Goal: Task Accomplishment & Management: Use online tool/utility

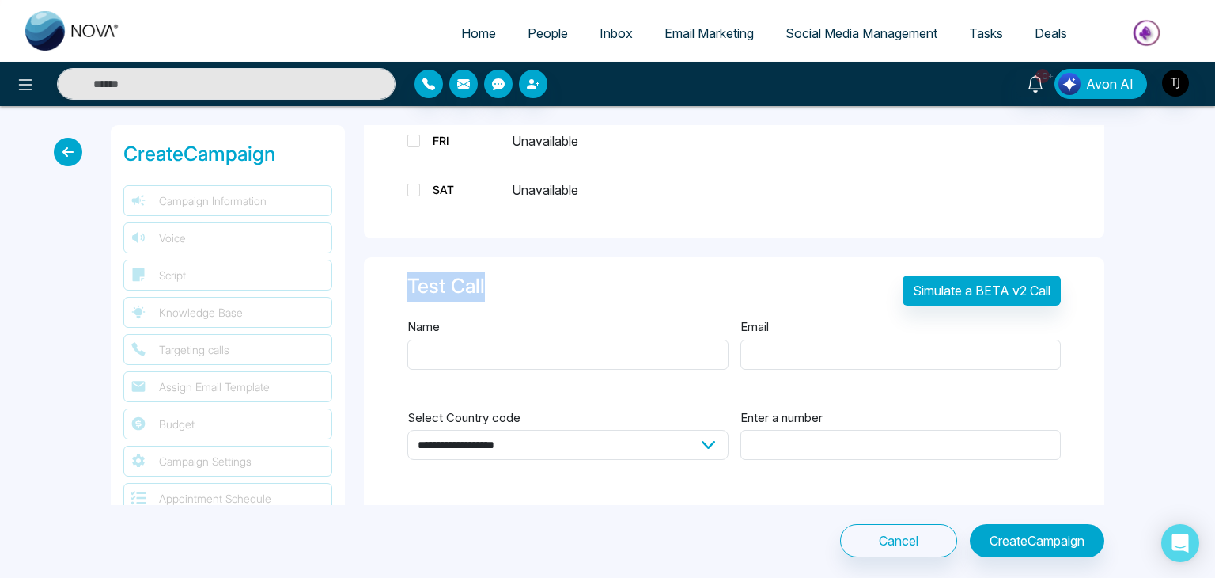
drag, startPoint x: 497, startPoint y: 275, endPoint x: 410, endPoint y: 267, distance: 87.5
click at [410, 271] on div "Test Call Simulate a BETA v2 Call" at bounding box center [735, 294] width 654 height 46
click at [410, 271] on div "Test Call" at bounding box center [447, 286] width 78 height 30
drag, startPoint x: 410, startPoint y: 267, endPoint x: 499, endPoint y: 286, distance: 90.8
click at [499, 286] on div "Test Call Simulate a BETA v2 Call" at bounding box center [735, 294] width 654 height 46
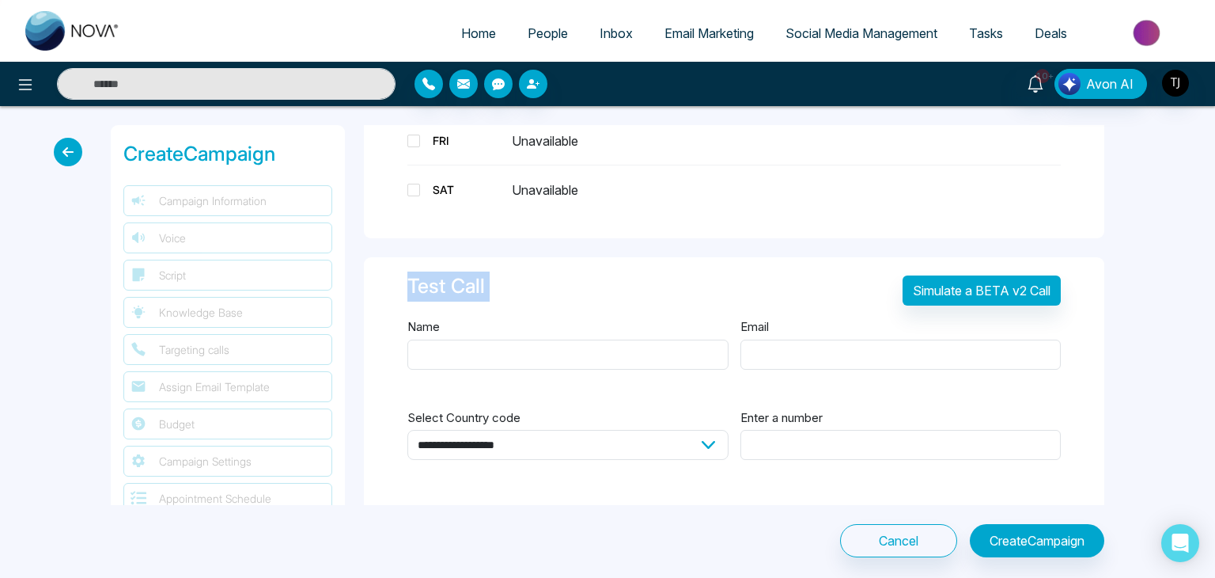
click at [499, 286] on div "Test Call Simulate a BETA v2 Call" at bounding box center [735, 294] width 654 height 46
drag, startPoint x: 499, startPoint y: 286, endPoint x: 393, endPoint y: 282, distance: 105.3
click at [393, 282] on div "**********" at bounding box center [734, 385] width 741 height 256
drag, startPoint x: 393, startPoint y: 282, endPoint x: 476, endPoint y: 295, distance: 84.2
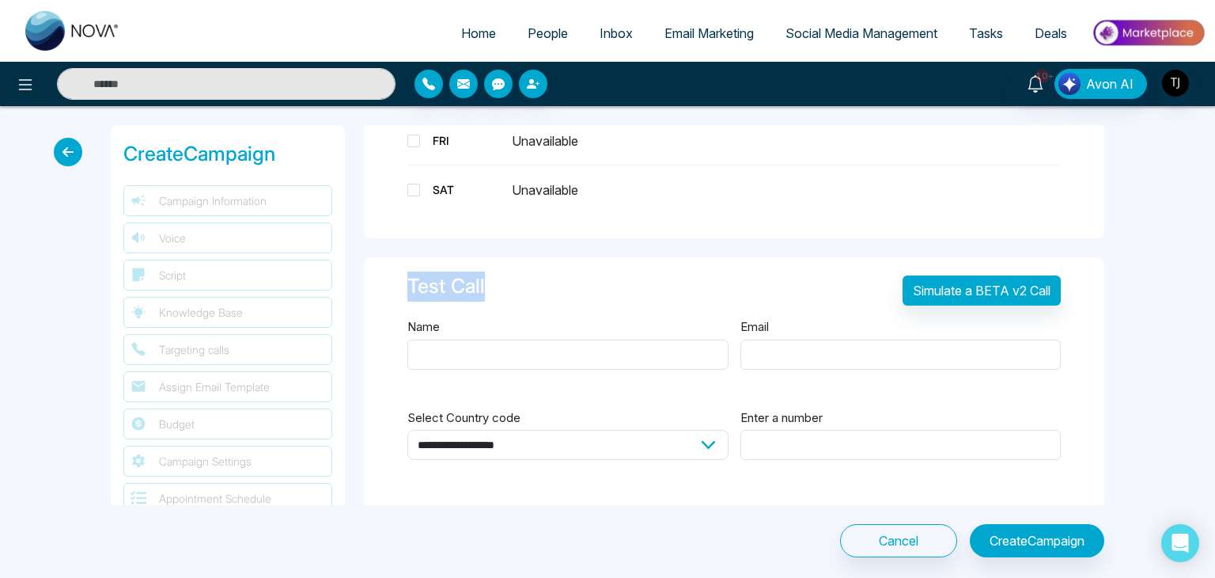
click at [476, 295] on div "**********" at bounding box center [734, 385] width 741 height 256
click at [476, 295] on div "Test Call Simulate a BETA v2 Call" at bounding box center [735, 294] width 654 height 46
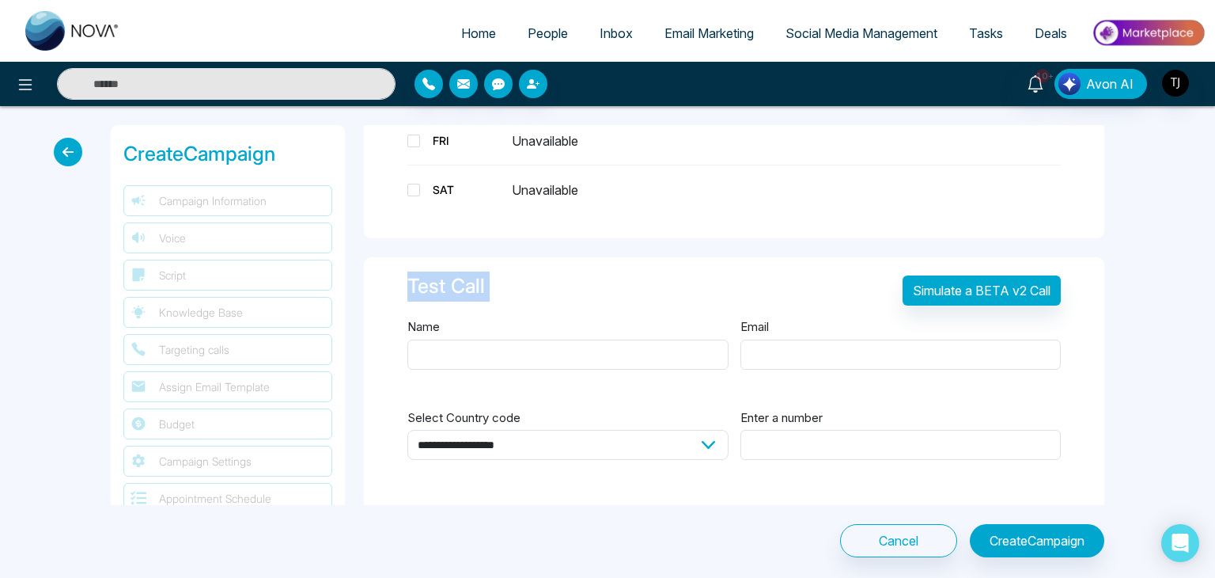
click at [476, 295] on div "Test Call Simulate a BETA v2 Call" at bounding box center [735, 294] width 654 height 46
click at [487, 286] on div "Test Call Simulate a BETA v2 Call" at bounding box center [735, 294] width 654 height 46
click at [707, 440] on select "**********" at bounding box center [568, 445] width 321 height 30
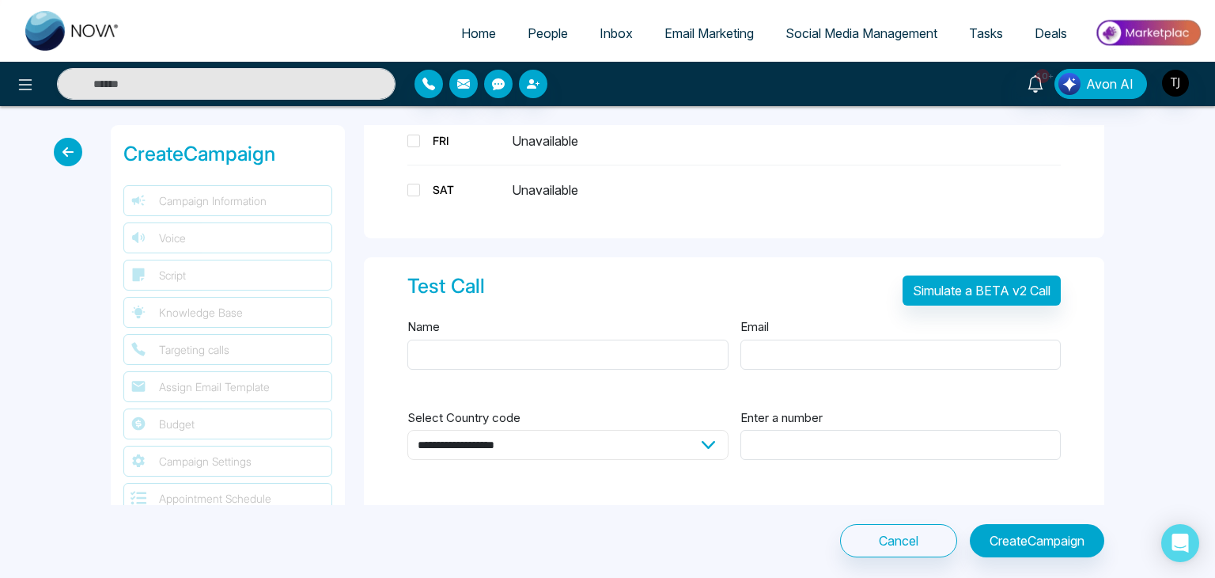
click at [707, 440] on select "**********" at bounding box center [568, 445] width 321 height 30
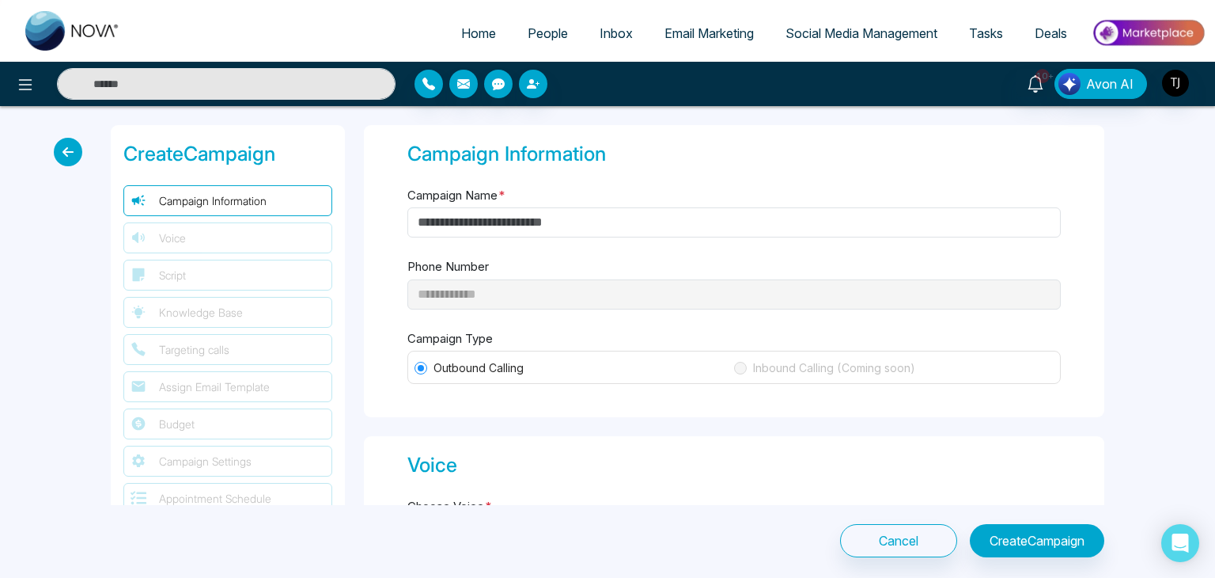
click at [752, 193] on div "**********" at bounding box center [734, 271] width 741 height 292
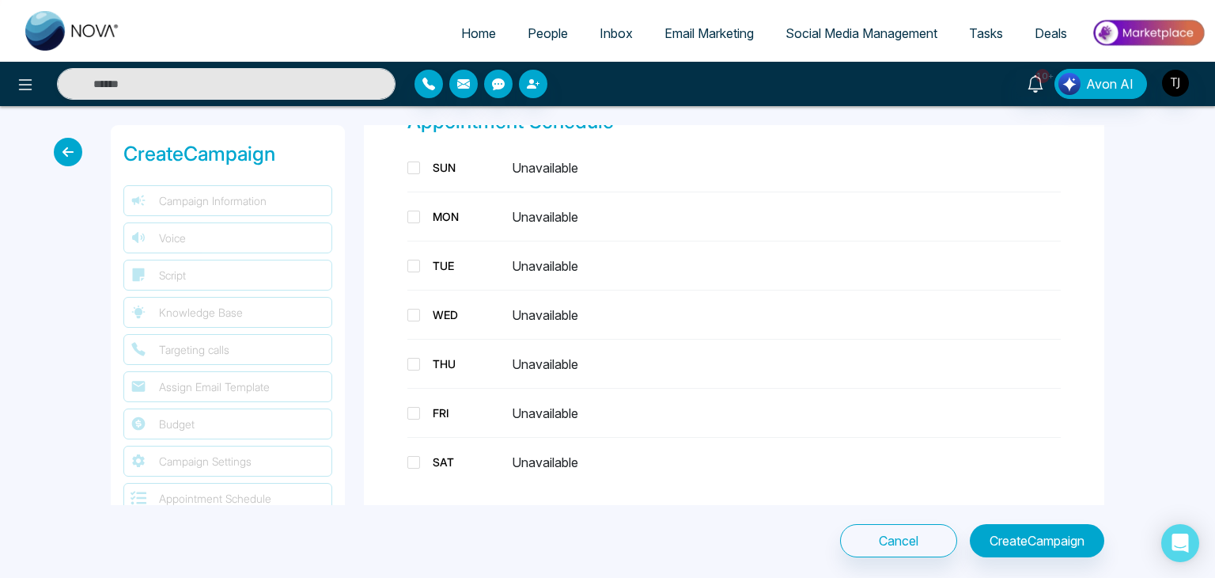
scroll to position [1994, 0]
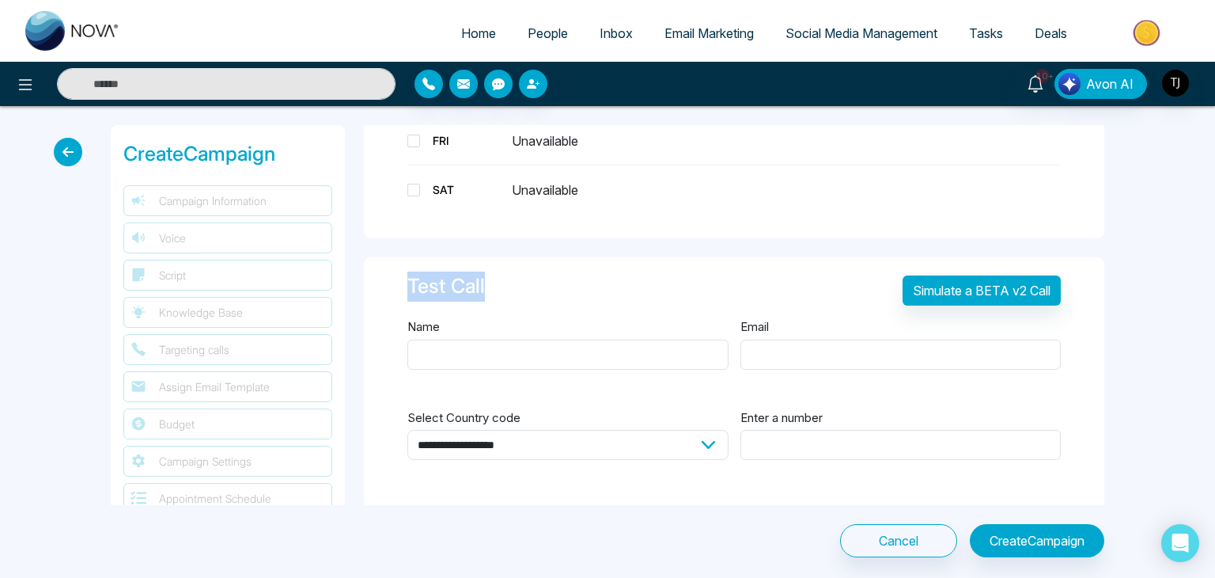
drag, startPoint x: 401, startPoint y: 279, endPoint x: 490, endPoint y: 279, distance: 88.6
click at [490, 279] on div "**********" at bounding box center [734, 385] width 741 height 256
click at [490, 279] on div "Test Call Simulate a BETA v2 Call" at bounding box center [735, 294] width 654 height 46
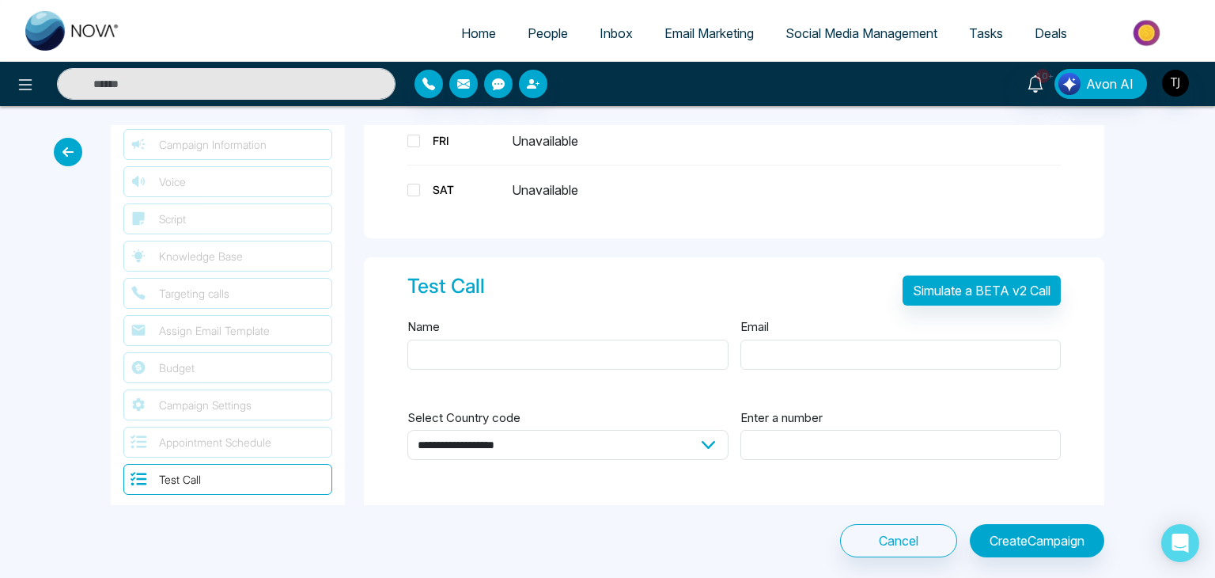
scroll to position [0, 0]
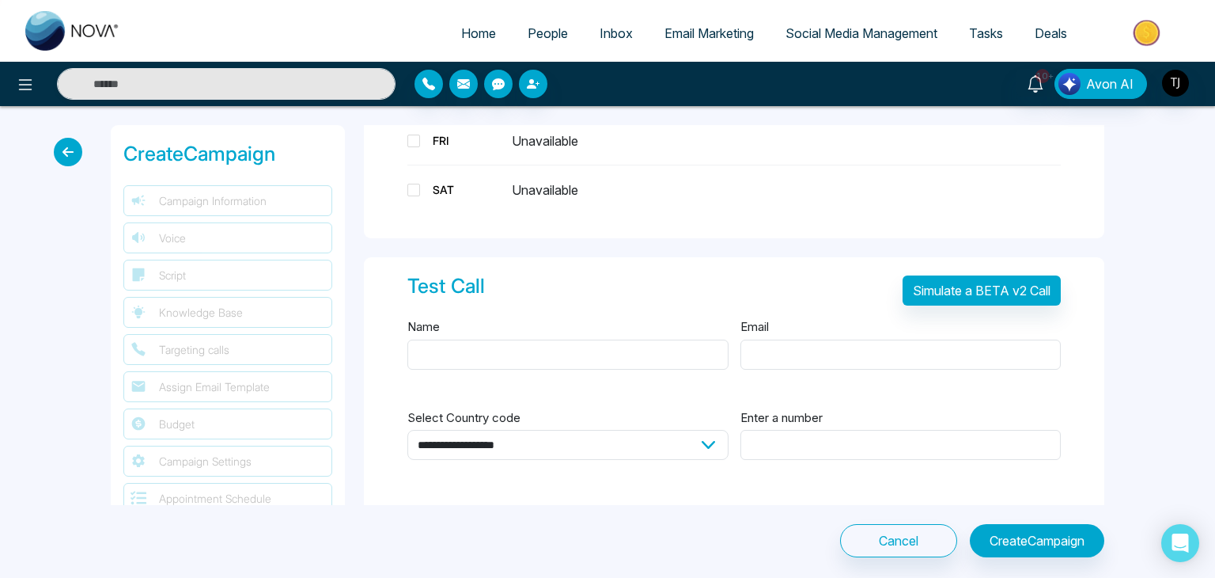
click at [259, 206] on span "Campaign Information" at bounding box center [213, 200] width 108 height 17
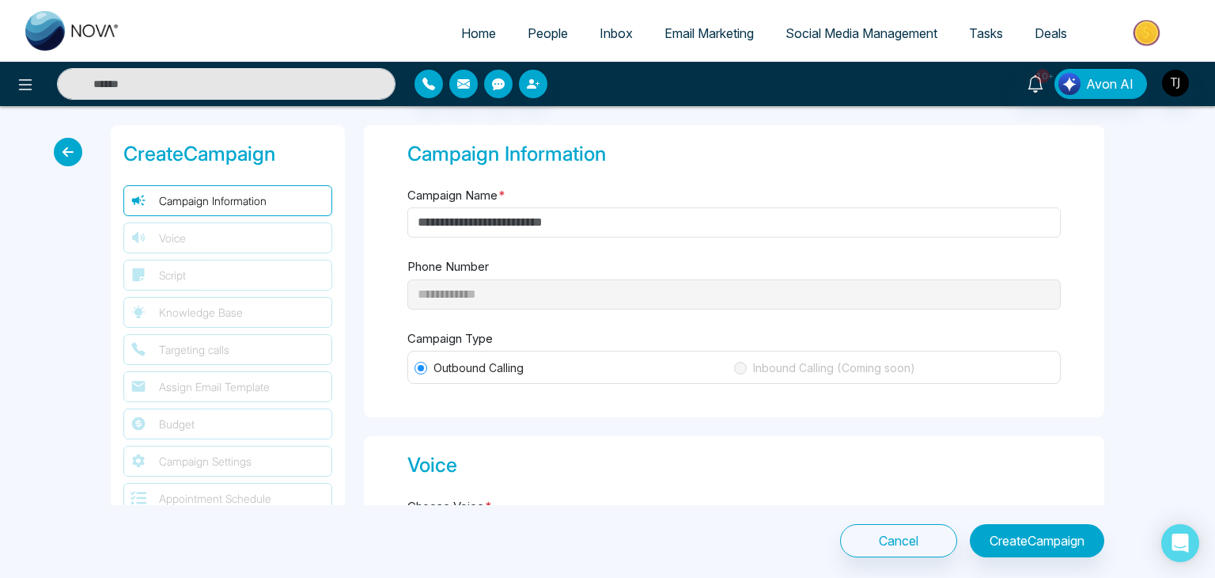
click at [307, 143] on div "Create Campaign" at bounding box center [227, 154] width 209 height 30
click at [286, 157] on div "Create Campaign" at bounding box center [227, 154] width 209 height 30
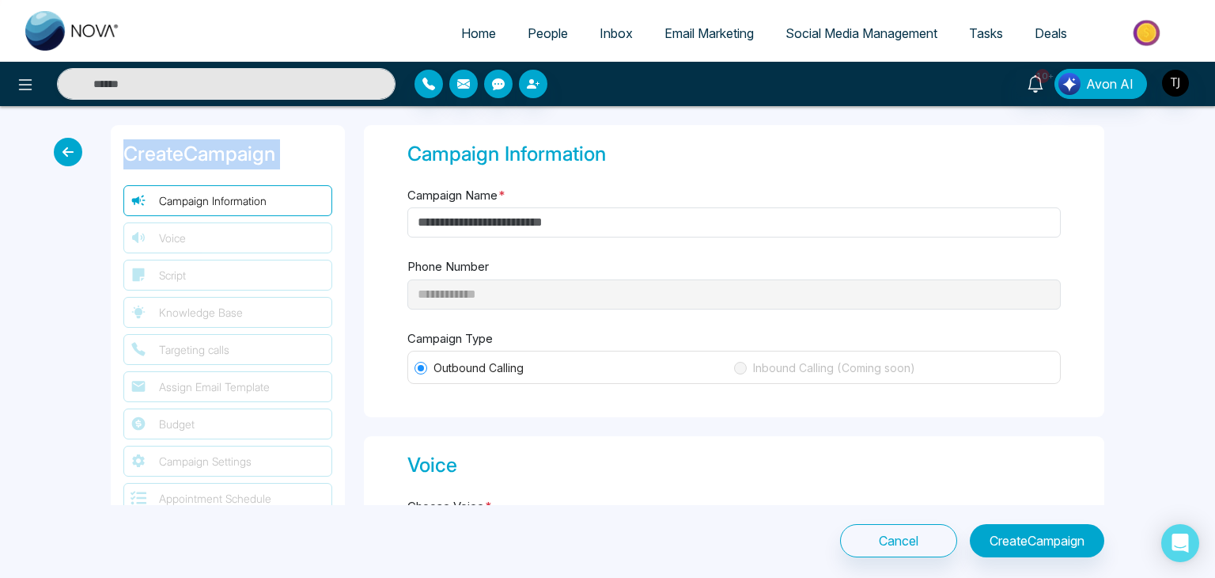
click at [286, 157] on div "Create Campaign" at bounding box center [227, 154] width 209 height 30
click at [279, 148] on div "Create Campaign" at bounding box center [227, 154] width 209 height 30
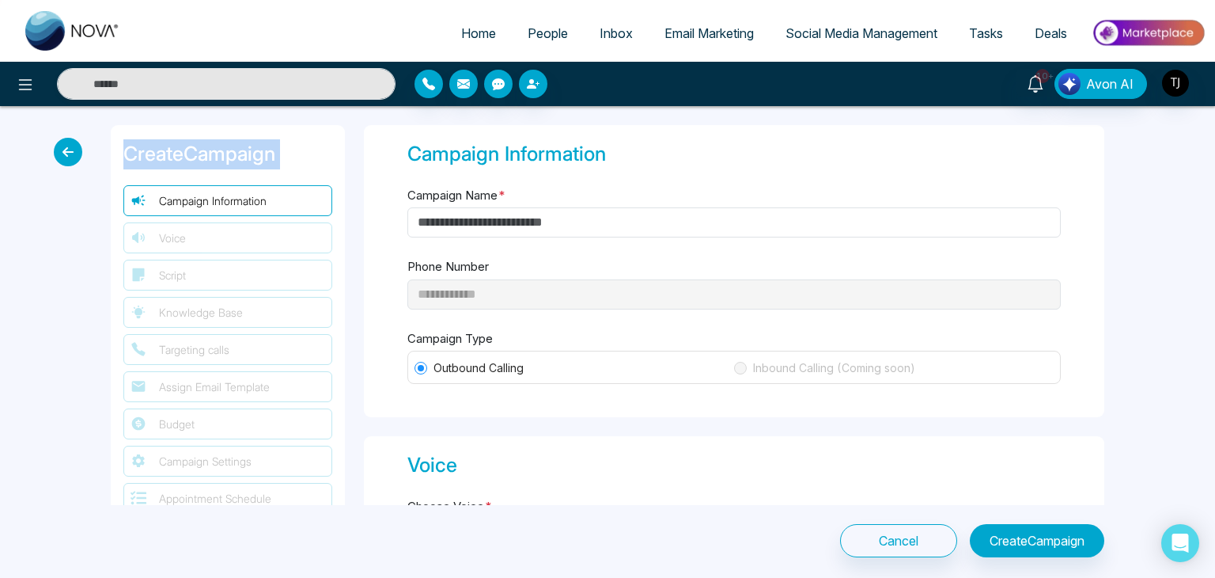
click at [279, 148] on div "Create Campaign" at bounding box center [227, 154] width 209 height 30
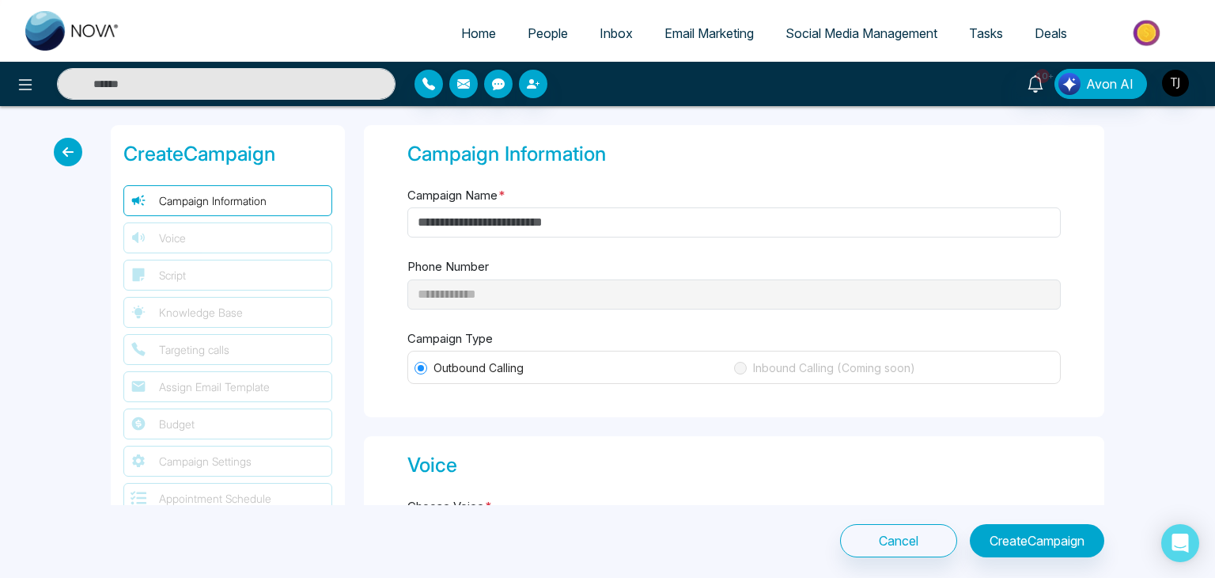
click at [279, 148] on div "Create Campaign" at bounding box center [227, 154] width 209 height 30
click at [367, 160] on div "**********" at bounding box center [734, 271] width 741 height 292
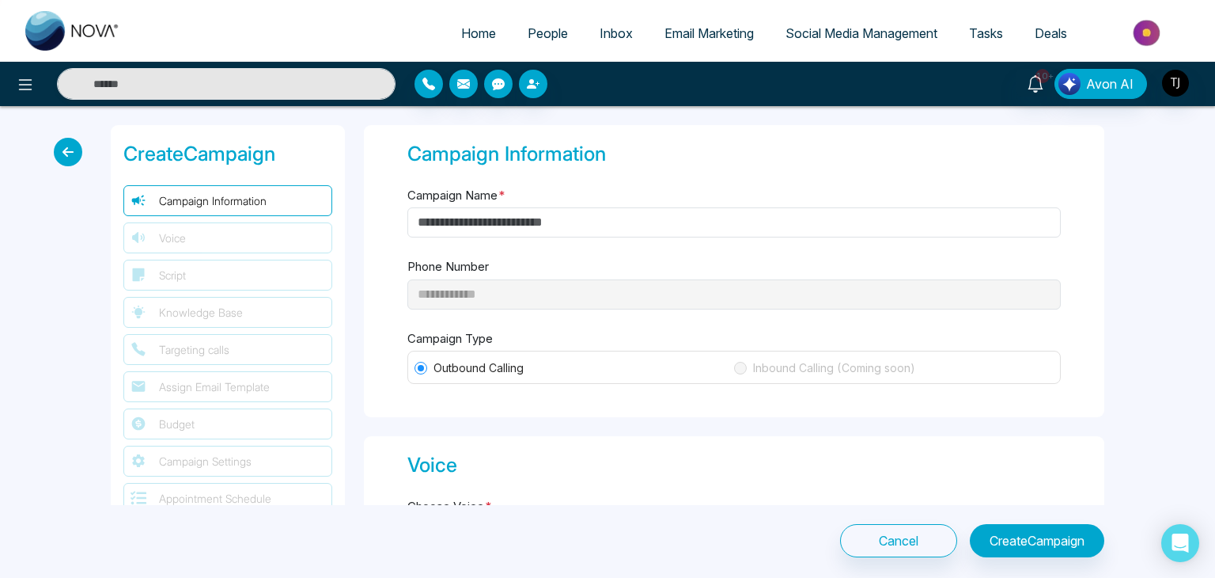
click at [57, 153] on icon at bounding box center [68, 152] width 28 height 28
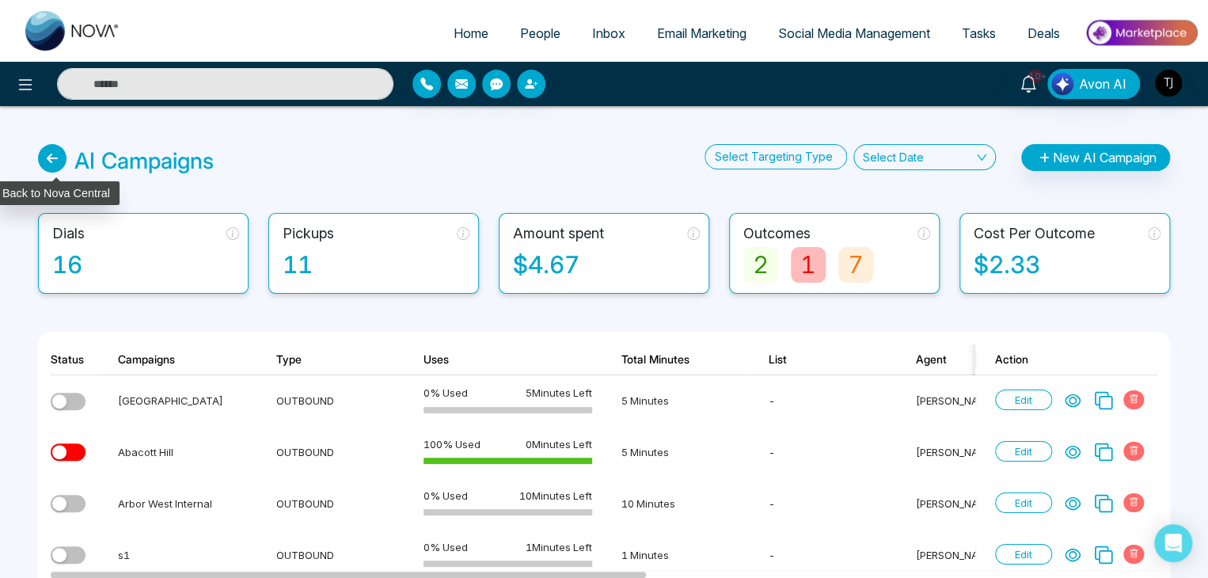
click at [59, 159] on icon at bounding box center [52, 158] width 28 height 28
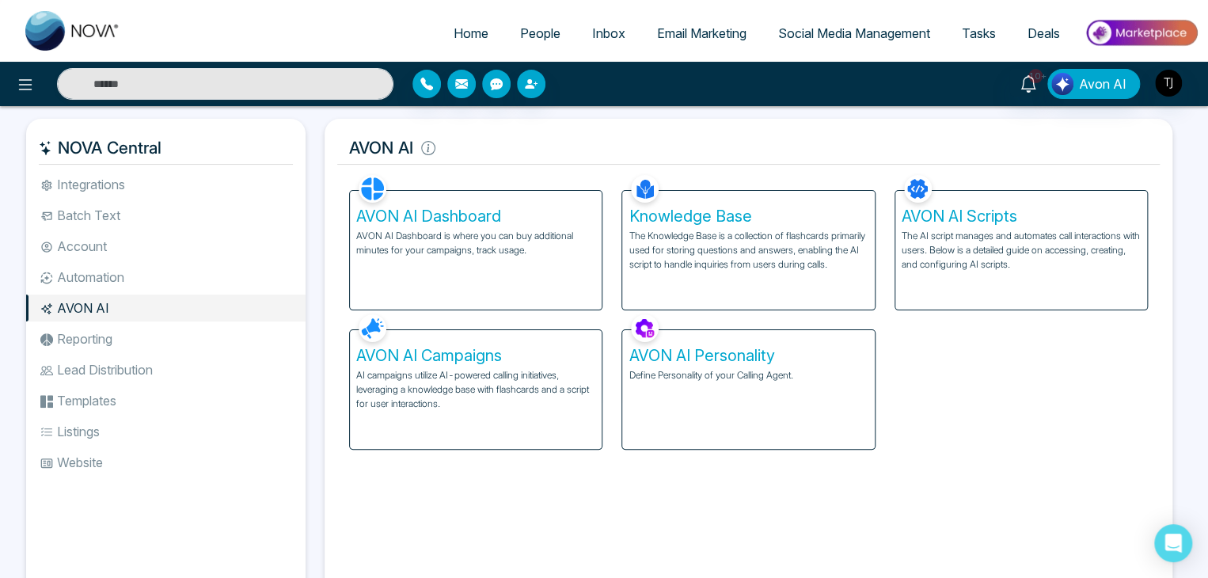
click at [505, 358] on h5 "AVON AI Campaigns" at bounding box center [475, 355] width 239 height 19
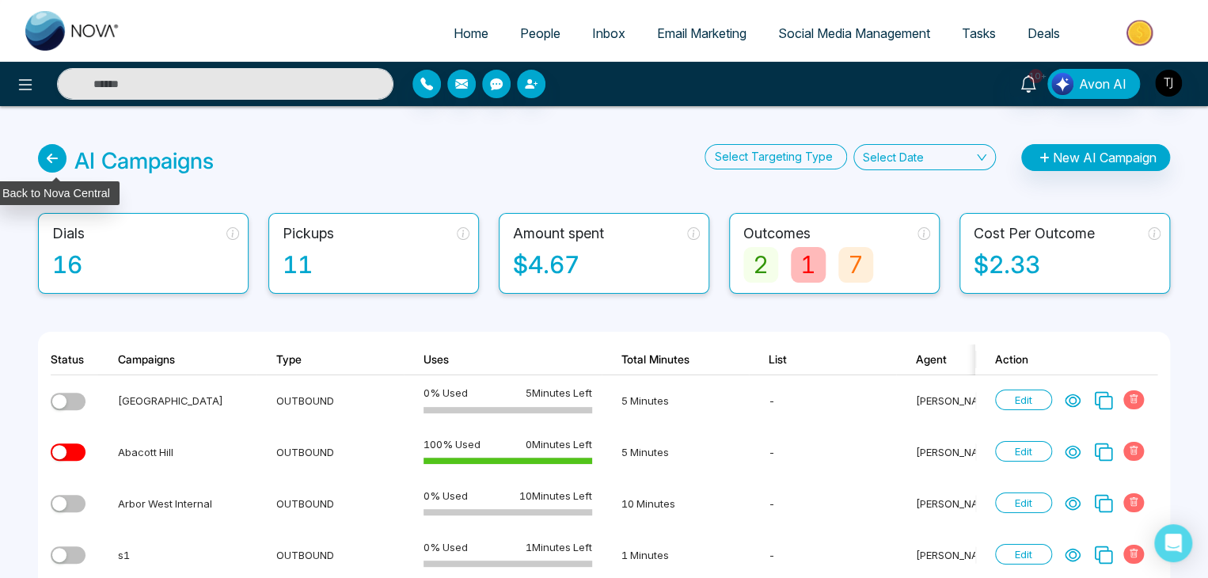
click at [47, 150] on icon at bounding box center [52, 158] width 28 height 28
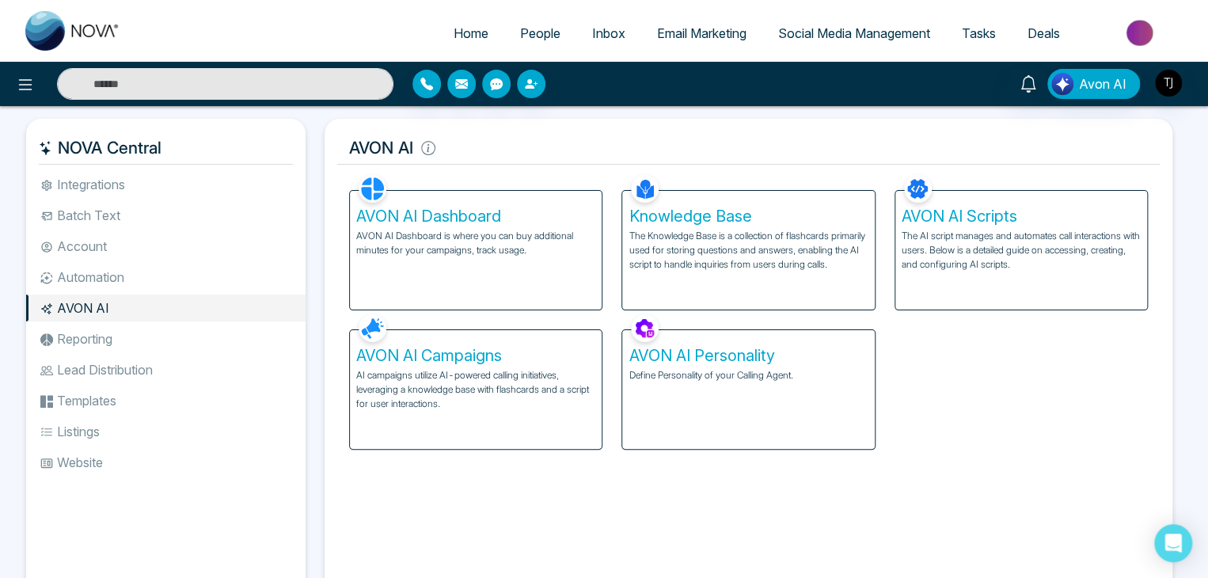
click at [897, 266] on div "AVON AI Scripts The AI script manages and automates call interactions with user…" at bounding box center [1021, 250] width 252 height 119
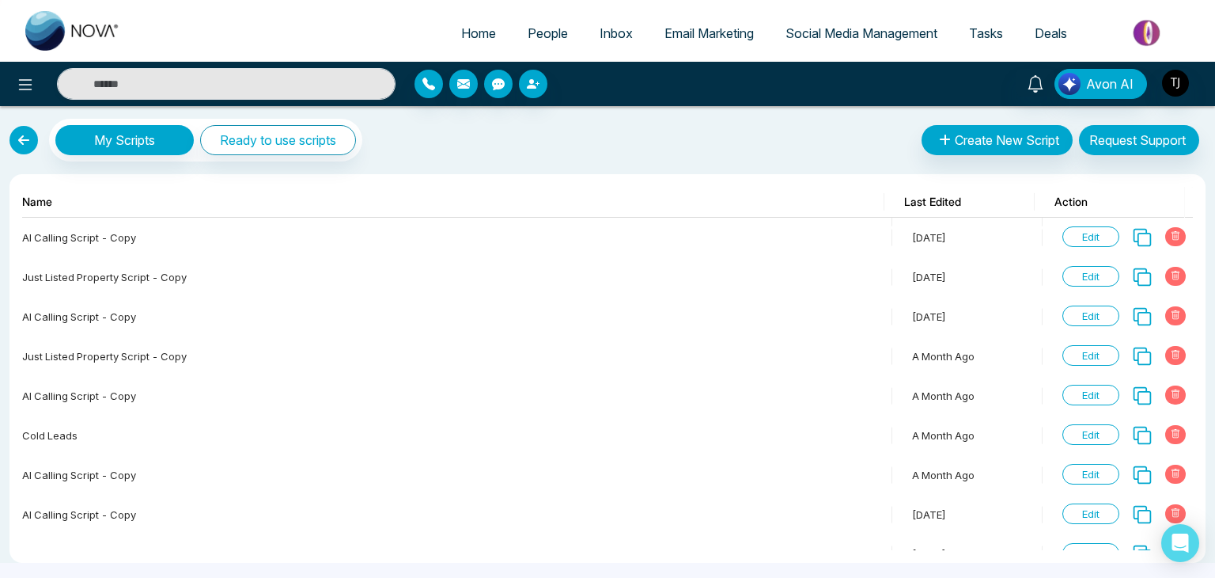
click at [18, 142] on link at bounding box center [23, 140] width 28 height 28
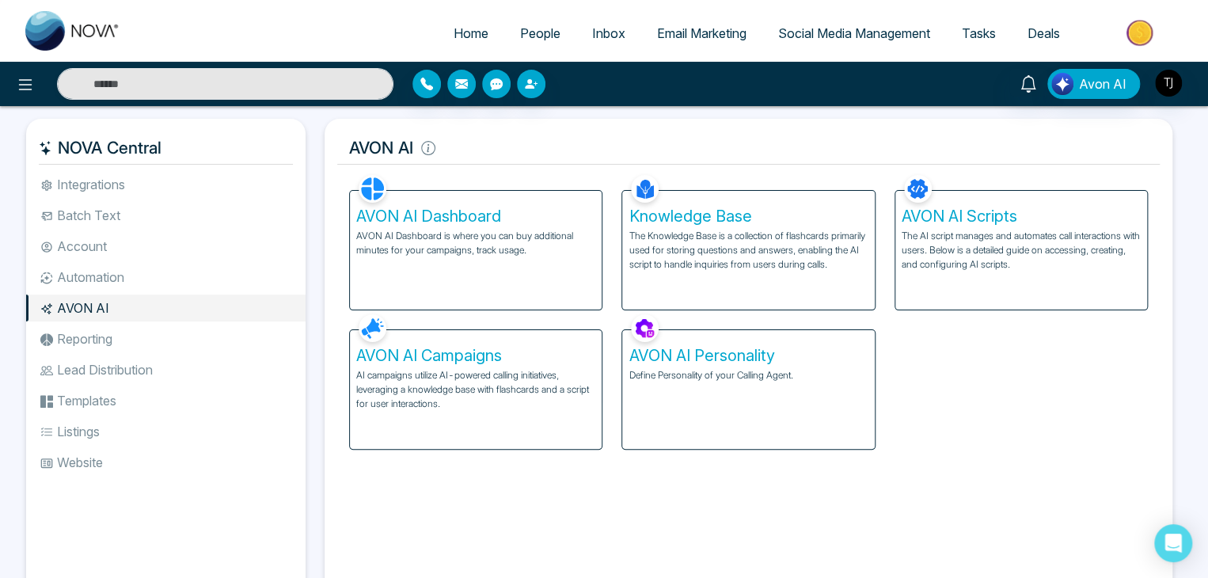
click at [741, 273] on div "Knowledge Base The Knowledge Base is a collection of flashcards primarily used …" at bounding box center [748, 250] width 252 height 119
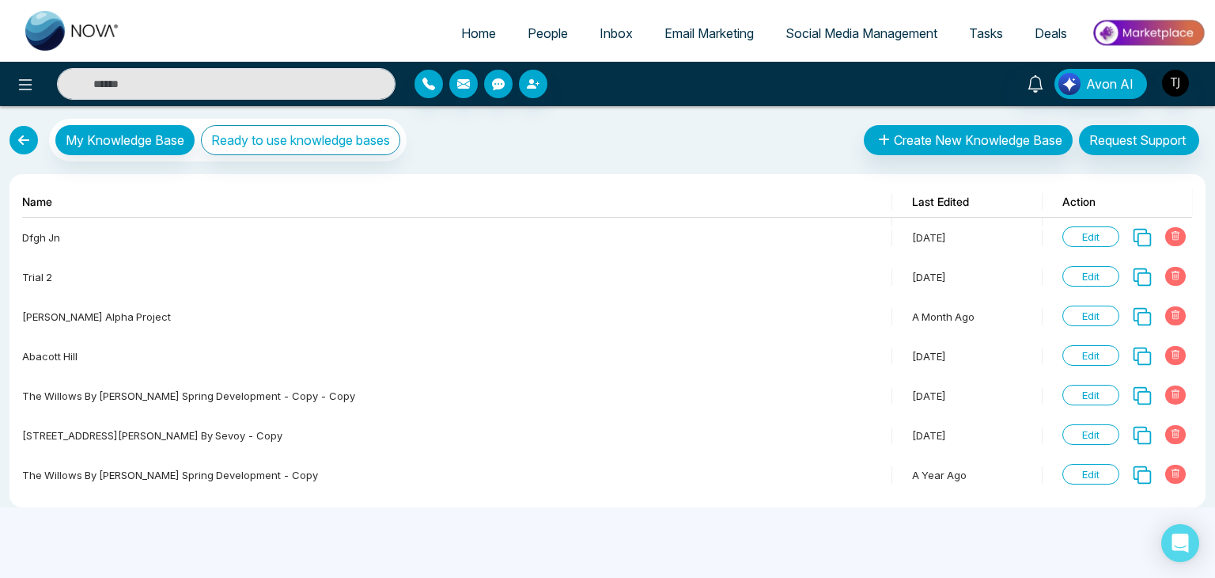
click at [36, 133] on link at bounding box center [23, 140] width 28 height 28
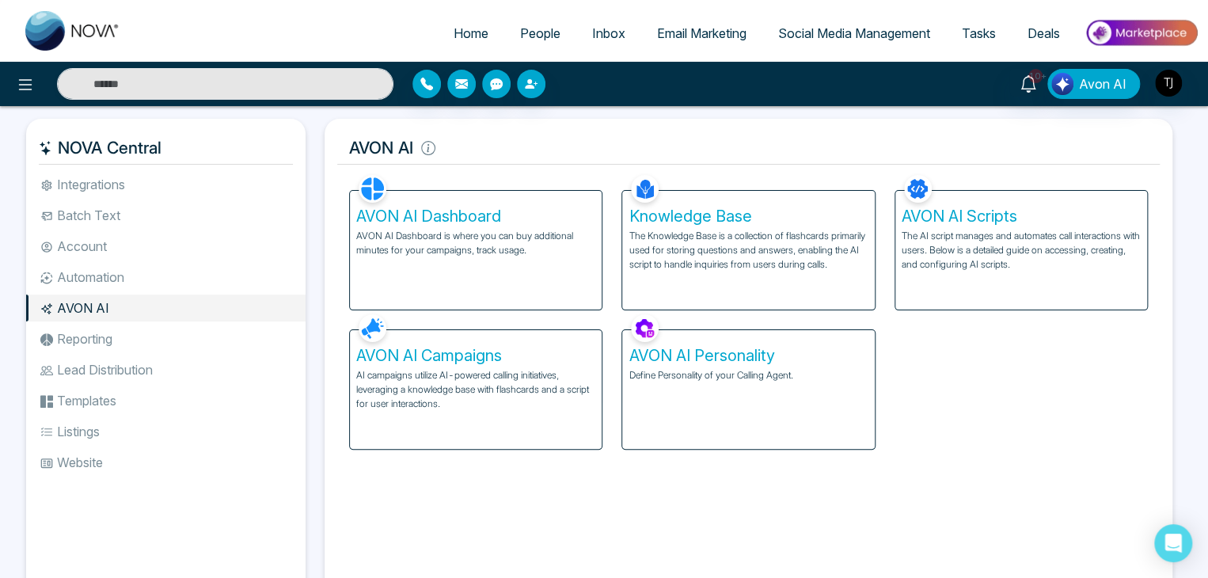
click at [540, 342] on div "AVON AI Campaigns AI campaigns utilize AI-powered calling initiatives, leveragi…" at bounding box center [476, 389] width 252 height 119
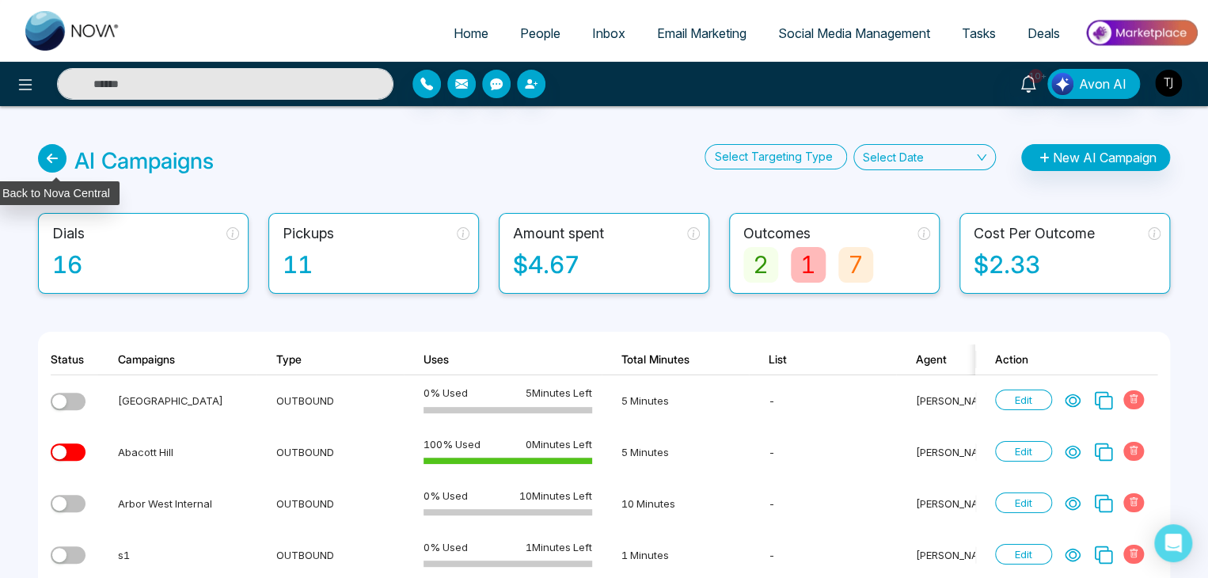
click at [51, 154] on icon at bounding box center [52, 158] width 28 height 28
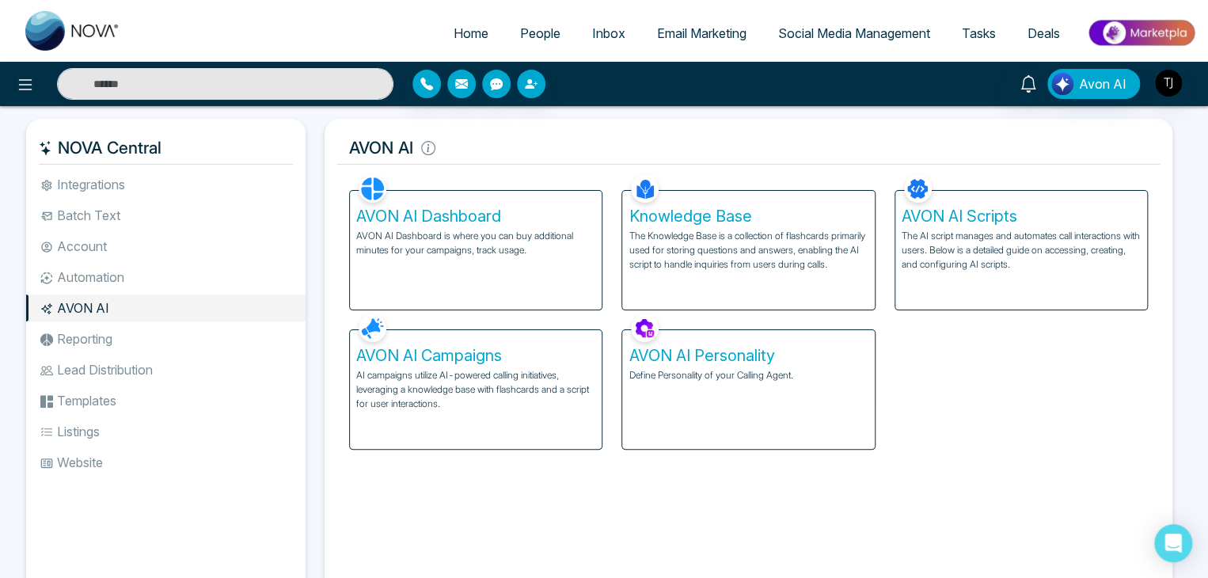
click at [1050, 245] on p "The AI script manages and automates call interactions with users. Below is a de…" at bounding box center [1020, 250] width 239 height 43
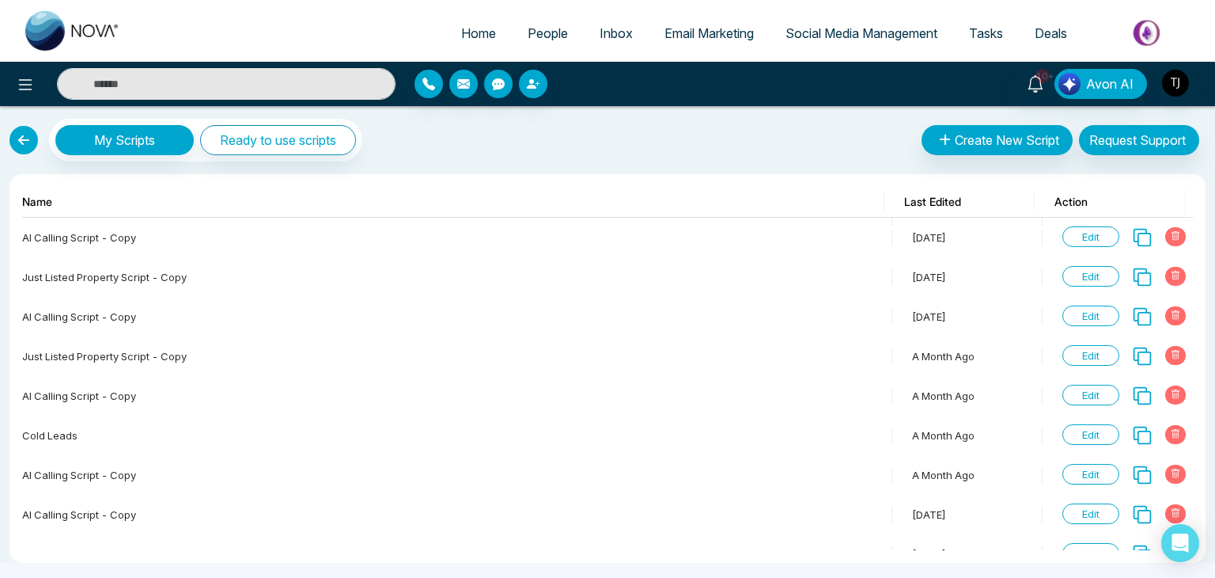
click at [28, 140] on link at bounding box center [23, 140] width 28 height 28
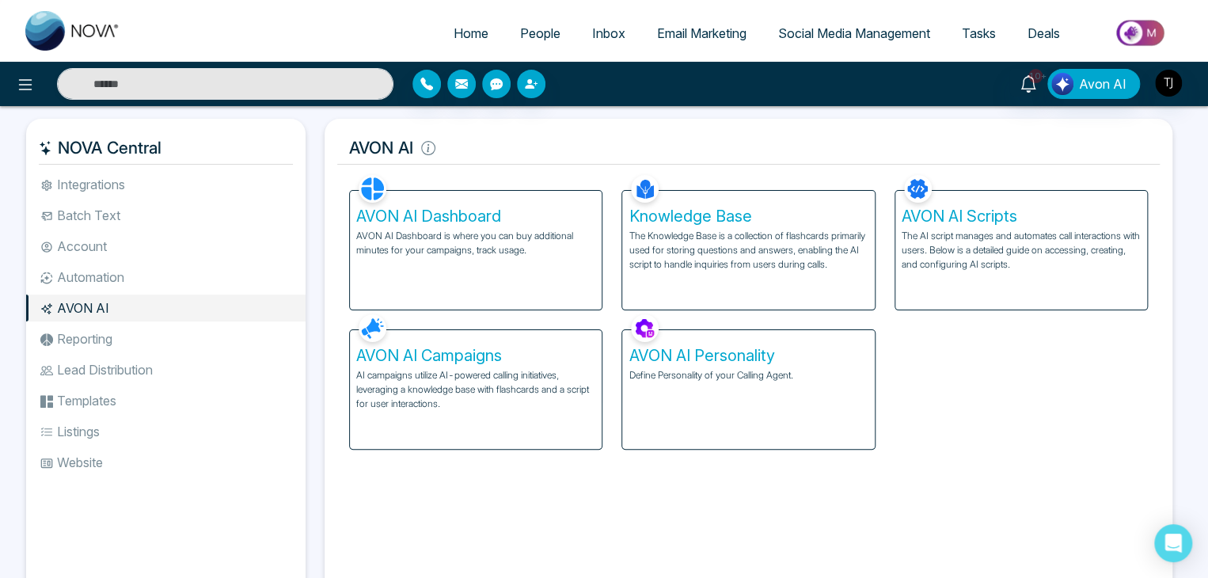
click at [734, 275] on div "Knowledge Base The Knowledge Base is a collection of flashcards primarily used …" at bounding box center [748, 250] width 252 height 119
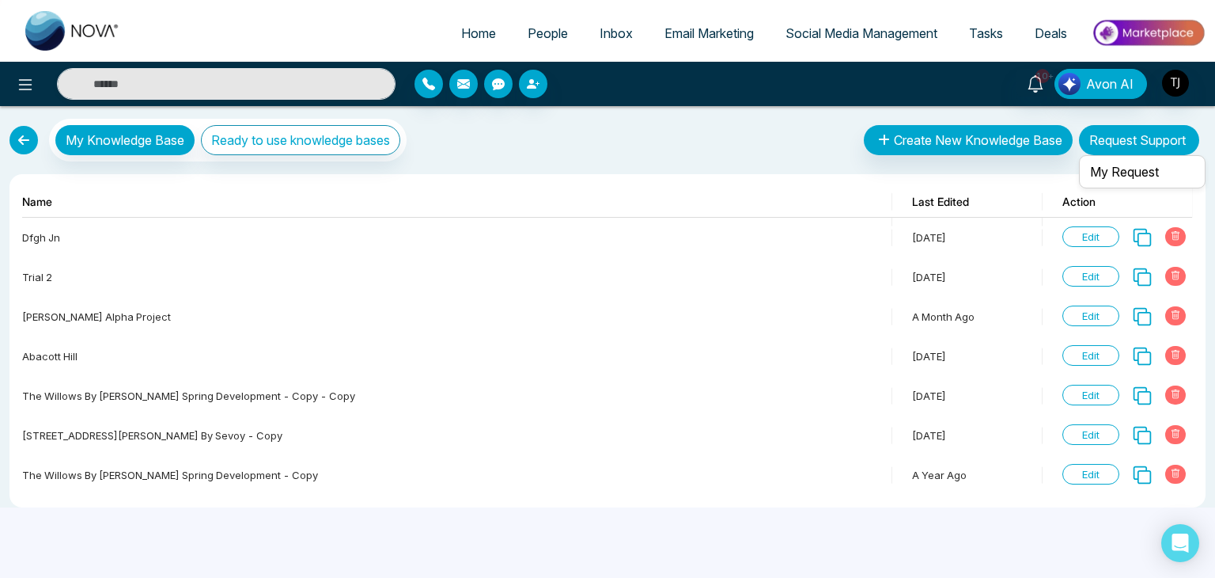
click at [1135, 131] on button "Request Support" at bounding box center [1139, 140] width 120 height 30
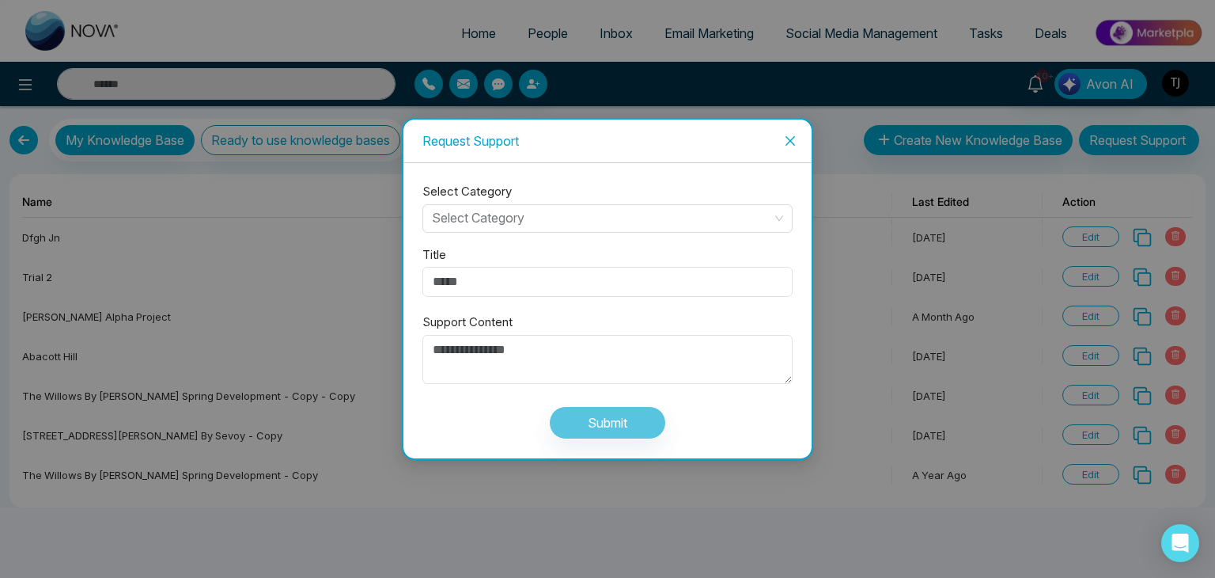
click at [792, 135] on icon "close" at bounding box center [790, 141] width 13 height 13
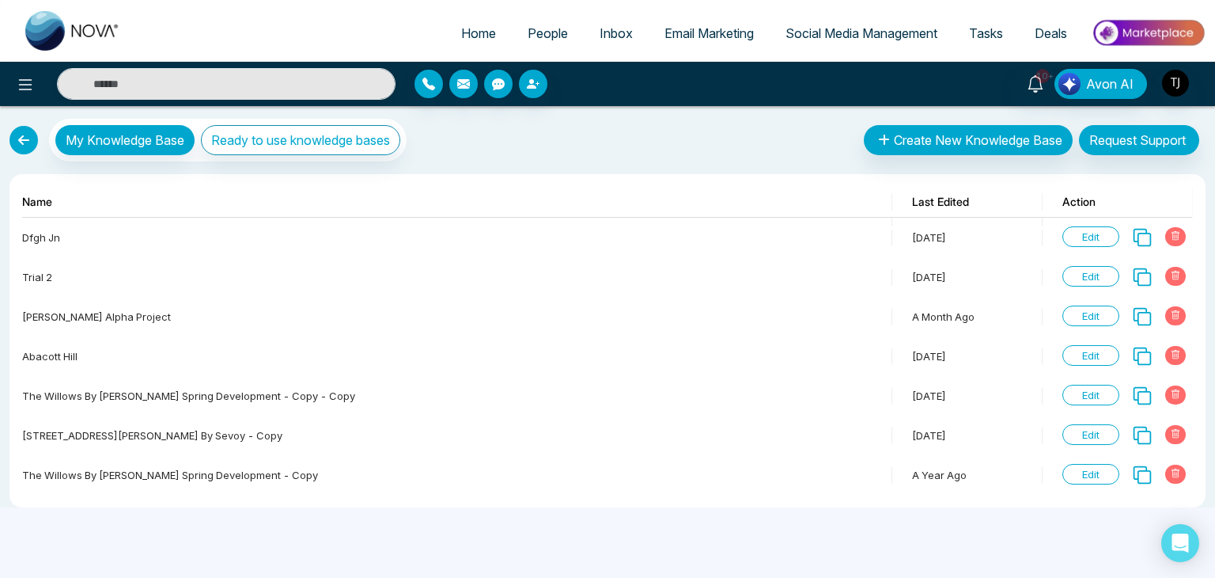
click at [22, 131] on link at bounding box center [23, 140] width 28 height 28
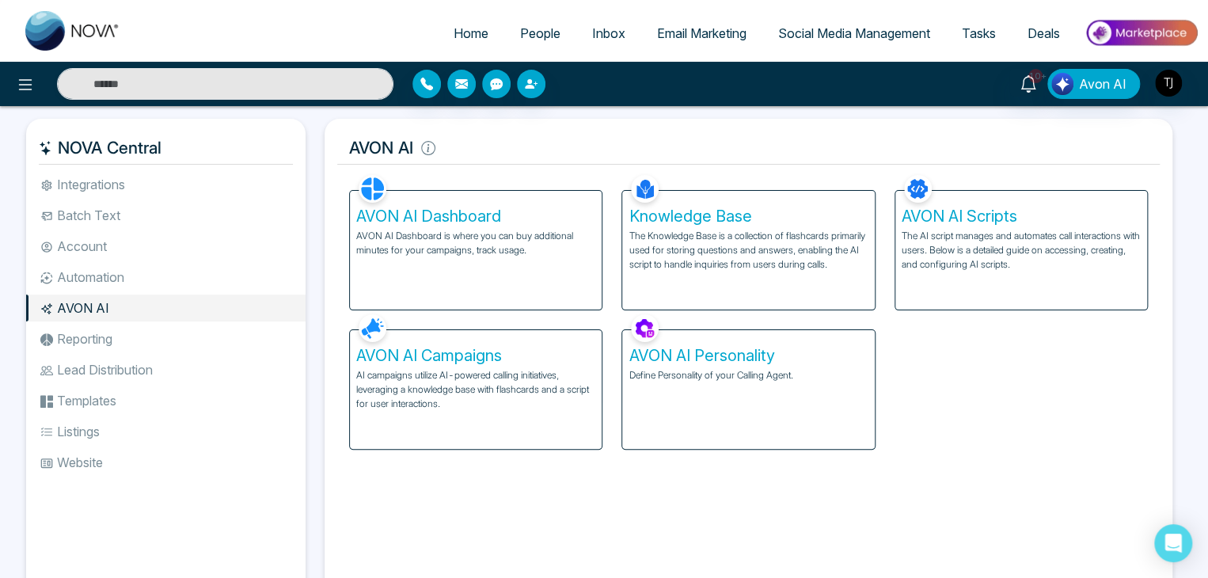
click at [816, 210] on h5 "Knowledge Base" at bounding box center [747, 216] width 239 height 19
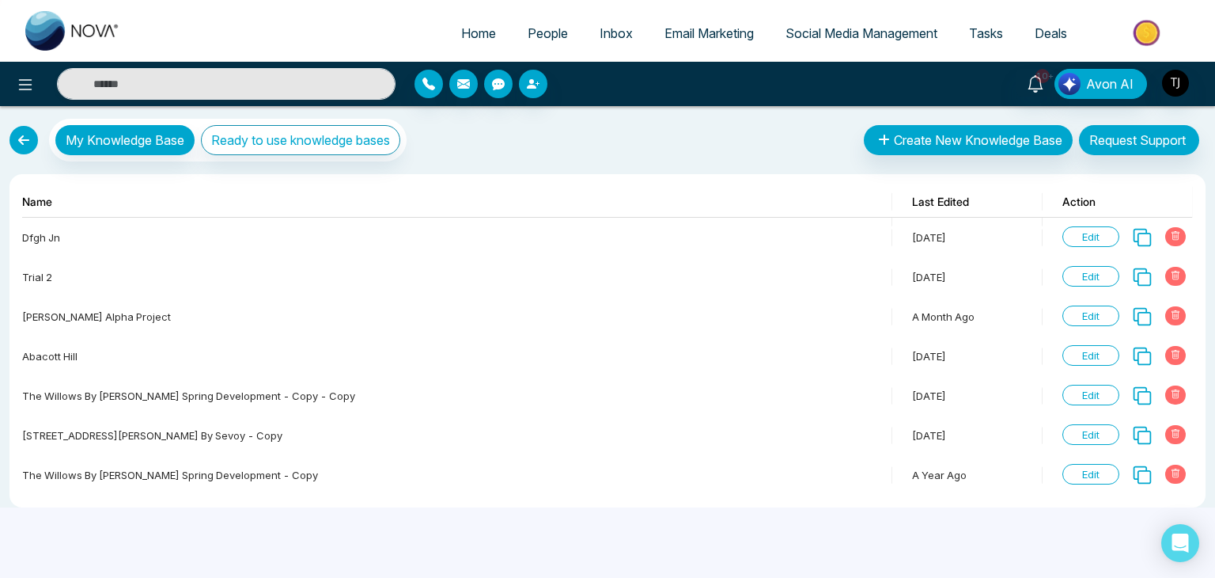
click at [16, 141] on link at bounding box center [23, 140] width 28 height 28
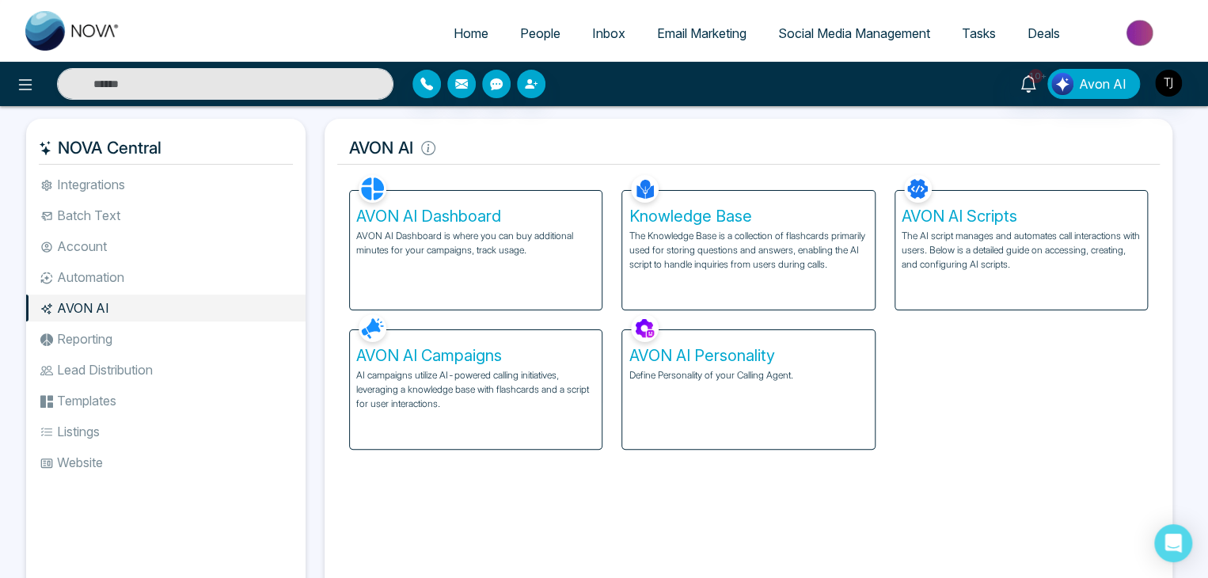
click at [551, 185] on div "AVON AI Dashboard AVON AI Dashboard is where you can buy additional minutes for…" at bounding box center [475, 240] width 272 height 139
click at [560, 223] on h5 "AVON AI Dashboard" at bounding box center [475, 216] width 239 height 19
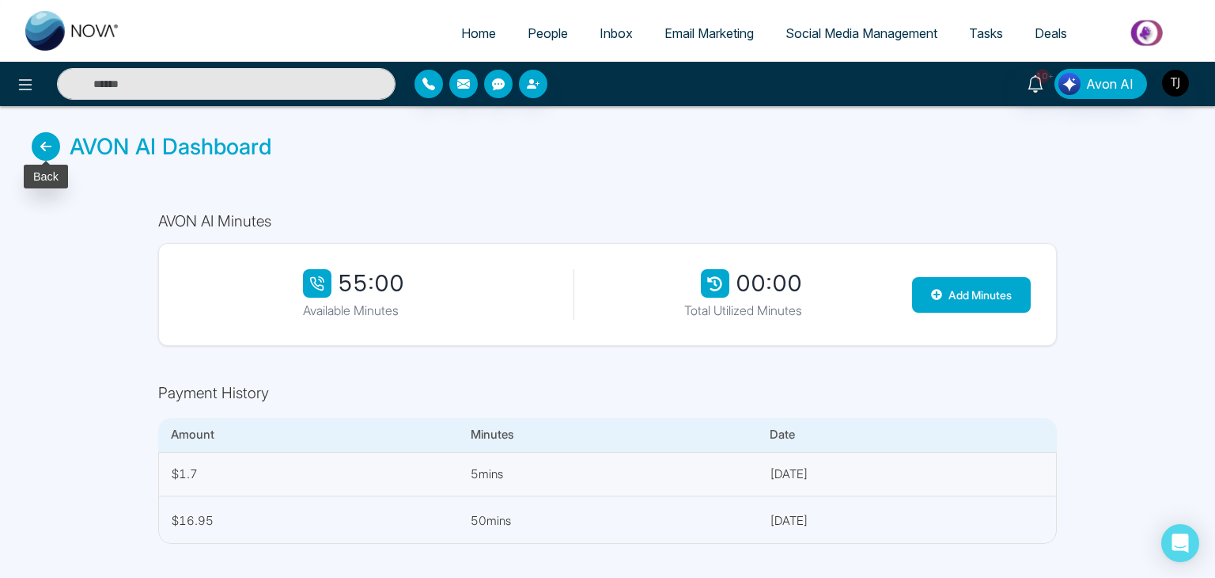
click at [48, 150] on icon at bounding box center [46, 146] width 28 height 28
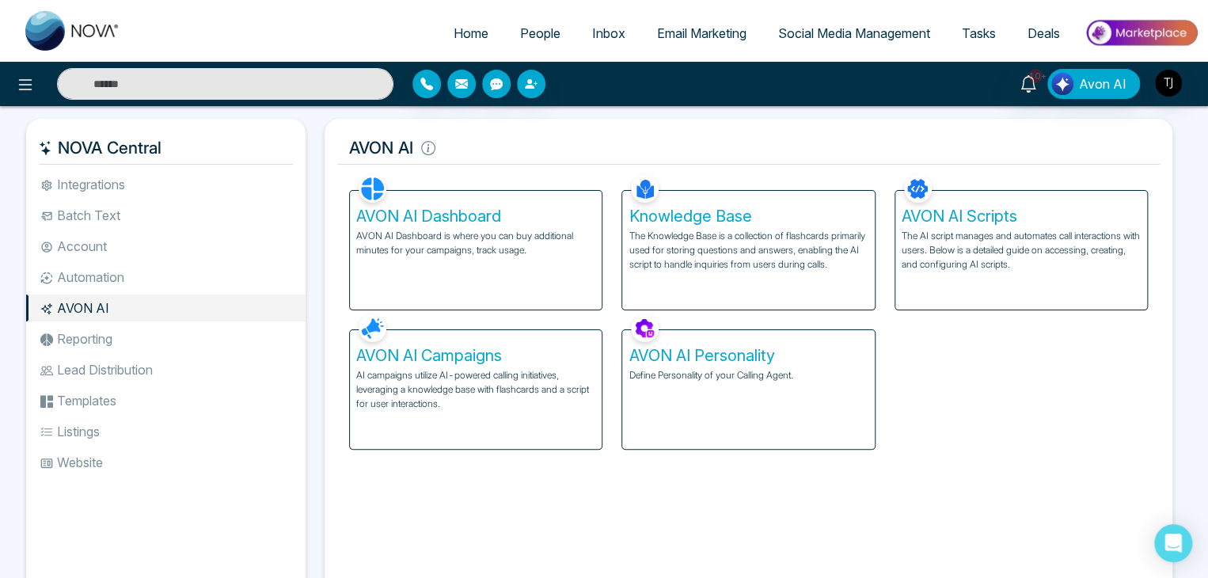
click at [813, 238] on p "The Knowledge Base is a collection of flashcards primarily used for storing que…" at bounding box center [747, 250] width 239 height 43
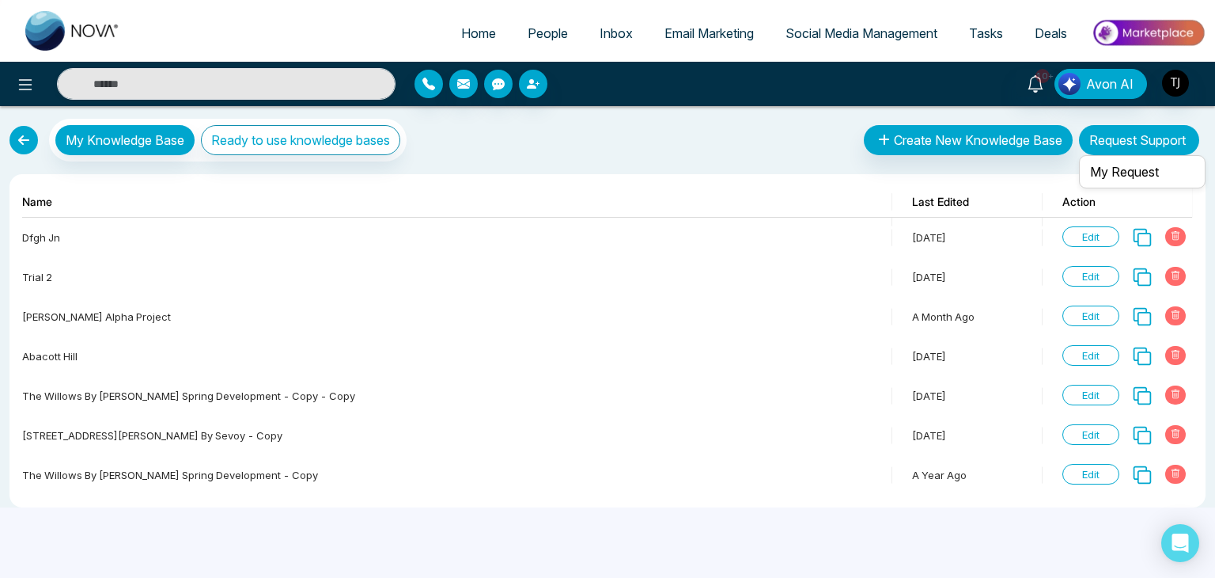
click at [1092, 150] on button "Request Support" at bounding box center [1139, 140] width 120 height 30
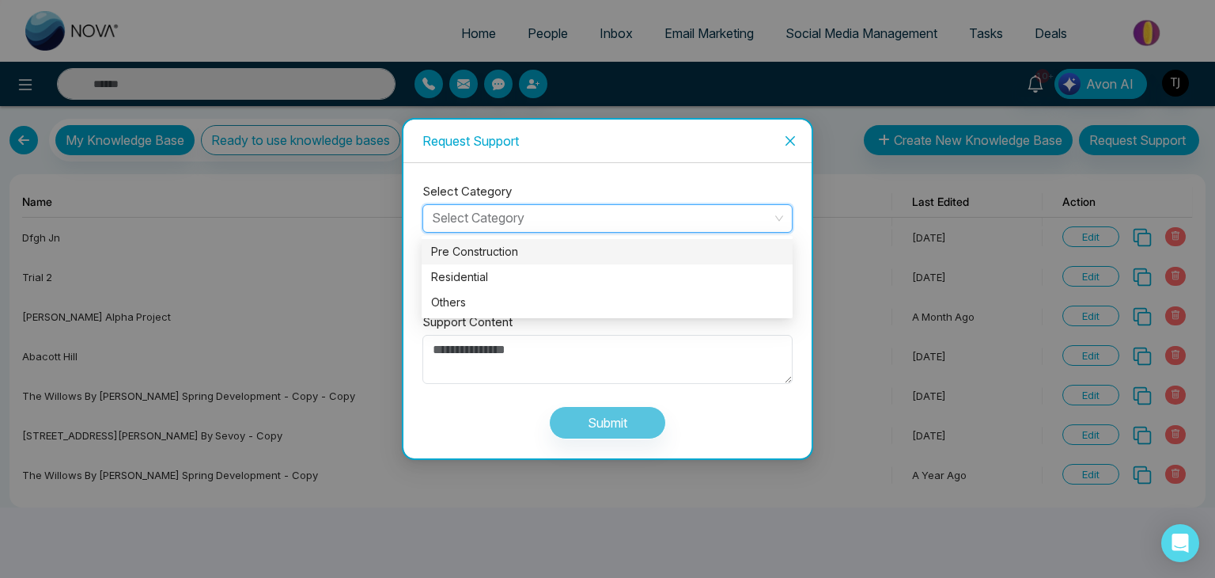
click at [746, 212] on input "search" at bounding box center [602, 217] width 340 height 24
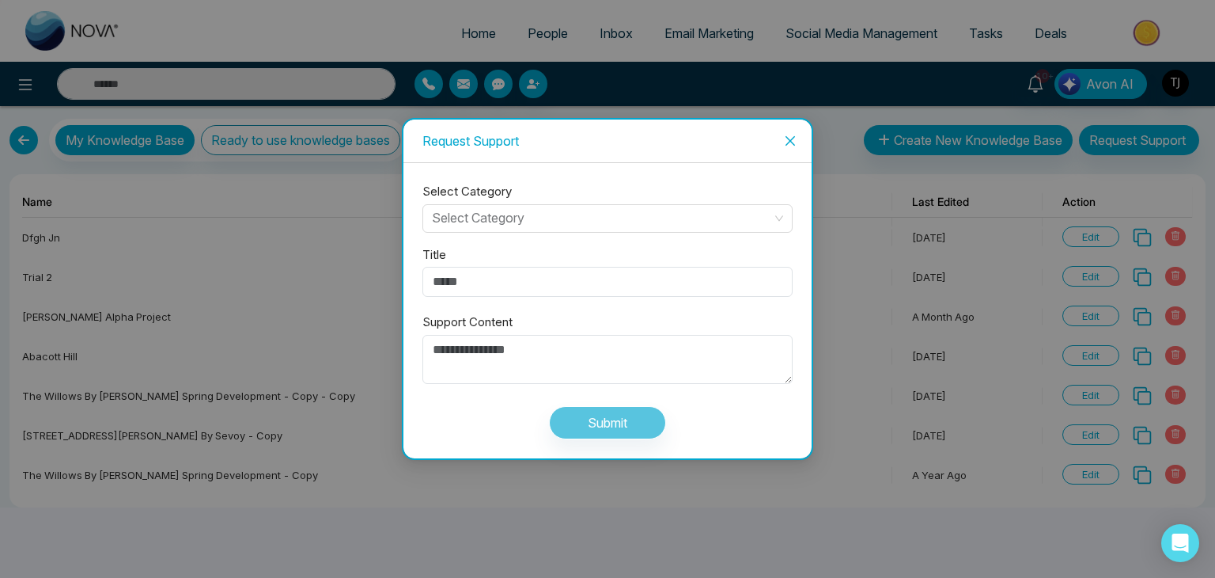
click at [791, 144] on icon "close" at bounding box center [790, 141] width 13 height 13
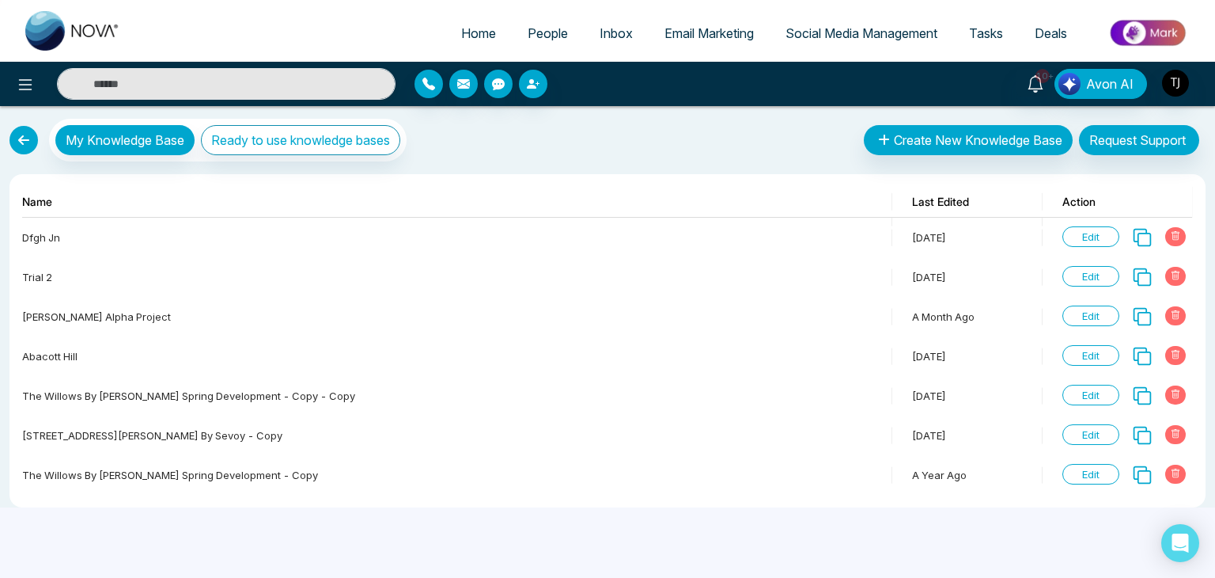
click at [484, 31] on span "Home" at bounding box center [478, 33] width 35 height 16
select select "*"
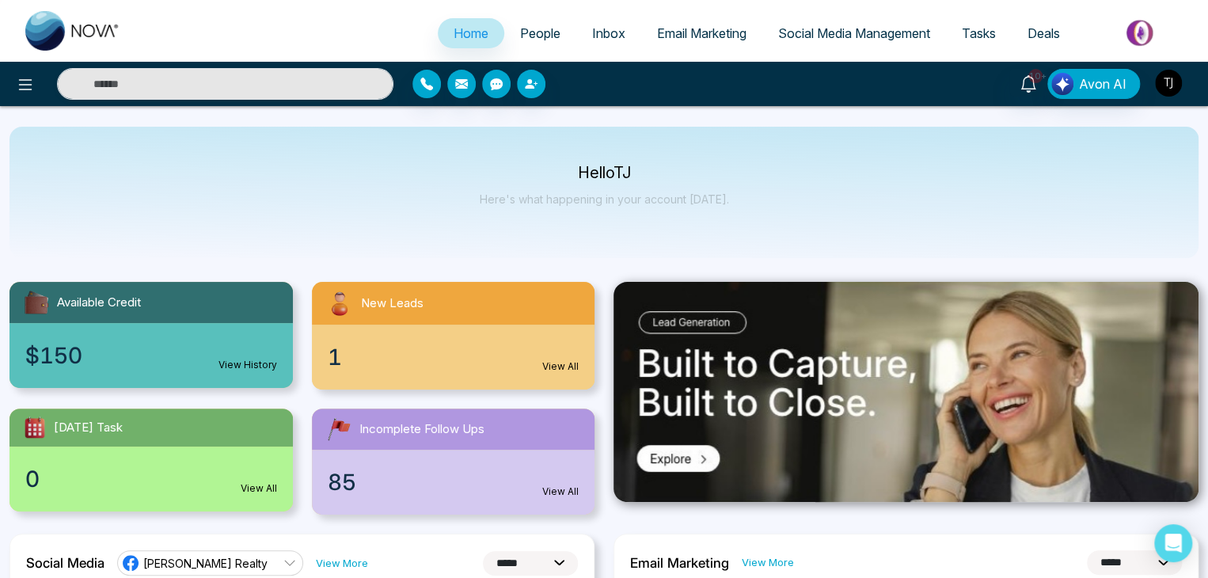
click at [1173, 77] on img "button" at bounding box center [1168, 83] width 27 height 27
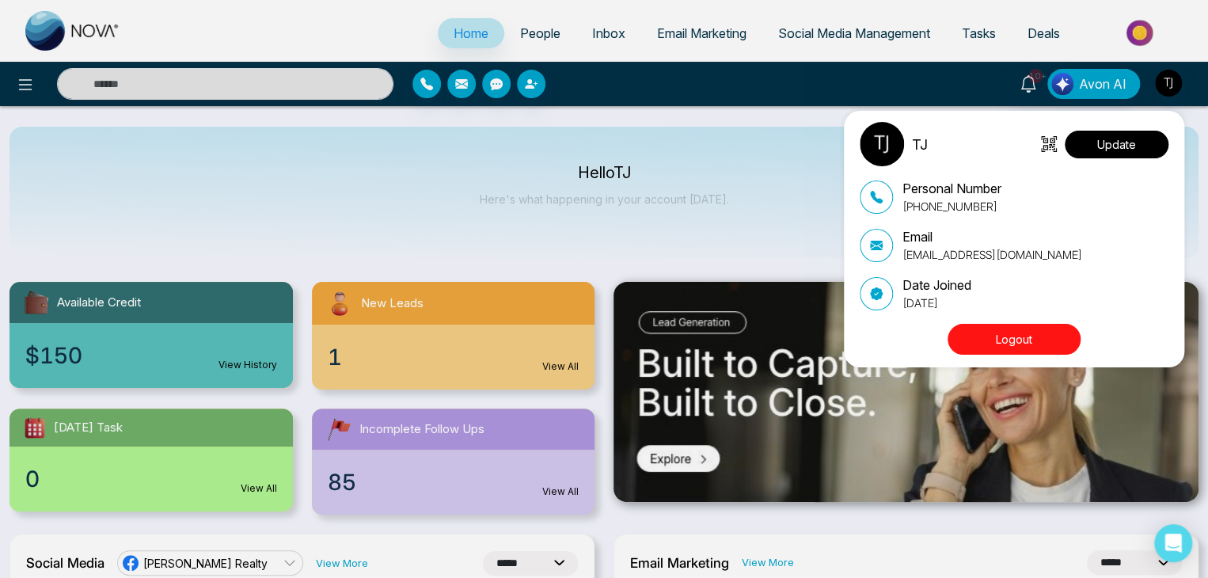
click at [1120, 141] on button "Update" at bounding box center [1116, 145] width 104 height 28
select select
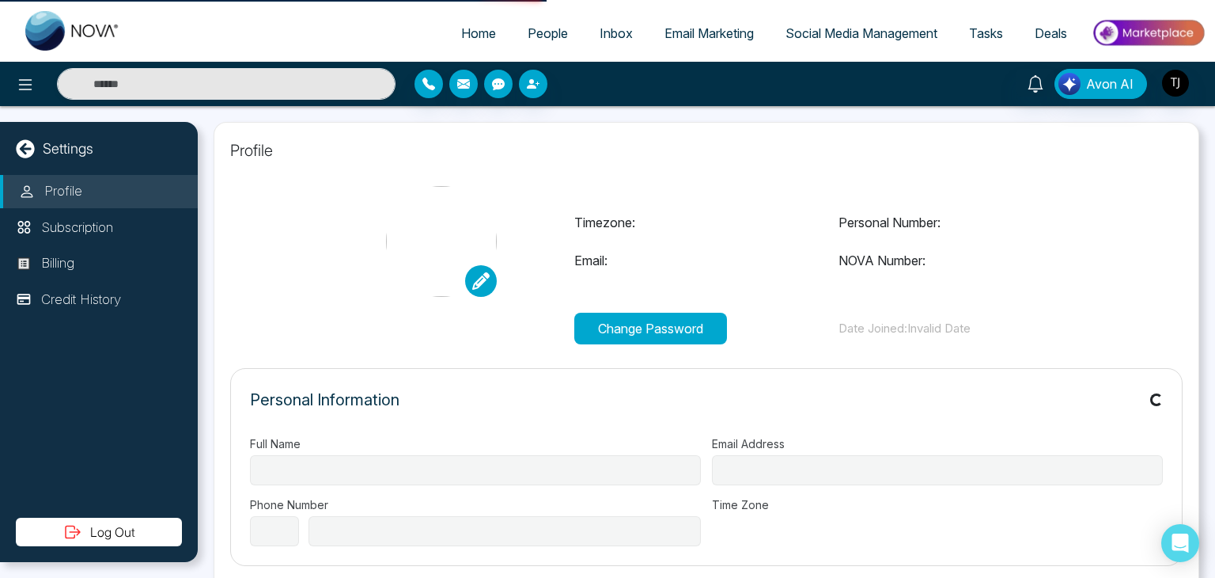
type input "**"
type input "**********"
select select "**"
type input "**********"
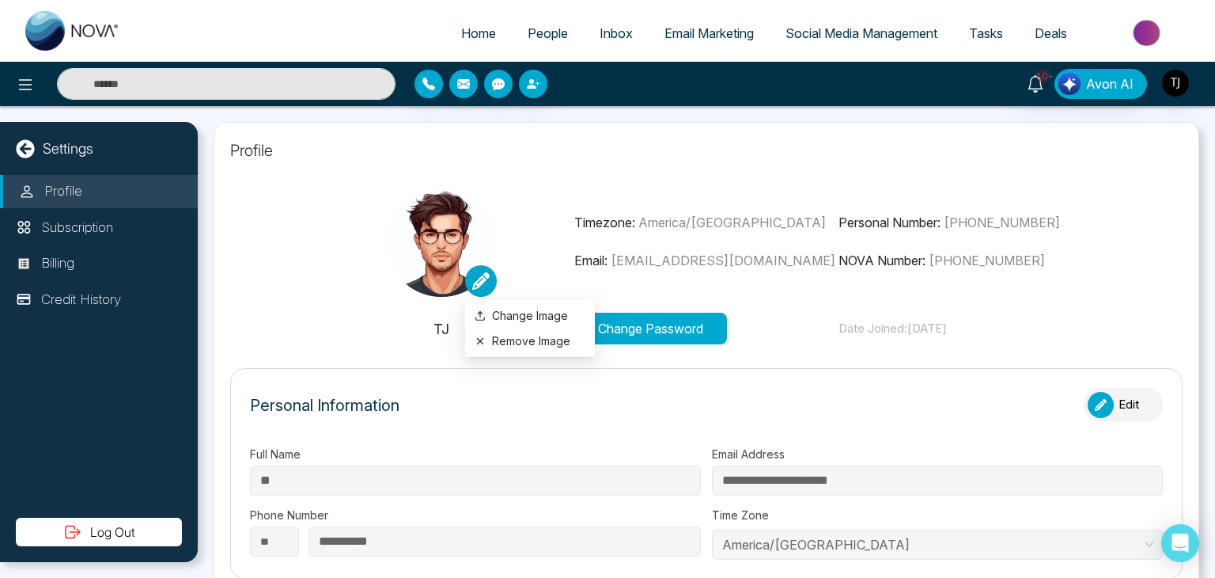
click at [479, 277] on icon at bounding box center [480, 280] width 17 height 17
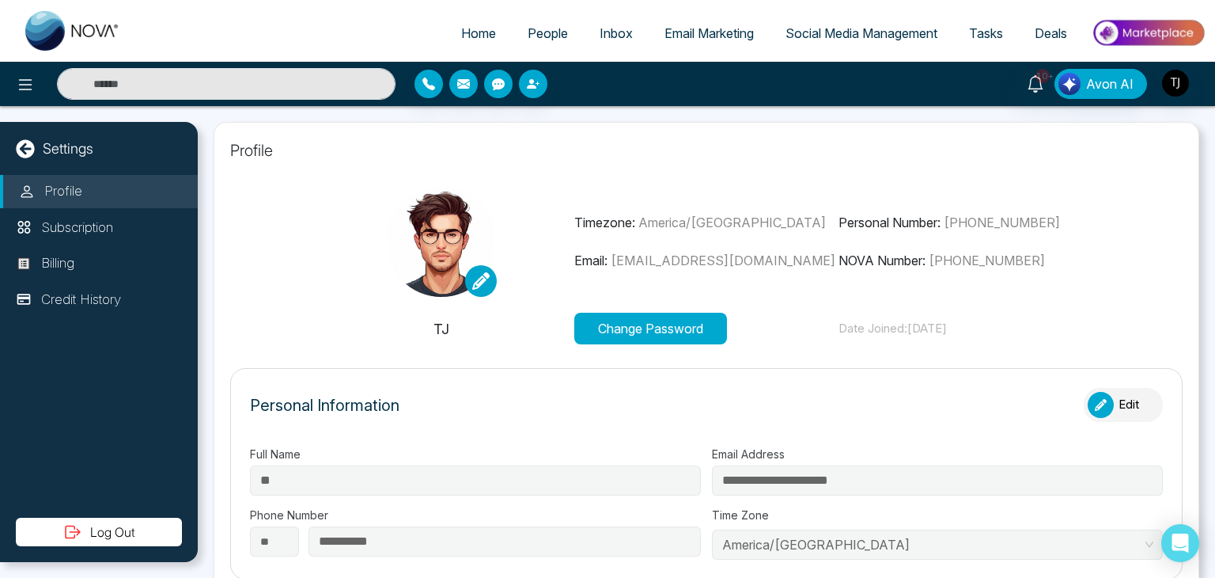
click at [530, 409] on div "Personal Information Edit" at bounding box center [706, 413] width 913 height 50
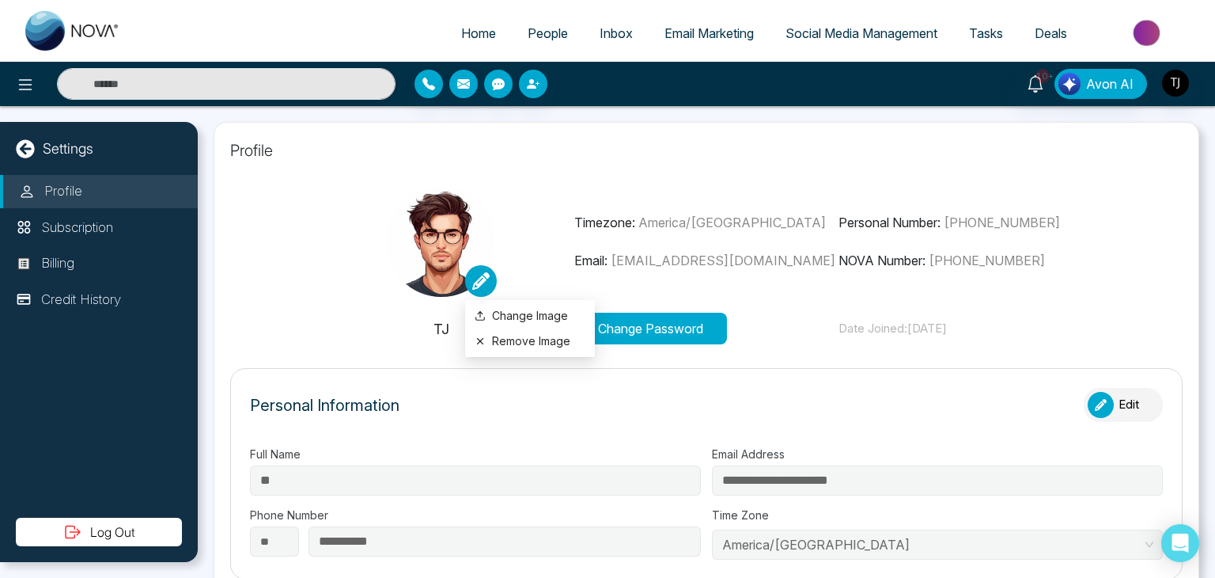
click at [481, 282] on icon at bounding box center [480, 280] width 17 height 17
click at [497, 260] on div "Change Image Remove Image" at bounding box center [441, 241] width 265 height 111
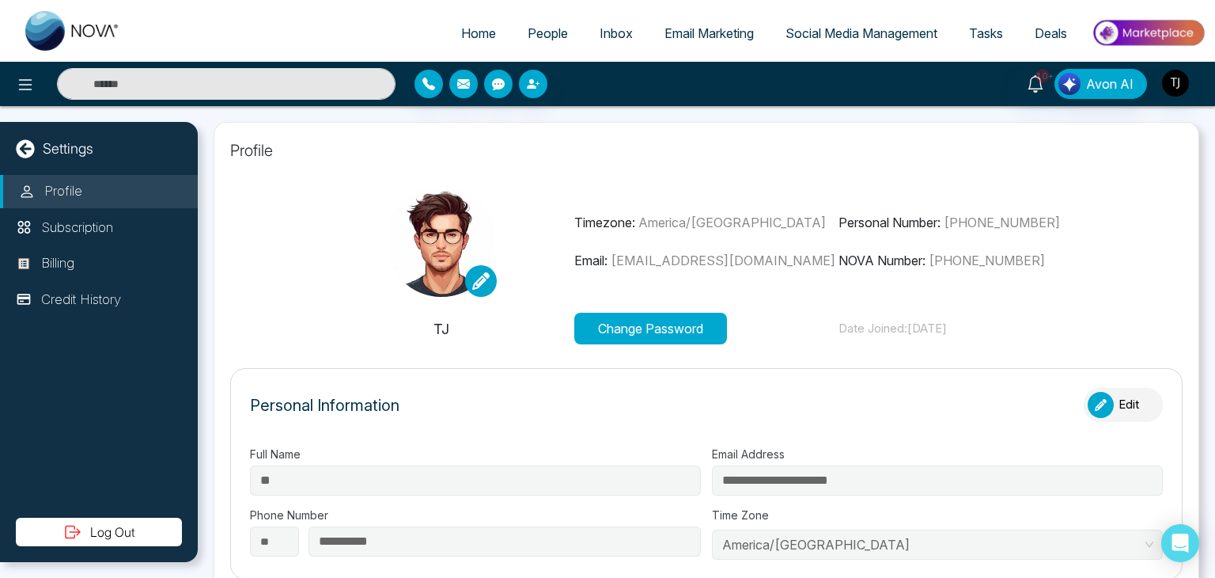
click at [411, 235] on img at bounding box center [441, 241] width 111 height 111
click at [434, 254] on img at bounding box center [441, 241] width 111 height 111
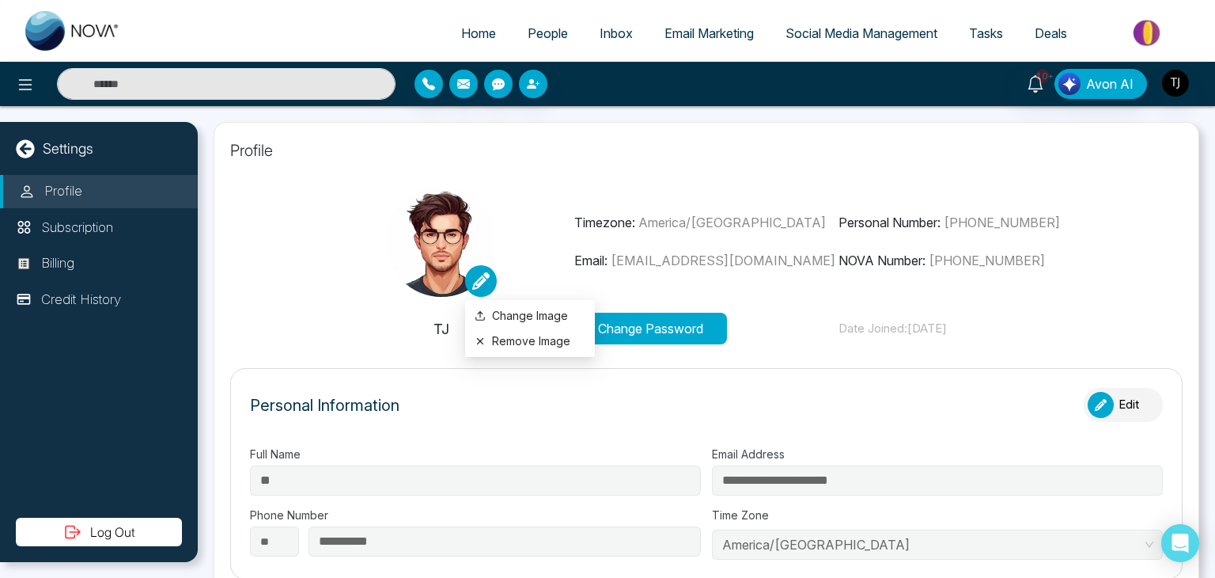
click at [487, 277] on icon at bounding box center [480, 280] width 17 height 17
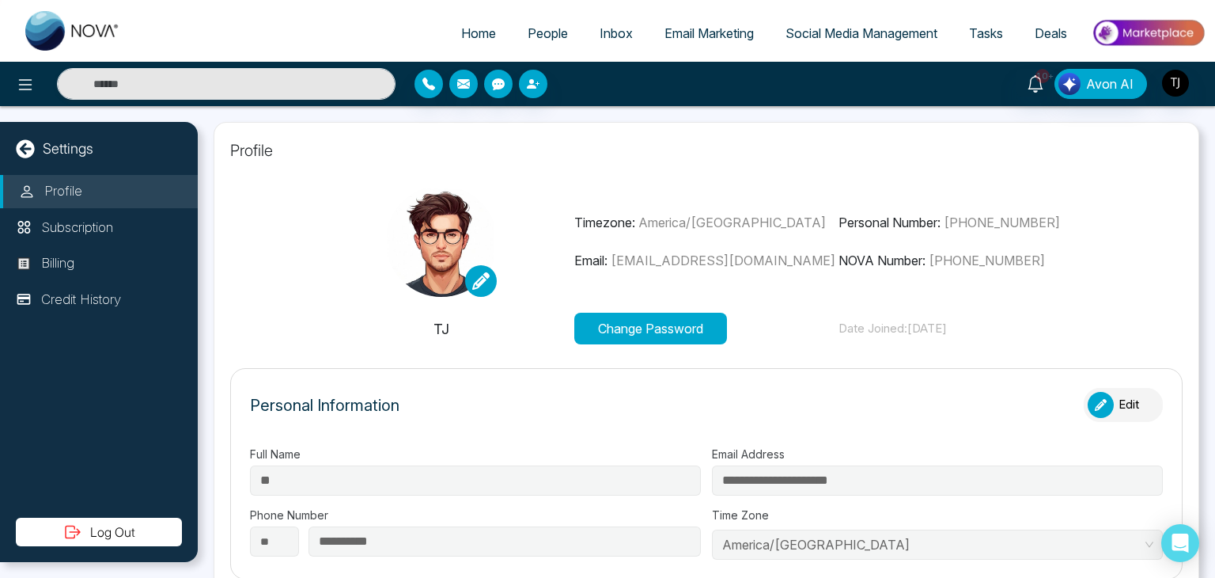
click at [513, 283] on div "Change Image Remove Image" at bounding box center [441, 241] width 265 height 111
click at [472, 42] on link "Home" at bounding box center [479, 33] width 66 height 30
select select "*"
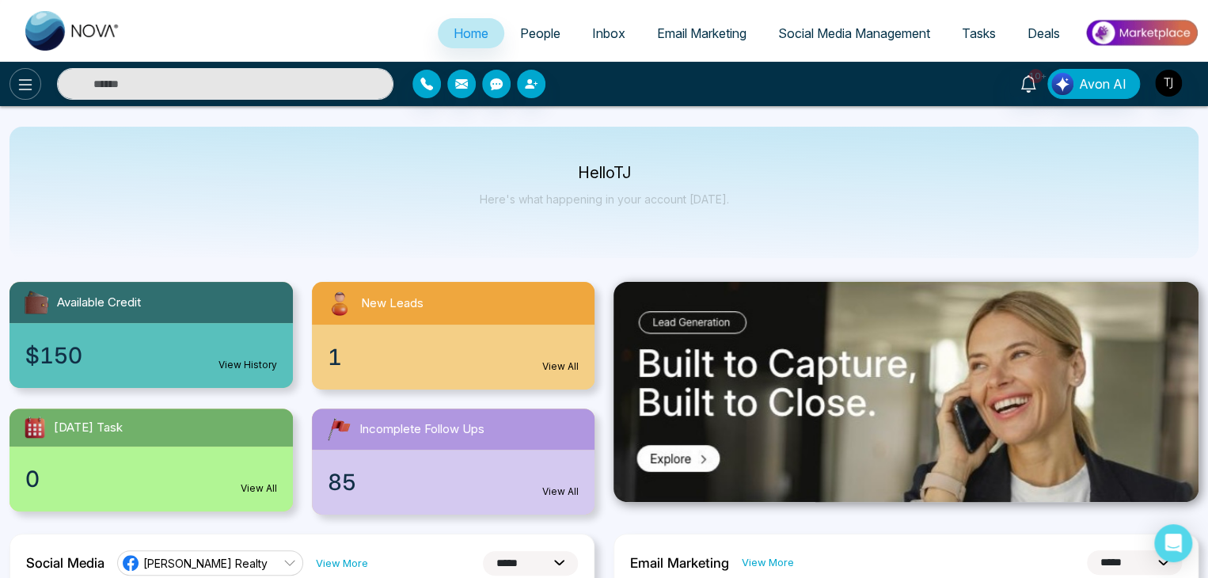
click at [32, 97] on button at bounding box center [25, 84] width 32 height 32
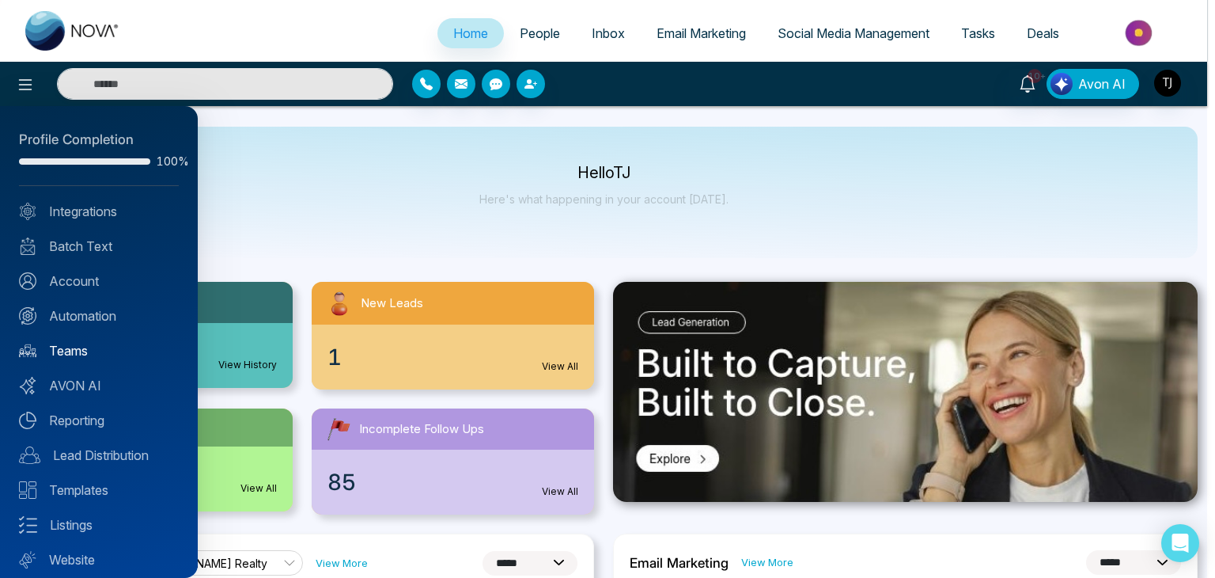
scroll to position [44, 0]
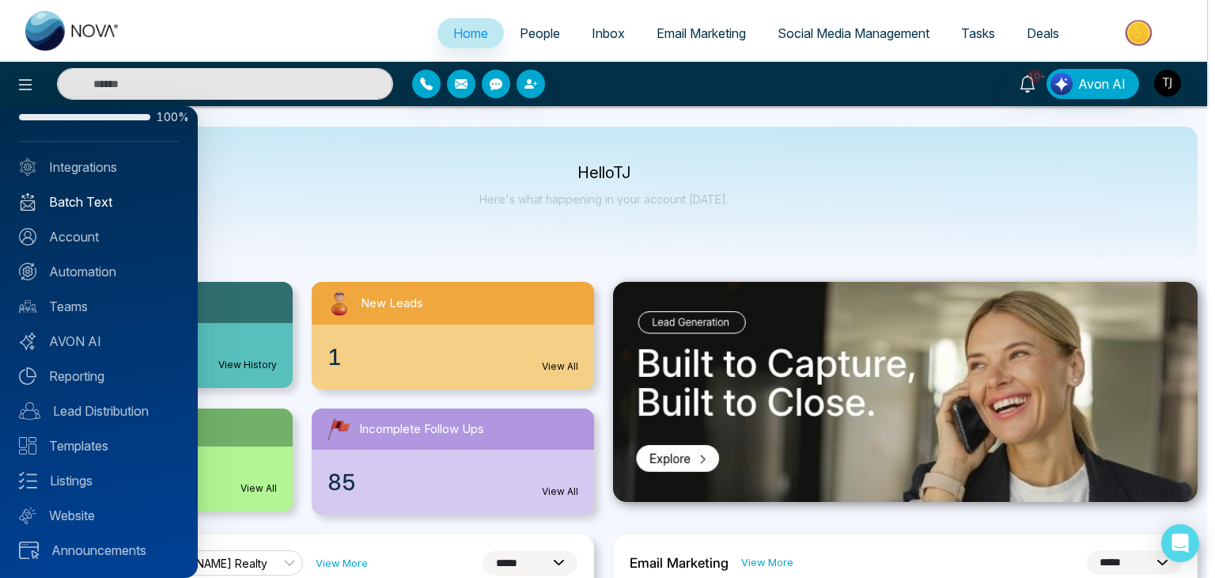
click at [116, 192] on link "Batch Text" at bounding box center [99, 201] width 160 height 19
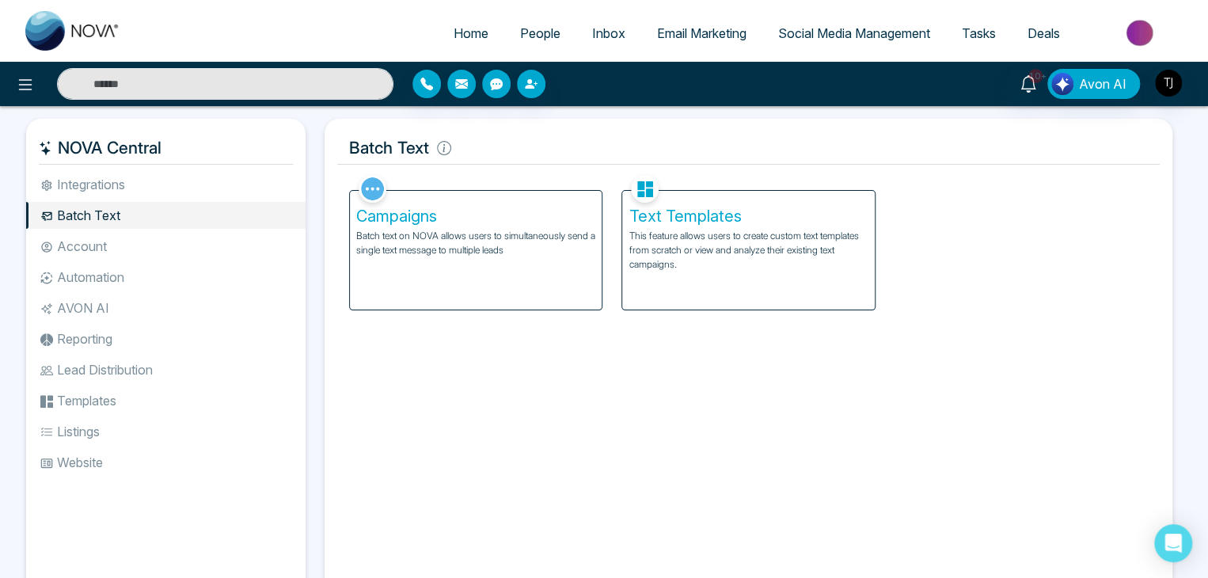
click at [538, 274] on div "Campaigns Batch text on NOVA allows users to simultaneously send a single text …" at bounding box center [476, 250] width 252 height 119
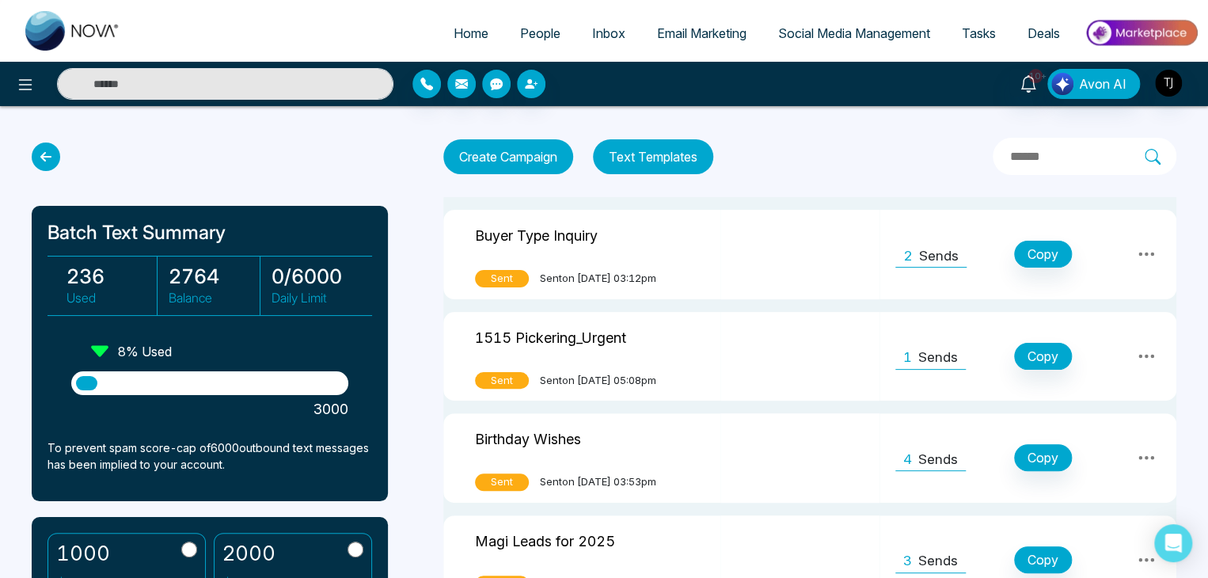
click at [1143, 253] on icon at bounding box center [1145, 254] width 19 height 19
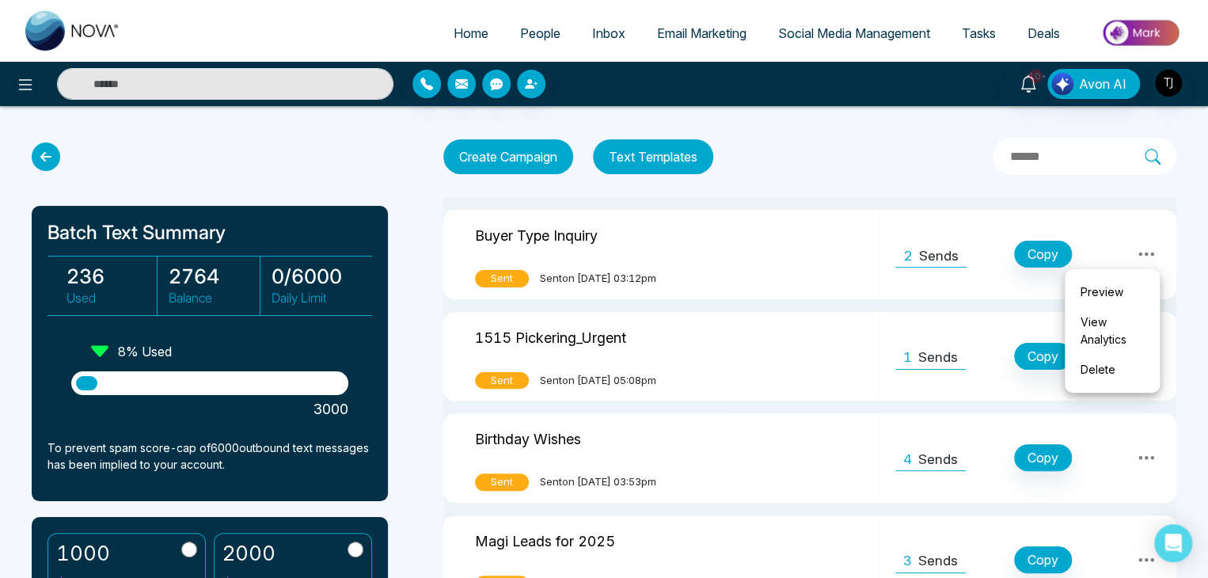
click at [1114, 331] on link "View Analytics" at bounding box center [1111, 330] width 79 height 47
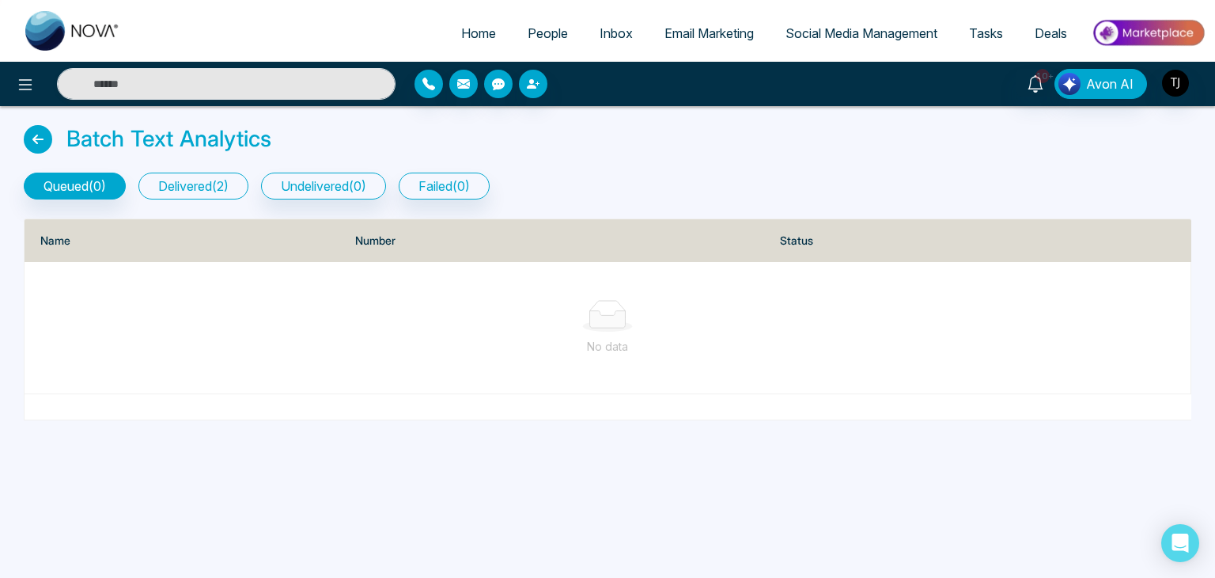
click at [226, 175] on button "delivered ( 2 )" at bounding box center [193, 186] width 110 height 27
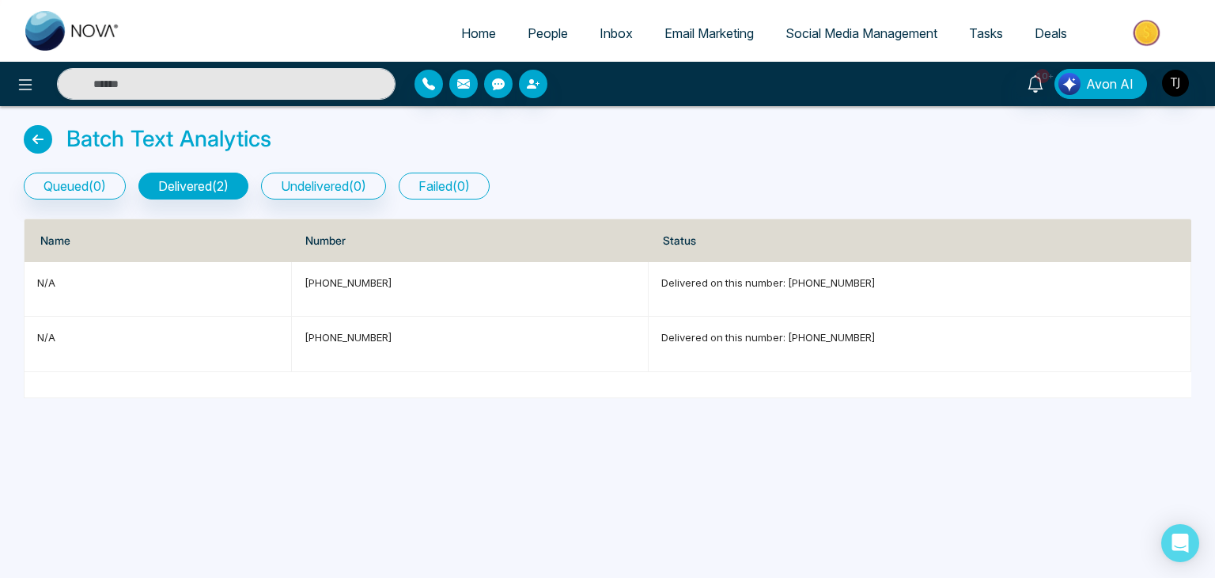
click at [433, 181] on button "failed ( 0 )" at bounding box center [444, 186] width 91 height 27
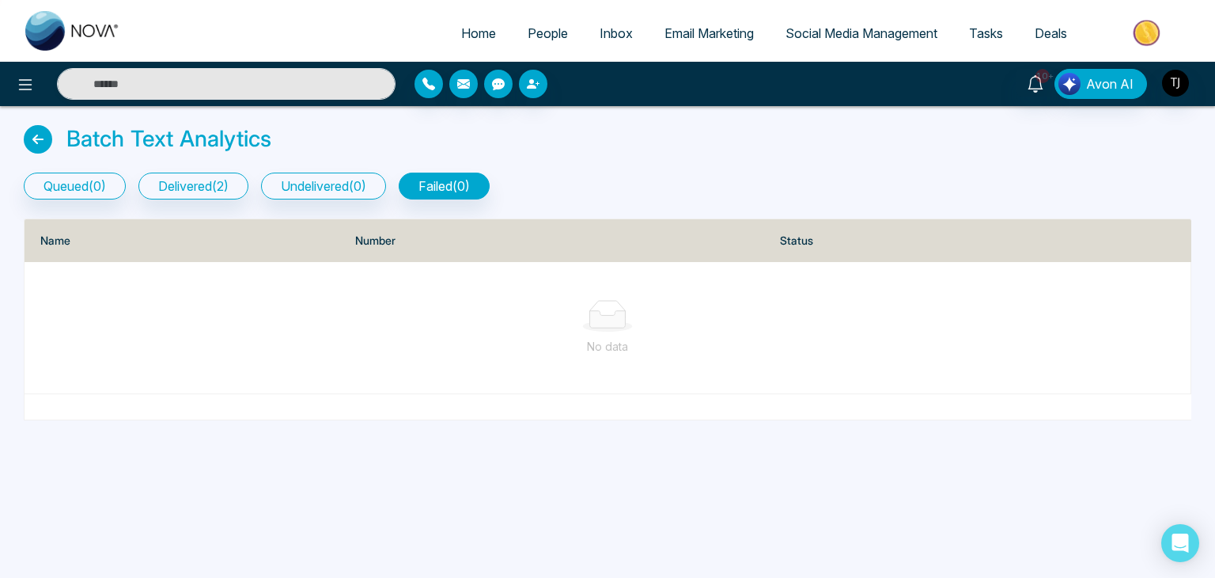
click at [36, 144] on icon at bounding box center [38, 139] width 28 height 28
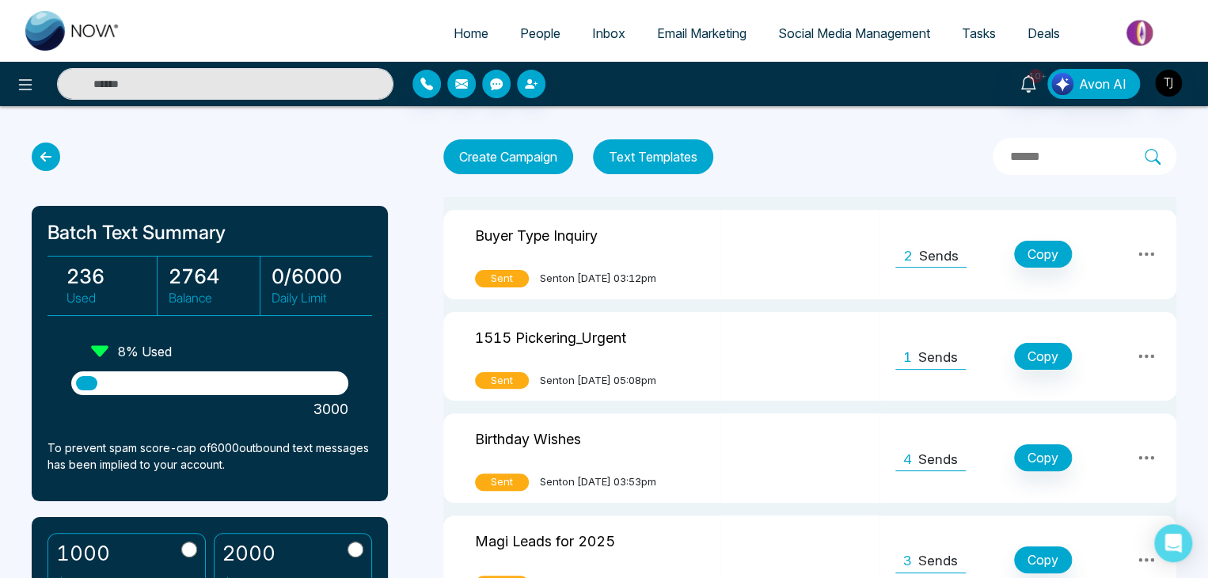
click at [459, 30] on span "Home" at bounding box center [470, 33] width 35 height 16
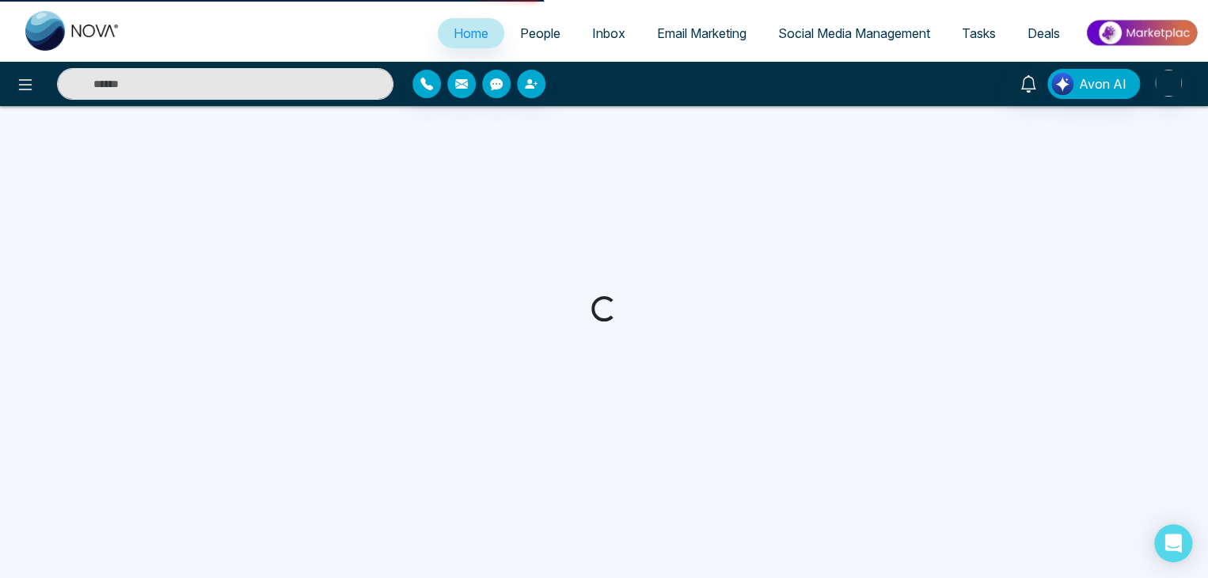
select select "*"
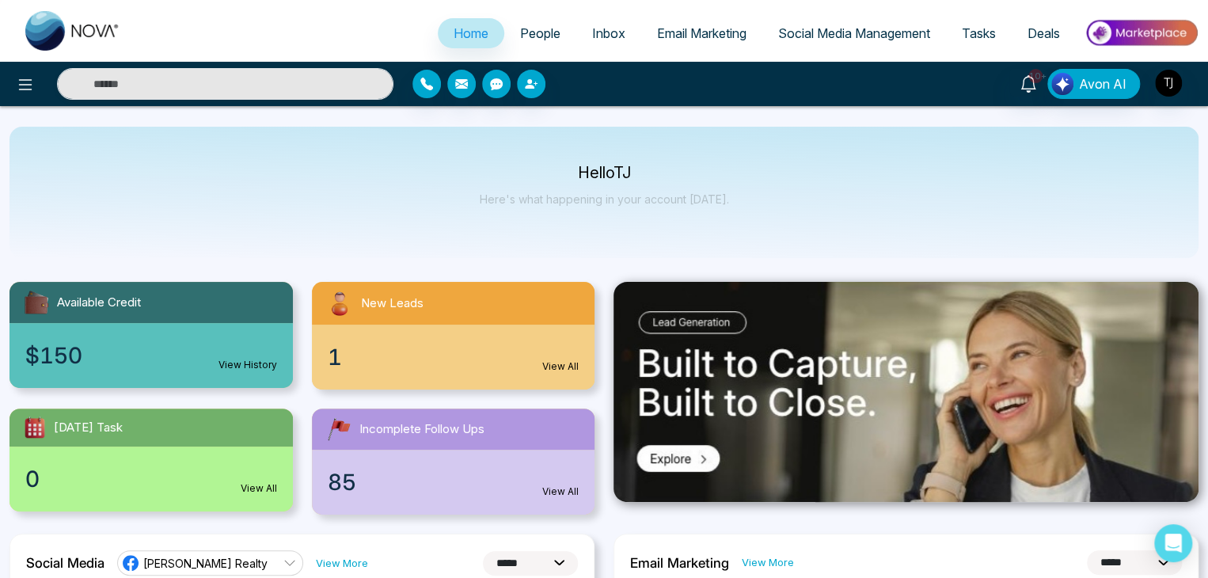
click at [723, 207] on div "Hello [PERSON_NAME] Here's what happening in your account [DATE]." at bounding box center [603, 192] width 1189 height 131
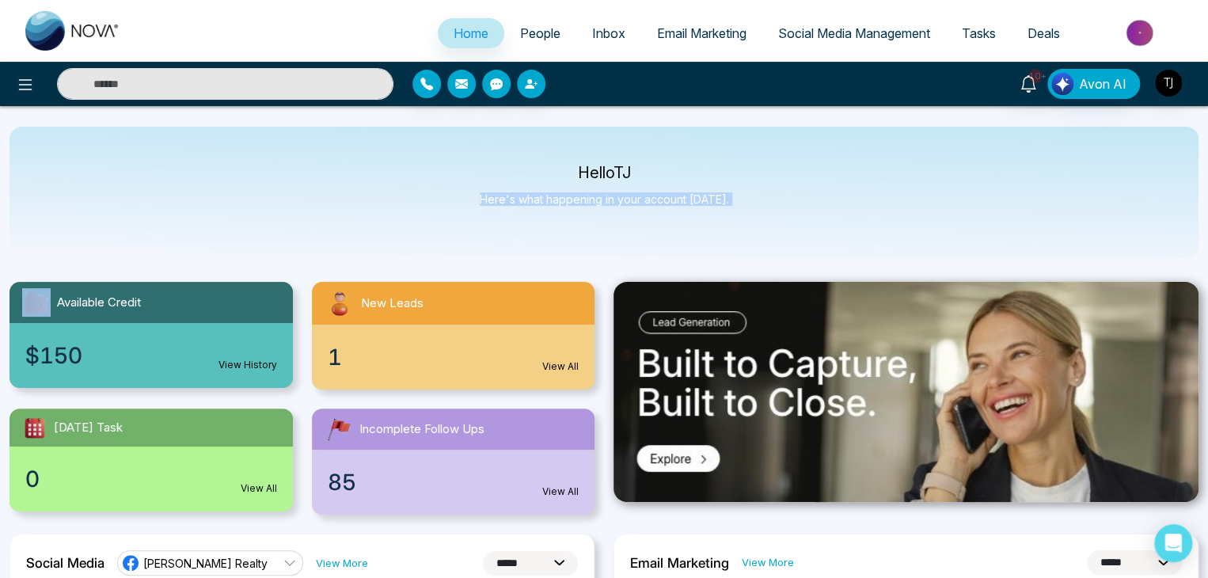
click at [723, 207] on div "Hello [PERSON_NAME] Here's what happening in your account [DATE]." at bounding box center [603, 192] width 1189 height 131
click at [525, 40] on span "People" at bounding box center [540, 33] width 40 height 16
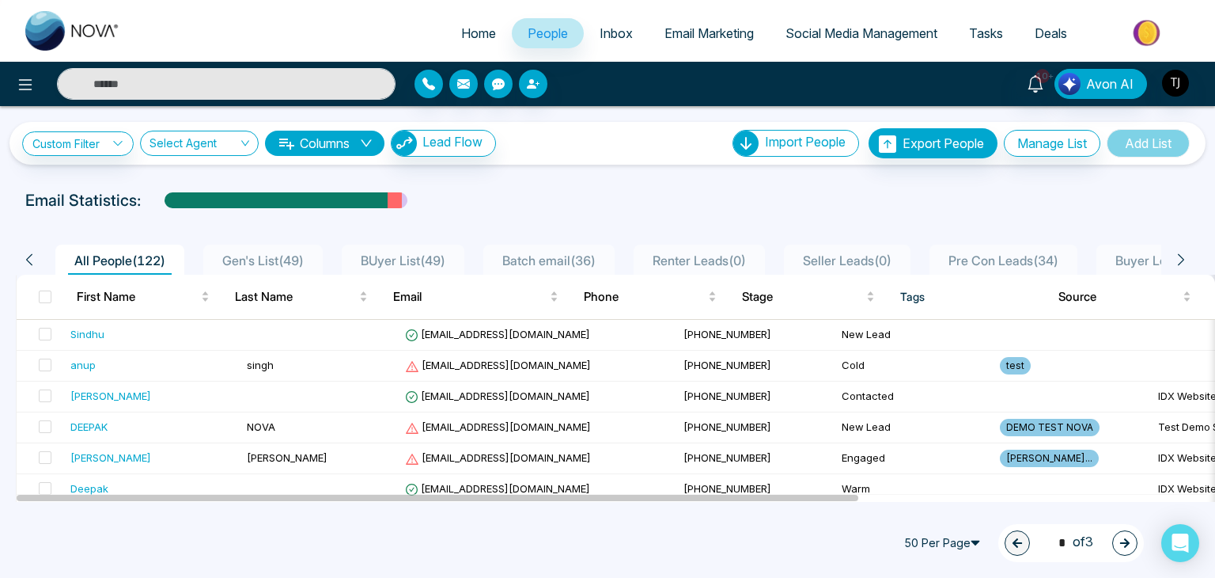
click at [461, 32] on span "Home" at bounding box center [478, 33] width 35 height 16
select select "*"
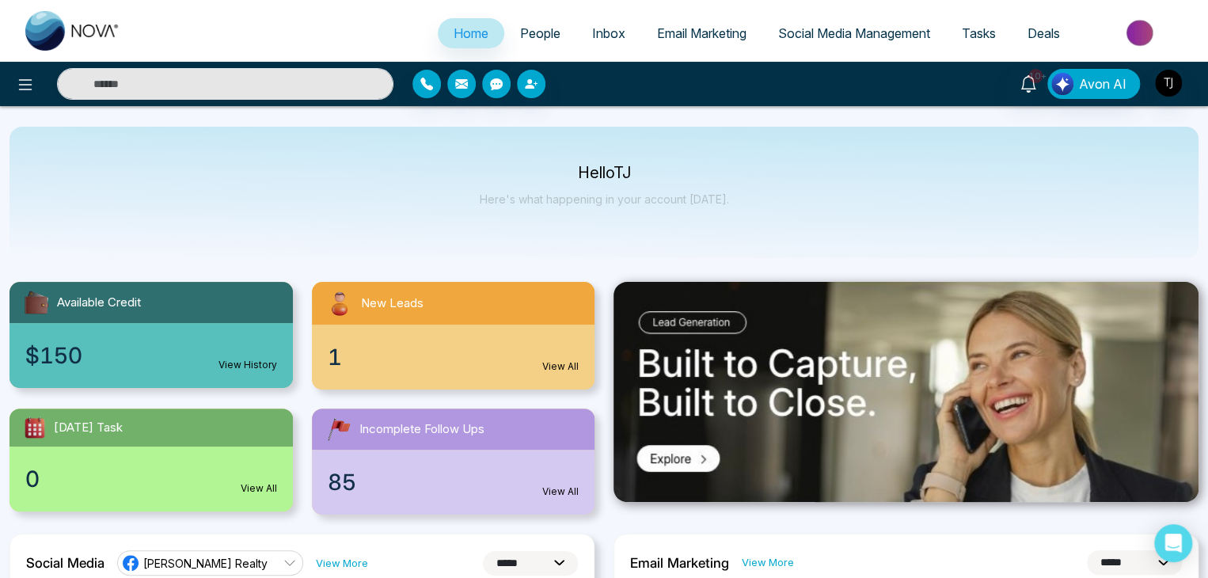
click at [47, 86] on div at bounding box center [217, 84] width 352 height 32
click at [26, 81] on icon at bounding box center [25, 84] width 19 height 19
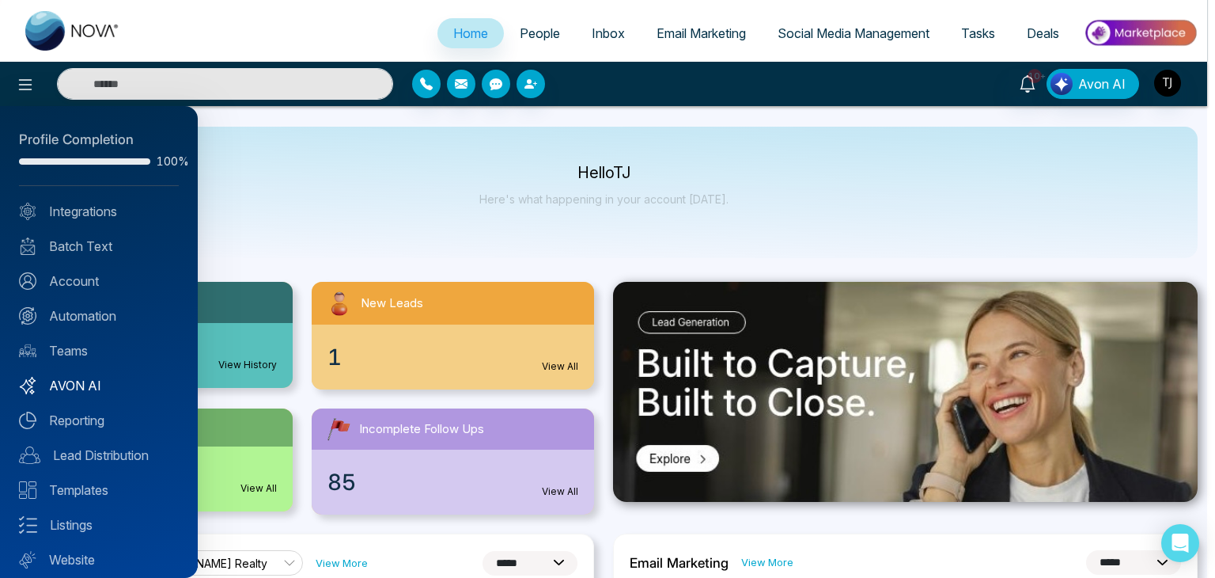
click at [89, 392] on link "AVON AI" at bounding box center [99, 385] width 160 height 19
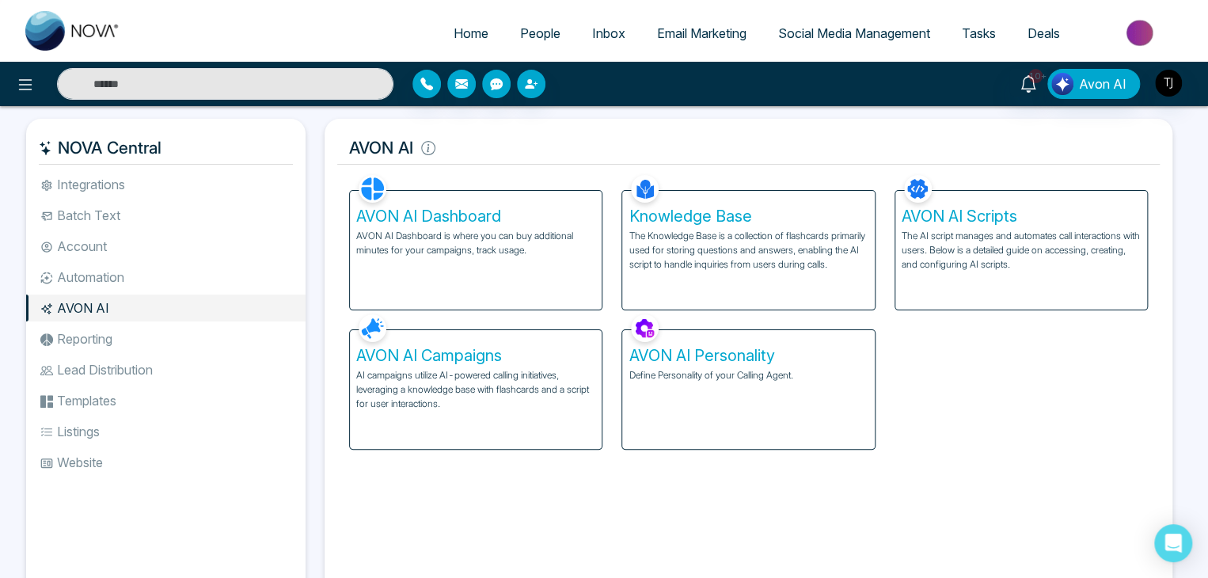
click at [1136, 229] on p "The AI script manages and automates call interactions with users. Below is a de…" at bounding box center [1020, 250] width 239 height 43
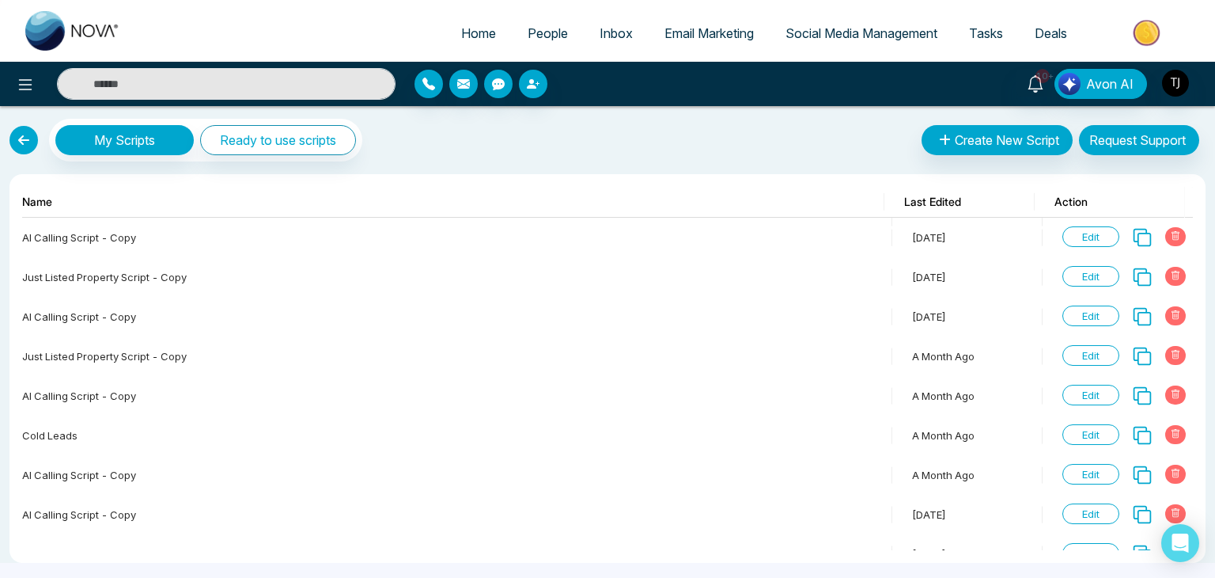
click at [464, 34] on span "Home" at bounding box center [478, 33] width 35 height 16
select select "*"
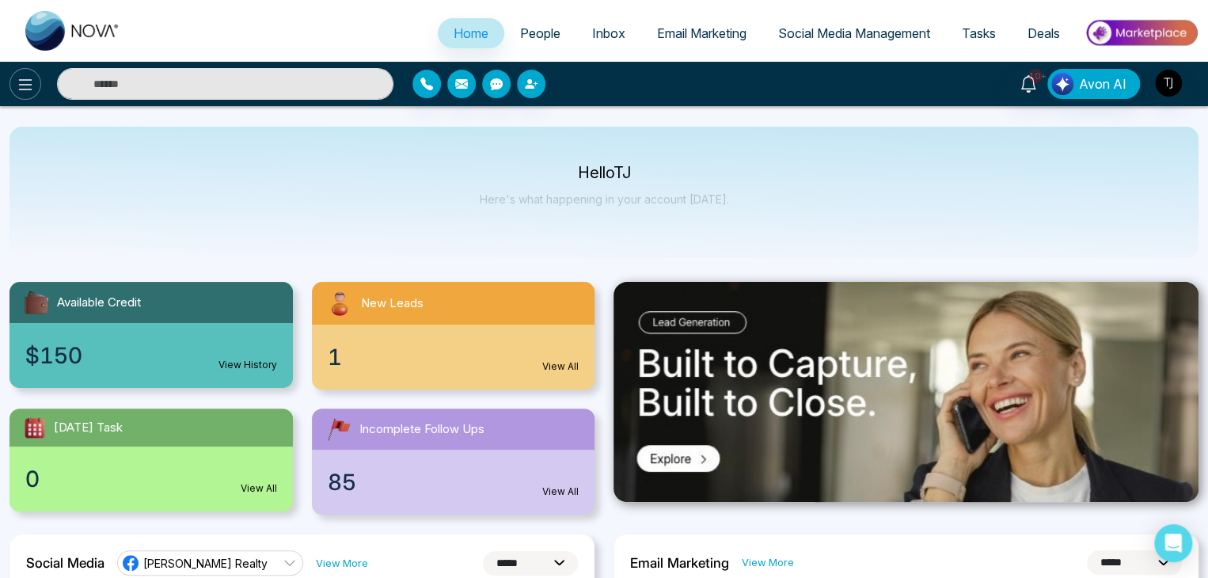
click at [29, 75] on icon at bounding box center [25, 84] width 19 height 19
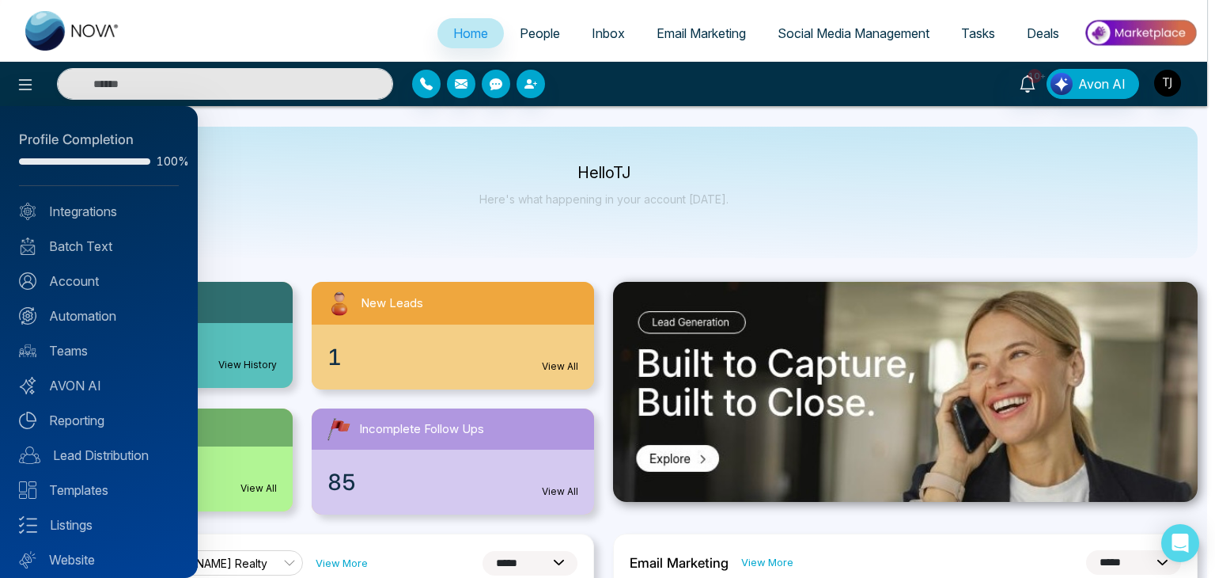
click at [774, 222] on div at bounding box center [607, 289] width 1215 height 578
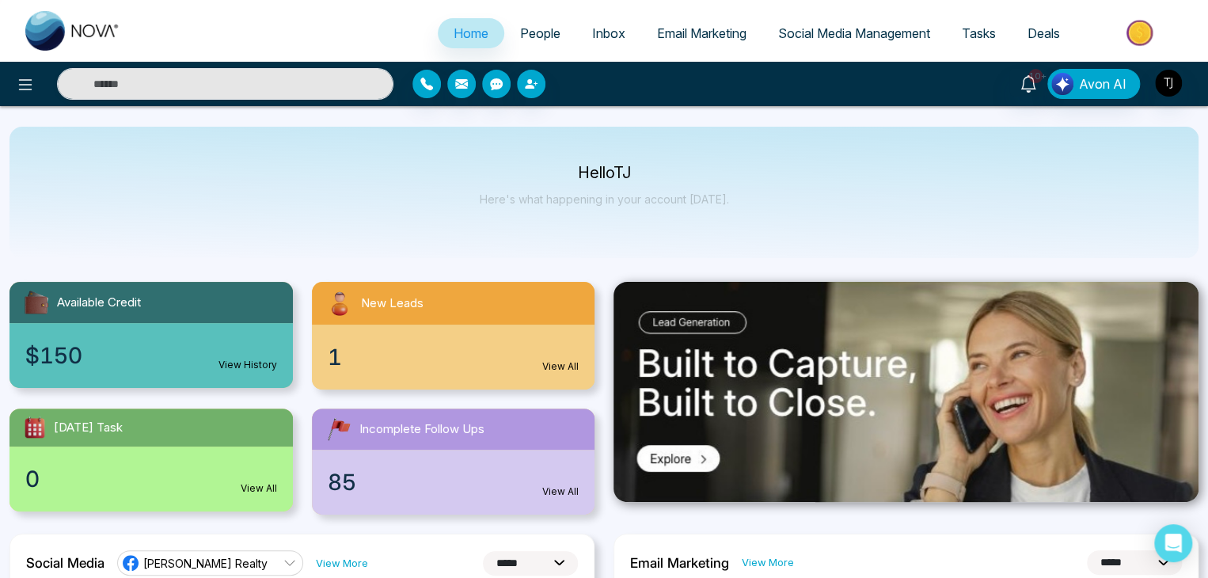
click at [7, 78] on div at bounding box center [201, 84] width 403 height 32
click at [21, 82] on icon at bounding box center [25, 84] width 19 height 19
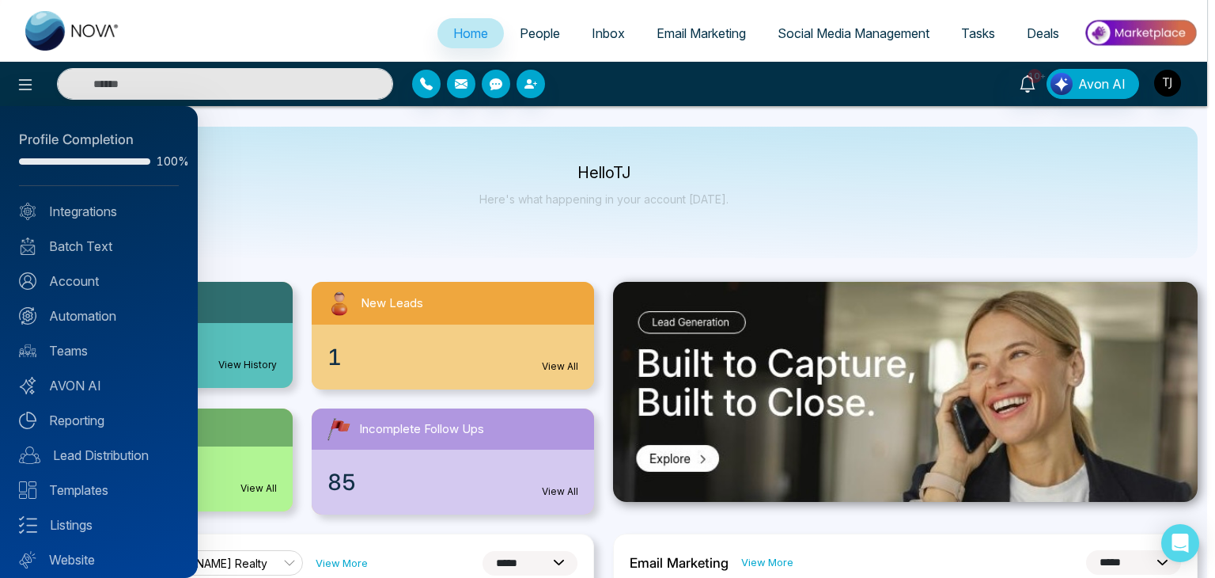
click at [779, 236] on div at bounding box center [607, 289] width 1215 height 578
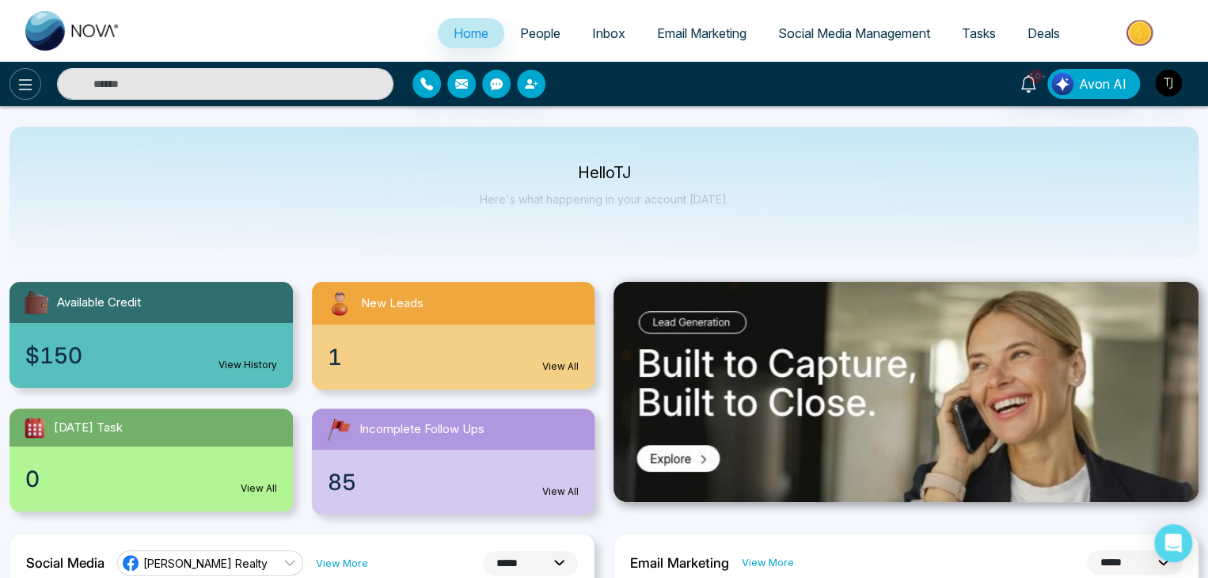
click at [29, 84] on icon at bounding box center [25, 84] width 13 height 11
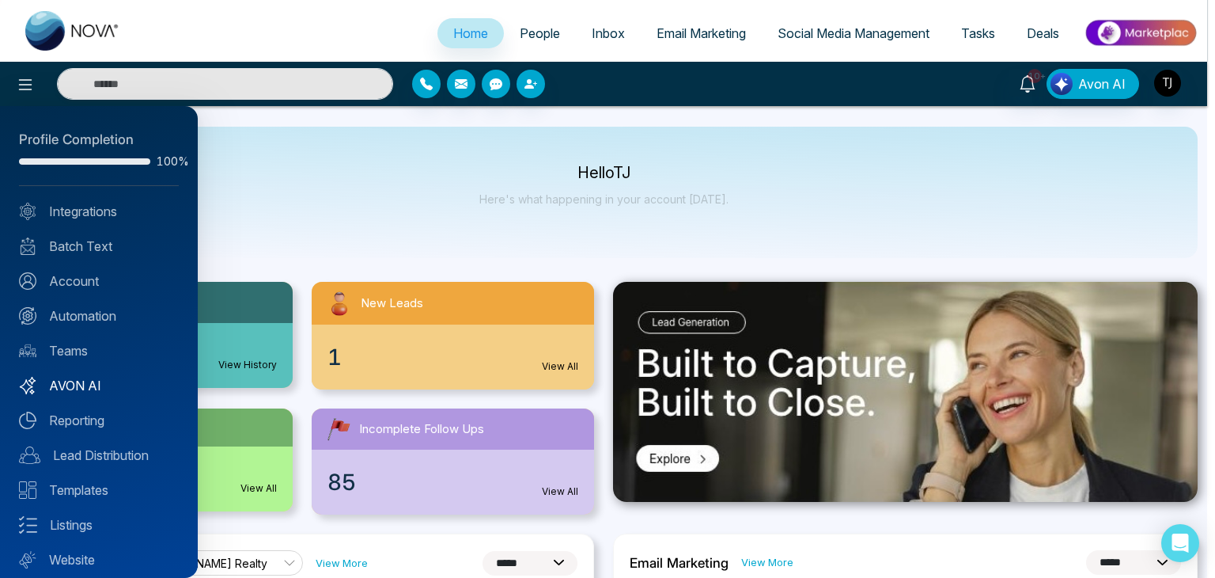
click at [108, 385] on link "AVON AI" at bounding box center [99, 385] width 160 height 19
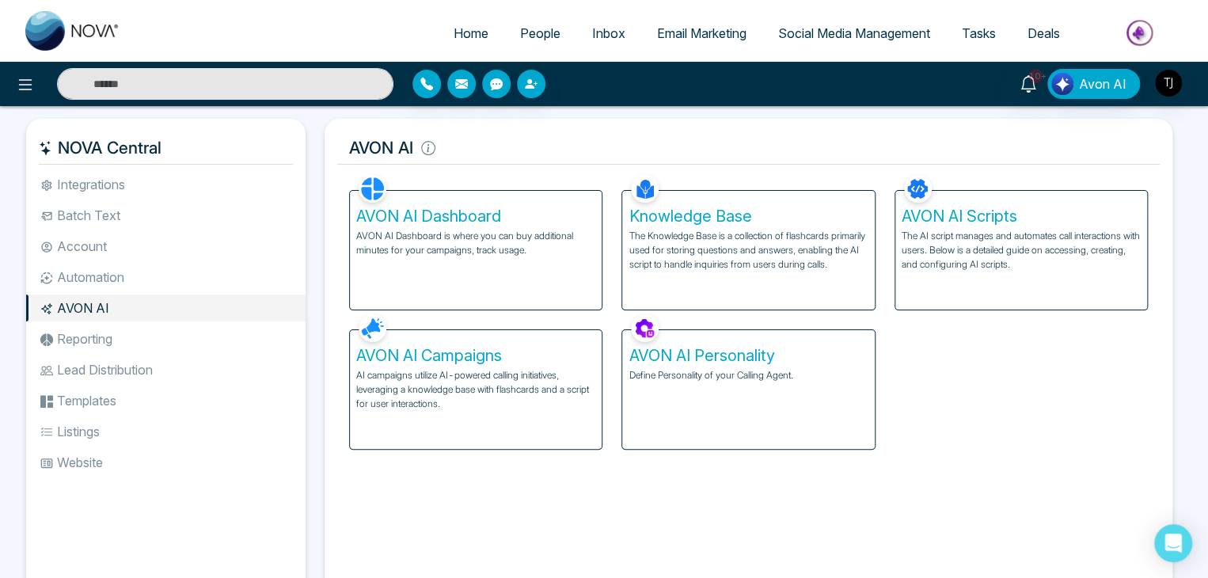
click at [784, 361] on h5 "AVON AI Personality" at bounding box center [747, 355] width 239 height 19
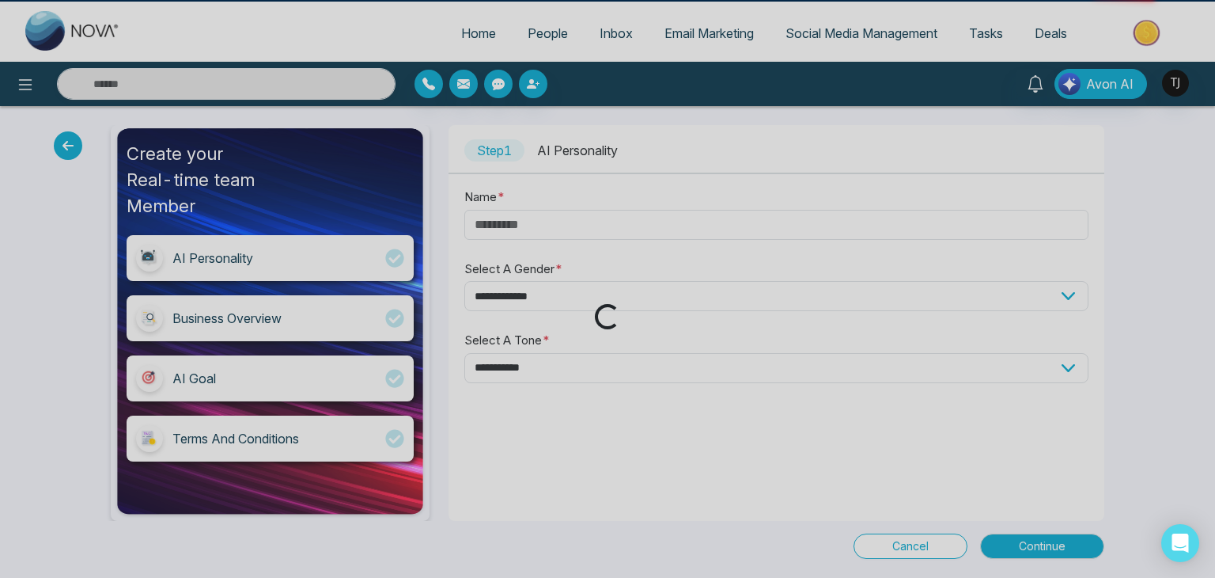
type input "****"
select select "****"
select select "*******"
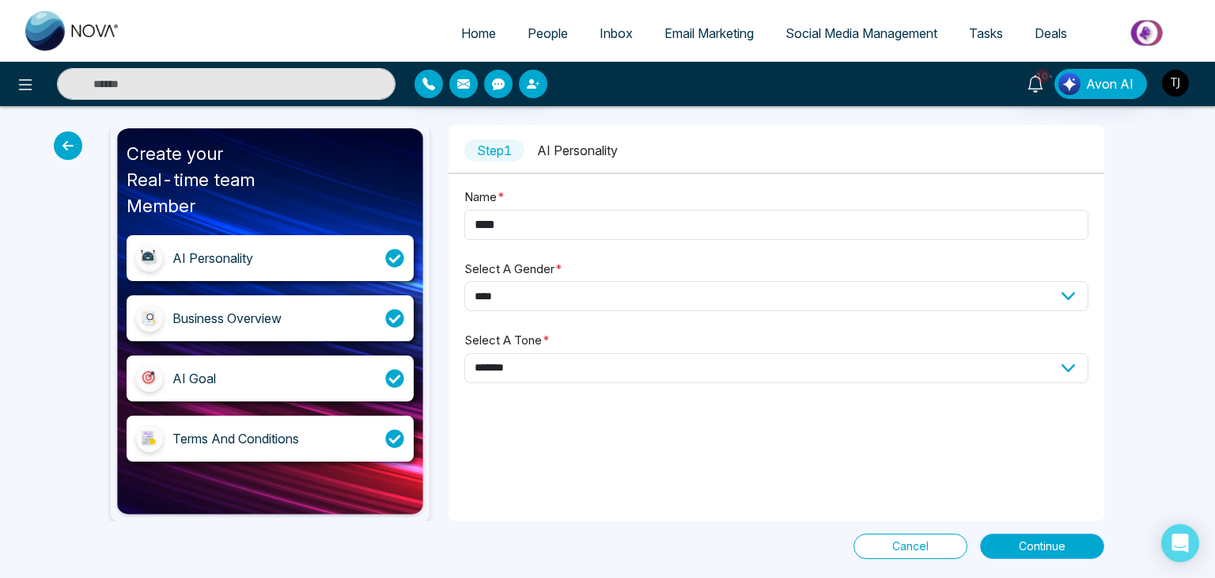
click at [1022, 542] on span "Continue" at bounding box center [1042, 545] width 47 height 17
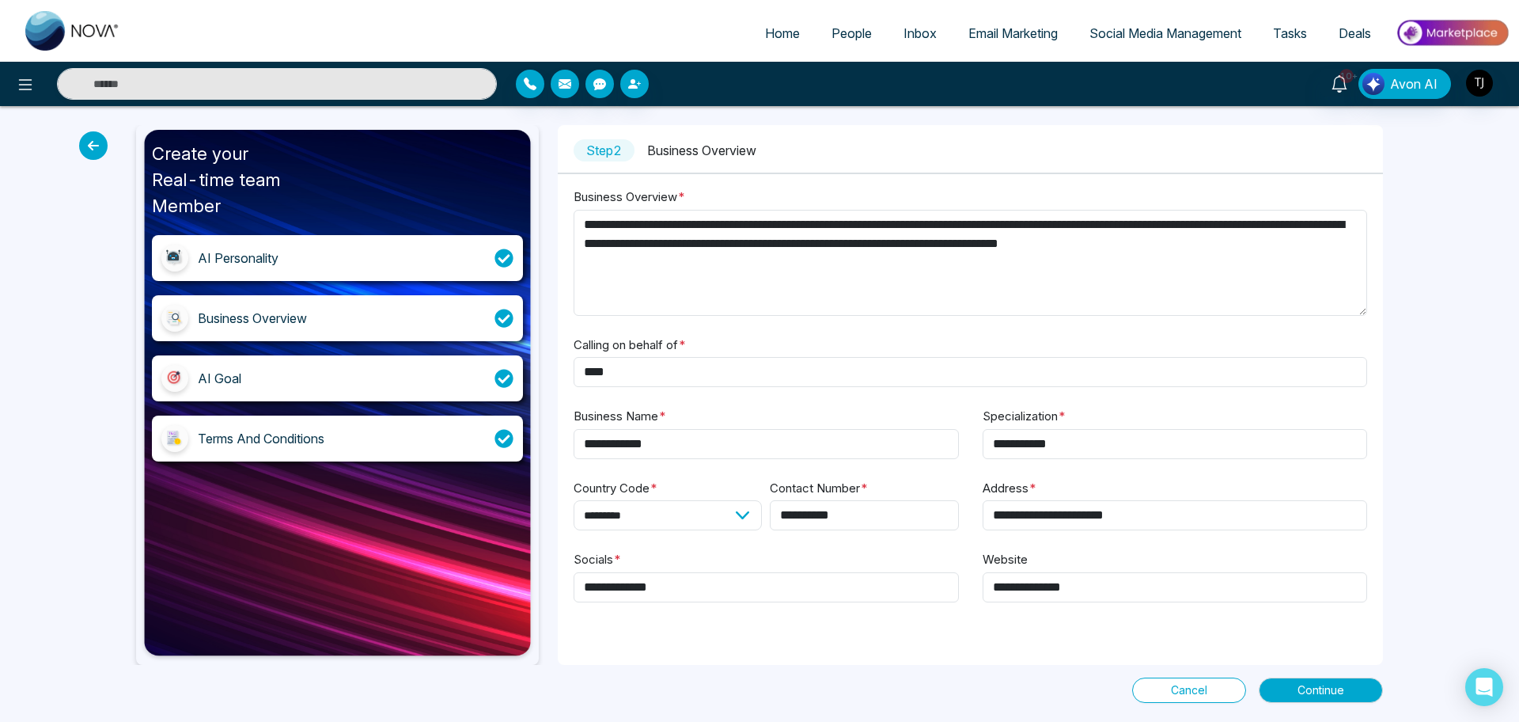
drag, startPoint x: 1208, startPoint y: 4, endPoint x: 1132, endPoint y: 332, distance: 337.2
click at [1132, 332] on div "**********" at bounding box center [971, 404] width 794 height 434
click at [1215, 577] on button "Continue" at bounding box center [1321, 689] width 124 height 25
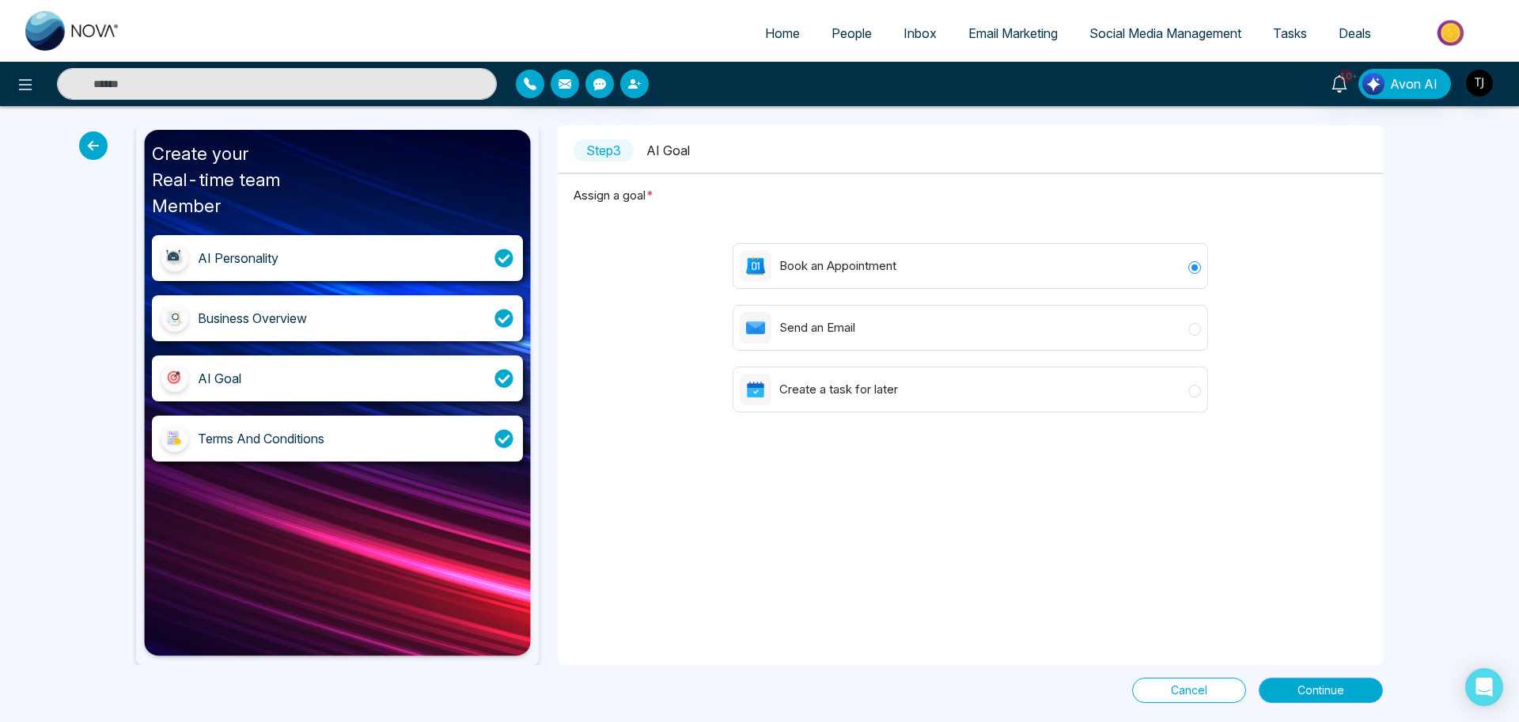
click at [1215, 577] on span "Continue" at bounding box center [1321, 689] width 47 height 17
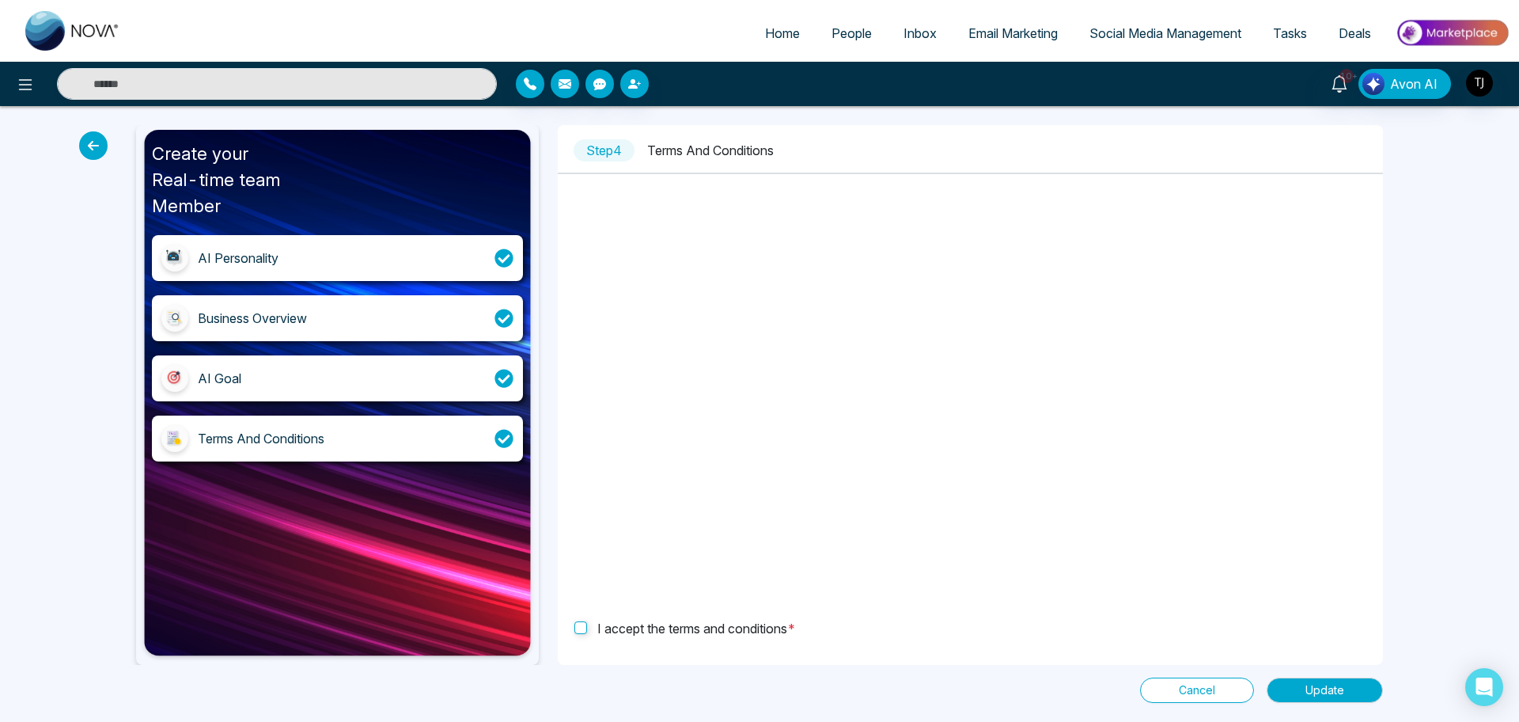
click at [97, 142] on icon at bounding box center [93, 145] width 28 height 28
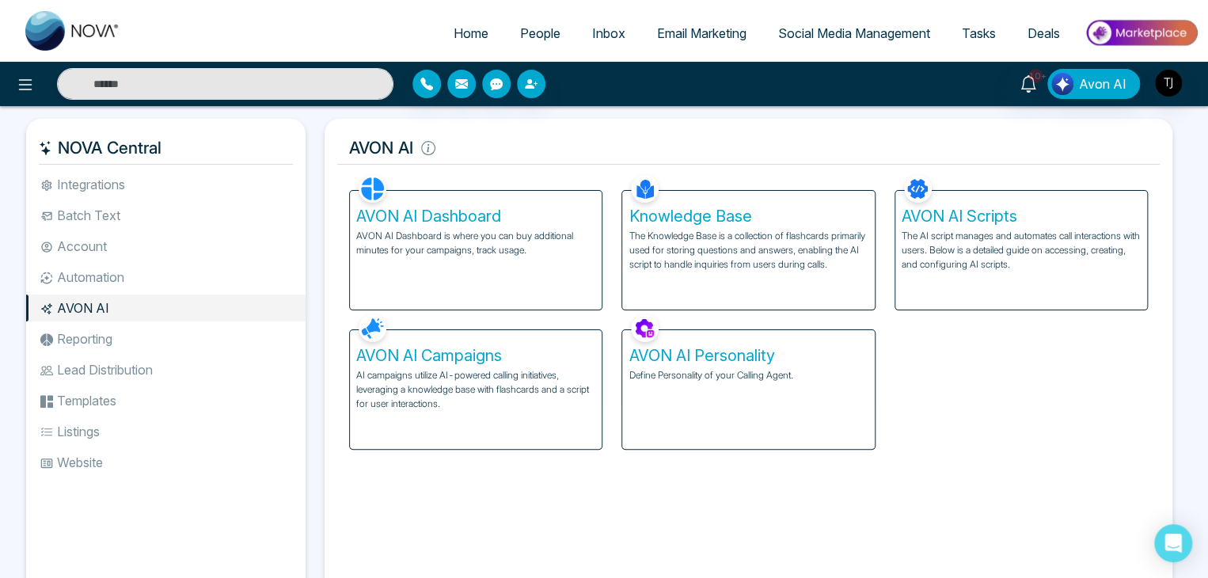
drag, startPoint x: 1383, startPoint y: 1, endPoint x: 931, endPoint y: 378, distance: 589.4
click at [931, 378] on div "AVON AI Dashboard AVON AI Dashboard is where you can buy additional minutes for…" at bounding box center [747, 310] width 817 height 279
click at [807, 260] on p "The Knowledge Base is a collection of flashcards primarily used for storing que…" at bounding box center [747, 250] width 239 height 43
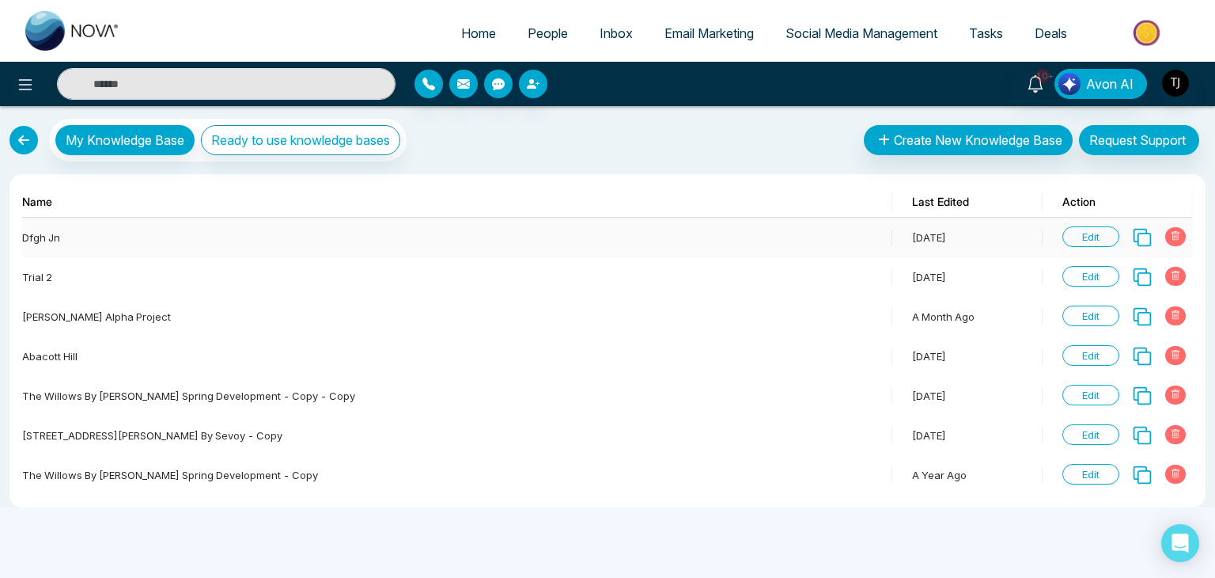
click at [1105, 240] on span "Edit" at bounding box center [1091, 236] width 57 height 21
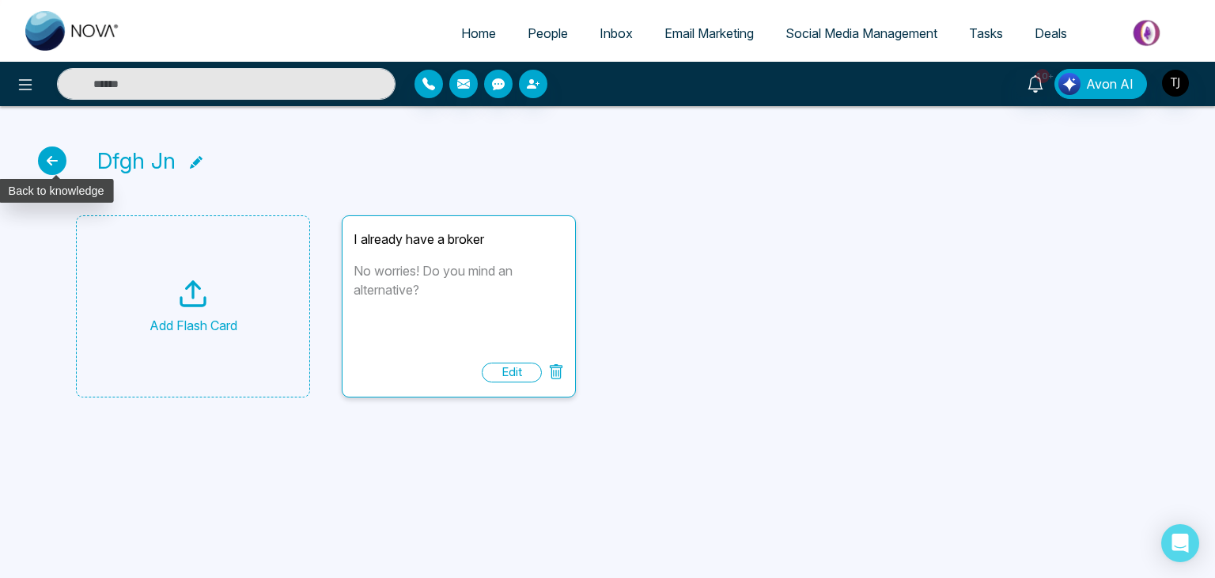
click at [39, 156] on icon at bounding box center [52, 160] width 28 height 28
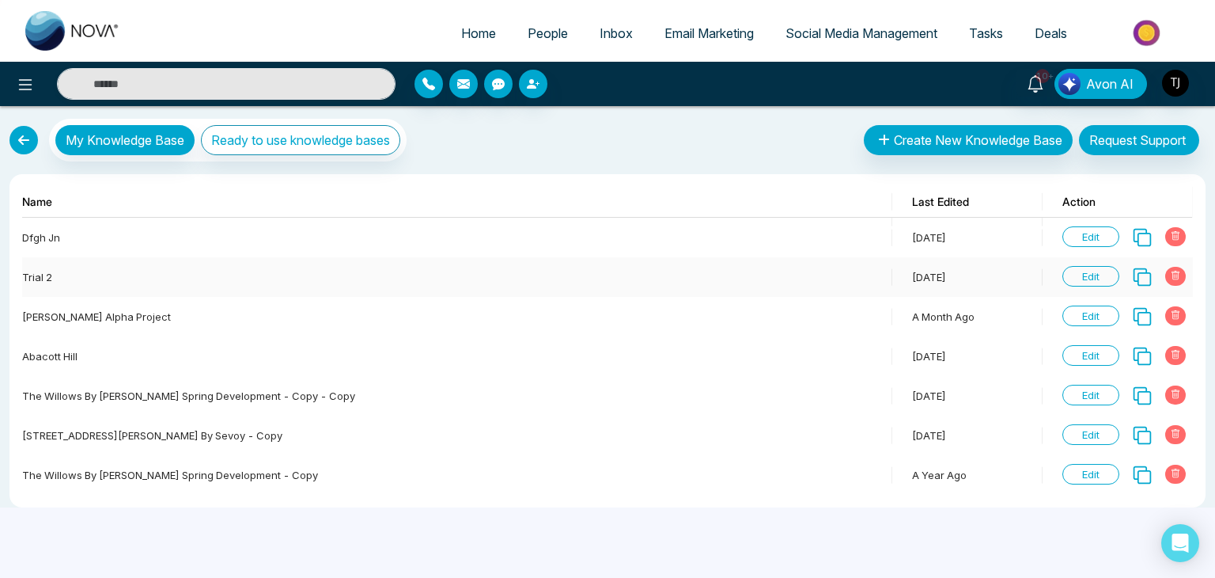
click at [1098, 275] on span "Edit" at bounding box center [1091, 276] width 57 height 21
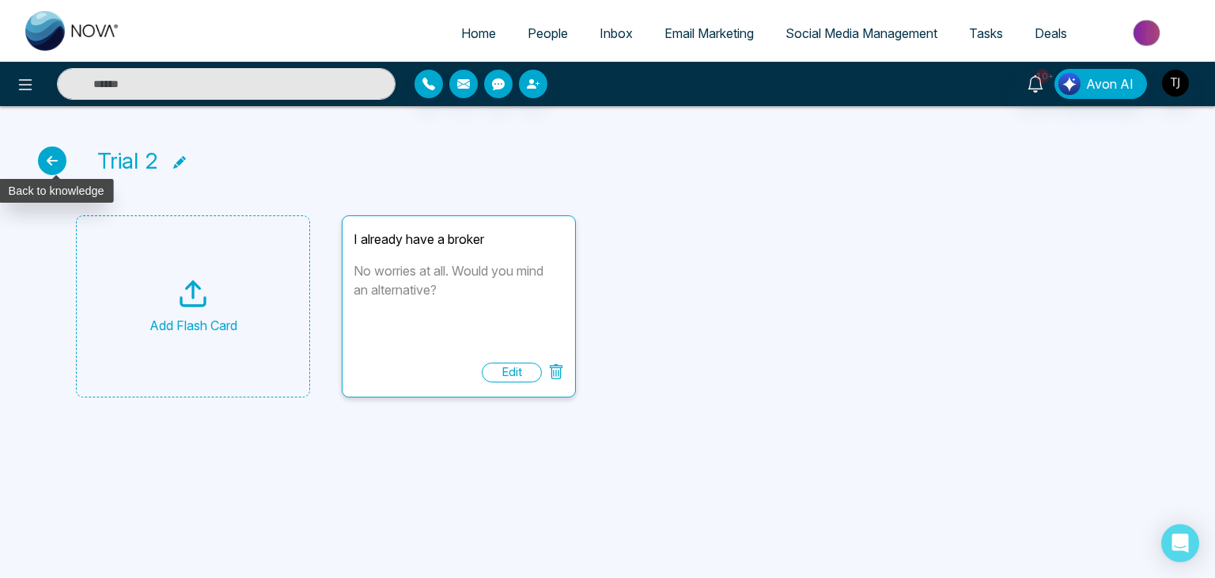
click at [55, 161] on icon at bounding box center [52, 160] width 28 height 28
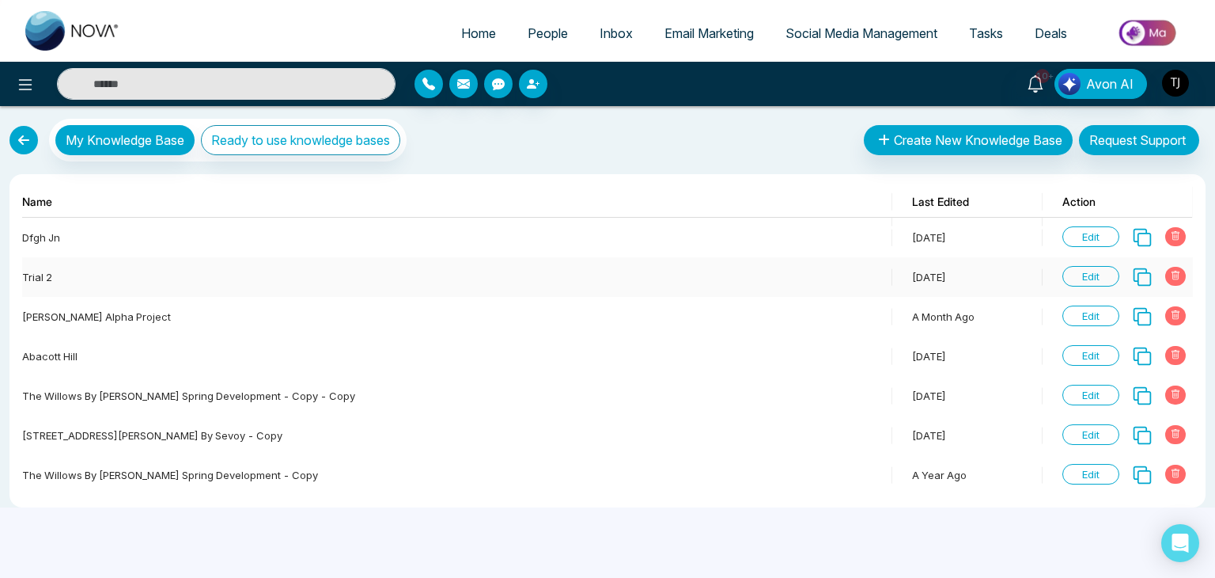
click at [1173, 273] on icon at bounding box center [1175, 275] width 9 height 9
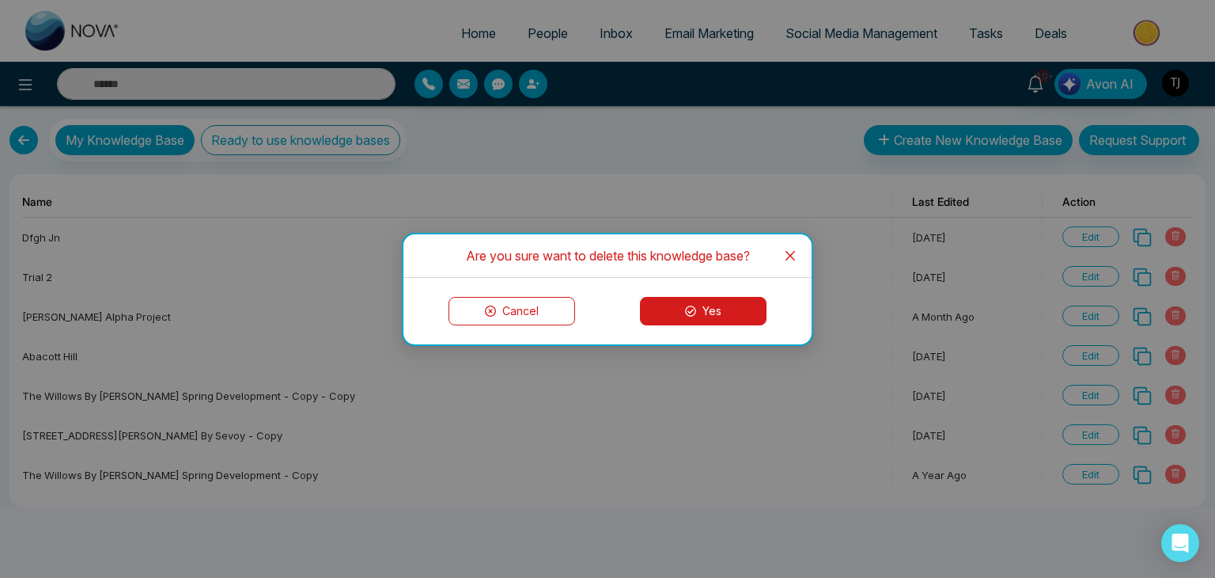
click at [699, 317] on button "Yes" at bounding box center [703, 311] width 127 height 28
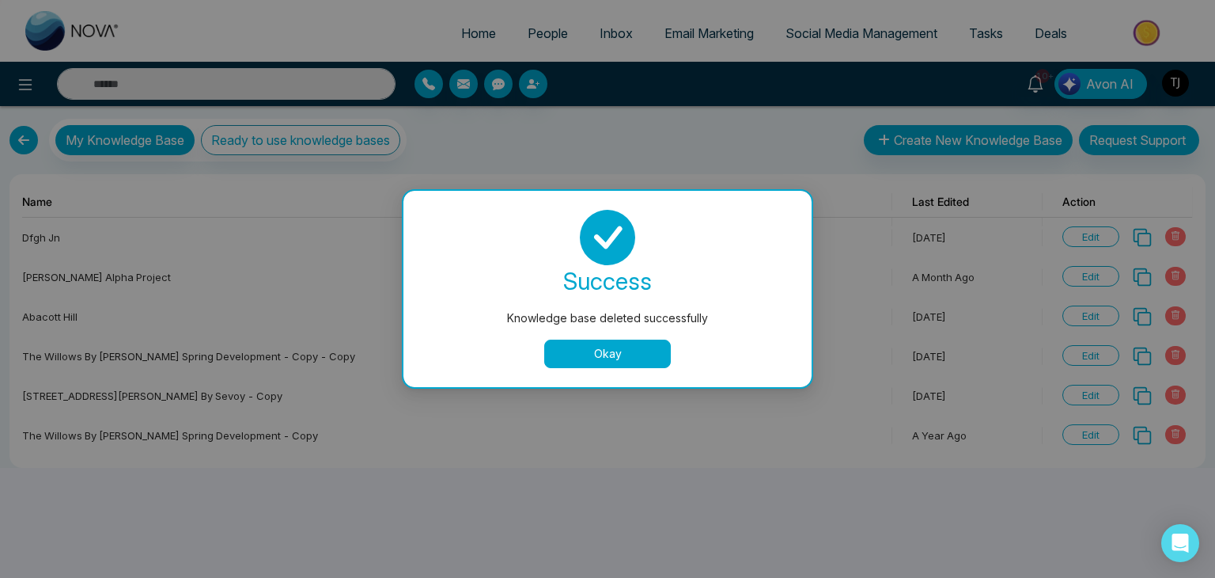
click at [632, 351] on button "Okay" at bounding box center [607, 353] width 127 height 28
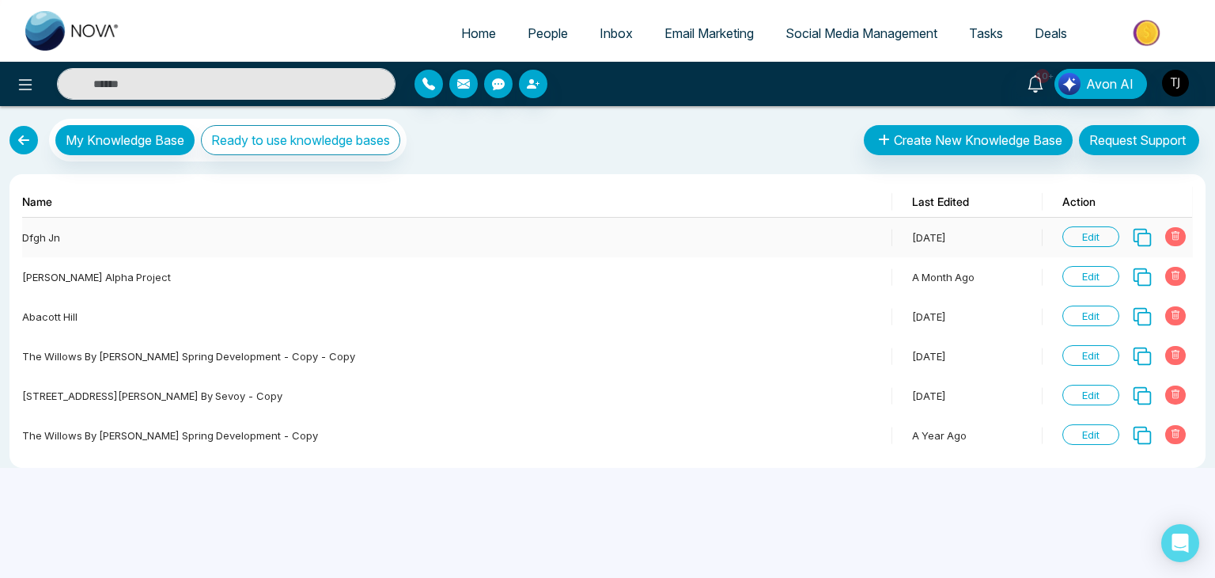
click at [1177, 232] on icon at bounding box center [1176, 235] width 8 height 9
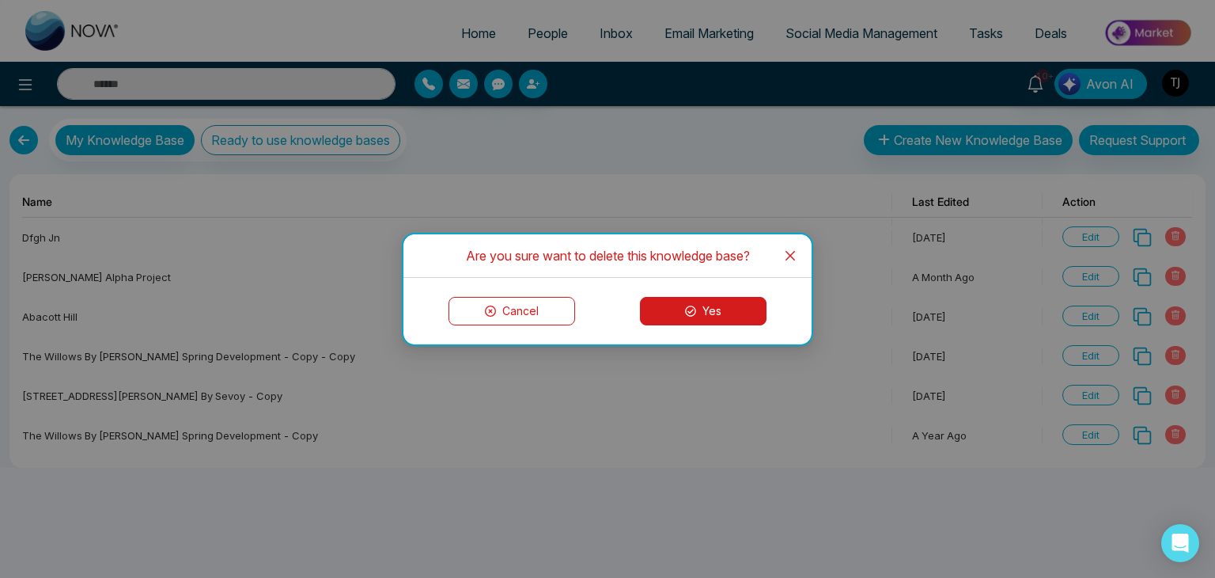
click at [738, 305] on button "Yes" at bounding box center [703, 311] width 127 height 28
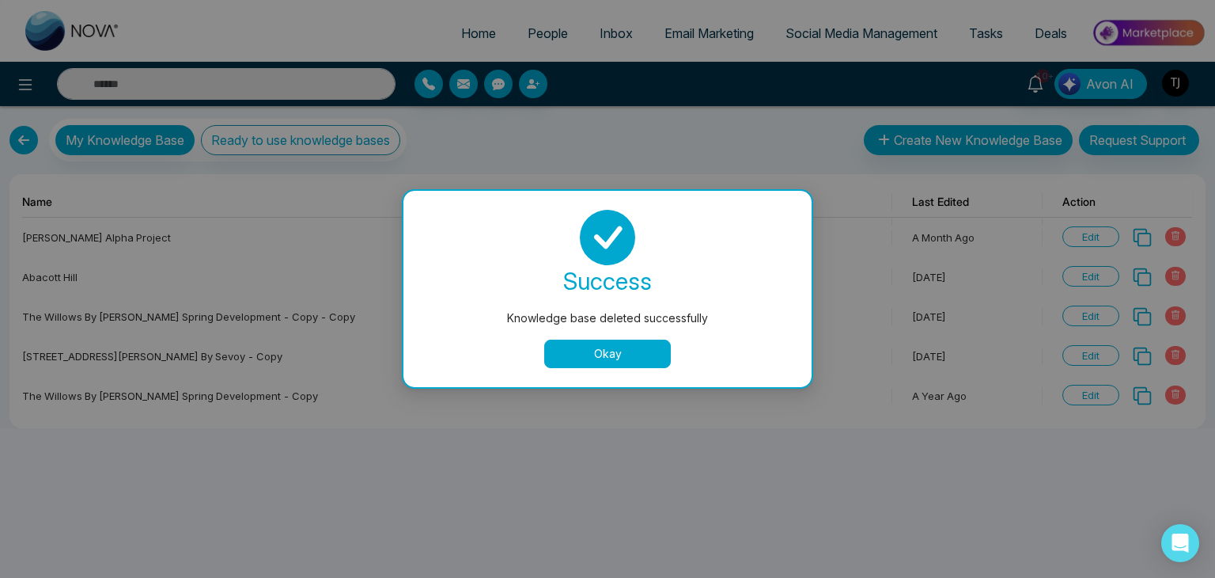
click at [643, 356] on button "Okay" at bounding box center [607, 353] width 127 height 28
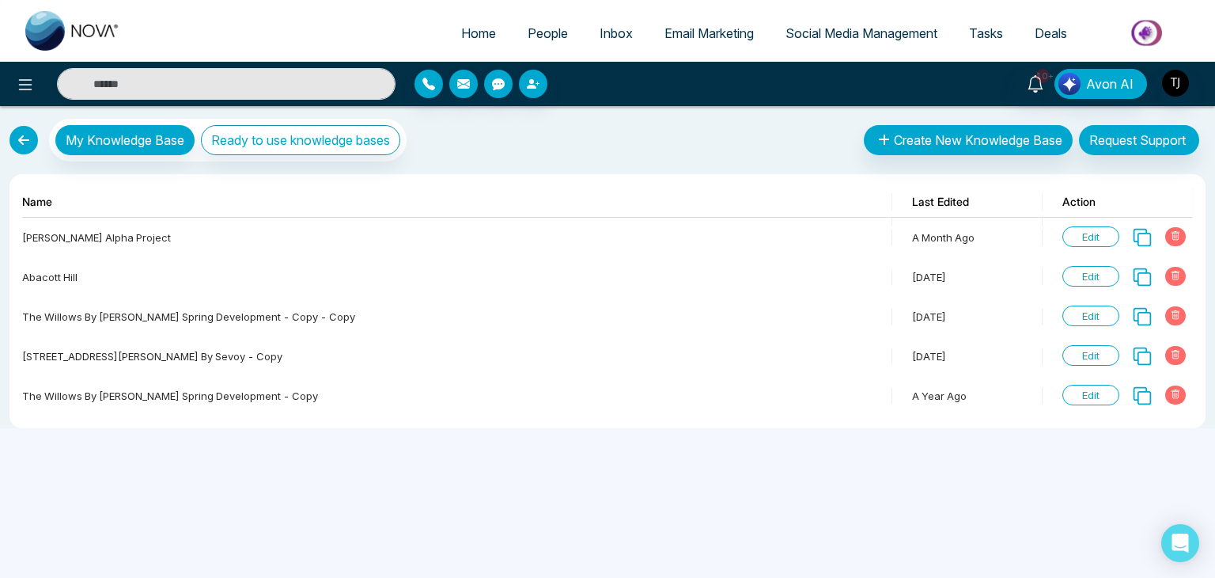
click at [896, 575] on div "Home People Inbox Email Marketing Social Media Management Tasks Deals 10+ Avon …" at bounding box center [607, 289] width 1215 height 578
click at [940, 146] on button "Create New Knowledge Base" at bounding box center [968, 140] width 209 height 30
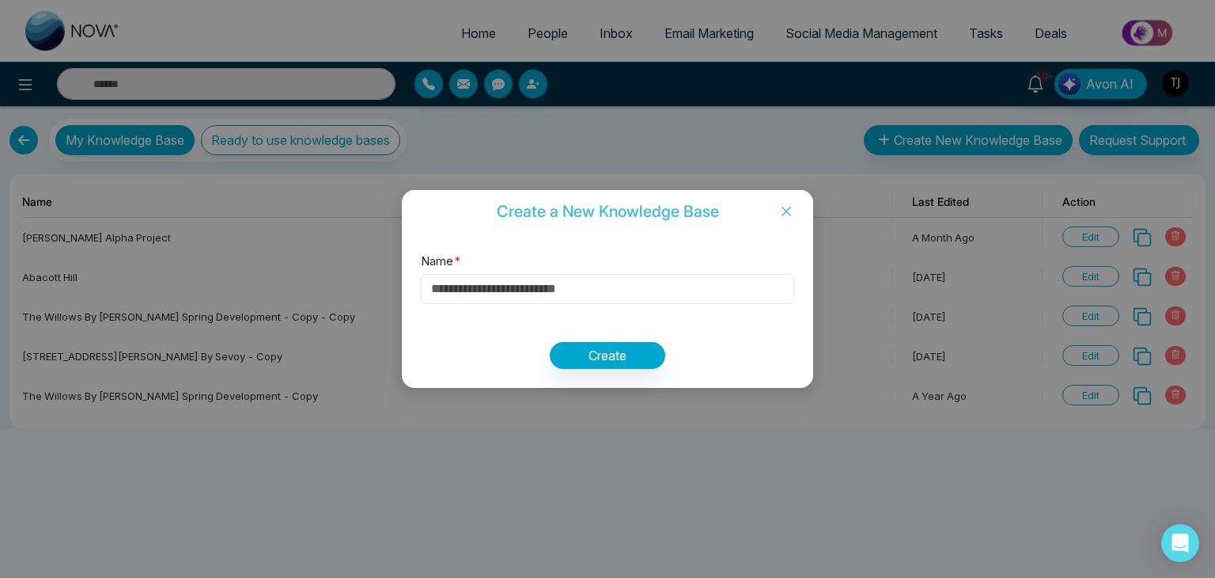
click at [725, 280] on input "Name *" at bounding box center [607, 289] width 373 height 30
type input "*"
click at [465, 288] on input "*********" at bounding box center [607, 289] width 373 height 30
type input "**********"
click at [545, 298] on input "**********" at bounding box center [607, 289] width 373 height 30
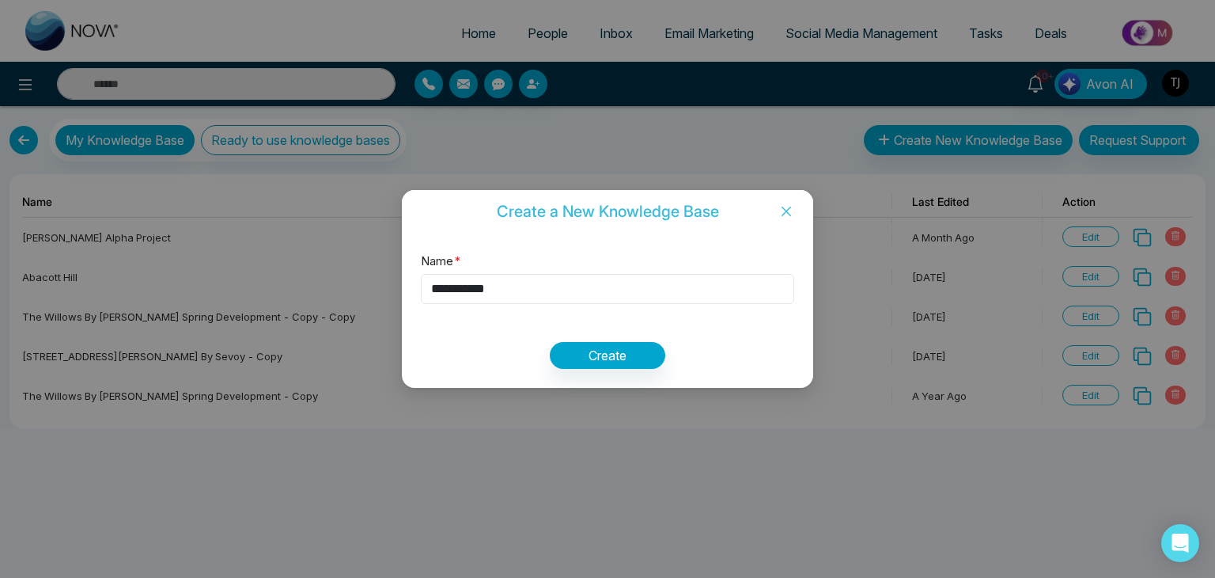
click at [545, 298] on input "**********" at bounding box center [607, 289] width 373 height 30
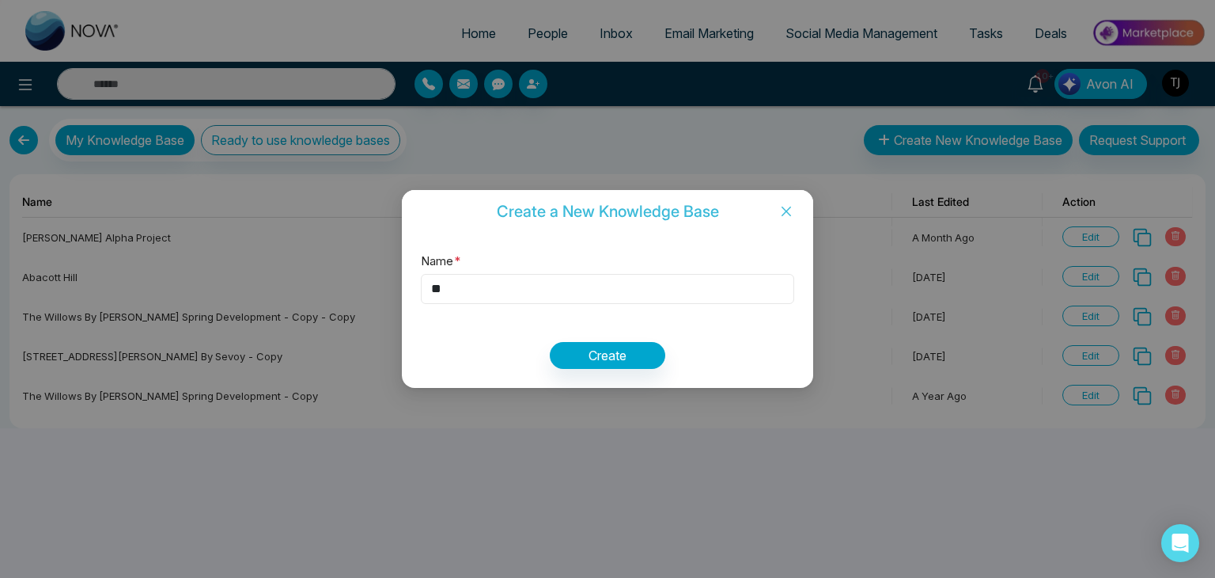
type input "*"
type input "**********"
click at [633, 351] on button "Create" at bounding box center [608, 355] width 116 height 27
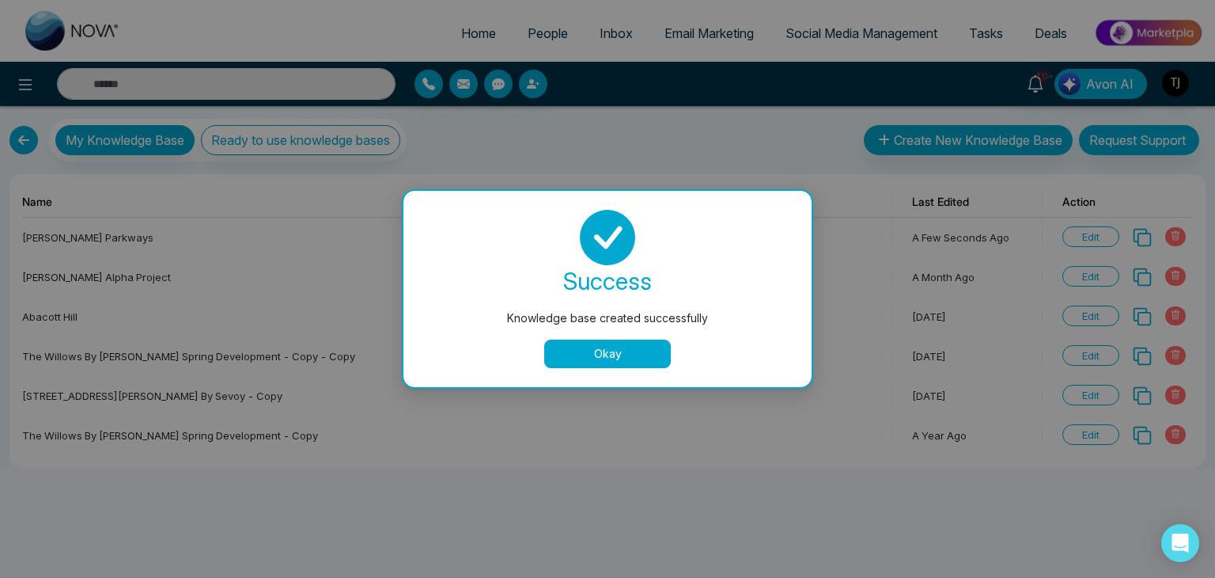
click at [620, 348] on button "Okay" at bounding box center [607, 353] width 127 height 28
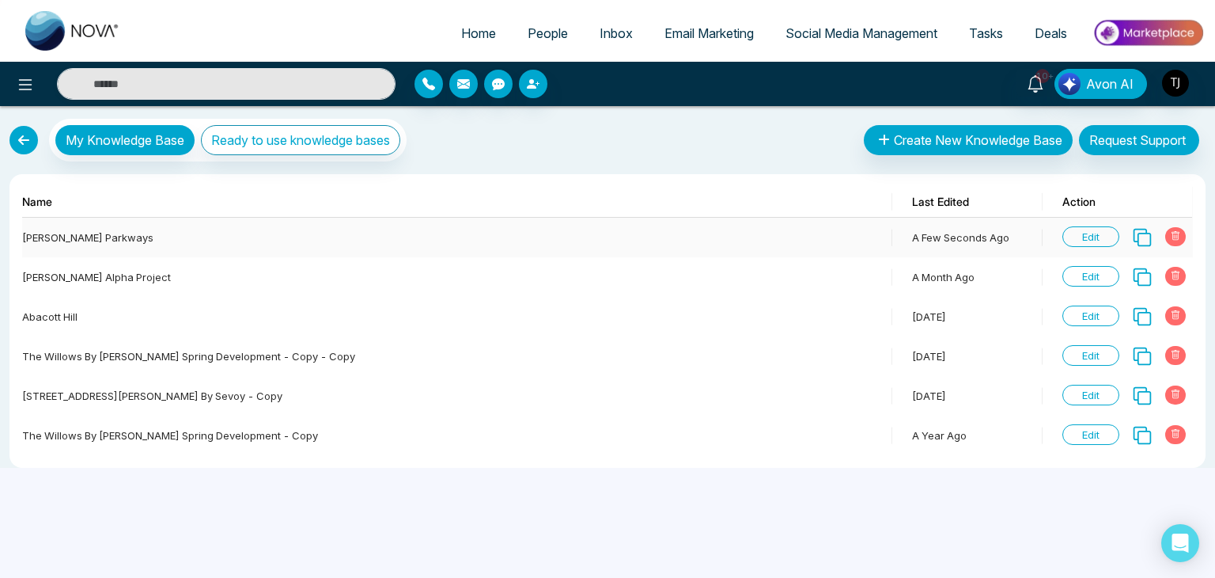
click at [1095, 234] on span "Edit" at bounding box center [1091, 236] width 57 height 21
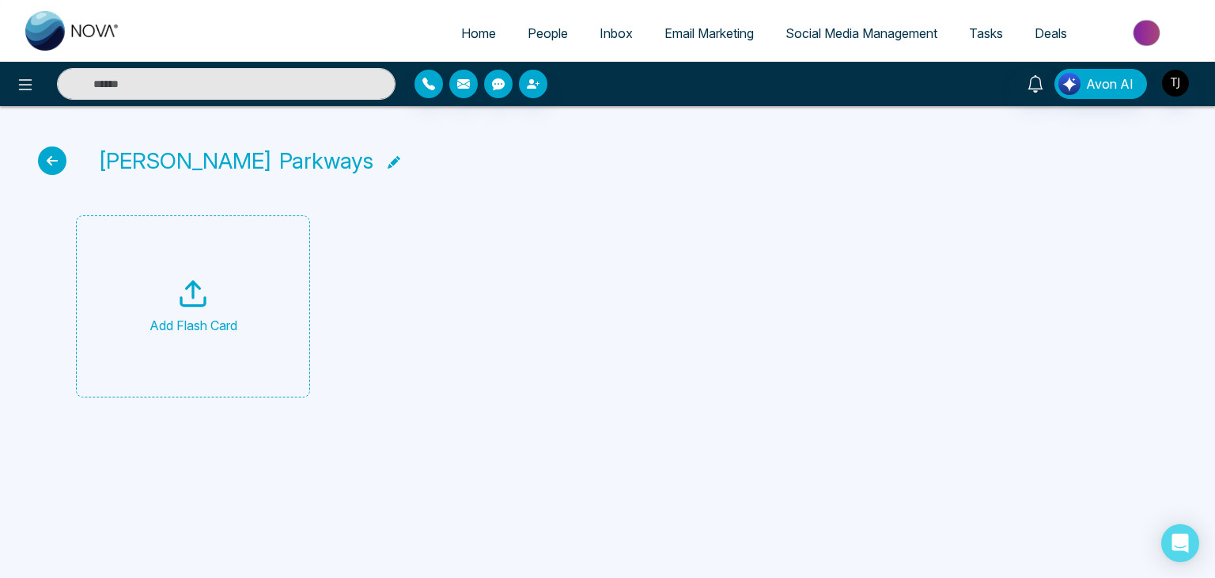
click at [223, 300] on div "Add Flash Card" at bounding box center [194, 306] width 88 height 57
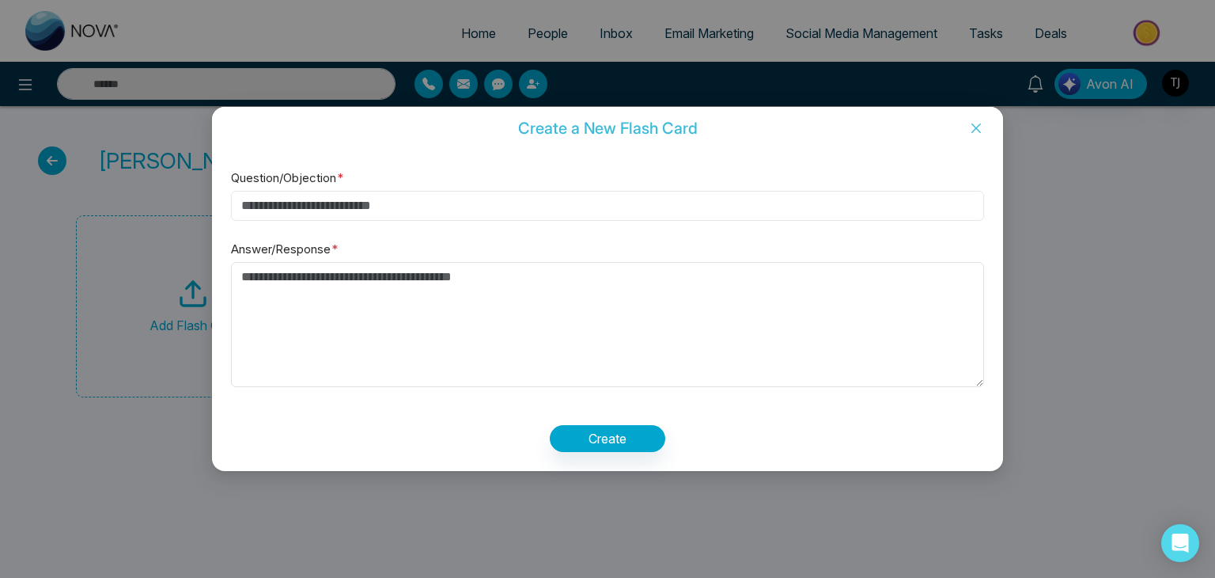
click at [398, 205] on input "Question/Objection *" at bounding box center [607, 206] width 753 height 30
click at [975, 124] on icon "close" at bounding box center [976, 128] width 13 height 13
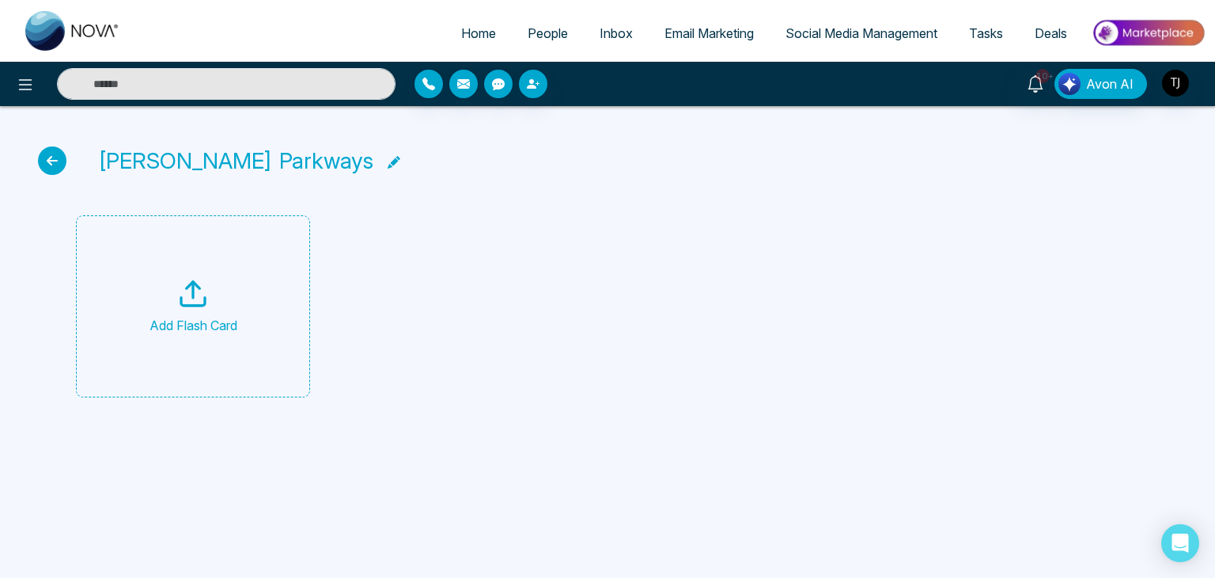
click at [209, 328] on div "Add Flash Card" at bounding box center [194, 325] width 88 height 19
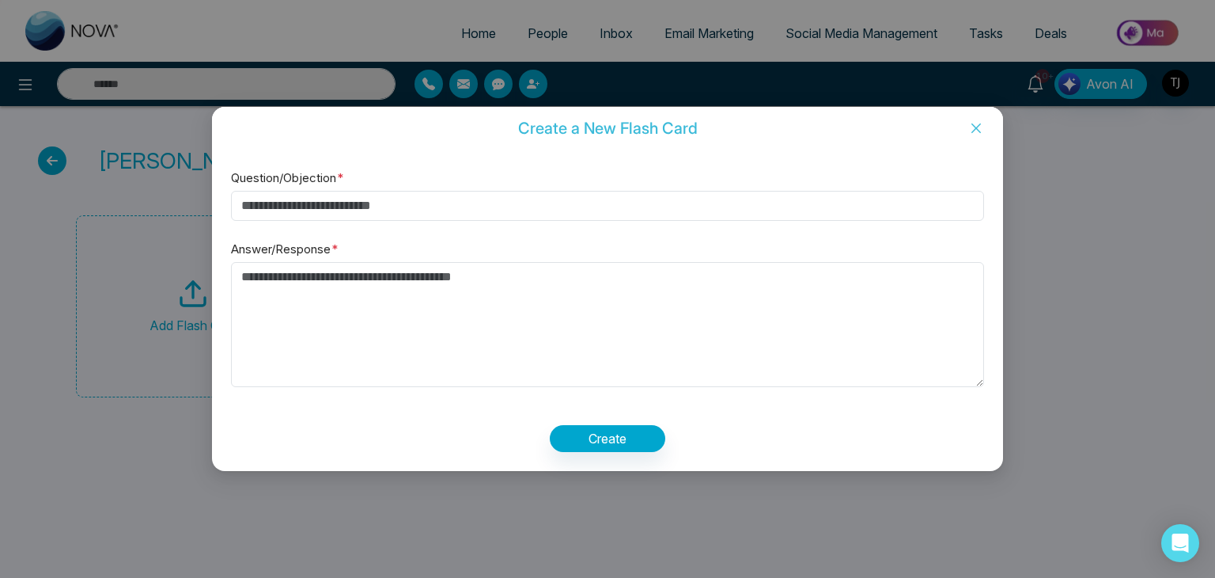
click at [976, 126] on icon "close" at bounding box center [976, 128] width 13 height 13
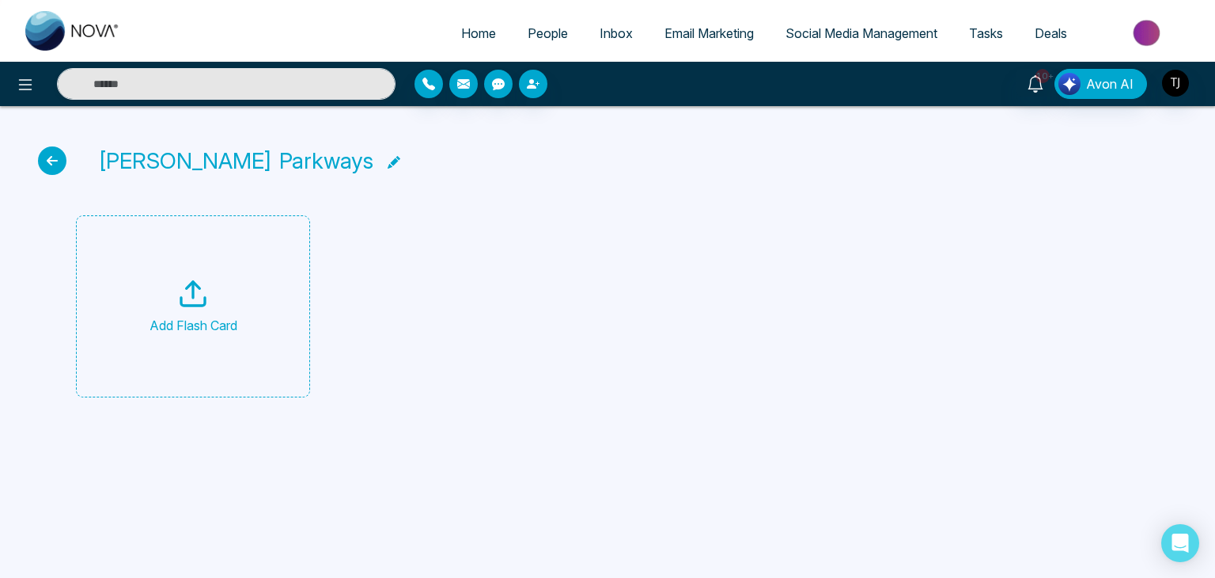
click at [250, 307] on div "Add Flash Card" at bounding box center [193, 306] width 234 height 182
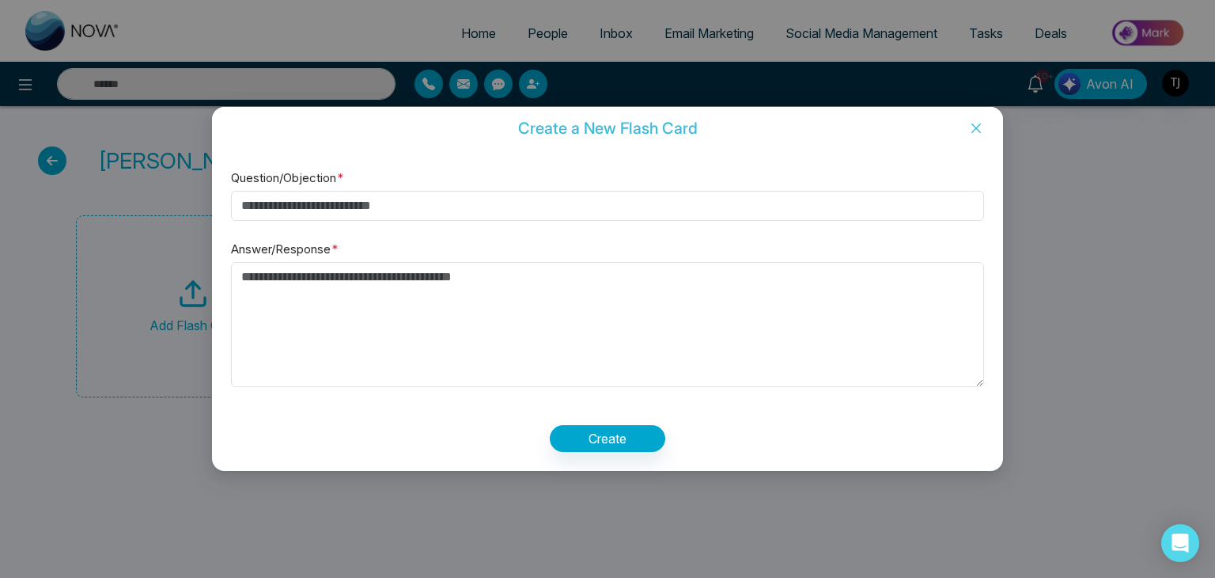
click at [978, 130] on icon "close" at bounding box center [976, 127] width 9 height 9
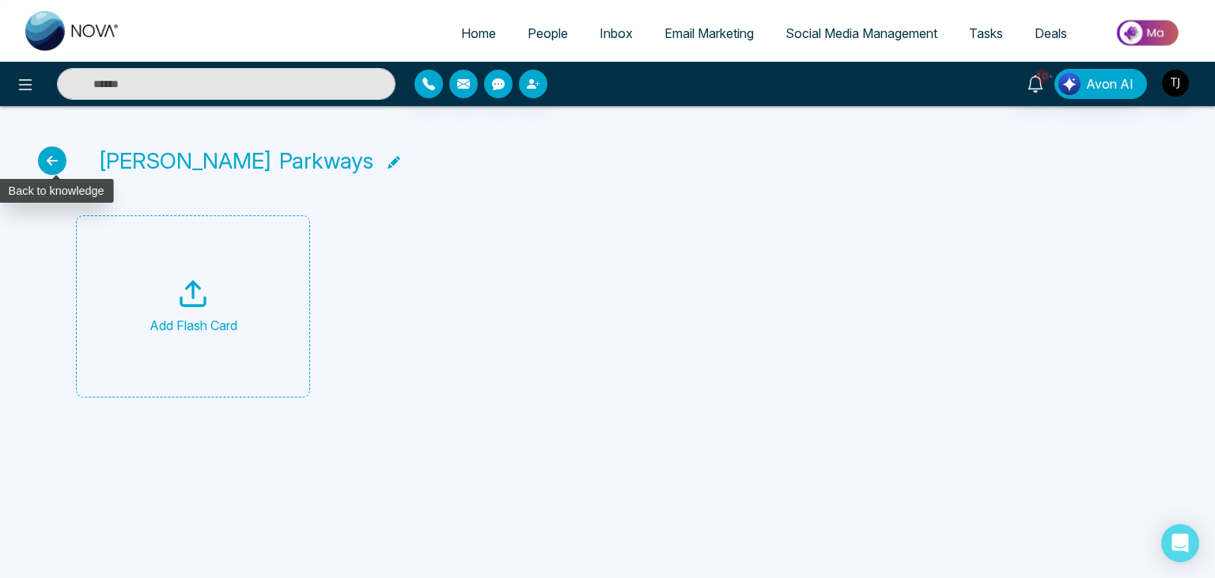
click at [59, 163] on icon at bounding box center [52, 160] width 28 height 28
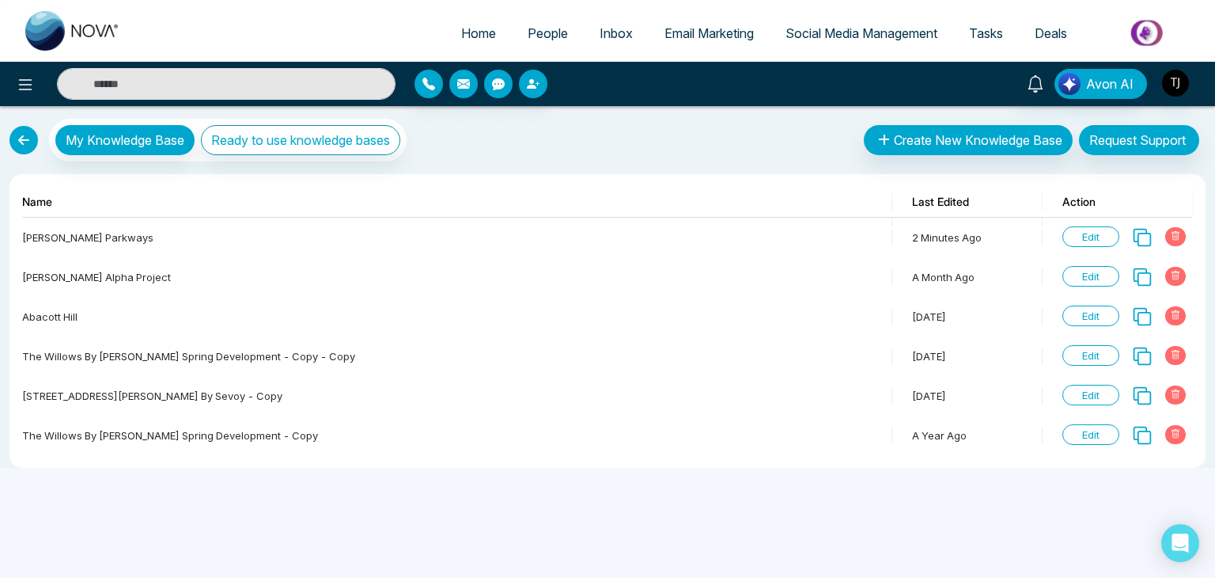
click at [26, 146] on link at bounding box center [23, 140] width 28 height 28
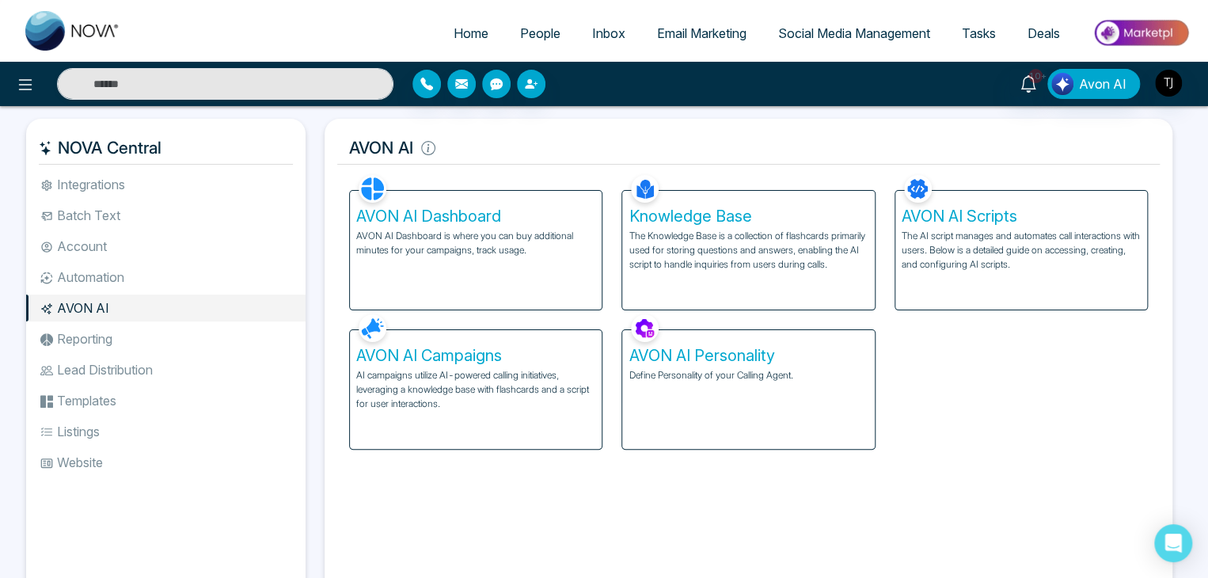
click at [980, 262] on p "The AI script manages and automates call interactions with users. Below is a de…" at bounding box center [1020, 250] width 239 height 43
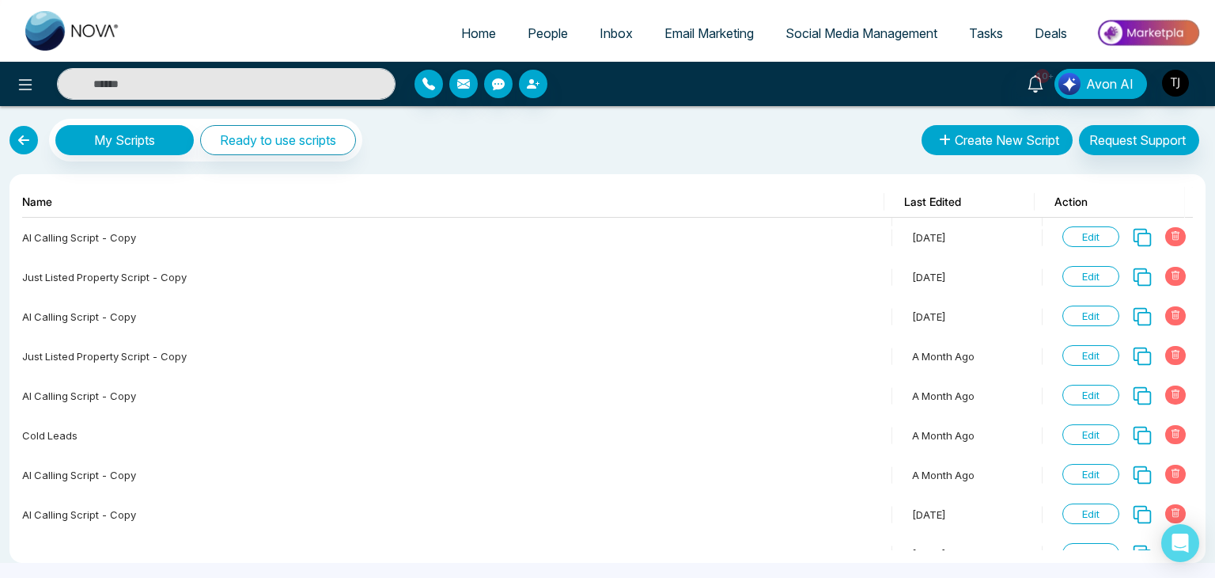
click at [962, 142] on button "Create New Script" at bounding box center [997, 140] width 151 height 30
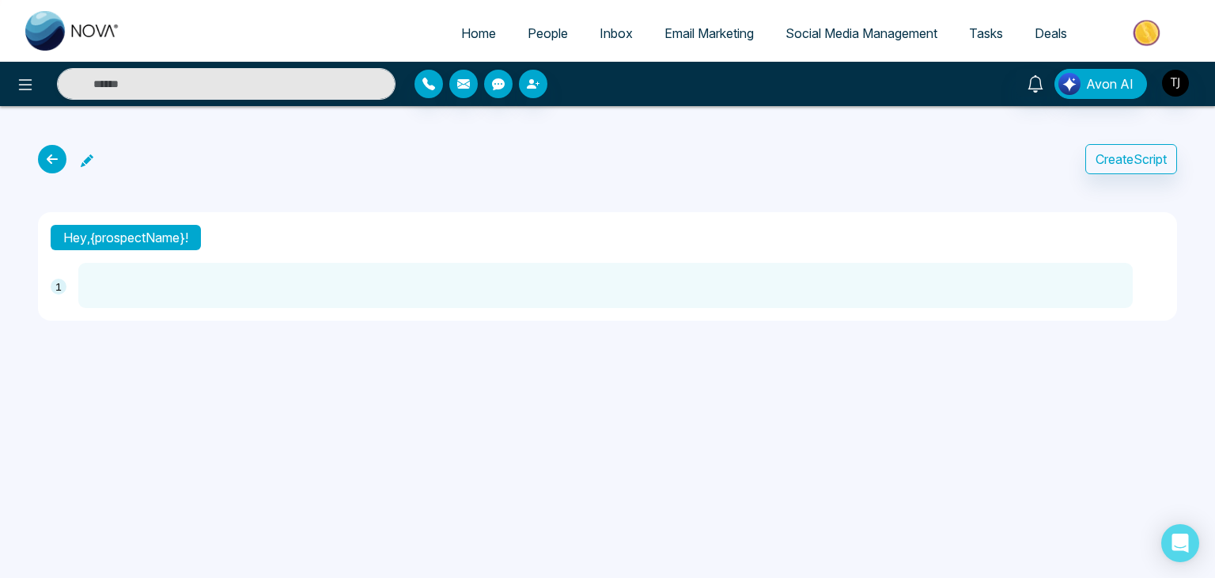
click at [808, 286] on textarea at bounding box center [605, 285] width 1055 height 45
type textarea "*"
type textarea "**"
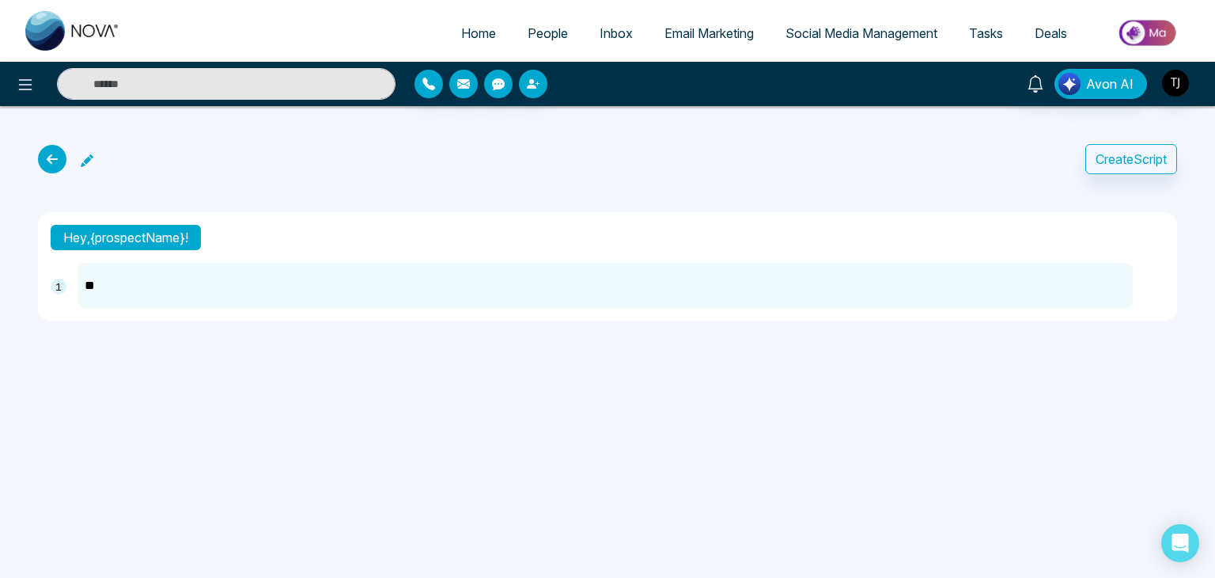
type textarea "***"
type textarea "*****"
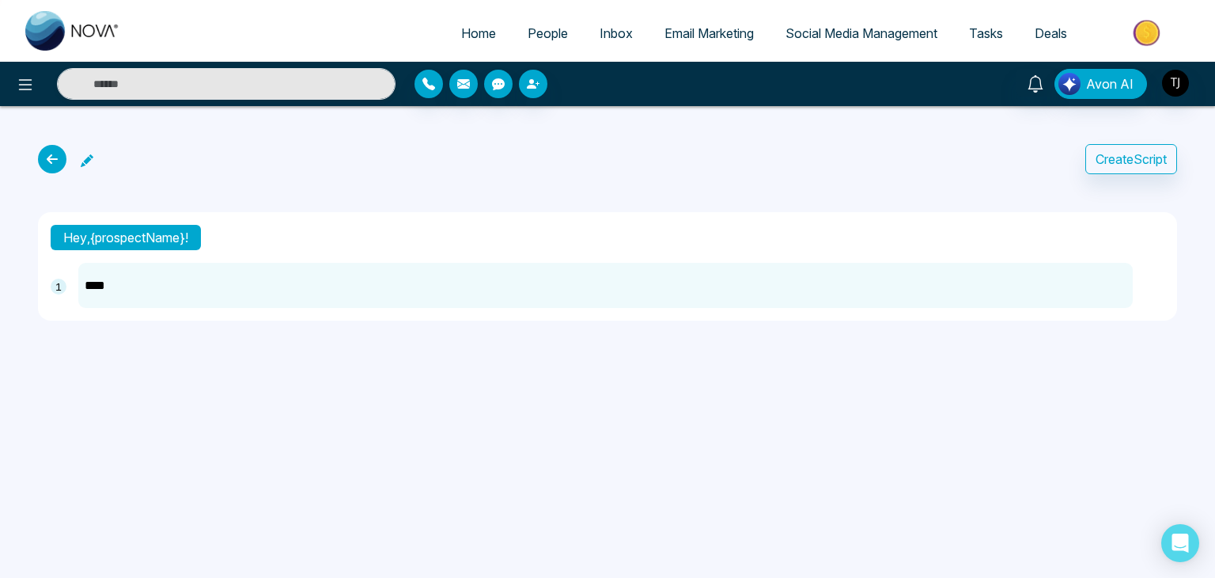
type textarea "*****"
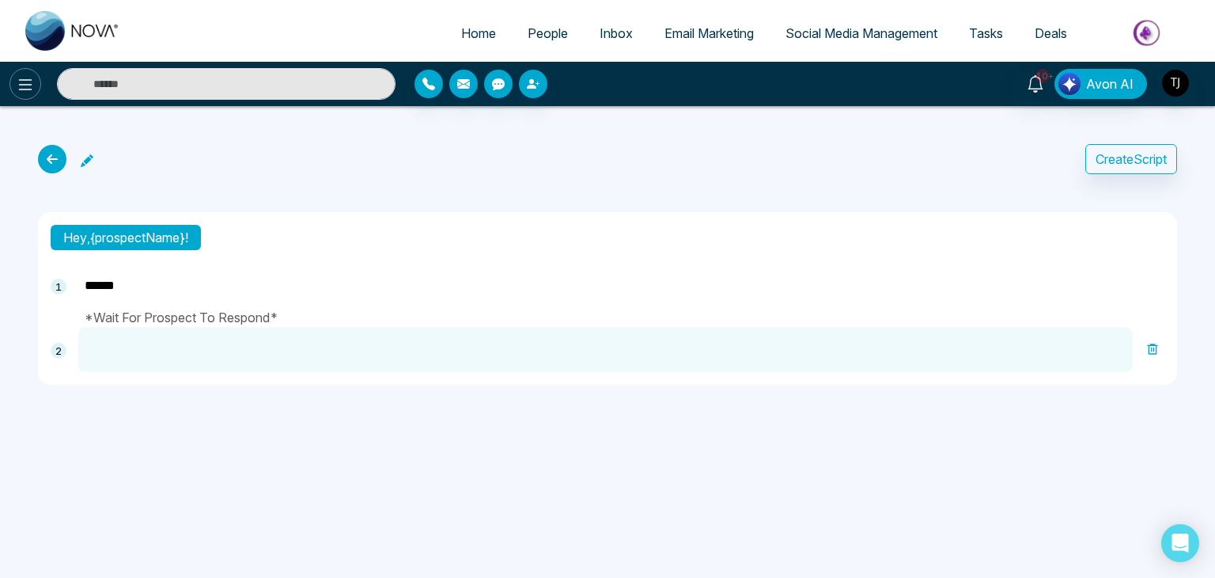
click at [28, 77] on icon at bounding box center [25, 84] width 19 height 19
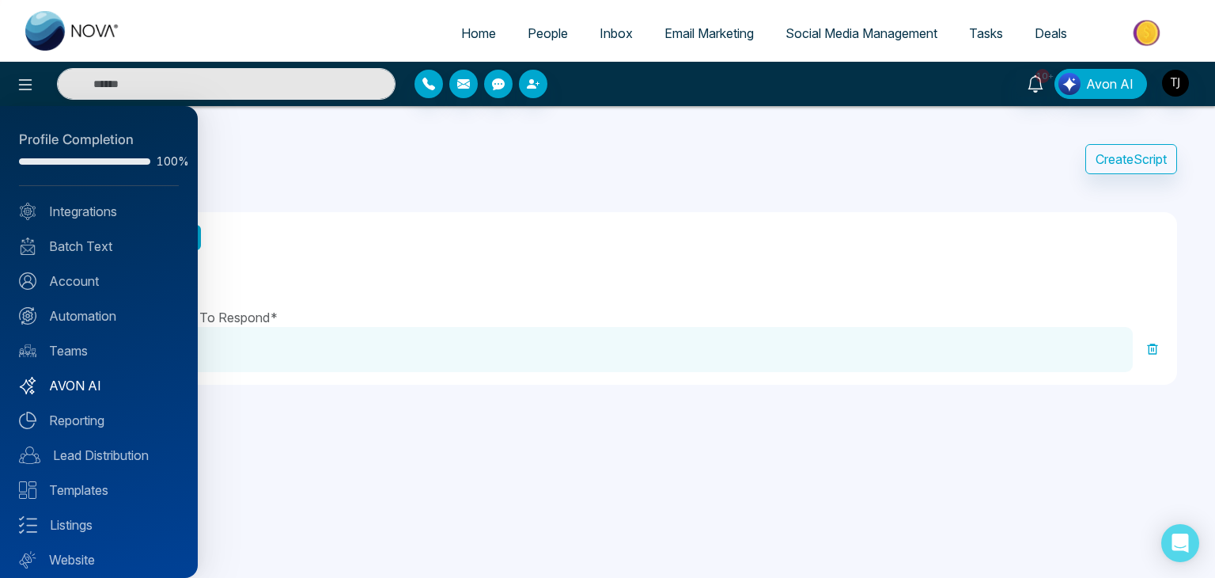
click at [85, 385] on link "AVON AI" at bounding box center [99, 385] width 160 height 19
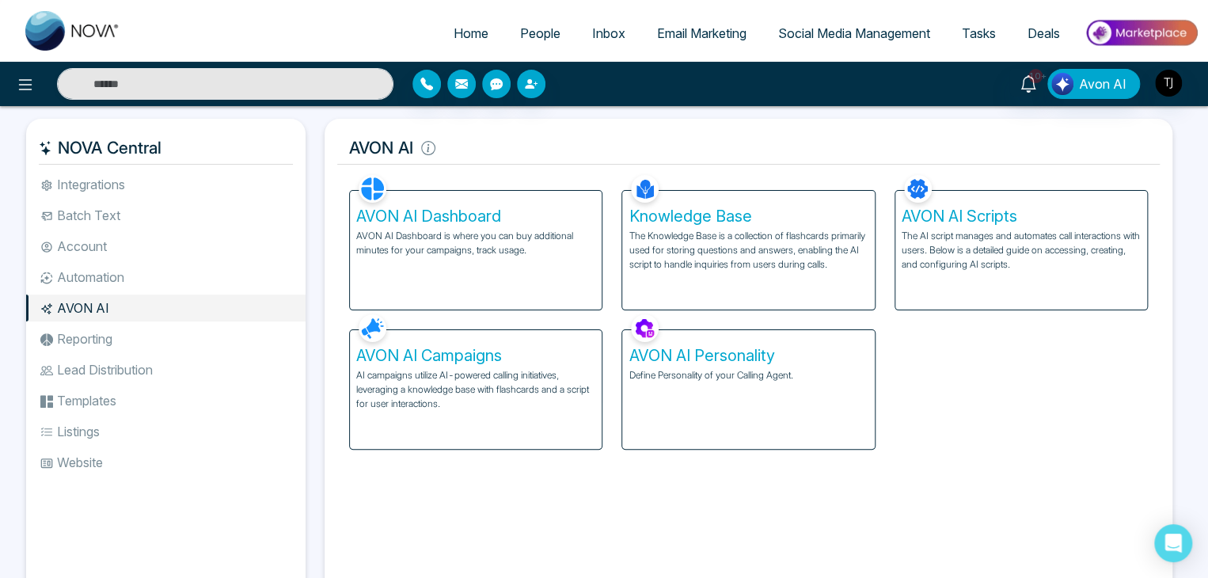
click at [512, 381] on p "AI campaigns utilize AI-powered calling initiatives, leveraging a knowledge bas…" at bounding box center [475, 389] width 239 height 43
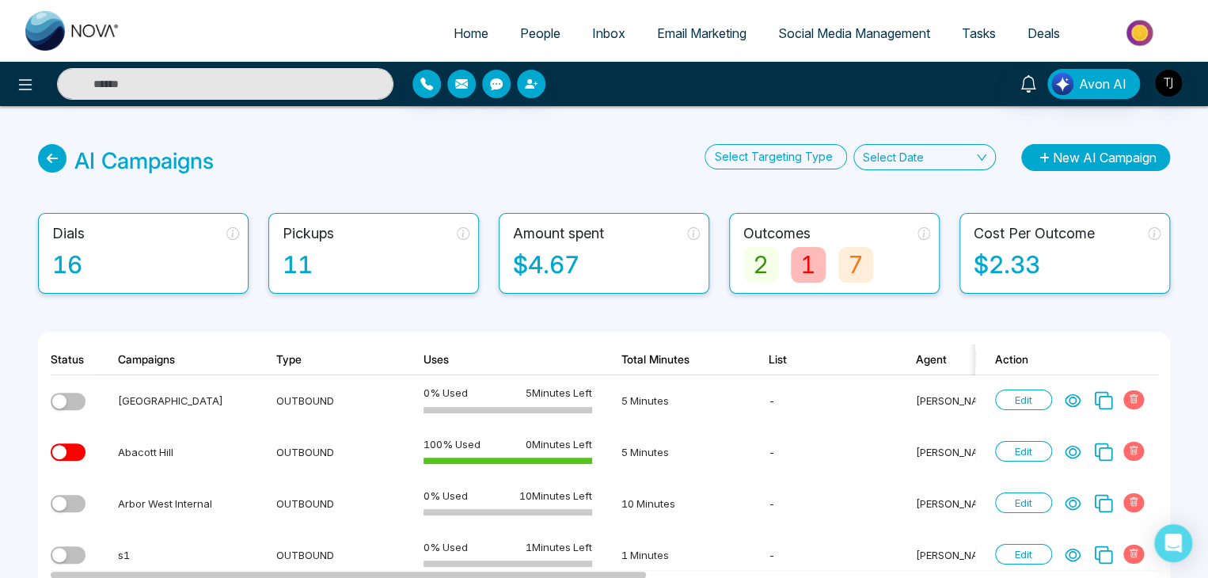
click at [1136, 158] on button "New AI Campaign" at bounding box center [1095, 157] width 149 height 27
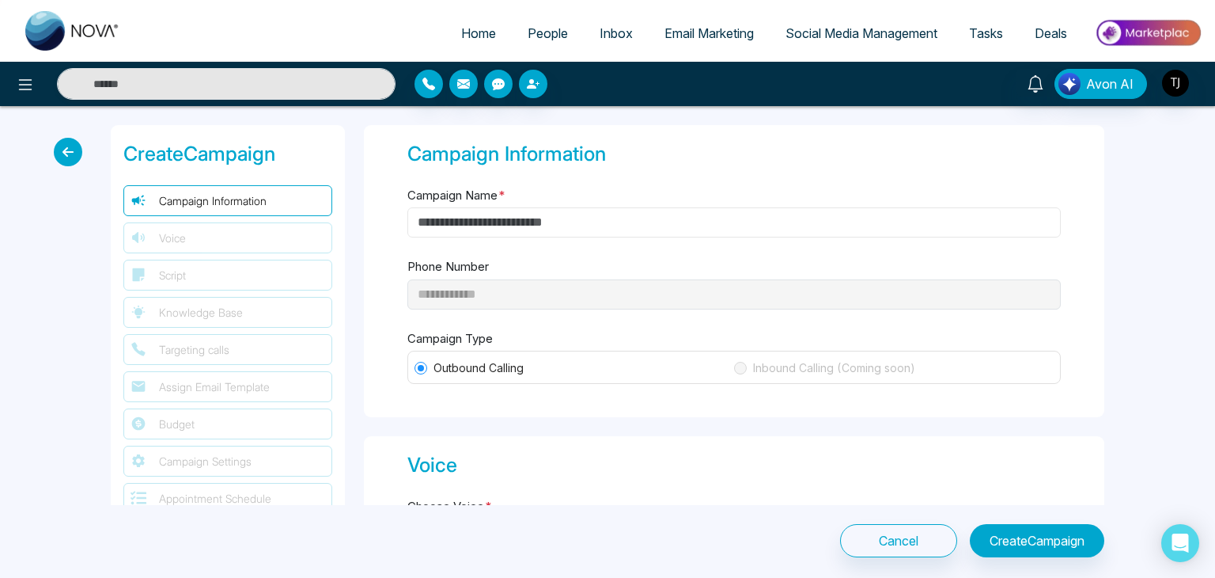
click at [760, 210] on input "Campaign Name *" at bounding box center [735, 222] width 654 height 30
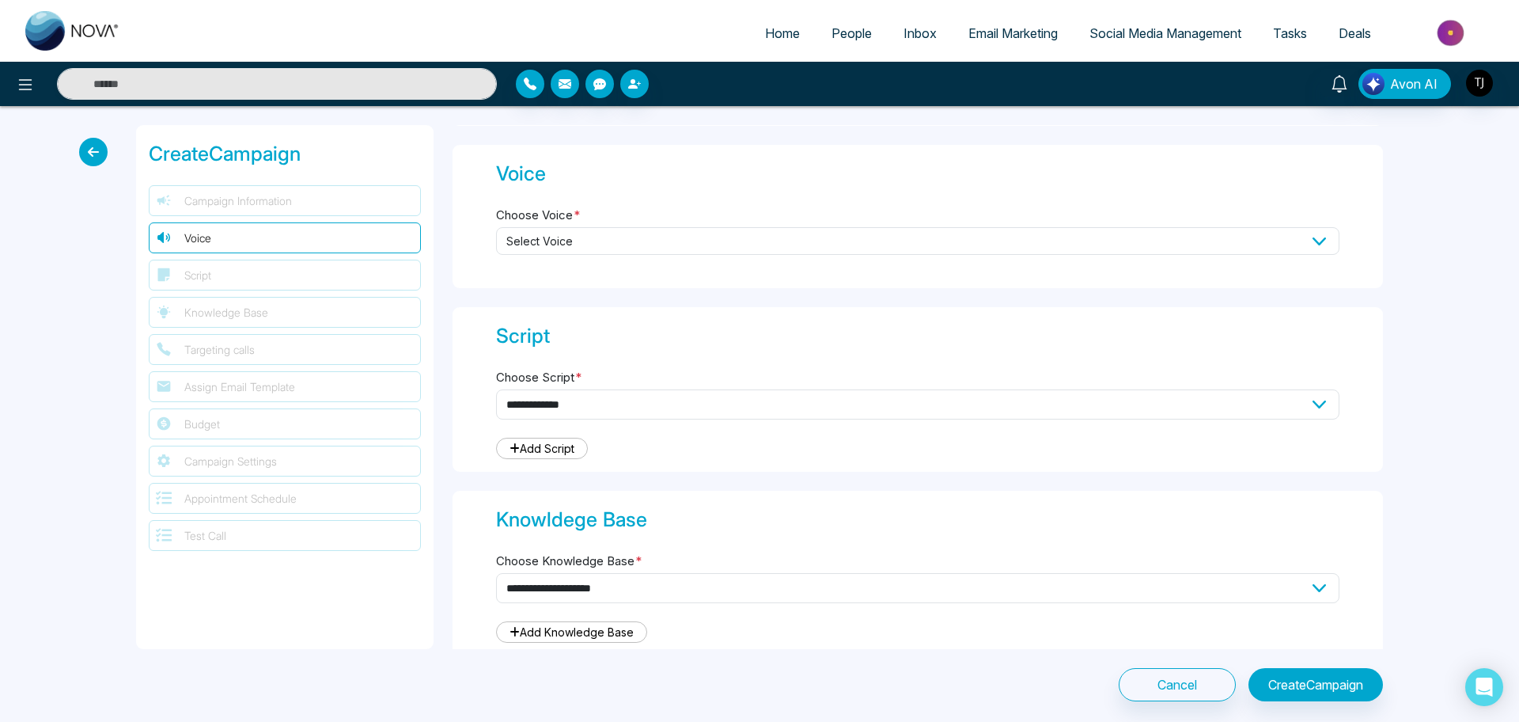
scroll to position [290, 0]
drag, startPoint x: 1181, startPoint y: 1, endPoint x: 400, endPoint y: 645, distance: 1011.7
click at [400, 577] on div "Create Campaign Campaign Information Voice Script Knowledge Base Targeting call…" at bounding box center [285, 387] width 298 height 524
click at [861, 238] on span "Select Voice" at bounding box center [918, 242] width 844 height 28
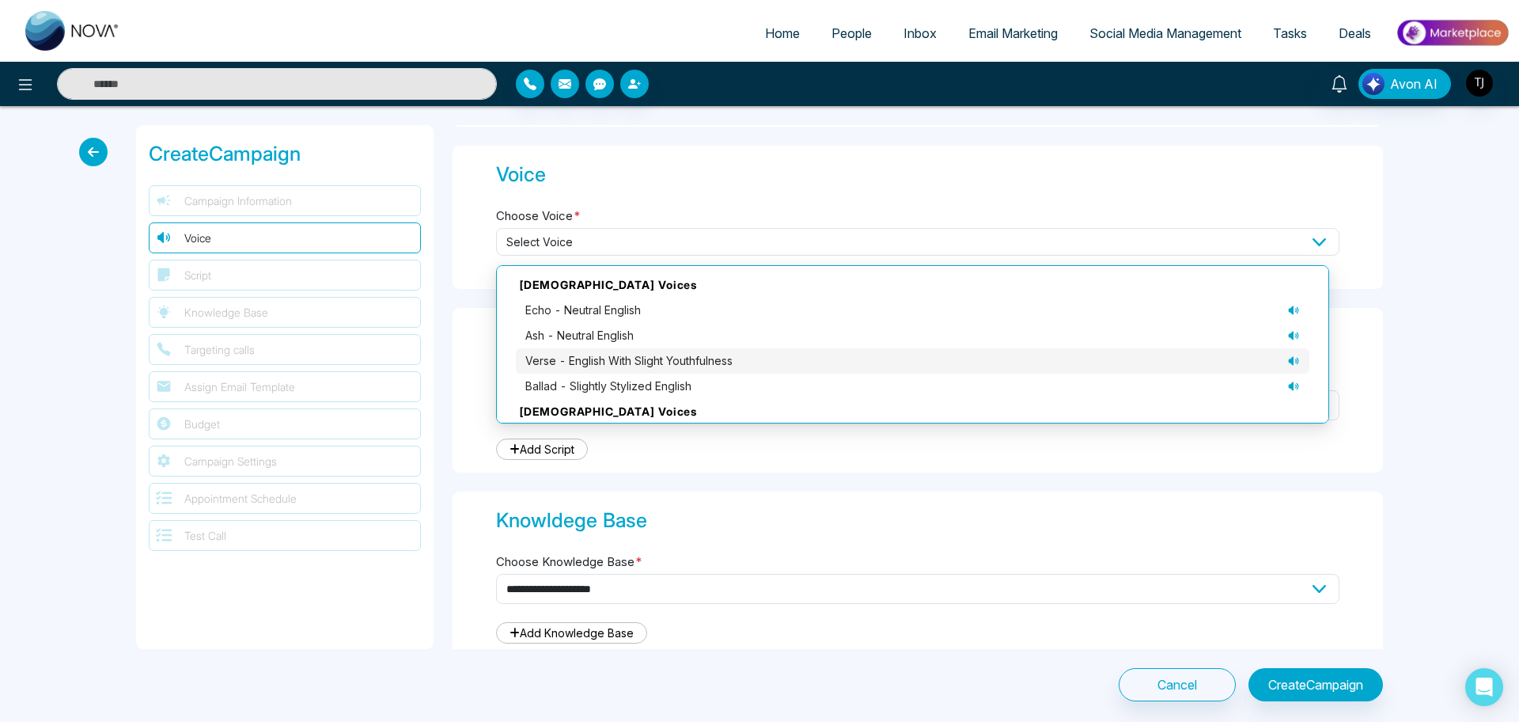
scroll to position [1, 0]
click at [870, 338] on div "ash - neutral English" at bounding box center [912, 334] width 775 height 17
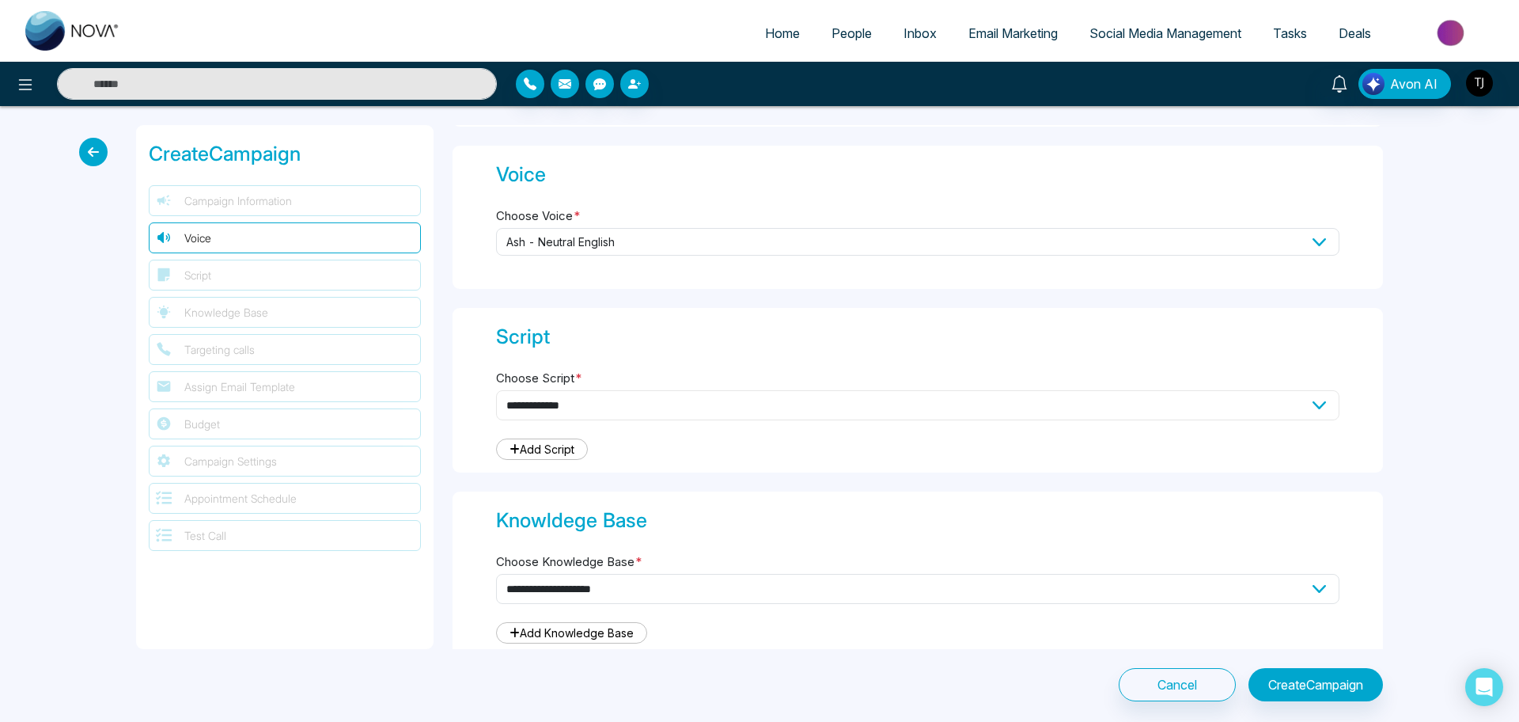
click at [839, 404] on select "**********" at bounding box center [918, 405] width 844 height 30
select select "***"
click at [496, 390] on select "**********" at bounding box center [918, 405] width 844 height 30
type textarea "**********"
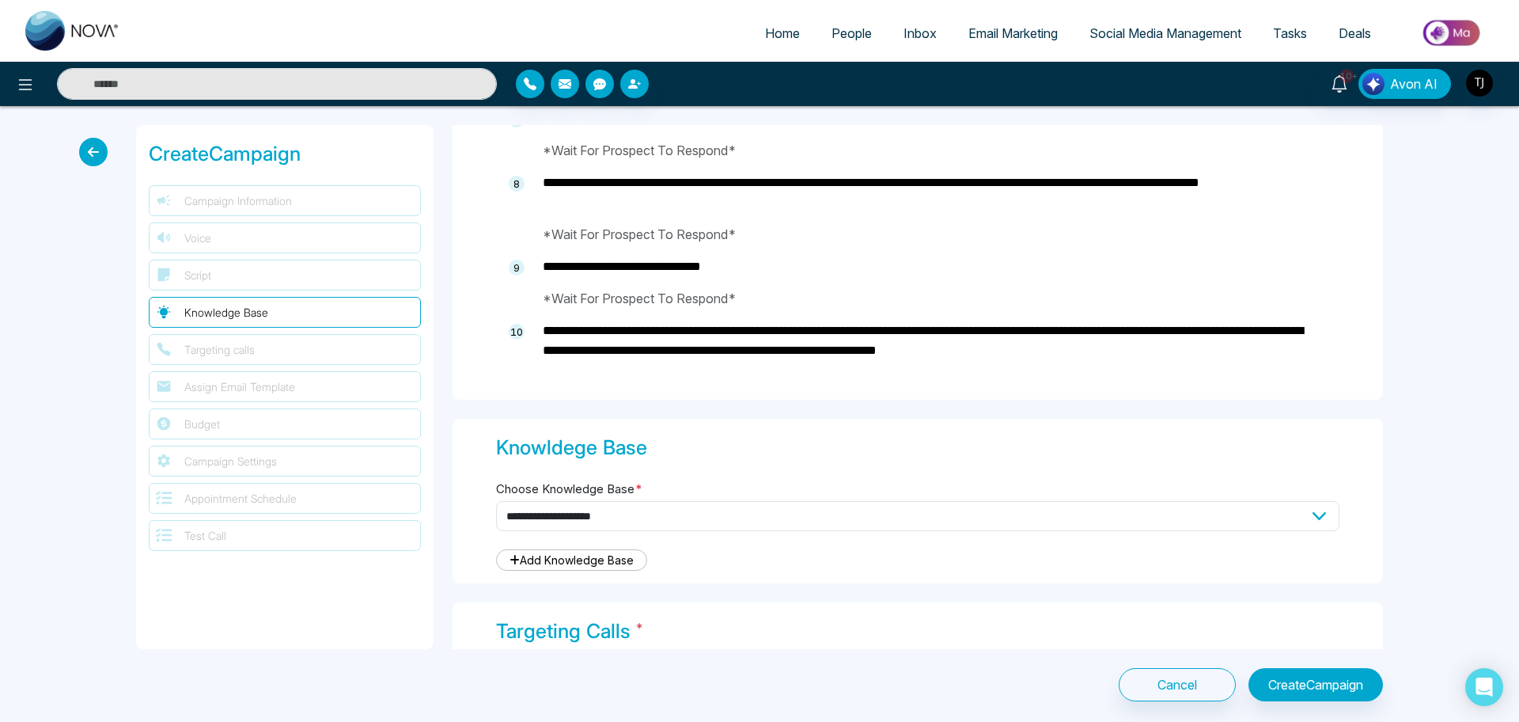
scroll to position [1168, 0]
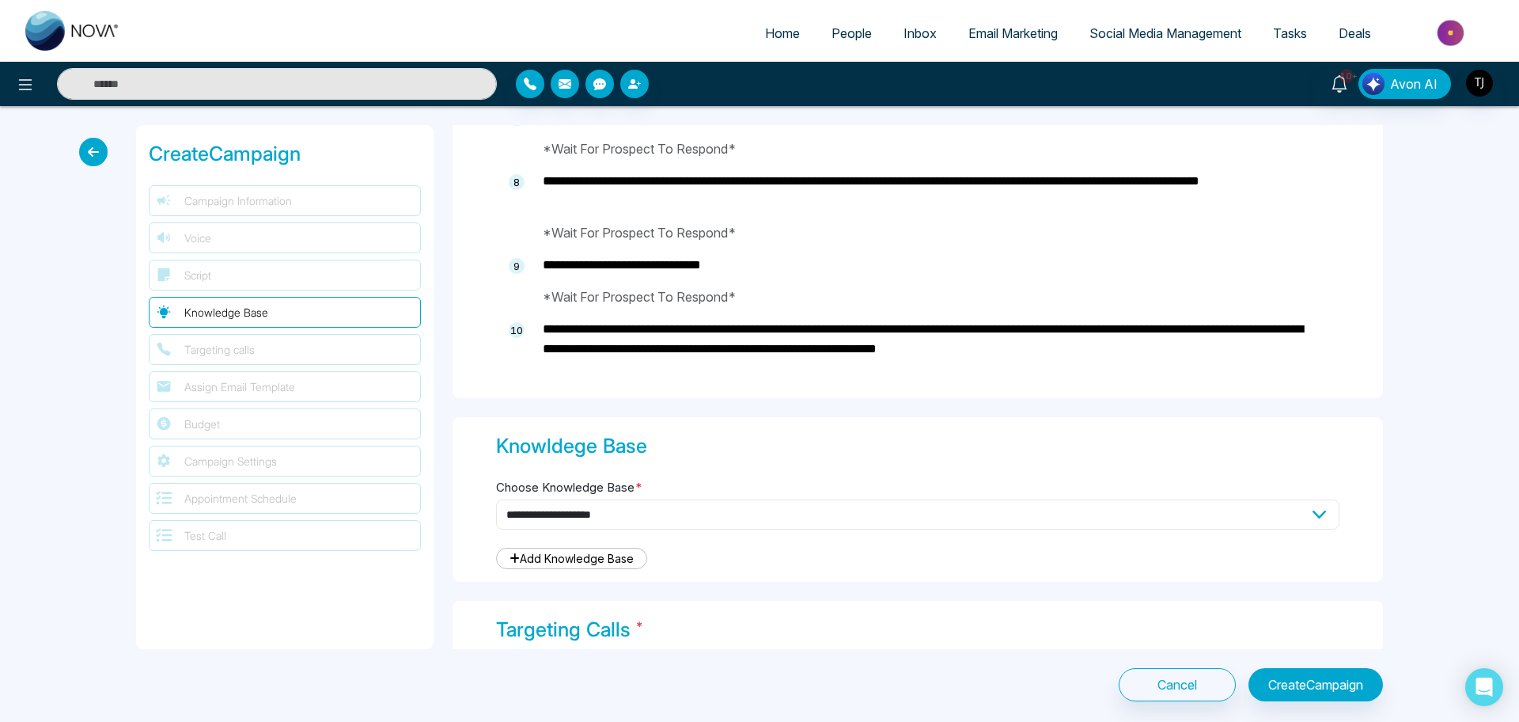
click at [910, 511] on select "**********" at bounding box center [918, 514] width 844 height 30
click at [917, 514] on select "**********" at bounding box center [918, 514] width 844 height 30
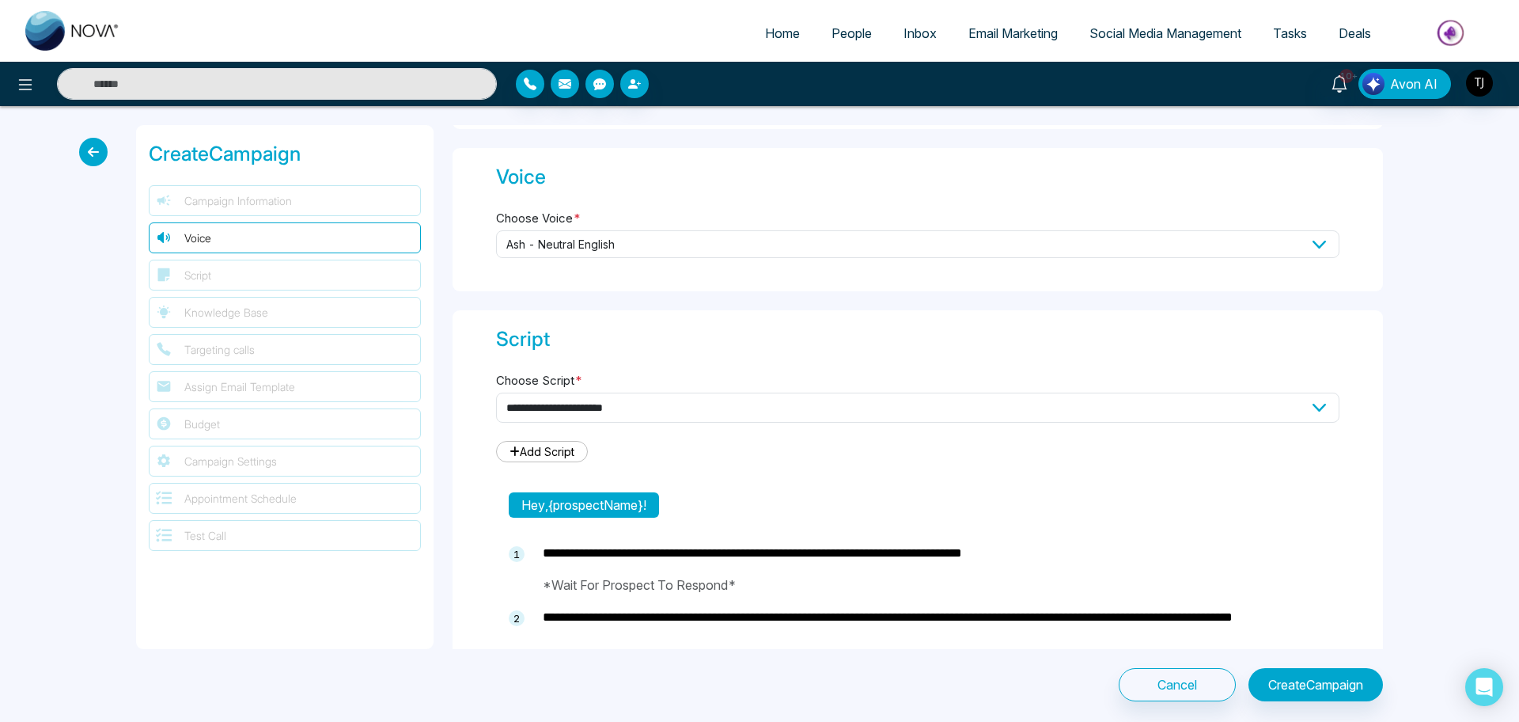
scroll to position [278, 0]
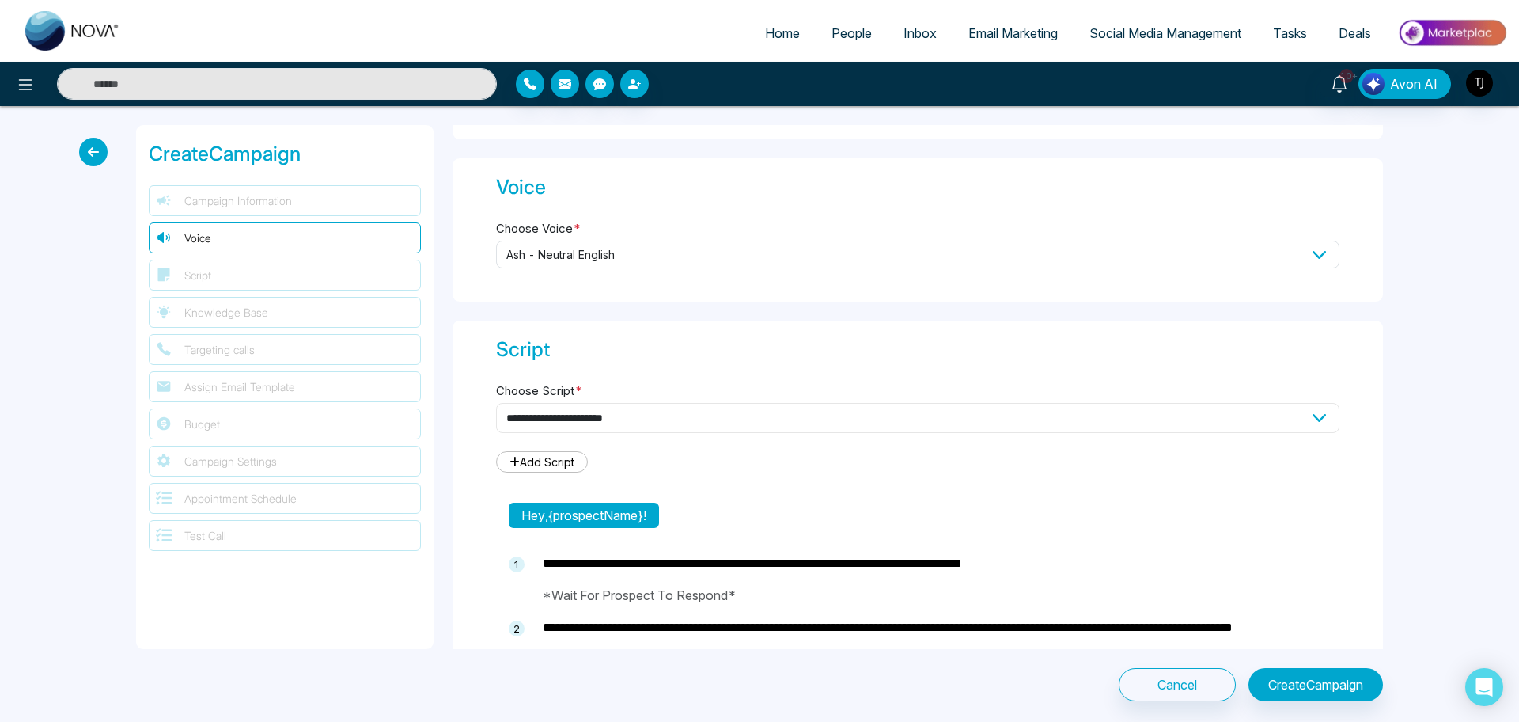
click at [954, 404] on select "**********" at bounding box center [918, 418] width 844 height 30
select select
click at [496, 403] on select "**********" at bounding box center [918, 418] width 844 height 30
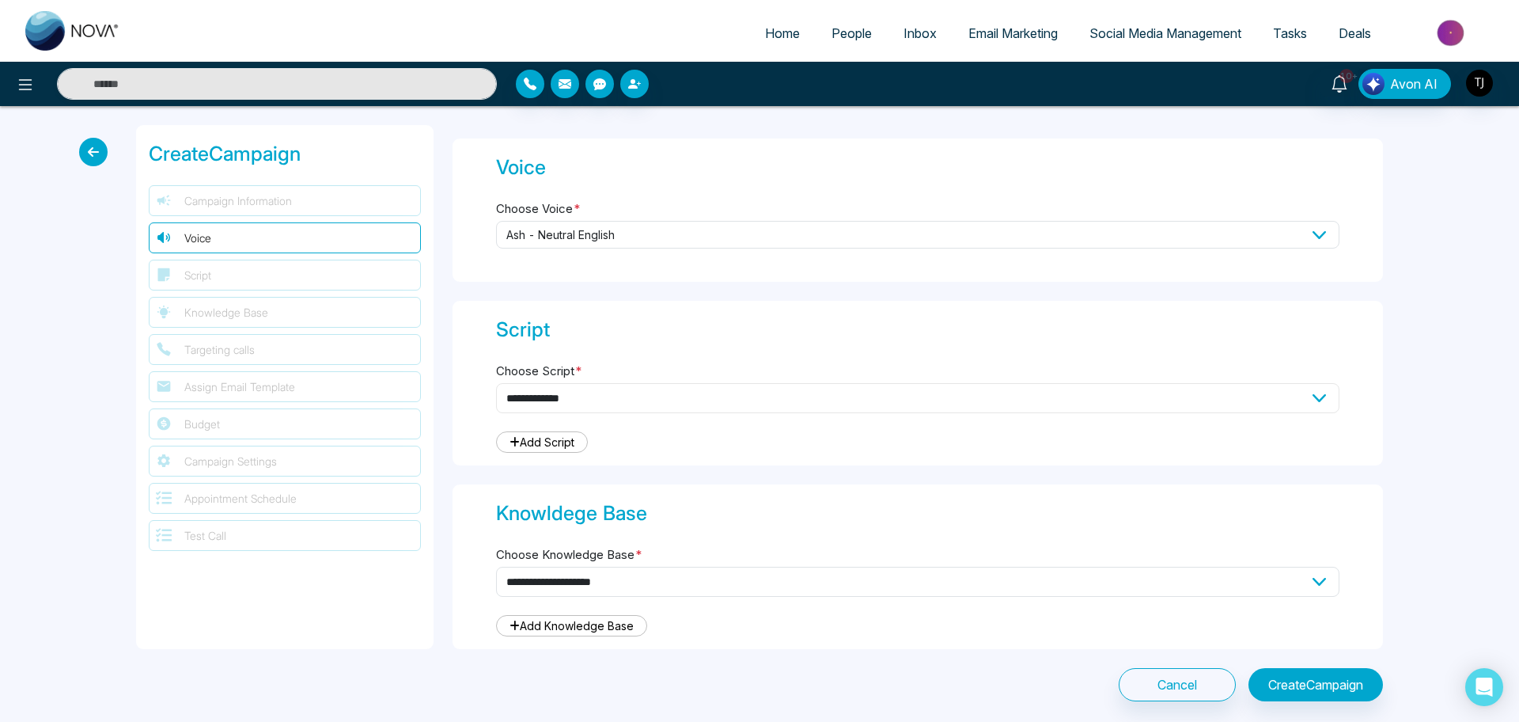
scroll to position [303, 0]
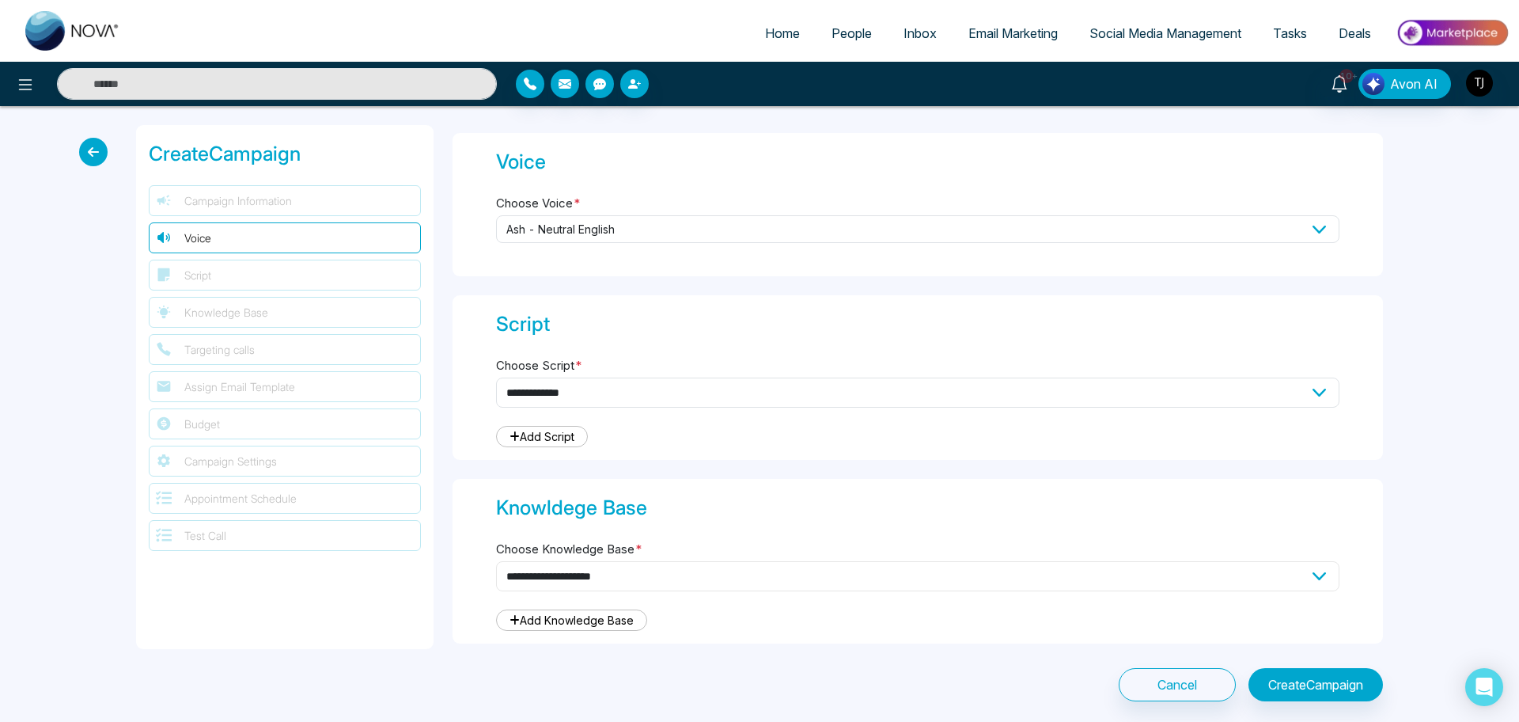
click at [950, 577] on select "**********" at bounding box center [918, 576] width 844 height 30
select select "***"
click at [496, 561] on select "**********" at bounding box center [918, 576] width 844 height 30
drag, startPoint x: 478, startPoint y: 190, endPoint x: 1038, endPoint y: 320, distance: 575.1
click at [1038, 320] on div "**********" at bounding box center [918, 387] width 950 height 524
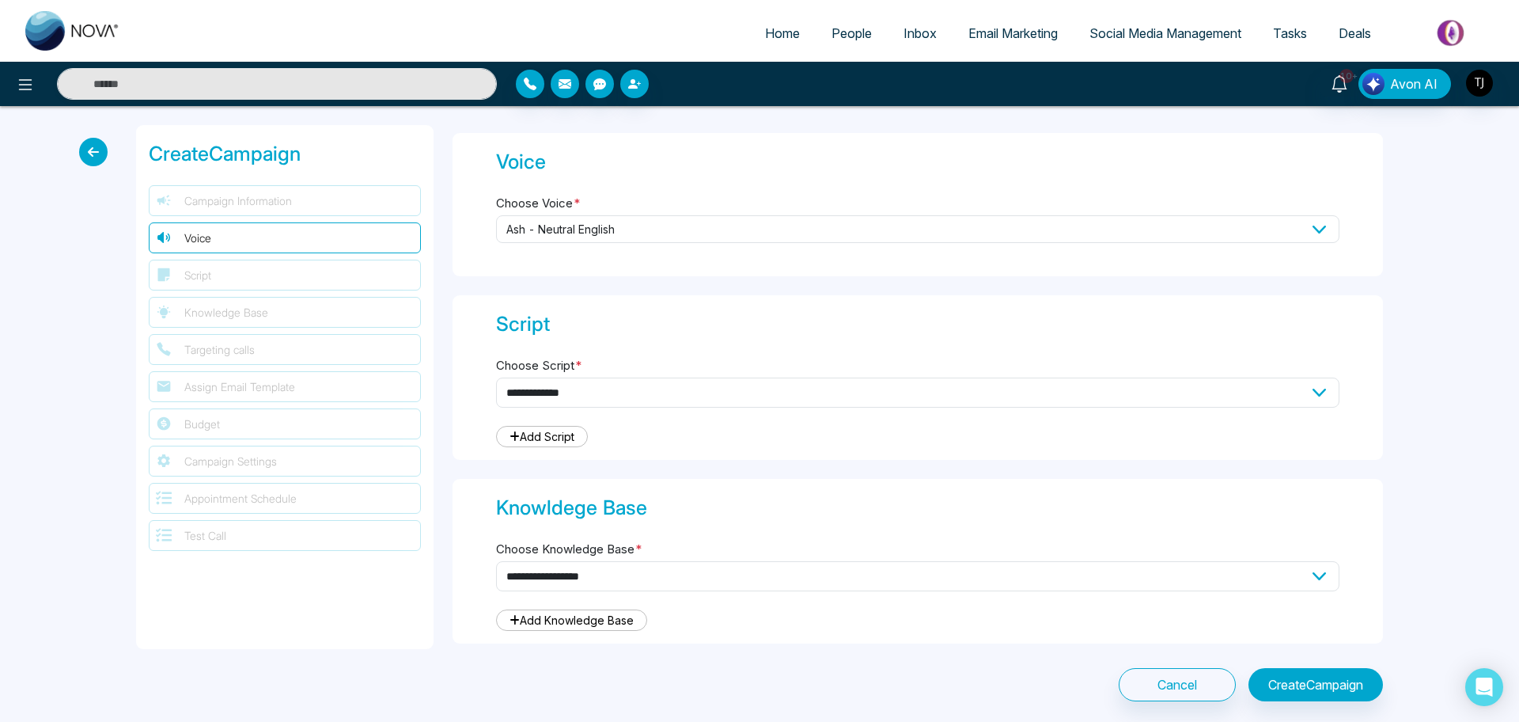
click at [1215, 418] on div "**********" at bounding box center [759, 413] width 1519 height 614
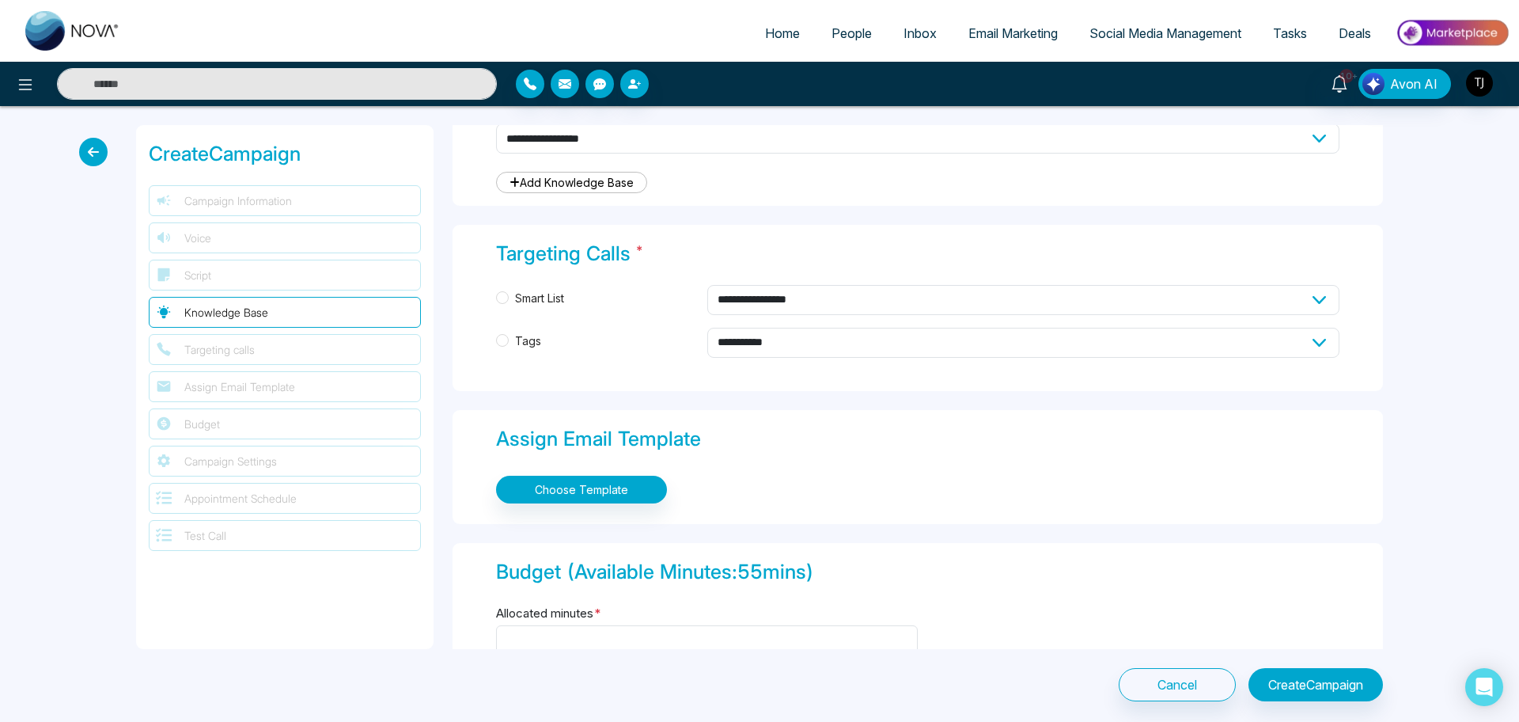
scroll to position [779, 0]
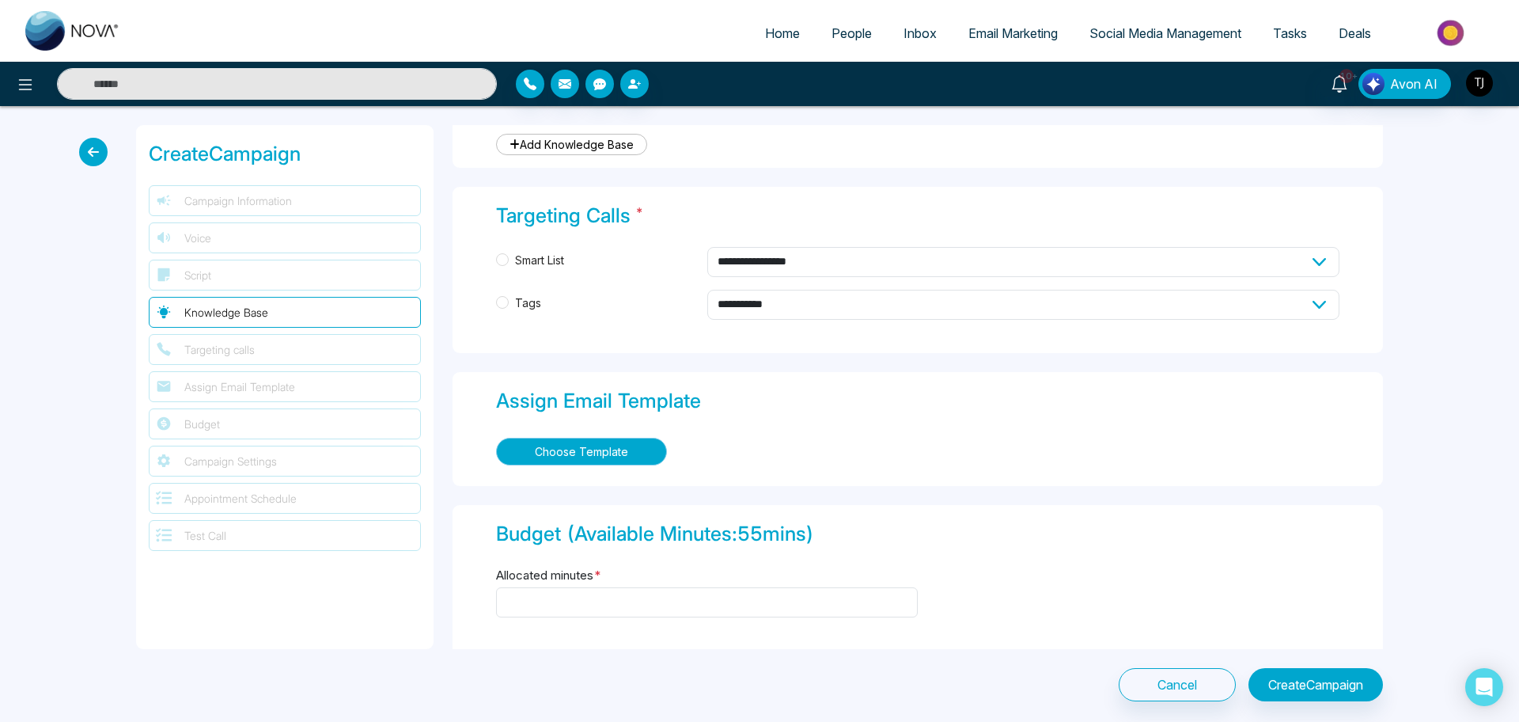
click at [633, 438] on button "Choose Template" at bounding box center [581, 452] width 171 height 28
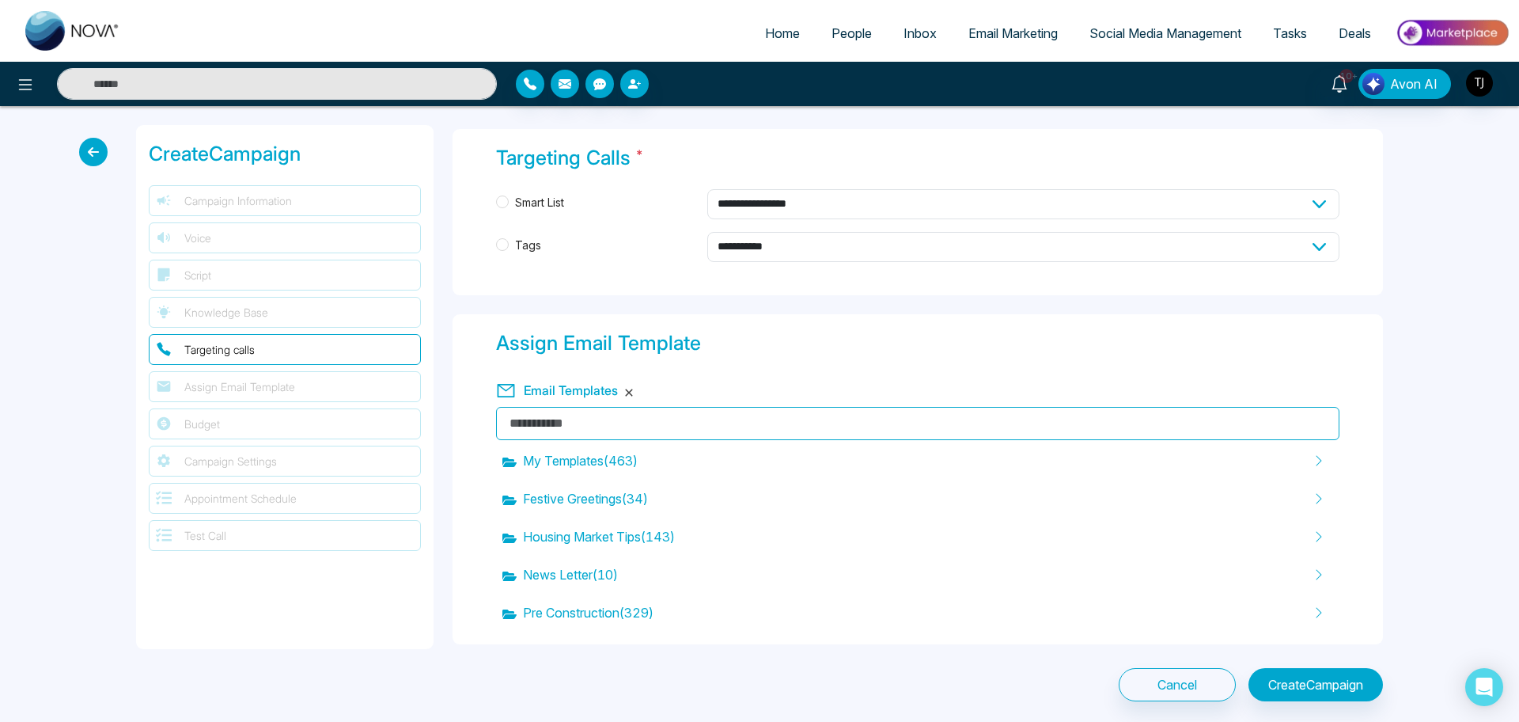
scroll to position [836, 0]
click at [624, 390] on button "button" at bounding box center [628, 393] width 9 height 9
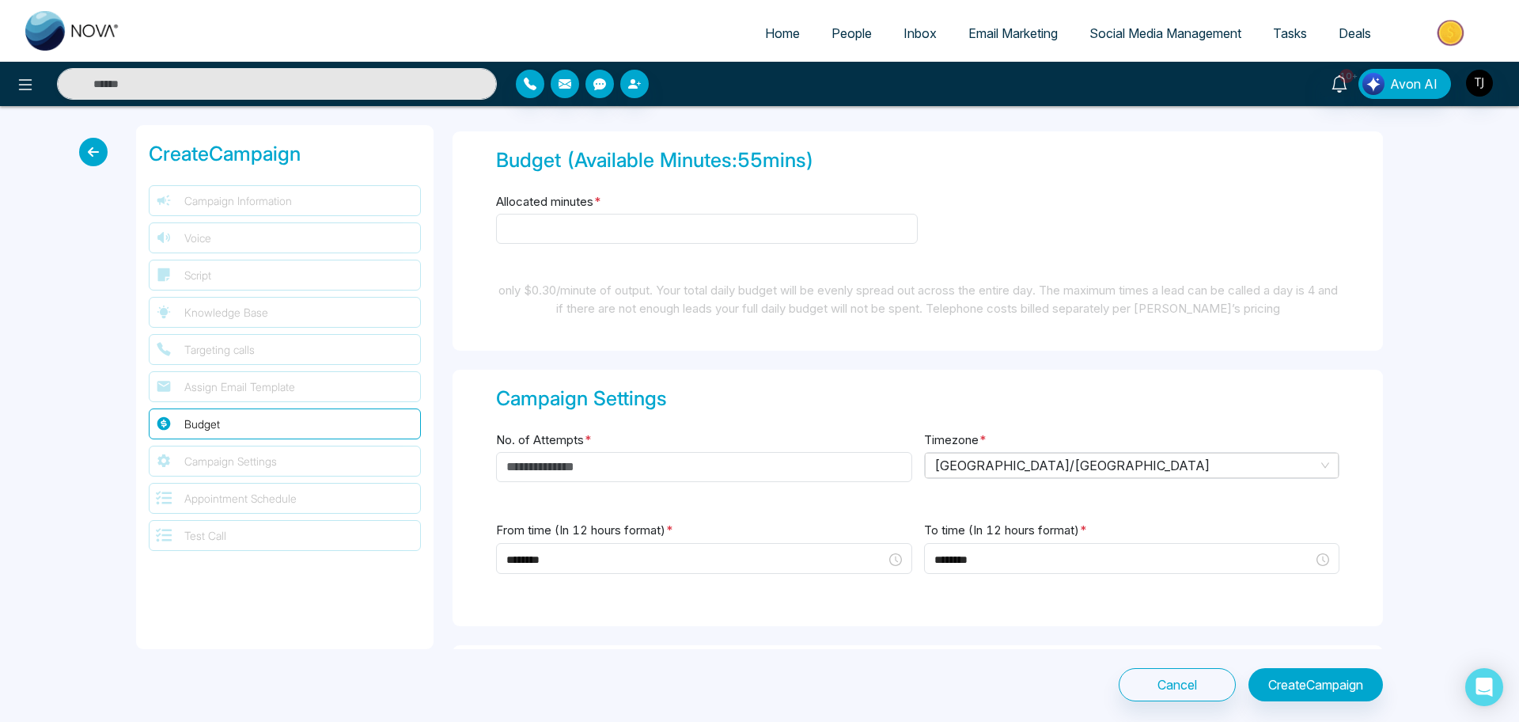
scroll to position [1150, 0]
click at [717, 479] on input "No. of Attempts *" at bounding box center [704, 469] width 416 height 30
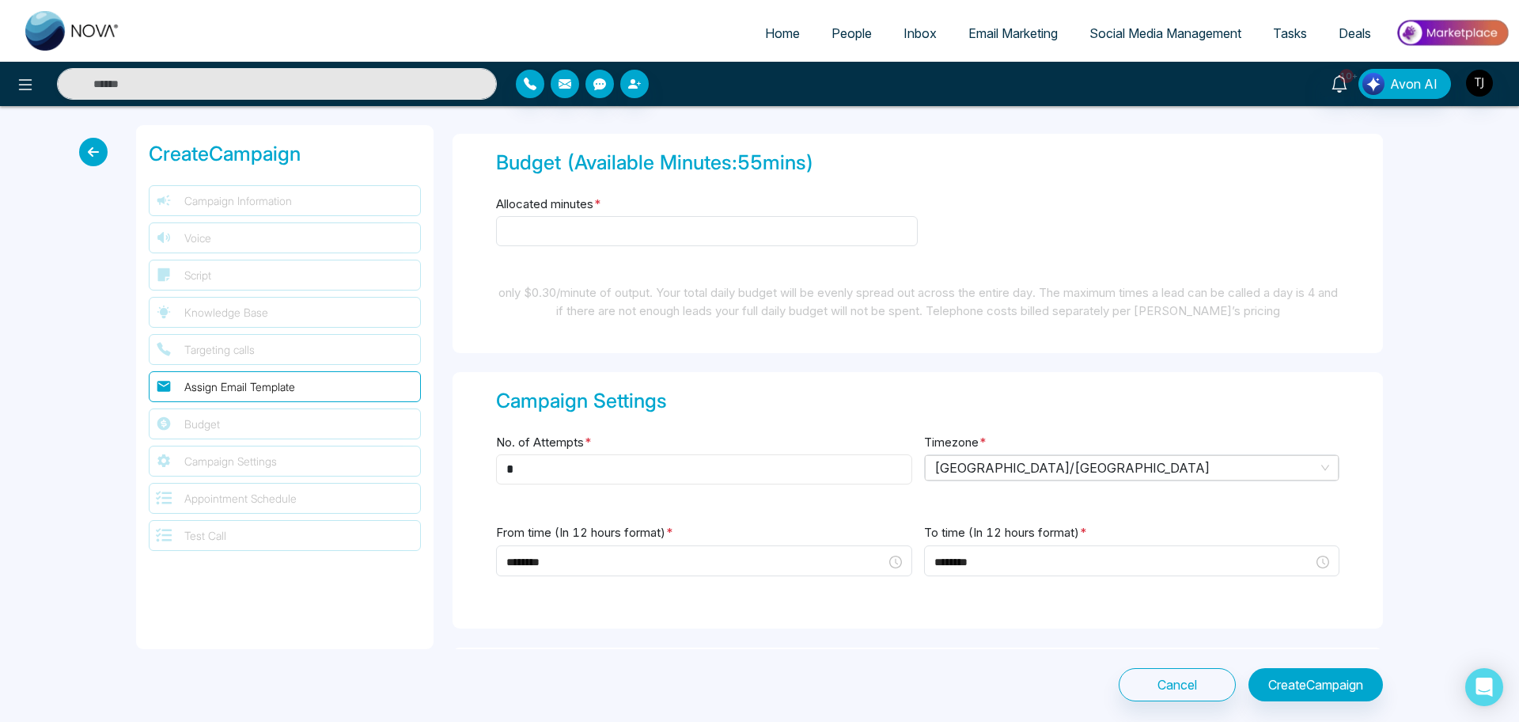
type input "*"
click at [737, 237] on input "Allocated minutes *" at bounding box center [707, 231] width 422 height 30
type input "**"
click at [741, 309] on div "only $0.30/minute of output. Your total daily budget will be evenly spread out …" at bounding box center [918, 302] width 844 height 36
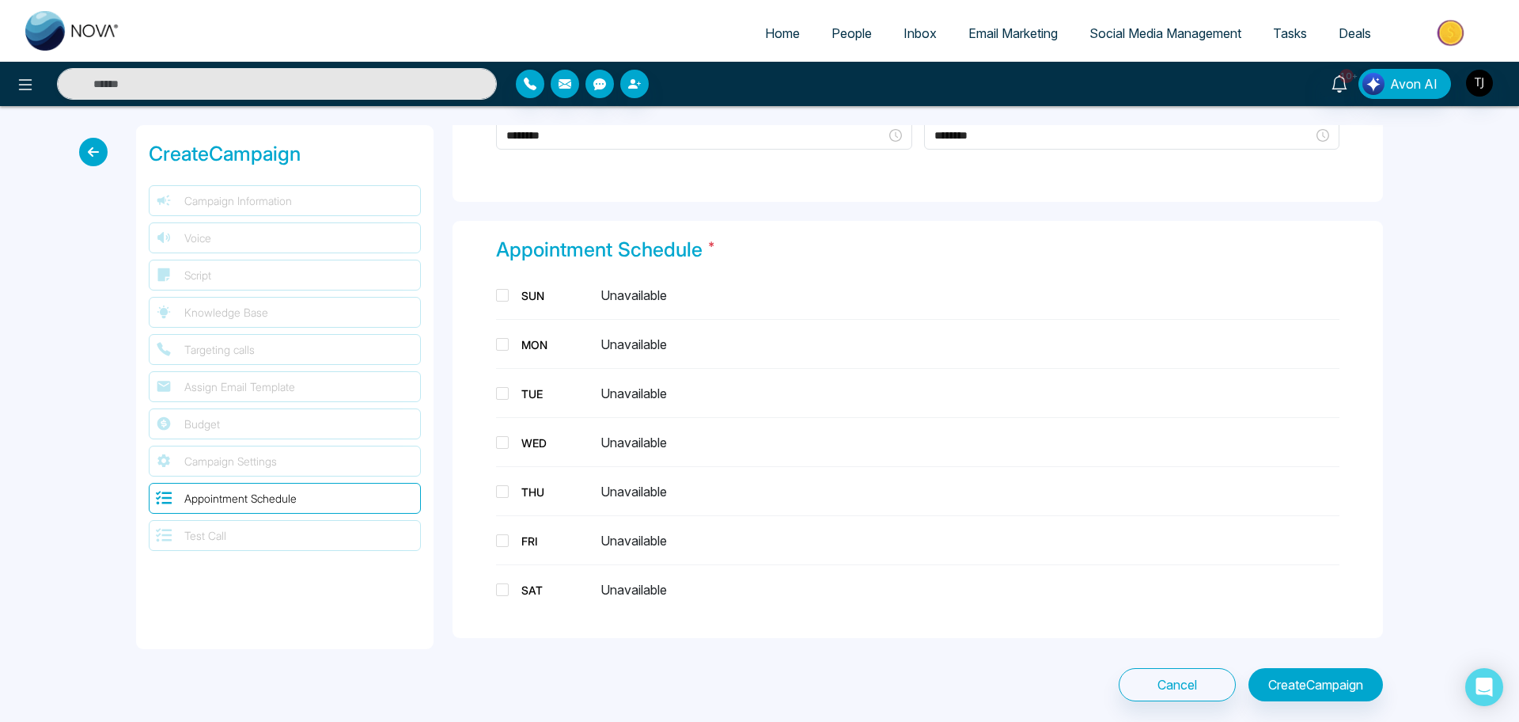
scroll to position [1610, 0]
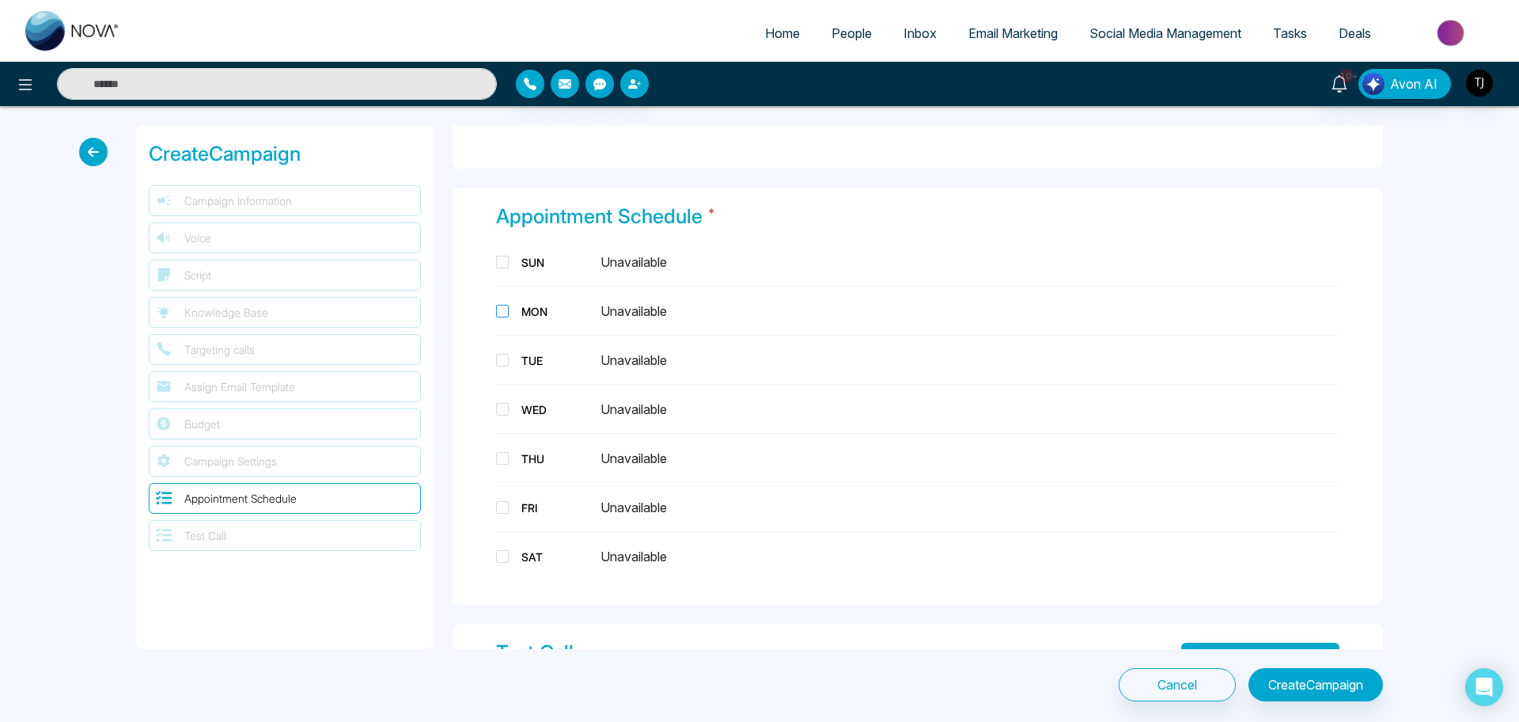
click at [499, 305] on span at bounding box center [502, 311] width 13 height 13
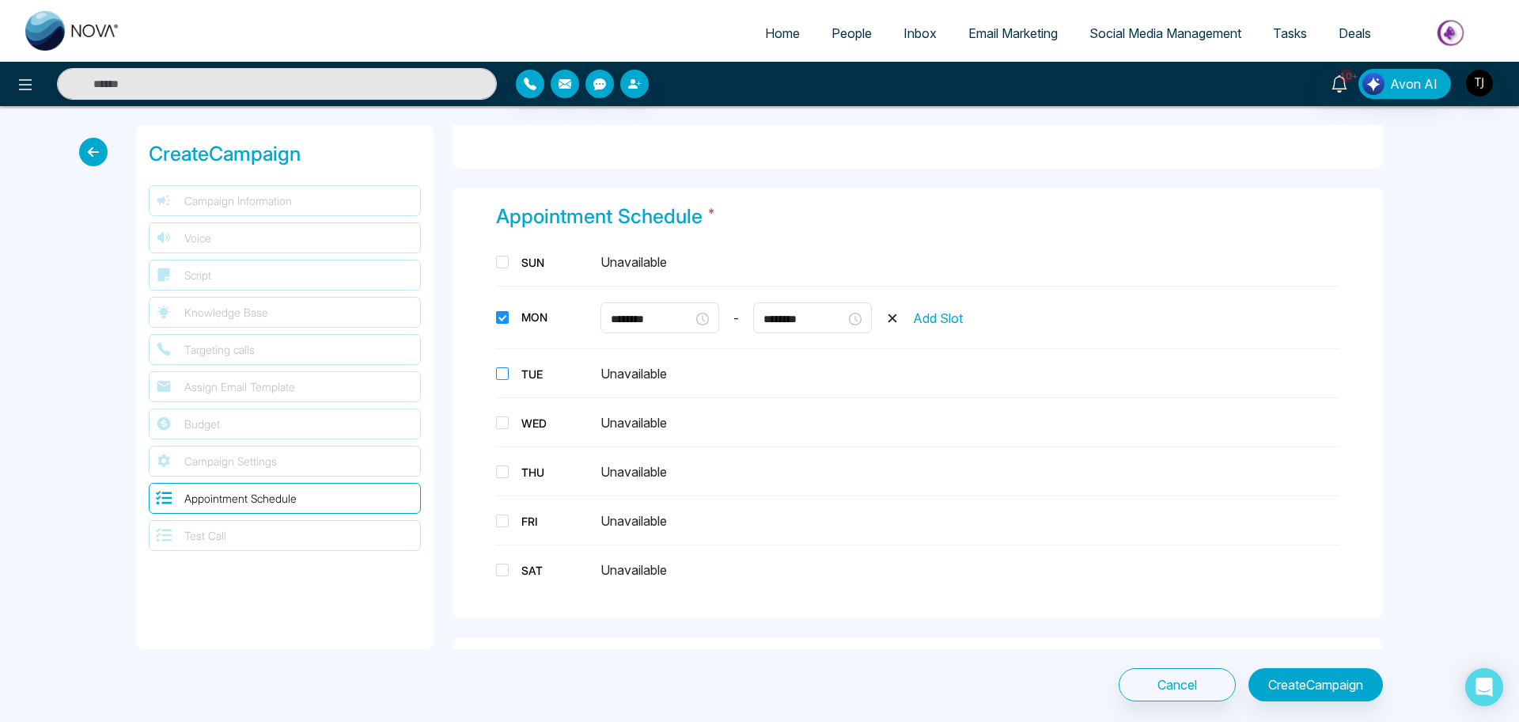
click at [502, 367] on span at bounding box center [502, 373] width 13 height 13
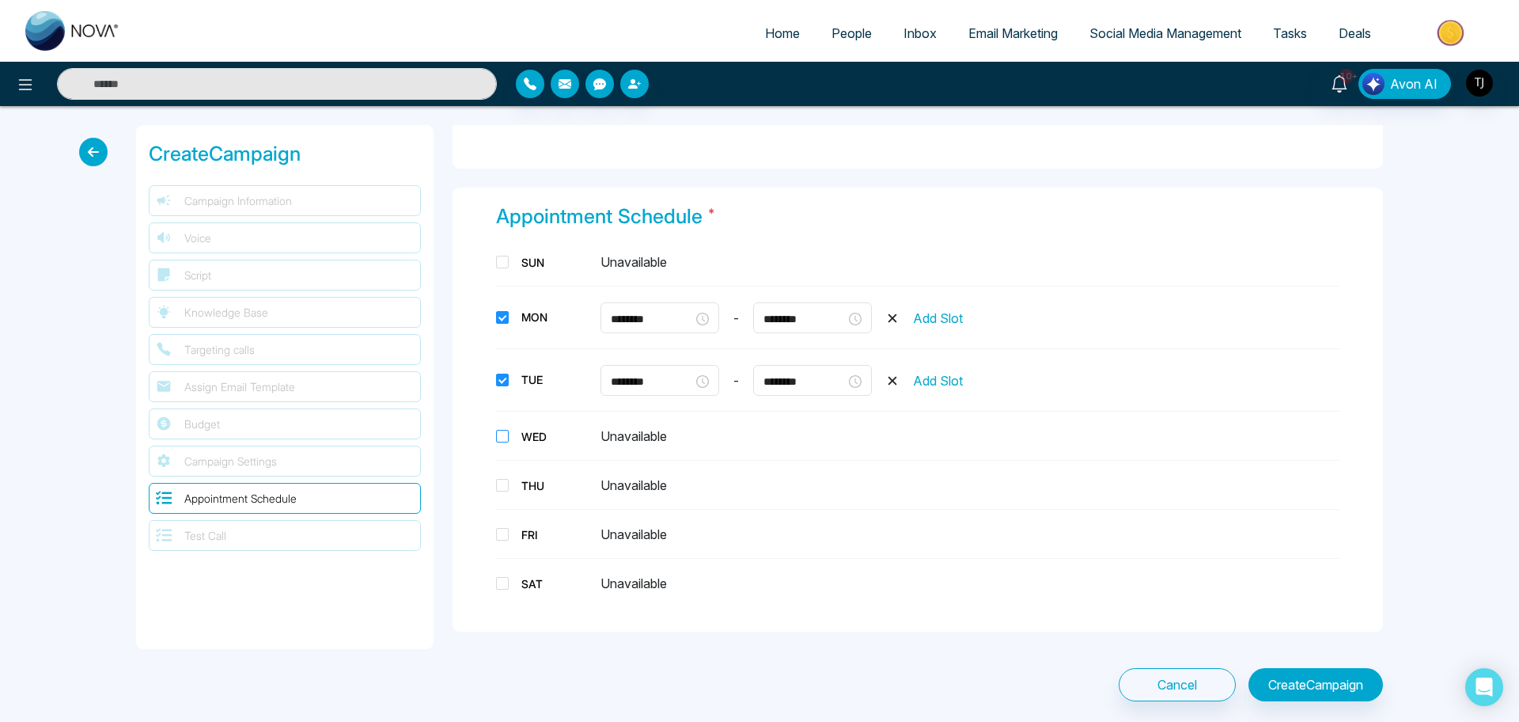
click at [502, 433] on span at bounding box center [502, 436] width 13 height 13
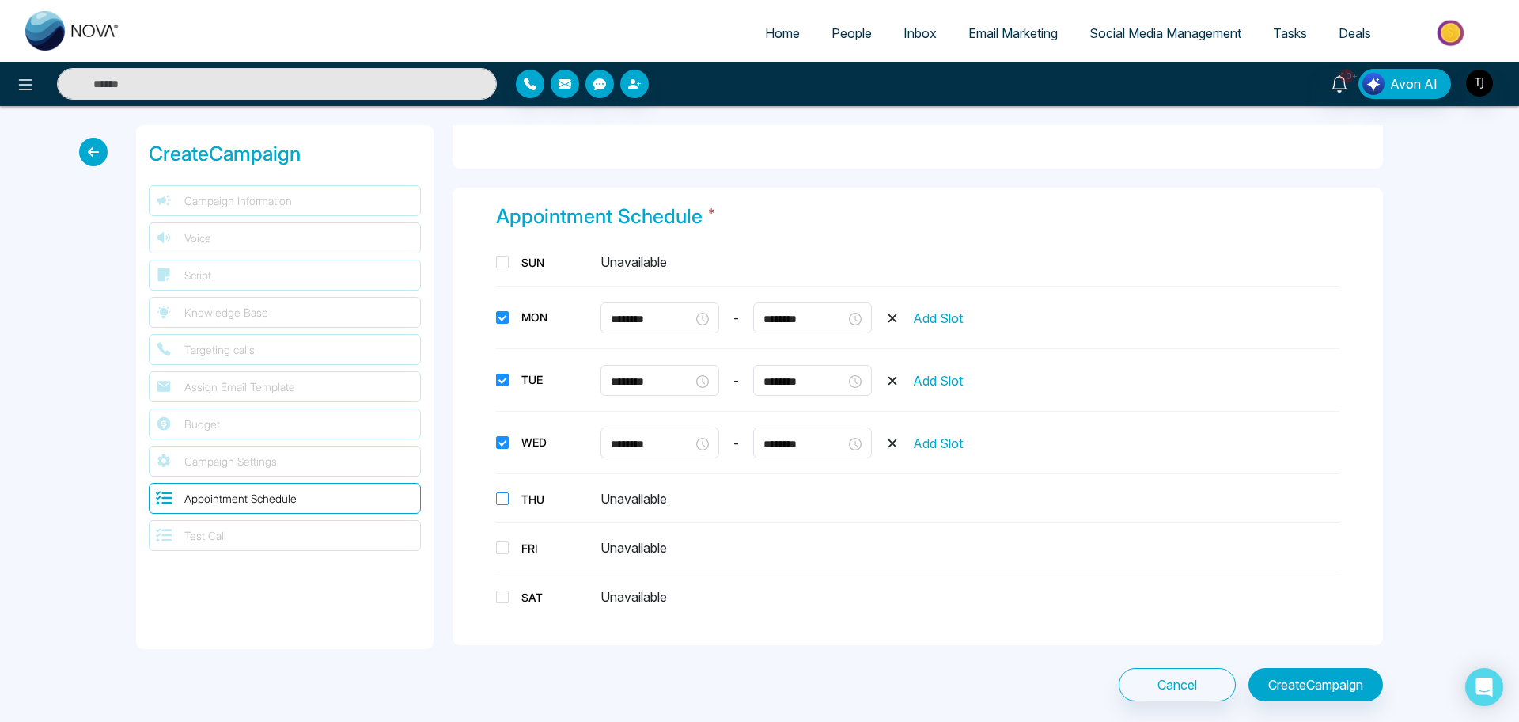
click at [499, 499] on span at bounding box center [502, 498] width 13 height 13
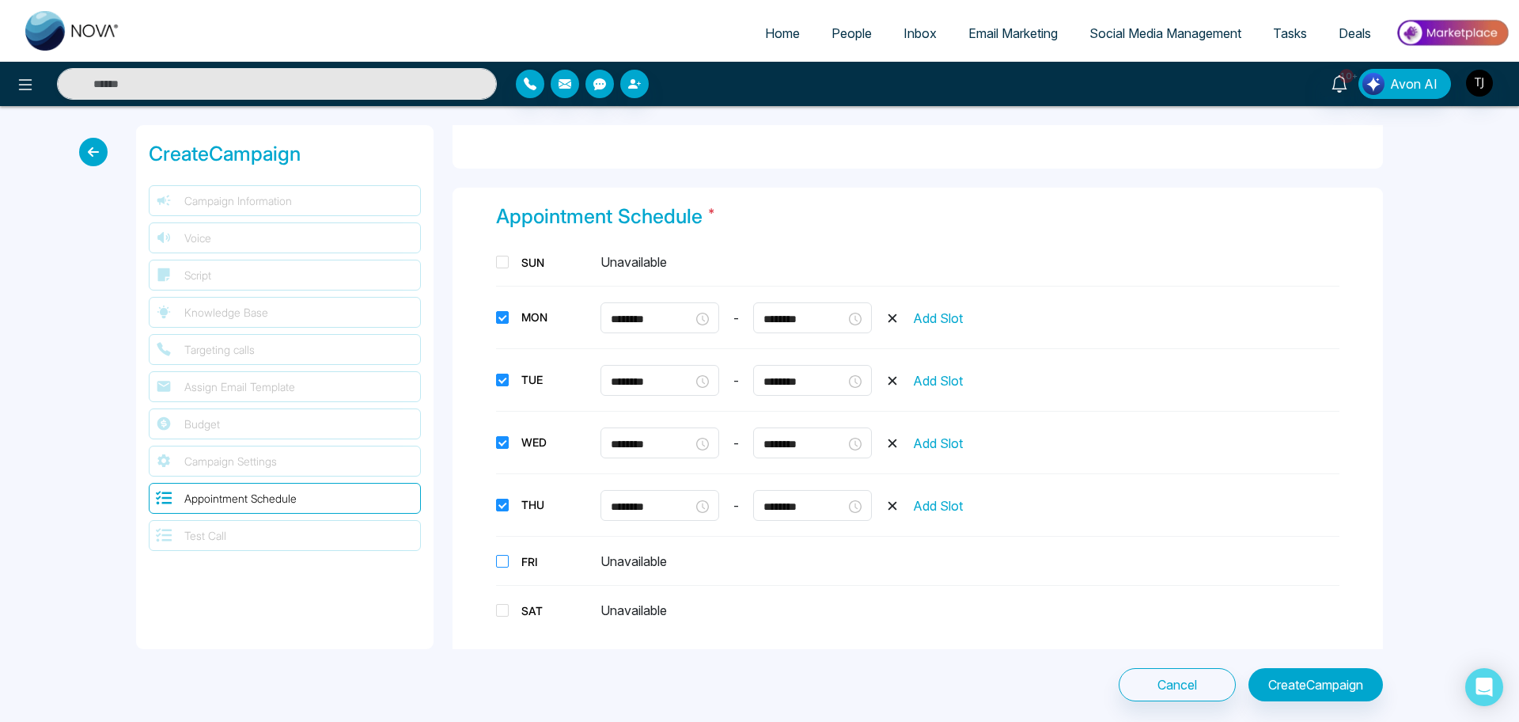
click at [502, 555] on span at bounding box center [502, 561] width 13 height 13
click at [667, 319] on input "********" at bounding box center [652, 318] width 82 height 17
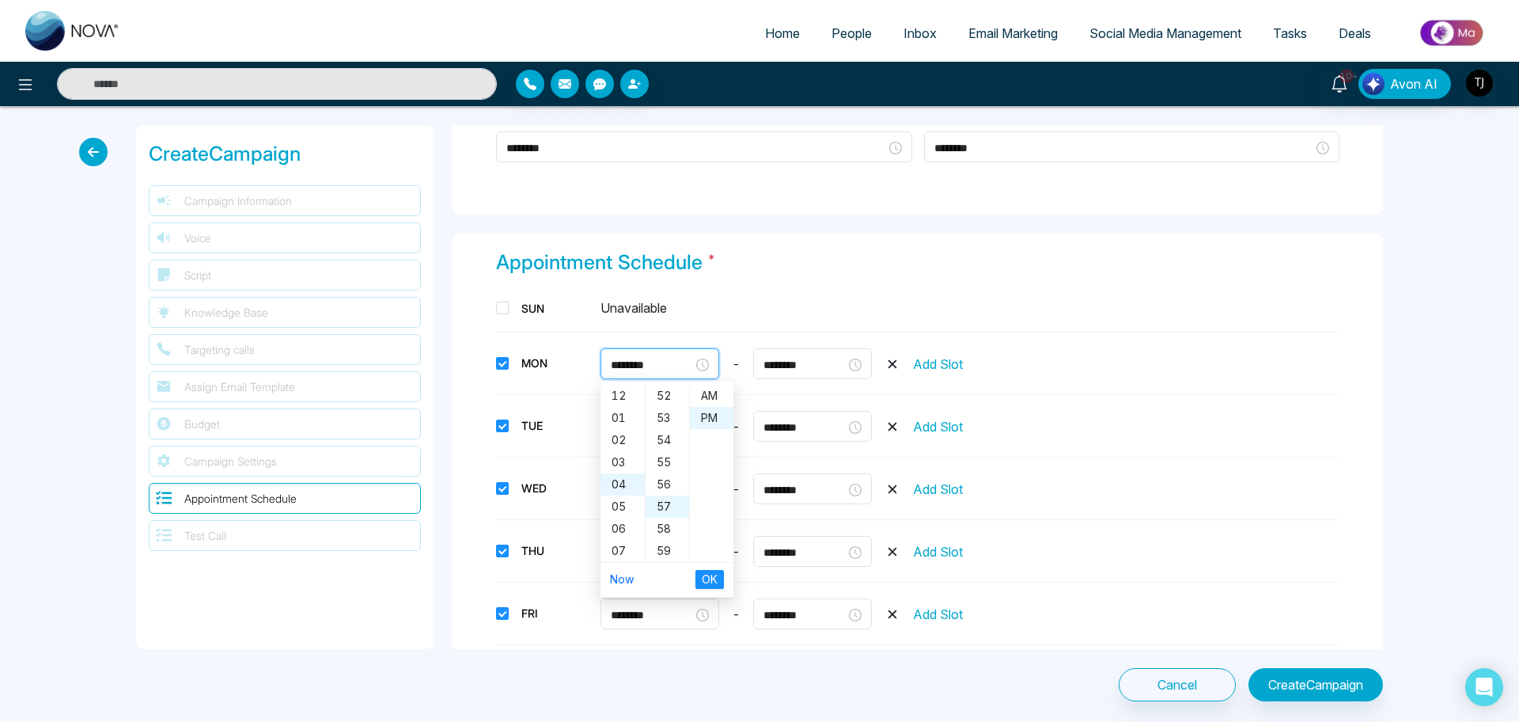
scroll to position [1565, 0]
click at [639, 365] on input "********" at bounding box center [652, 363] width 82 height 17
click at [619, 365] on input "********" at bounding box center [652, 363] width 82 height 17
click at [617, 548] on div "10" at bounding box center [623, 553] width 44 height 22
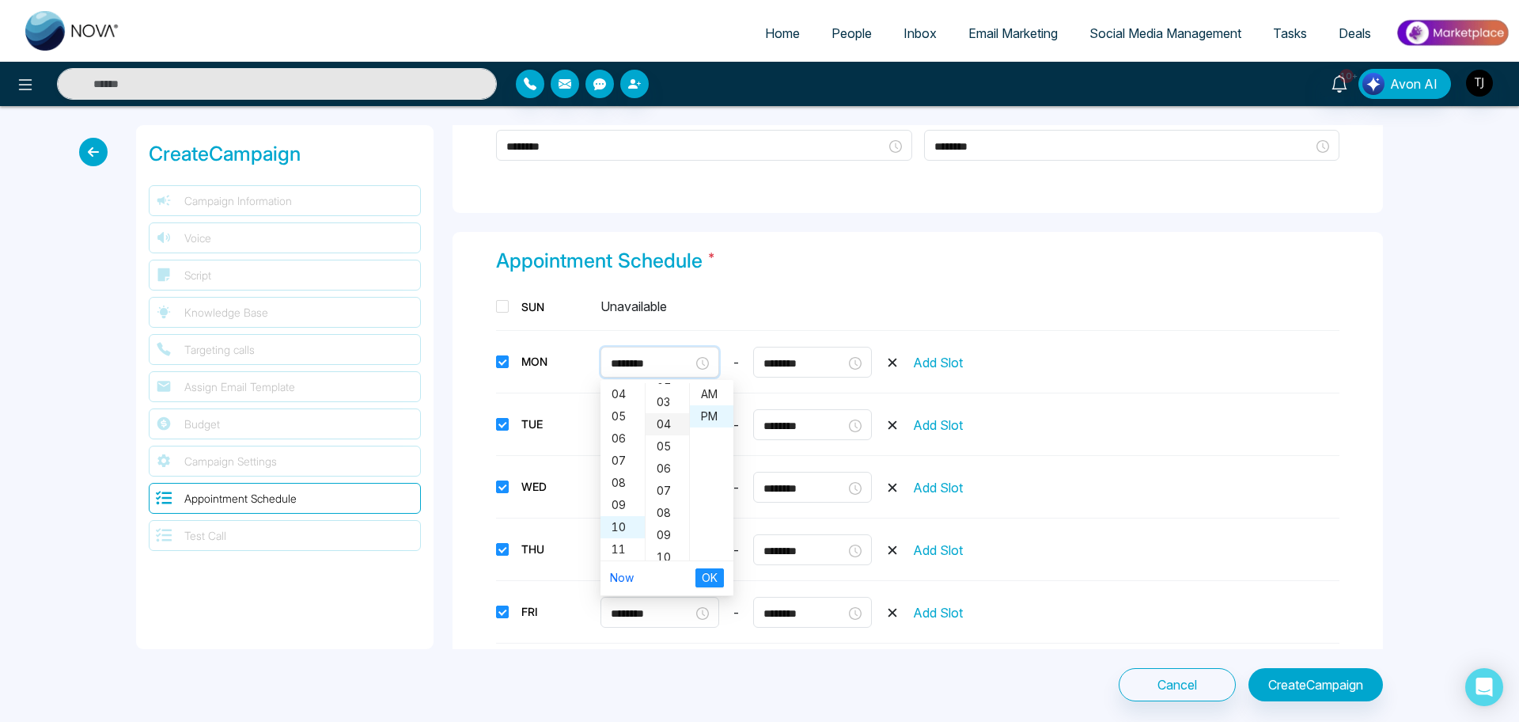
scroll to position [0, 0]
click at [665, 395] on div "00" at bounding box center [668, 394] width 44 height 22
click at [711, 396] on div "AM" at bounding box center [712, 394] width 44 height 22
click at [819, 360] on input "********" at bounding box center [805, 363] width 82 height 17
type input "********"
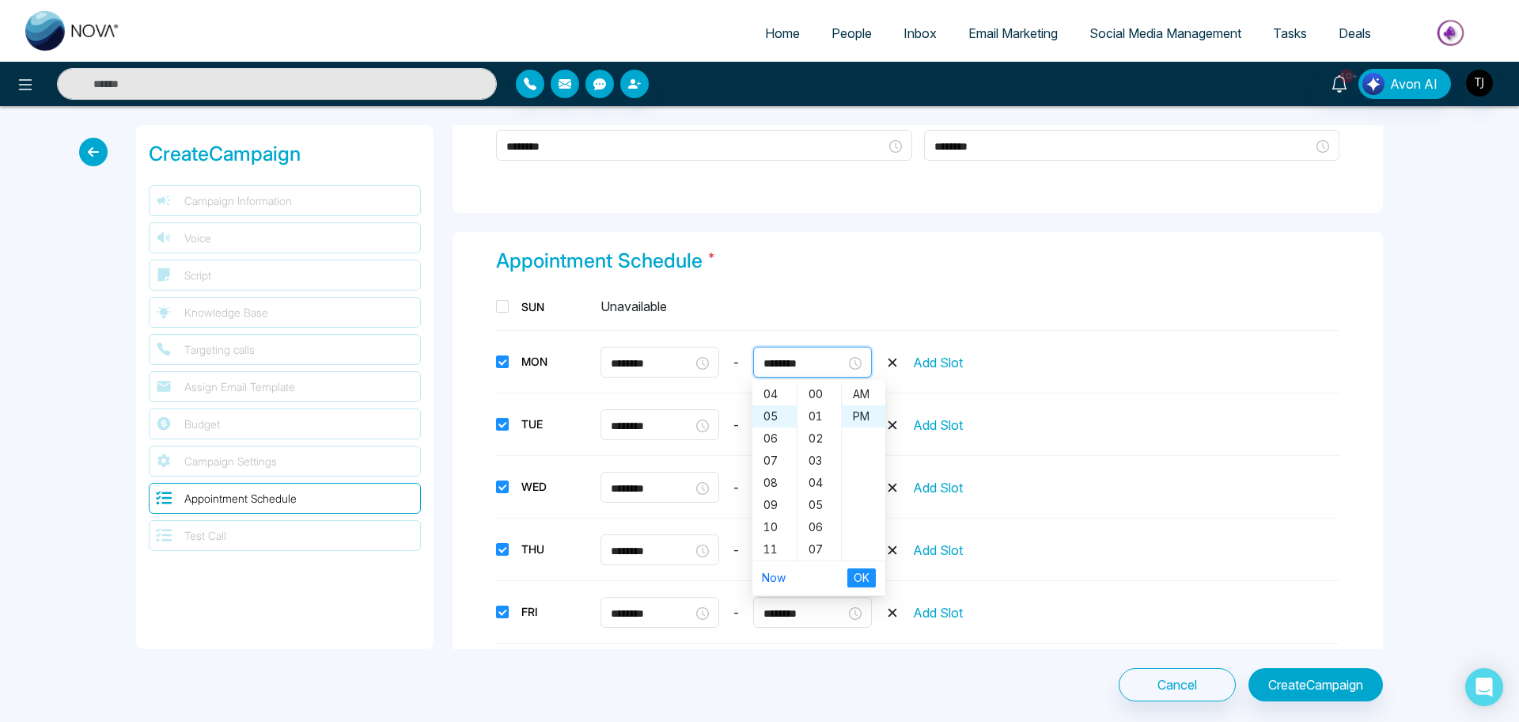
scroll to position [1152, 0]
click at [768, 449] on div "07" at bounding box center [775, 460] width 44 height 22
click at [817, 396] on div "00" at bounding box center [820, 393] width 44 height 22
type input "********"
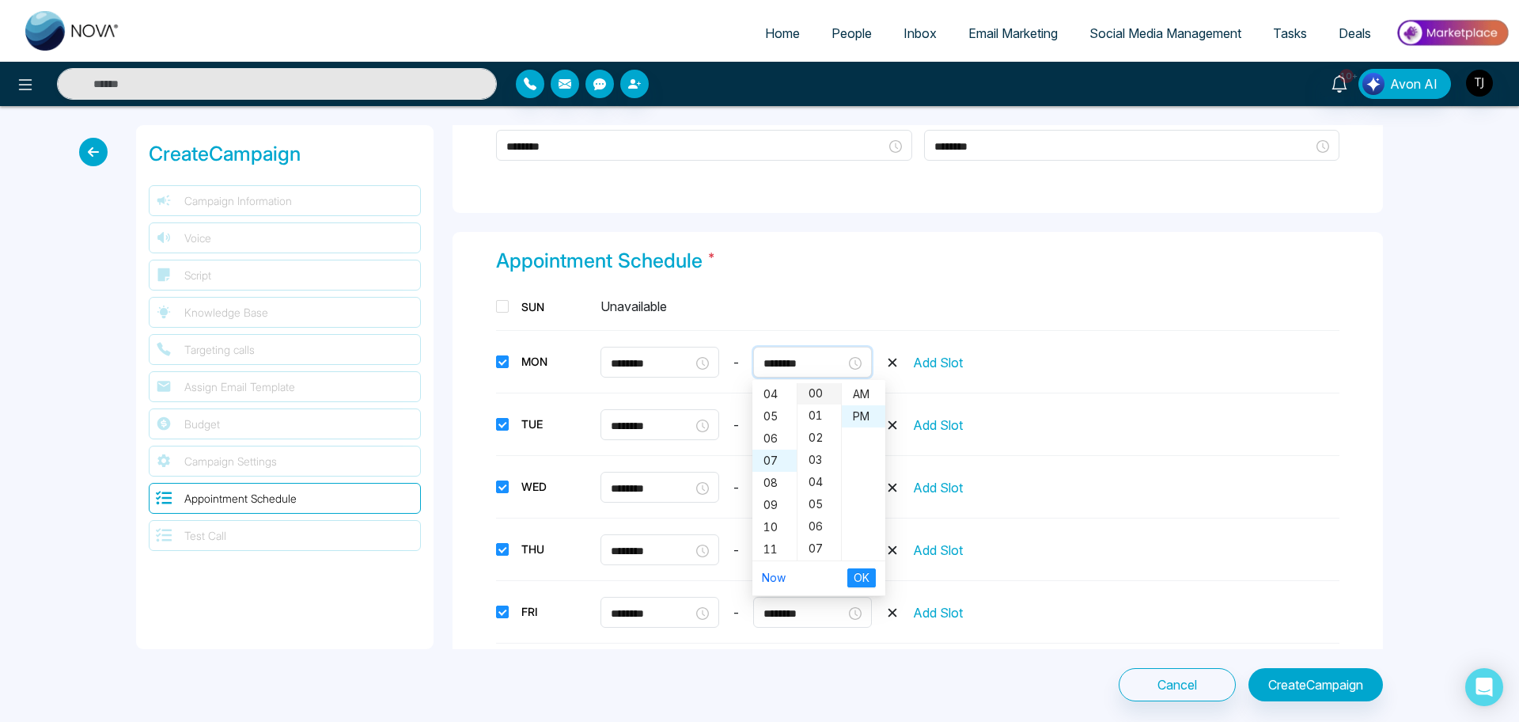
scroll to position [0, 0]
click at [856, 570] on span "OK" at bounding box center [862, 577] width 16 height 17
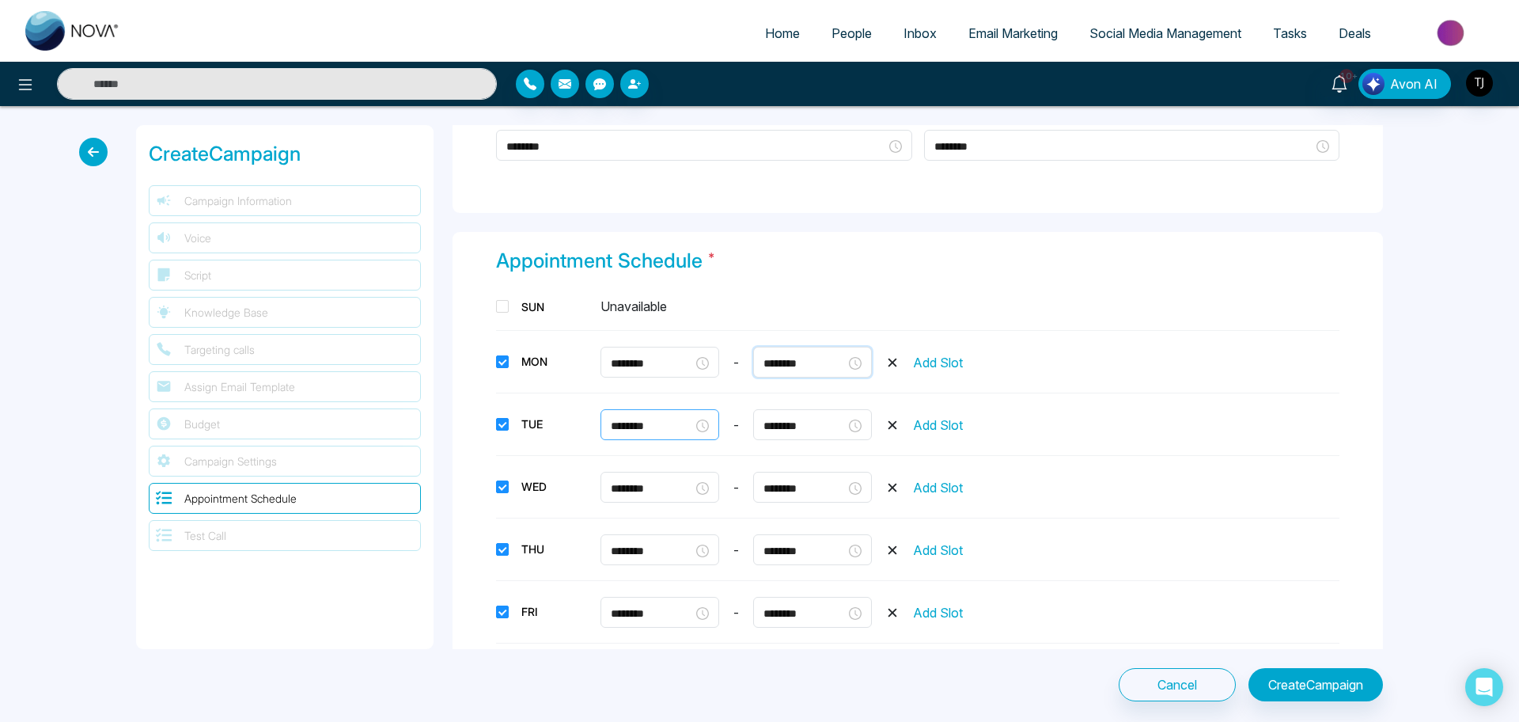
click at [698, 417] on div "********" at bounding box center [660, 425] width 98 height 17
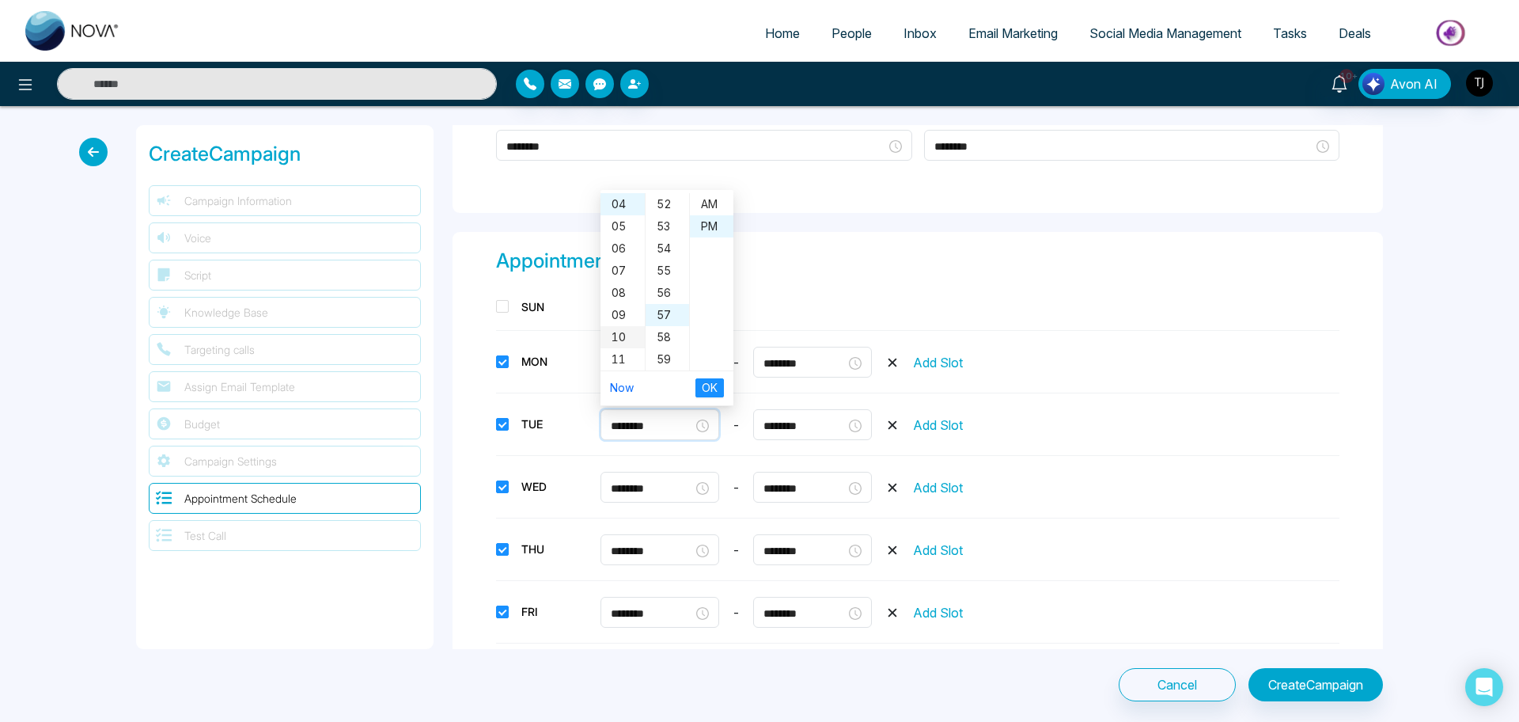
click at [621, 339] on div "10" at bounding box center [623, 337] width 44 height 22
click at [662, 206] on div "00" at bounding box center [668, 204] width 44 height 22
type input "********"
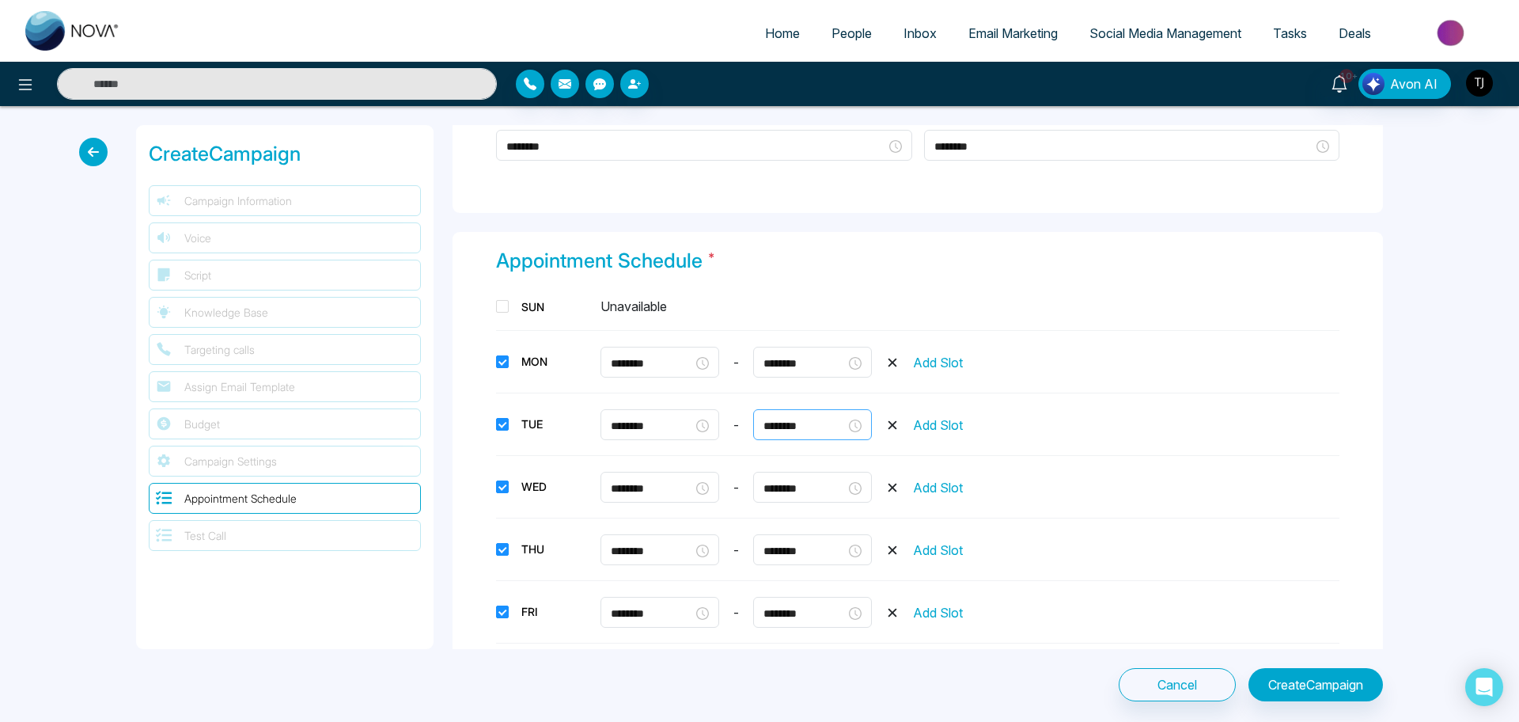
click at [855, 423] on div "********" at bounding box center [813, 425] width 98 height 17
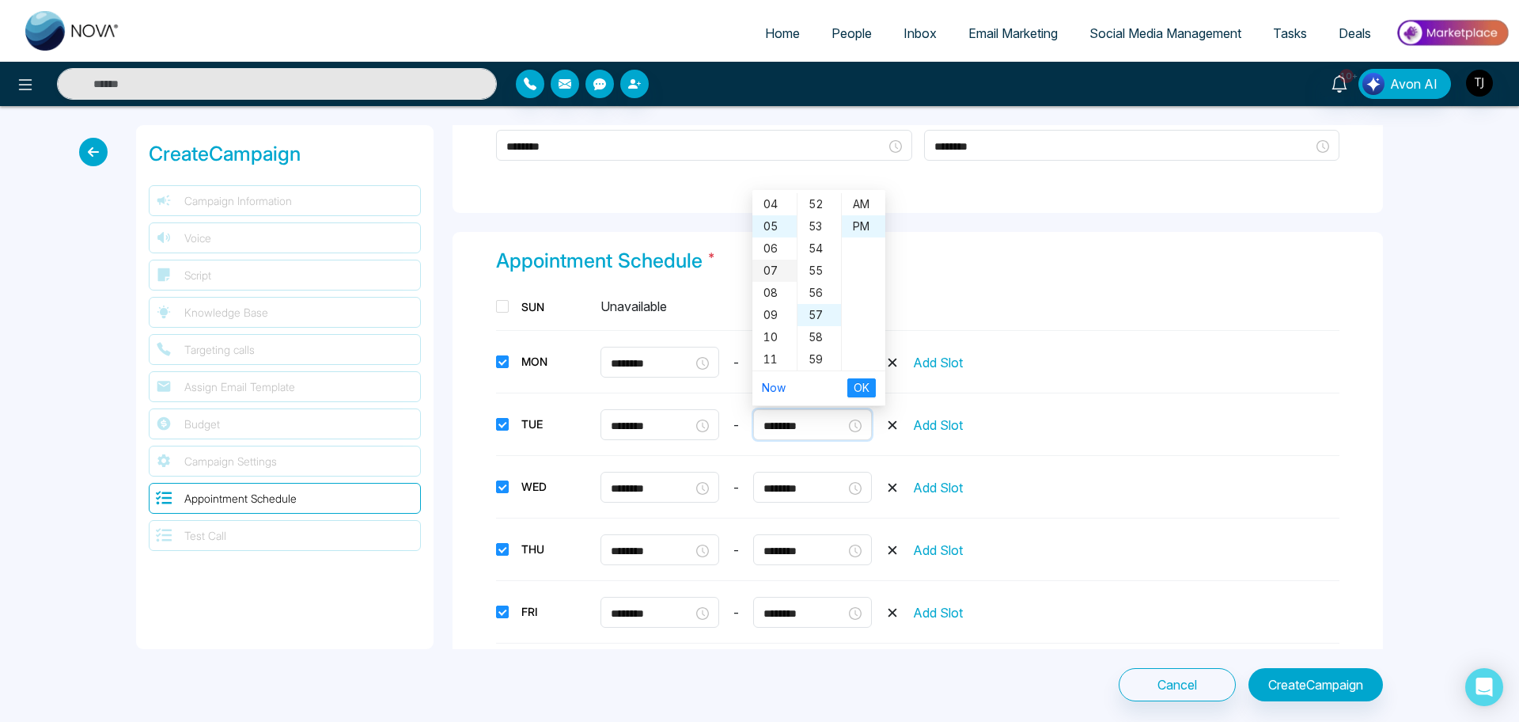
click at [772, 275] on div "07" at bounding box center [775, 271] width 44 height 22
click at [812, 207] on div "00" at bounding box center [820, 204] width 44 height 22
click at [1075, 412] on div "TUE ******** - ******** 12 01 02 03 04 05 06 07 08 09 10 11 00 01 02 03 04 05 0…" at bounding box center [918, 425] width 844 height 44
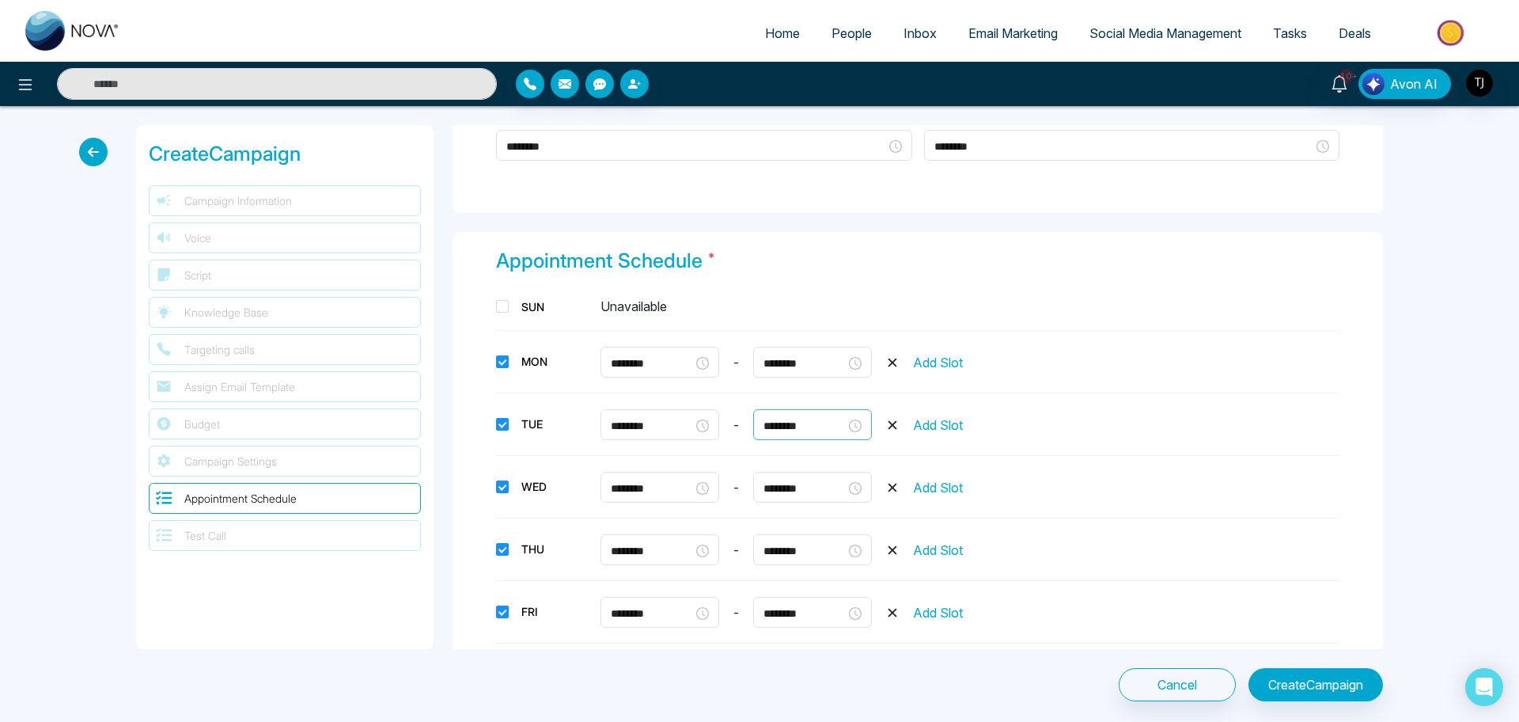
click at [858, 423] on div "********" at bounding box center [813, 425] width 98 height 17
click at [756, 265] on div "07" at bounding box center [775, 271] width 44 height 22
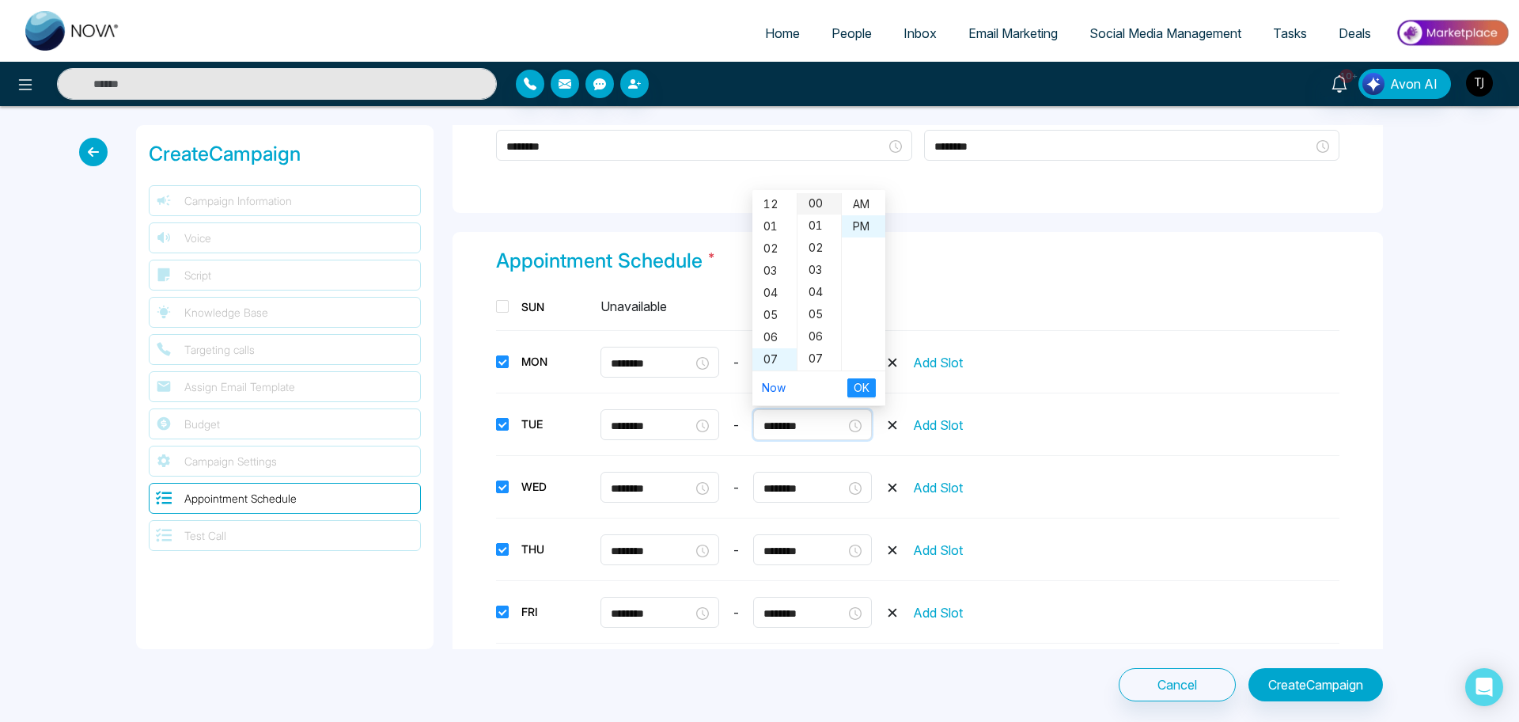
click at [817, 196] on div "00" at bounding box center [820, 203] width 44 height 22
click at [1145, 477] on div "WED ******** - ******** Add Slot" at bounding box center [918, 487] width 844 height 44
click at [859, 418] on div "********" at bounding box center [813, 425] width 98 height 17
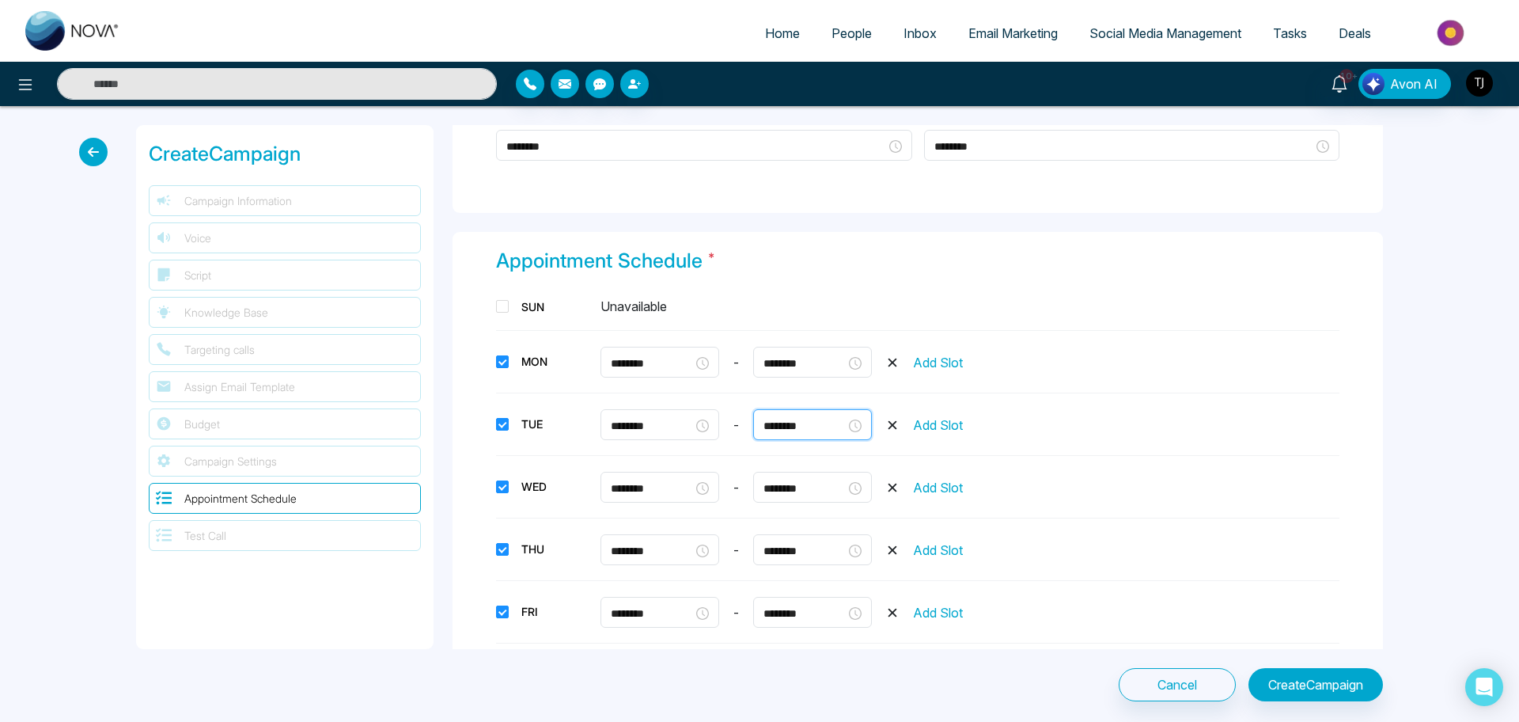
scroll to position [1152, 0]
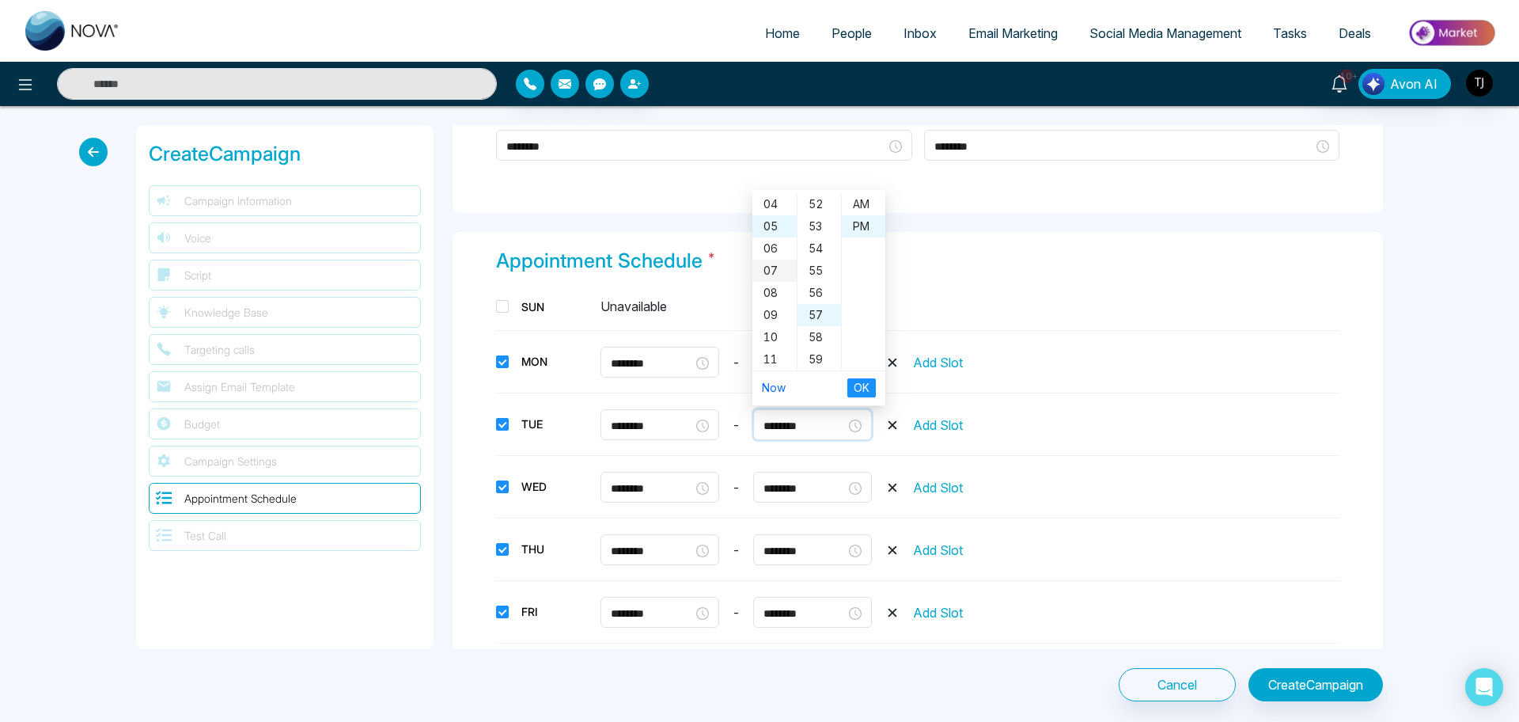
click at [768, 269] on div "07" at bounding box center [775, 271] width 44 height 22
click at [809, 199] on div "00" at bounding box center [820, 204] width 44 height 22
type input "********"
click at [860, 385] on span "OK" at bounding box center [862, 387] width 16 height 17
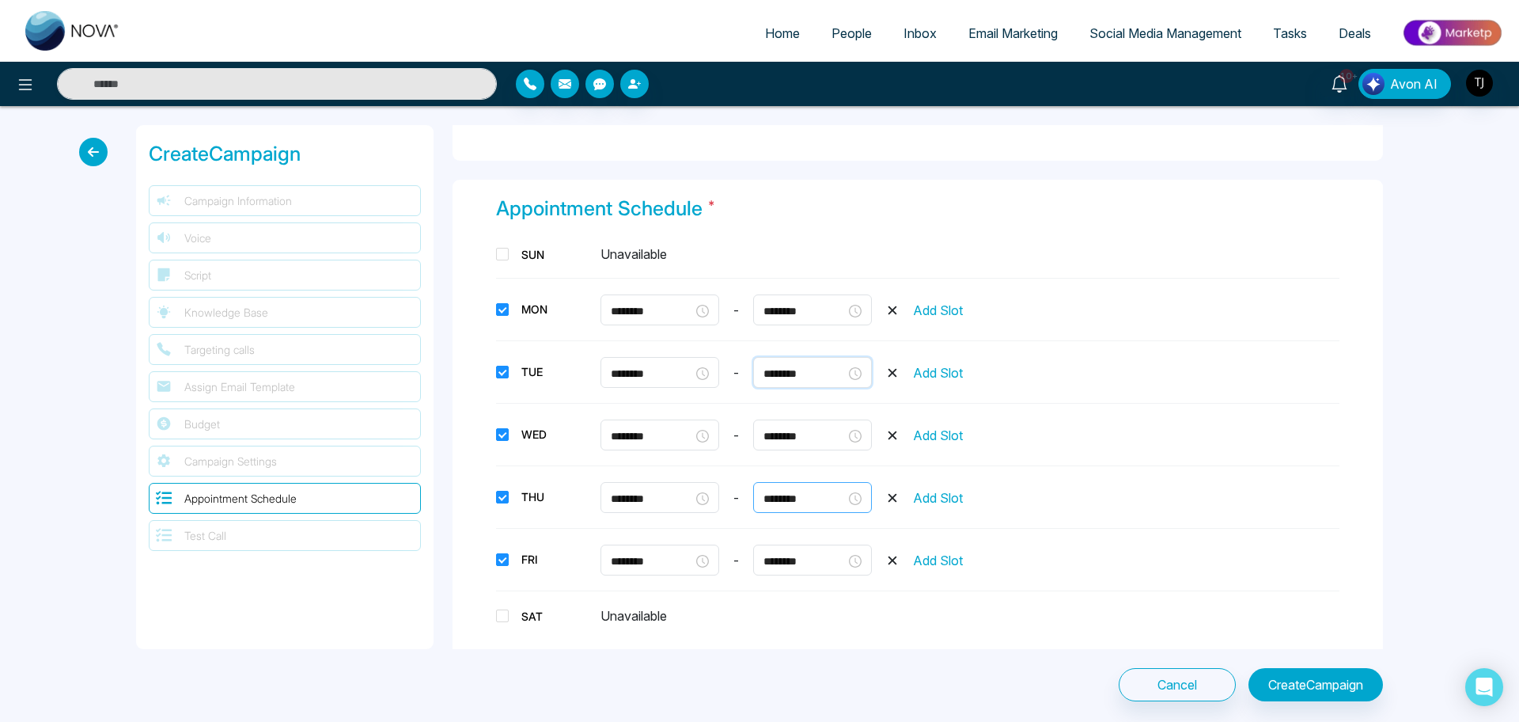
scroll to position [1617, 0]
click at [647, 374] on input "********" at bounding box center [652, 374] width 82 height 17
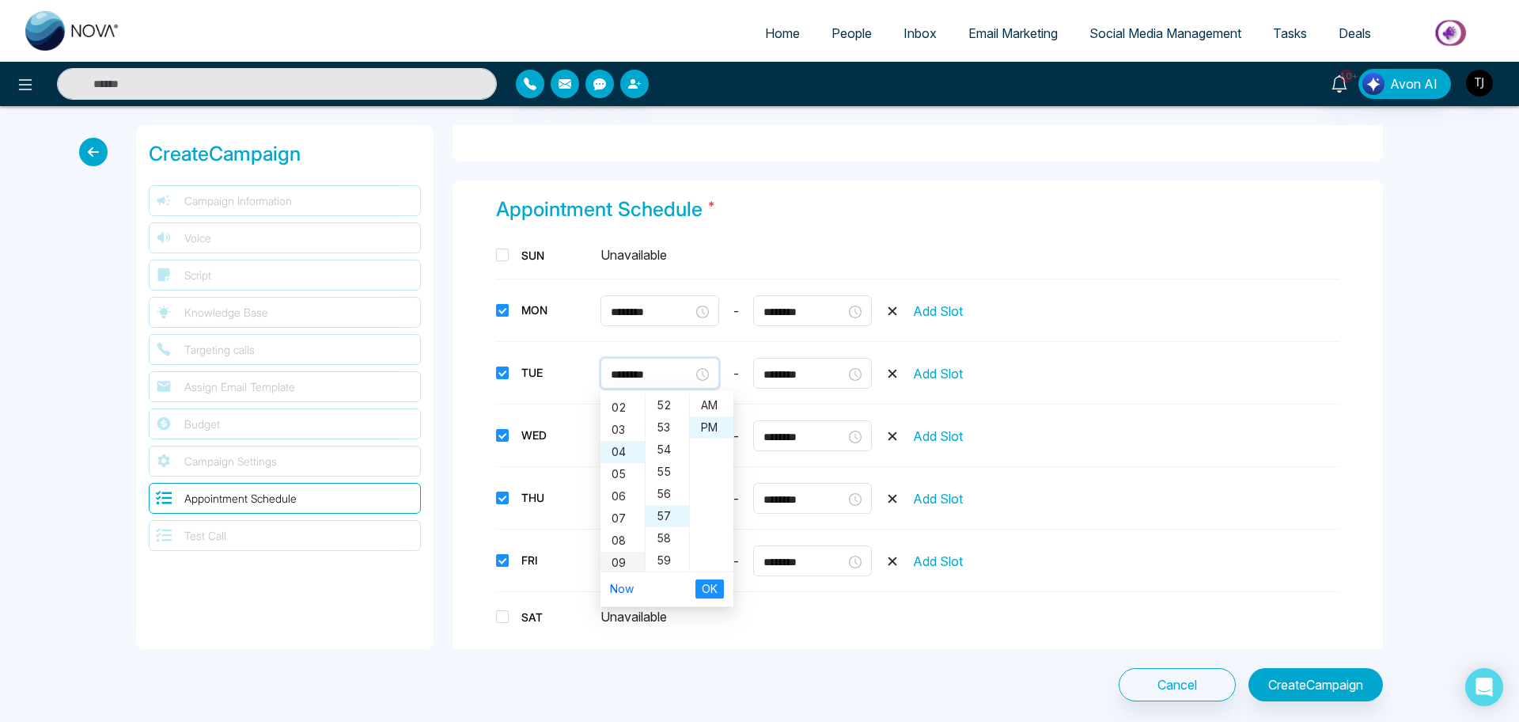
scroll to position [89, 0]
click at [624, 529] on div "10" at bounding box center [623, 538] width 44 height 22
click at [665, 401] on div "00" at bounding box center [668, 405] width 44 height 22
click at [715, 407] on div "AM" at bounding box center [712, 405] width 44 height 22
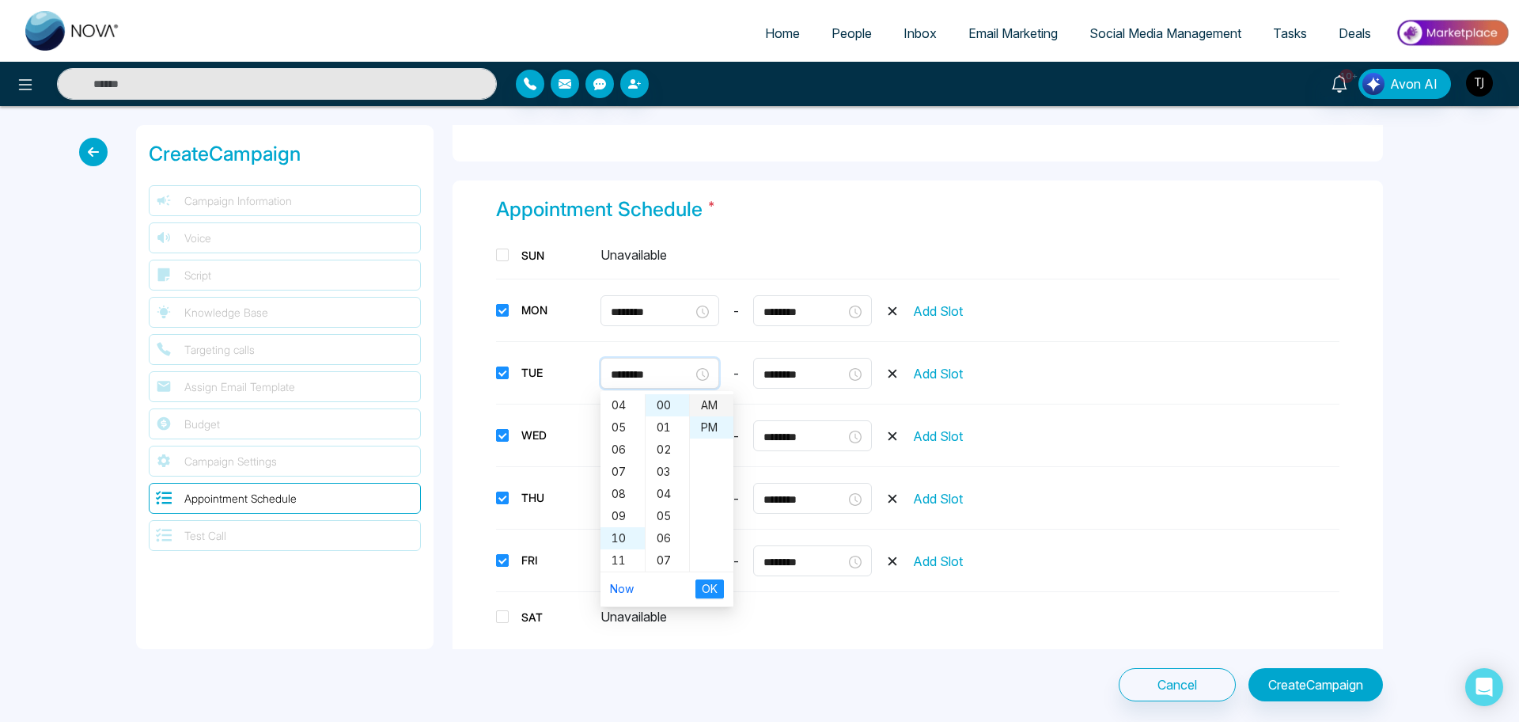
type input "********"
click at [710, 577] on span "OK" at bounding box center [710, 588] width 16 height 17
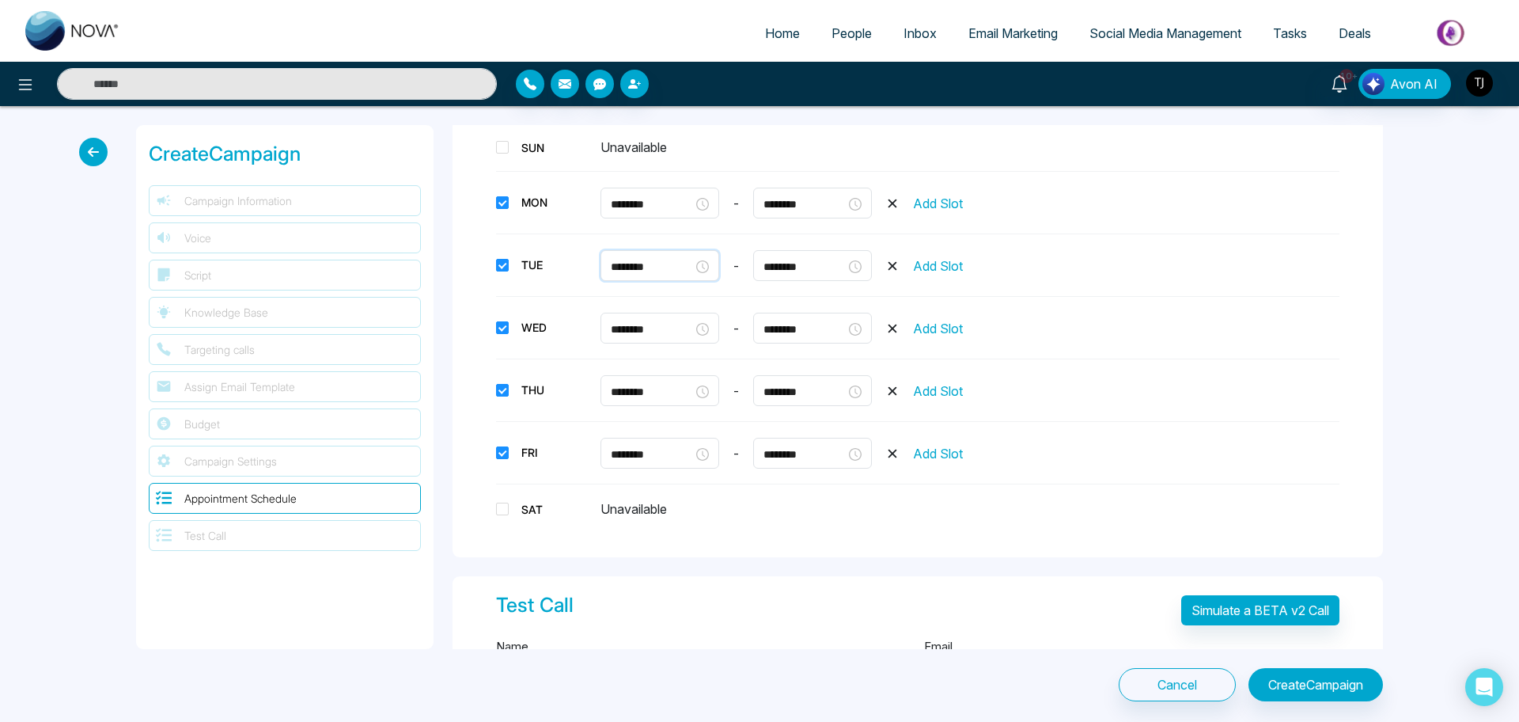
scroll to position [1728, 0]
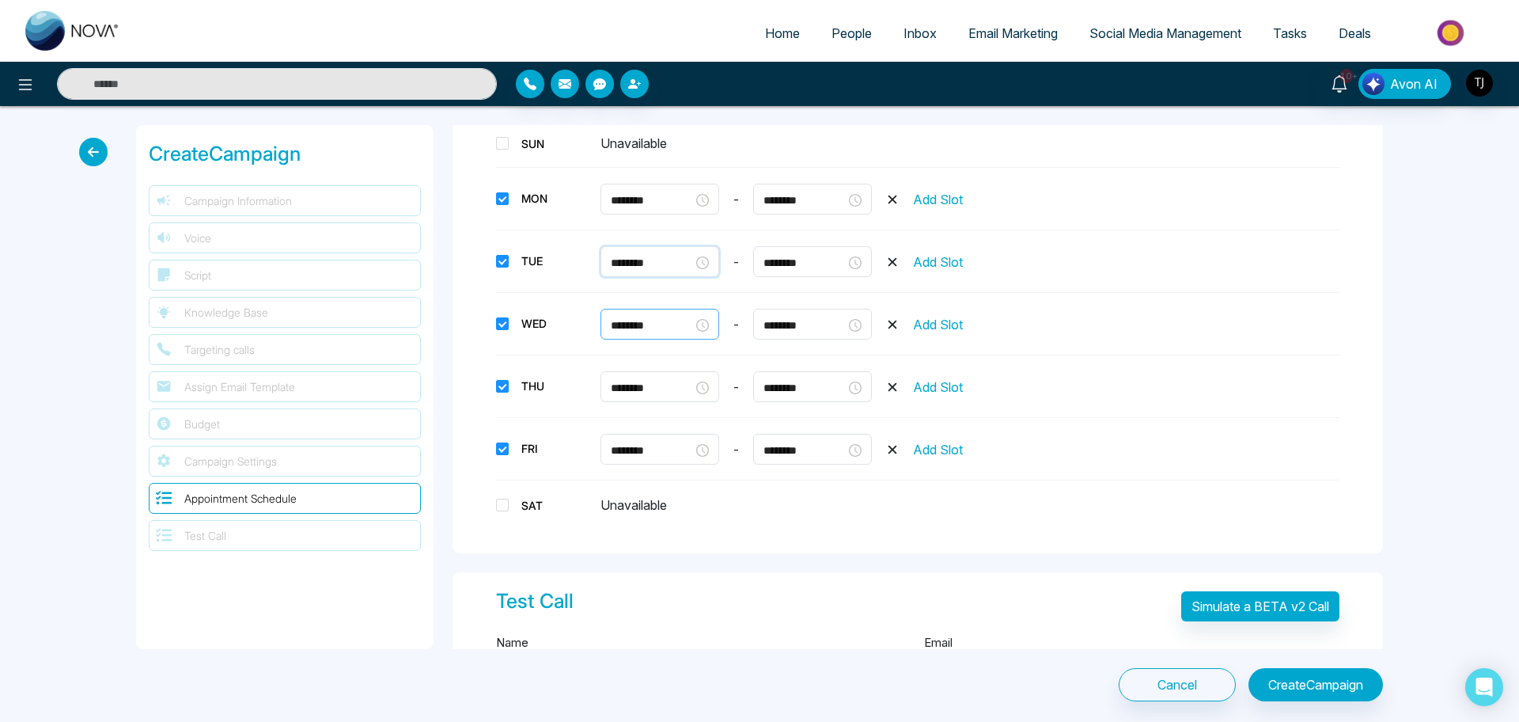
click at [703, 324] on div "********" at bounding box center [660, 325] width 98 height 17
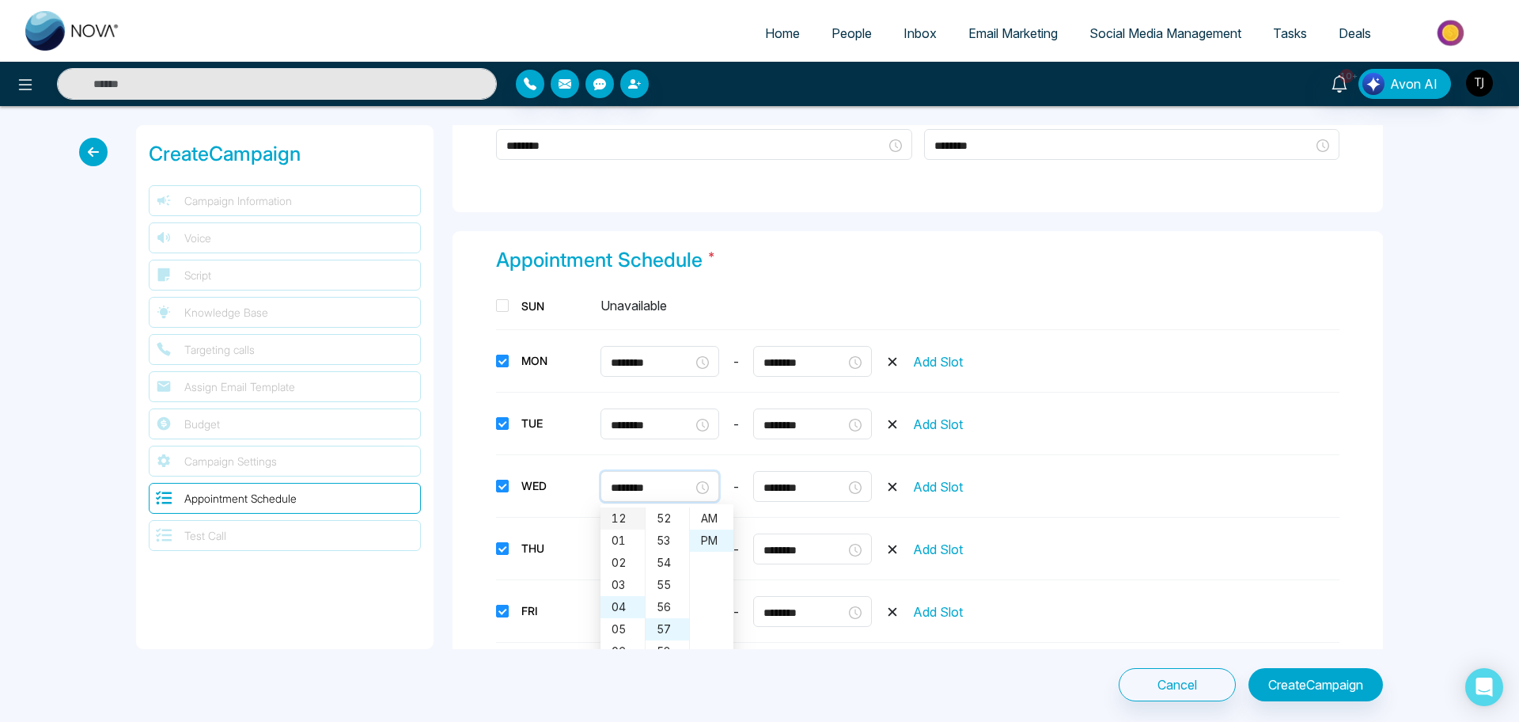
scroll to position [1565, 0]
click at [499, 480] on span at bounding box center [502, 486] width 13 height 13
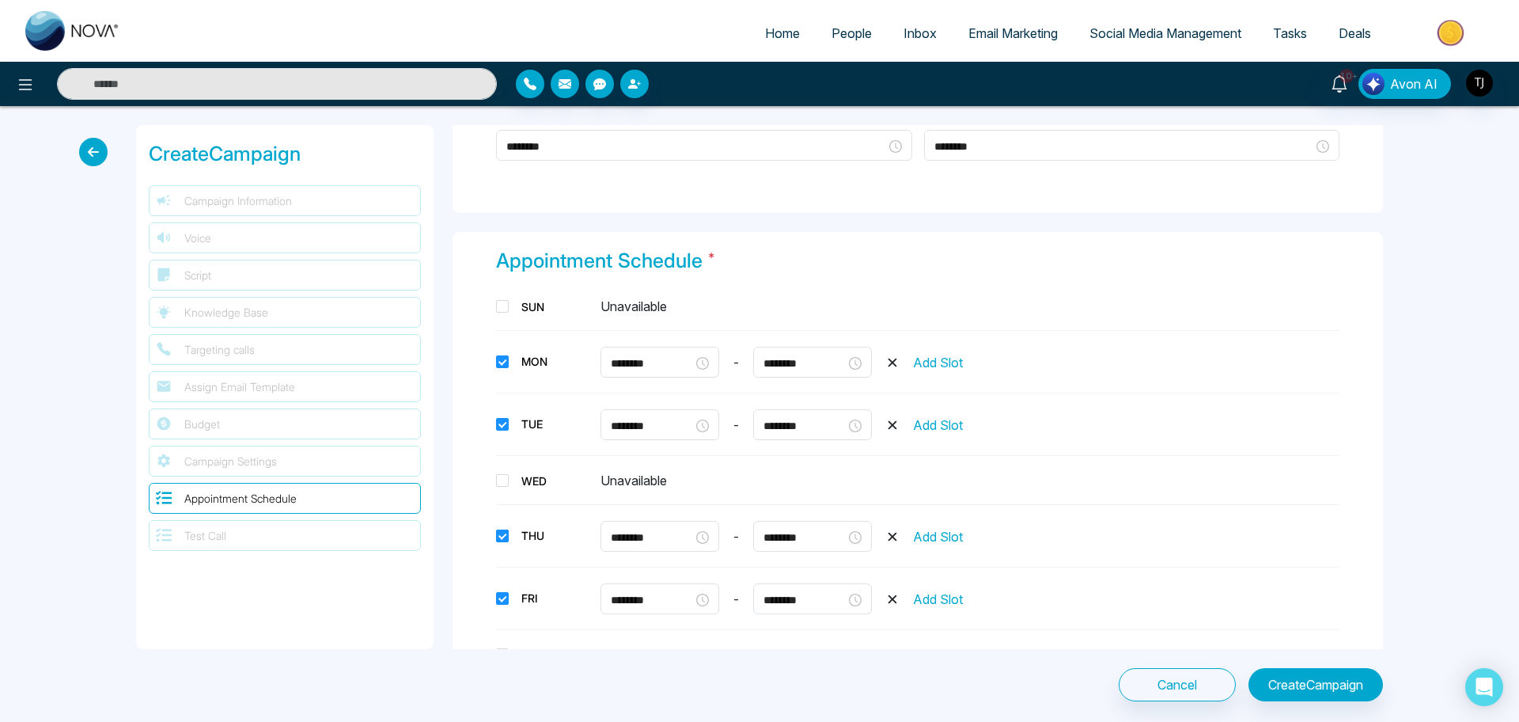
click at [497, 531] on span at bounding box center [502, 535] width 13 height 13
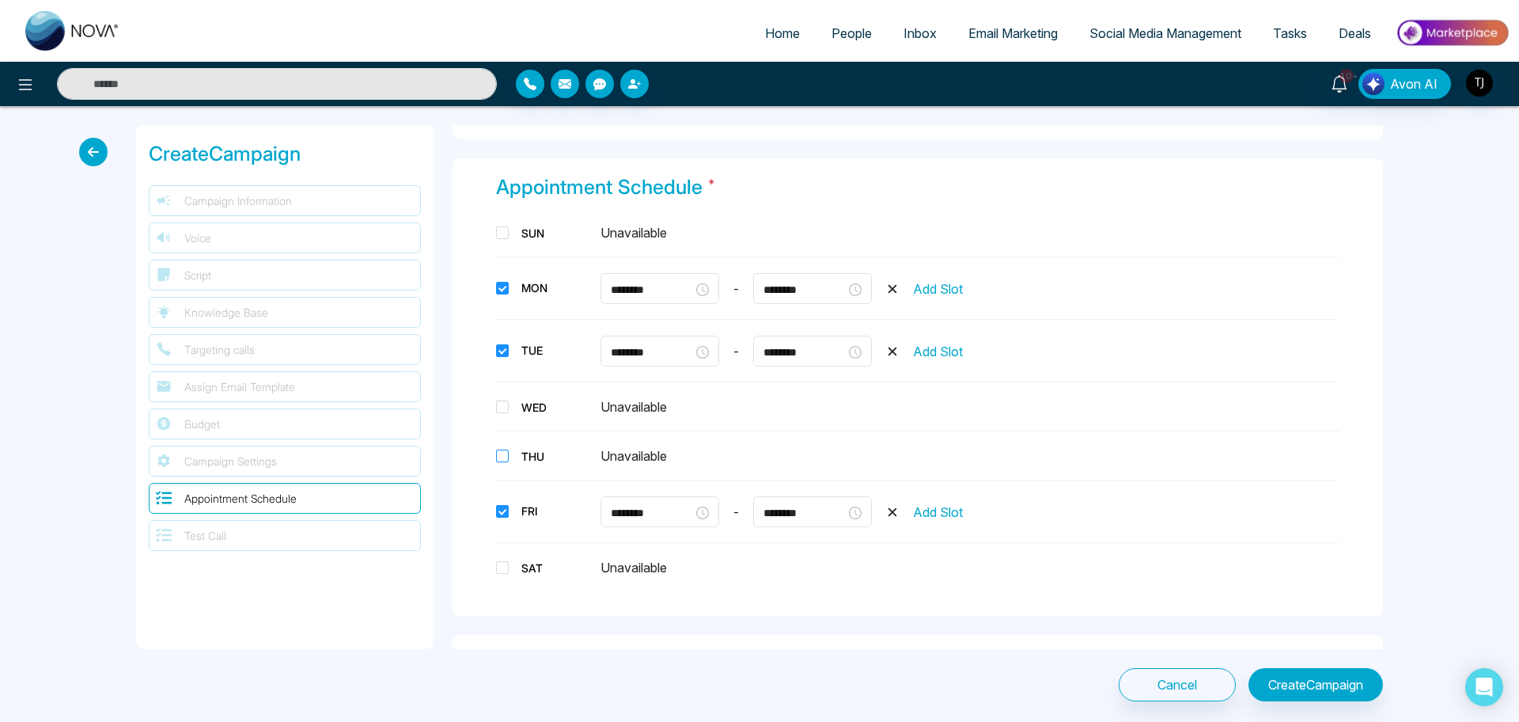
scroll to position [1643, 0]
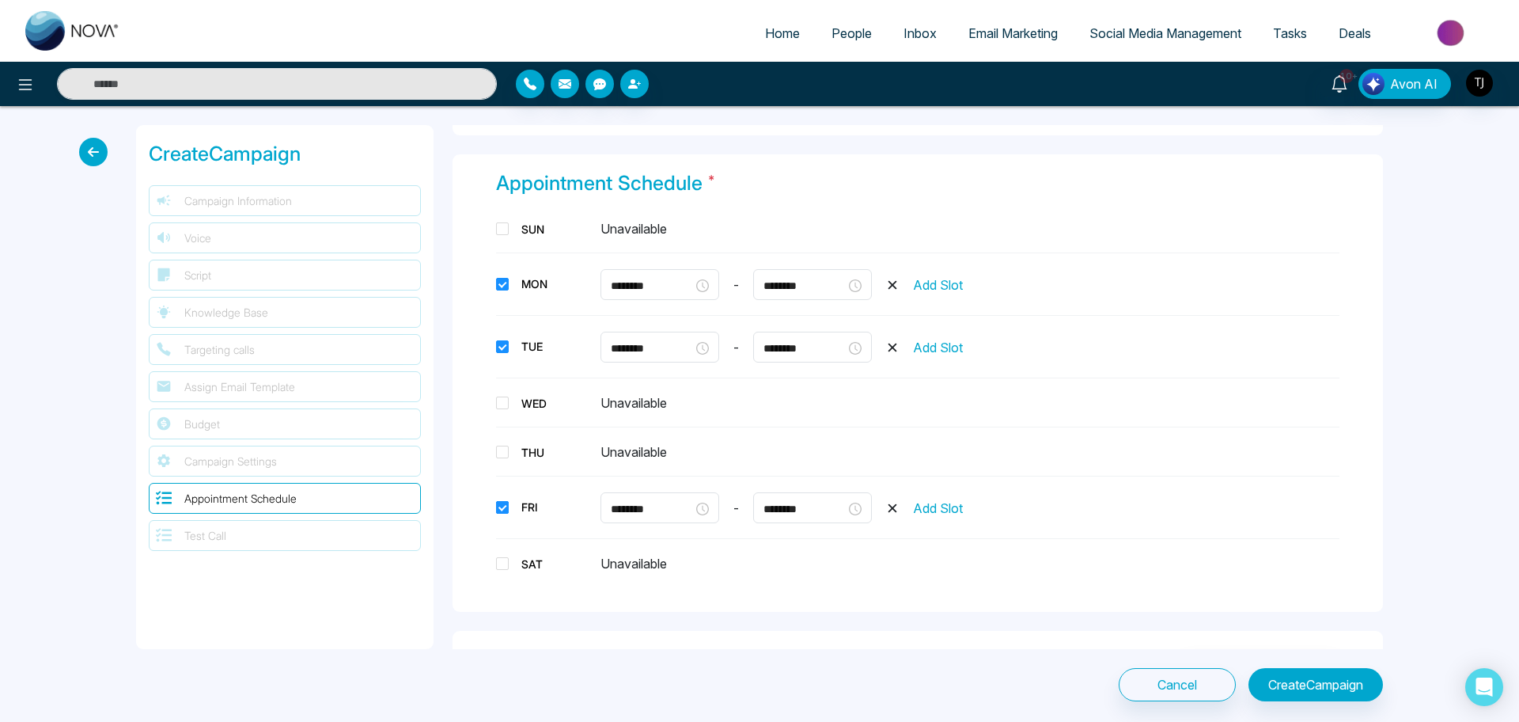
click at [499, 499] on label "FRI" at bounding box center [548, 507] width 104 height 17
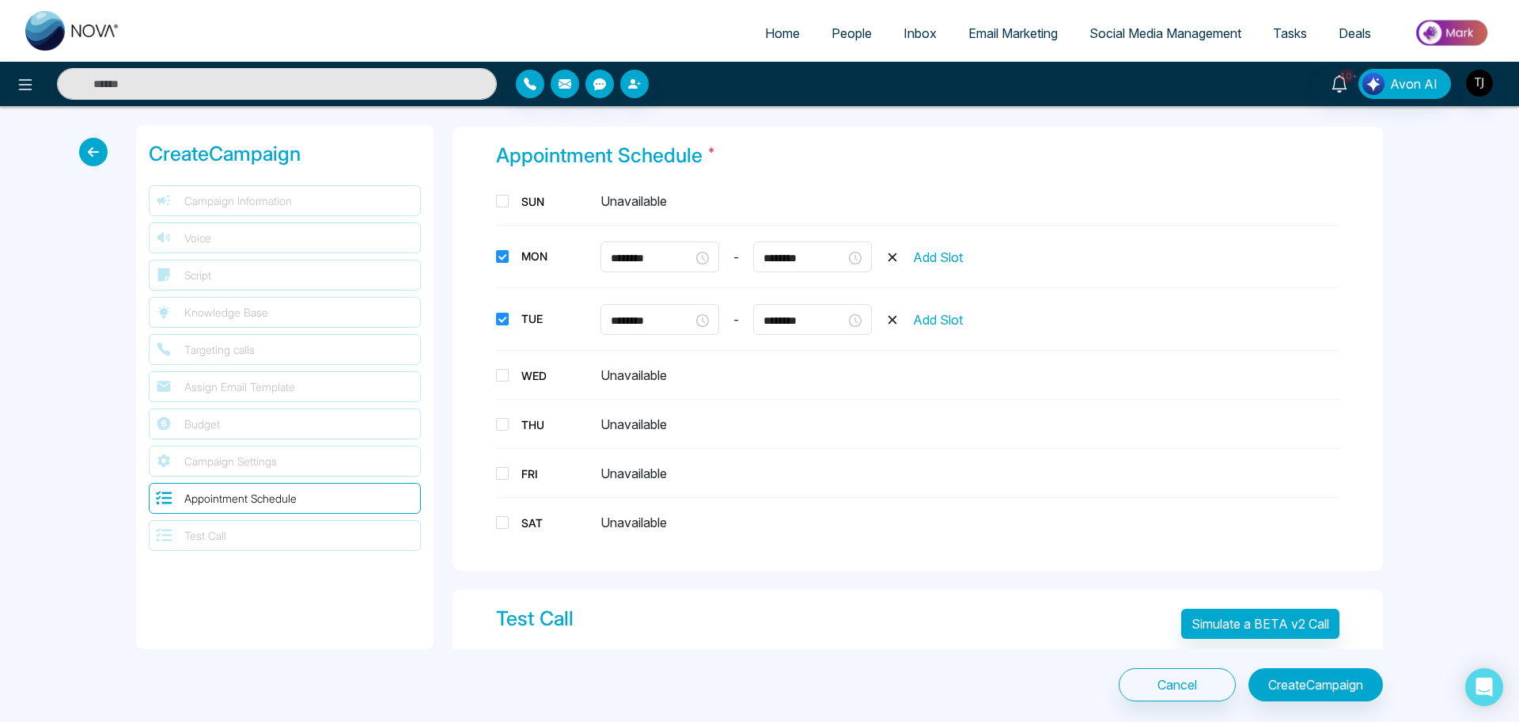
scroll to position [1669, 0]
click at [624, 263] on input "********" at bounding box center [652, 259] width 82 height 17
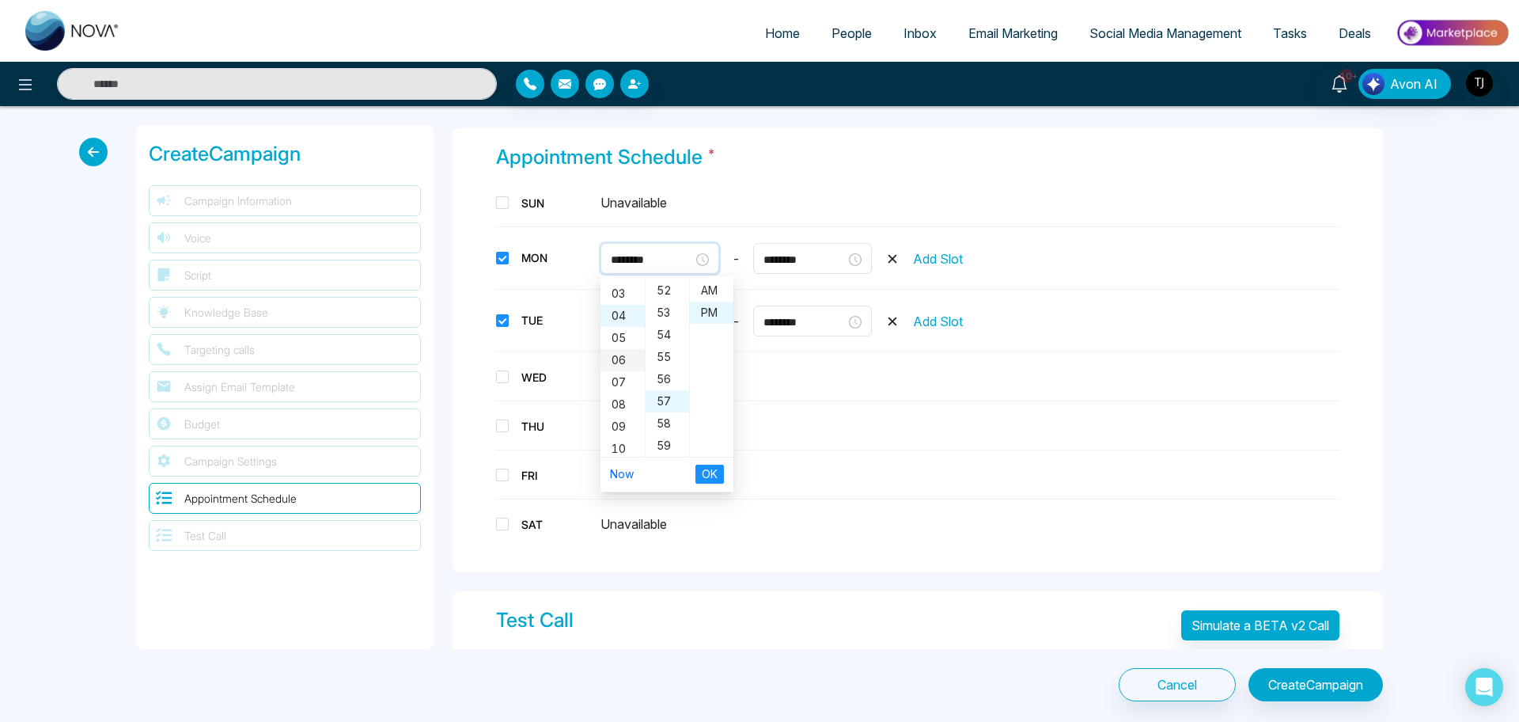
scroll to position [89, 0]
click at [623, 414] on div "10" at bounding box center [623, 423] width 44 height 22
click at [665, 296] on div "00" at bounding box center [668, 290] width 44 height 22
click at [709, 288] on div "AM" at bounding box center [712, 290] width 44 height 22
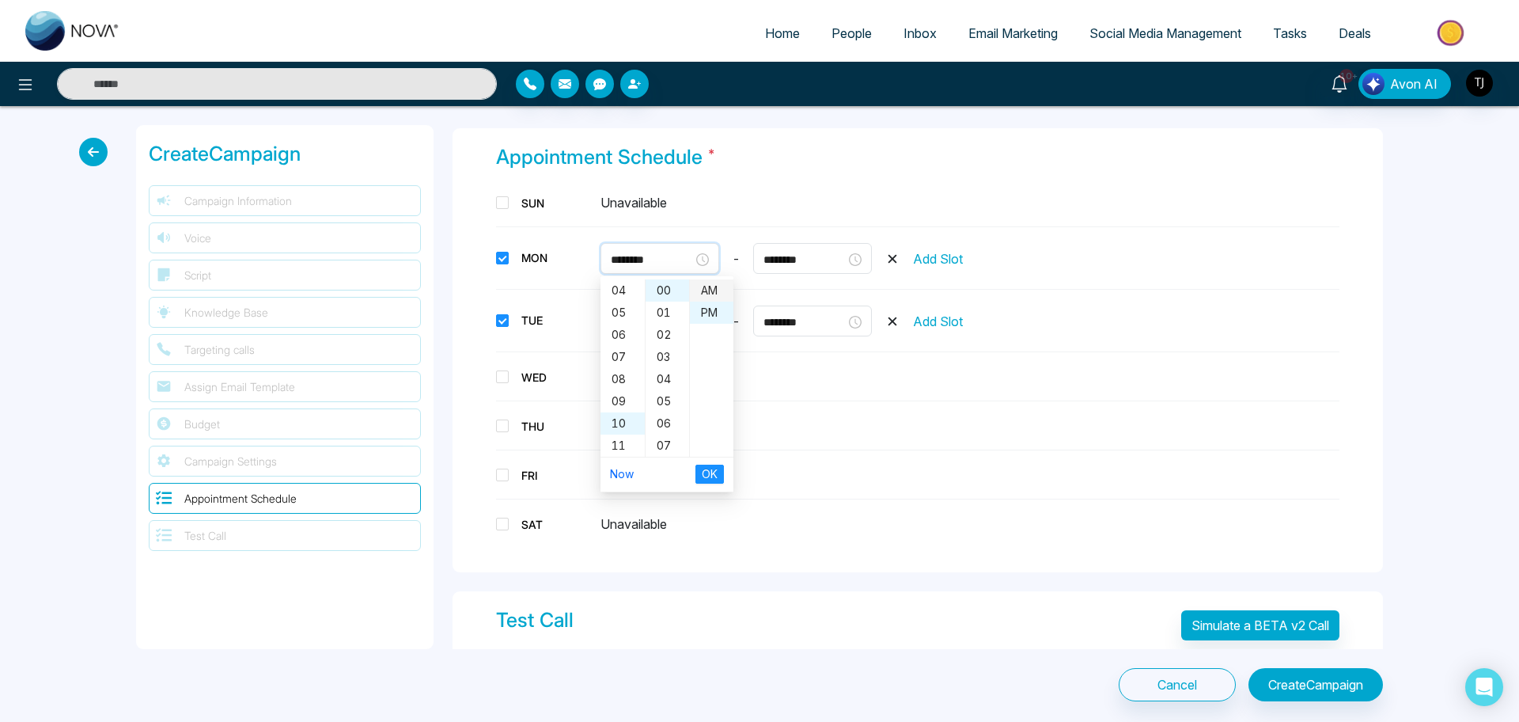
type input "********"
click at [703, 468] on span "OK" at bounding box center [710, 473] width 16 height 17
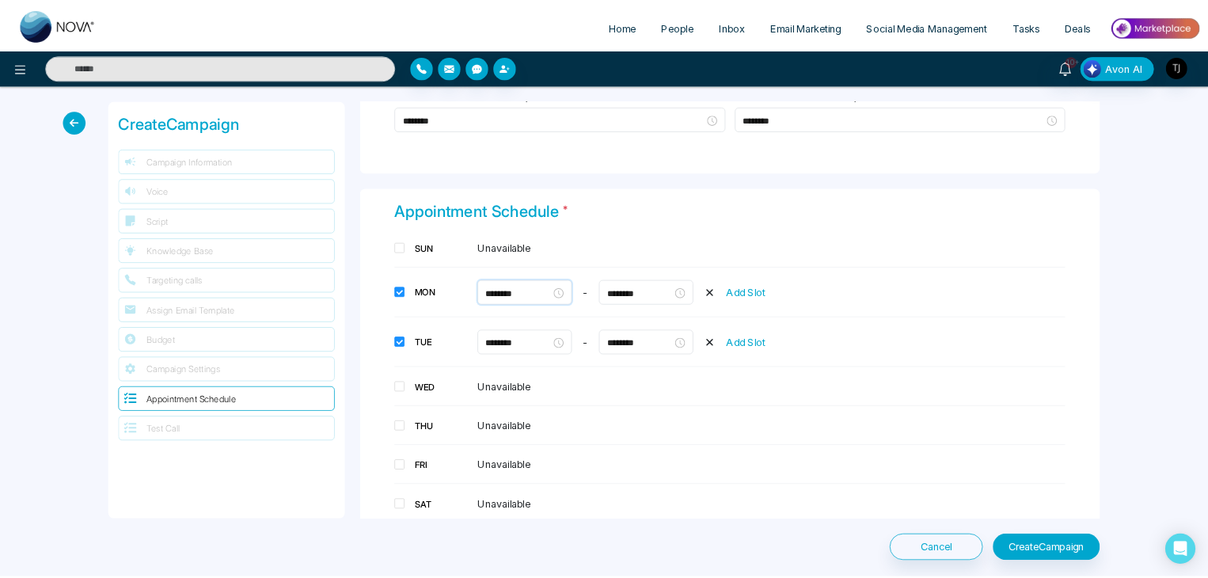
scroll to position [1564, 0]
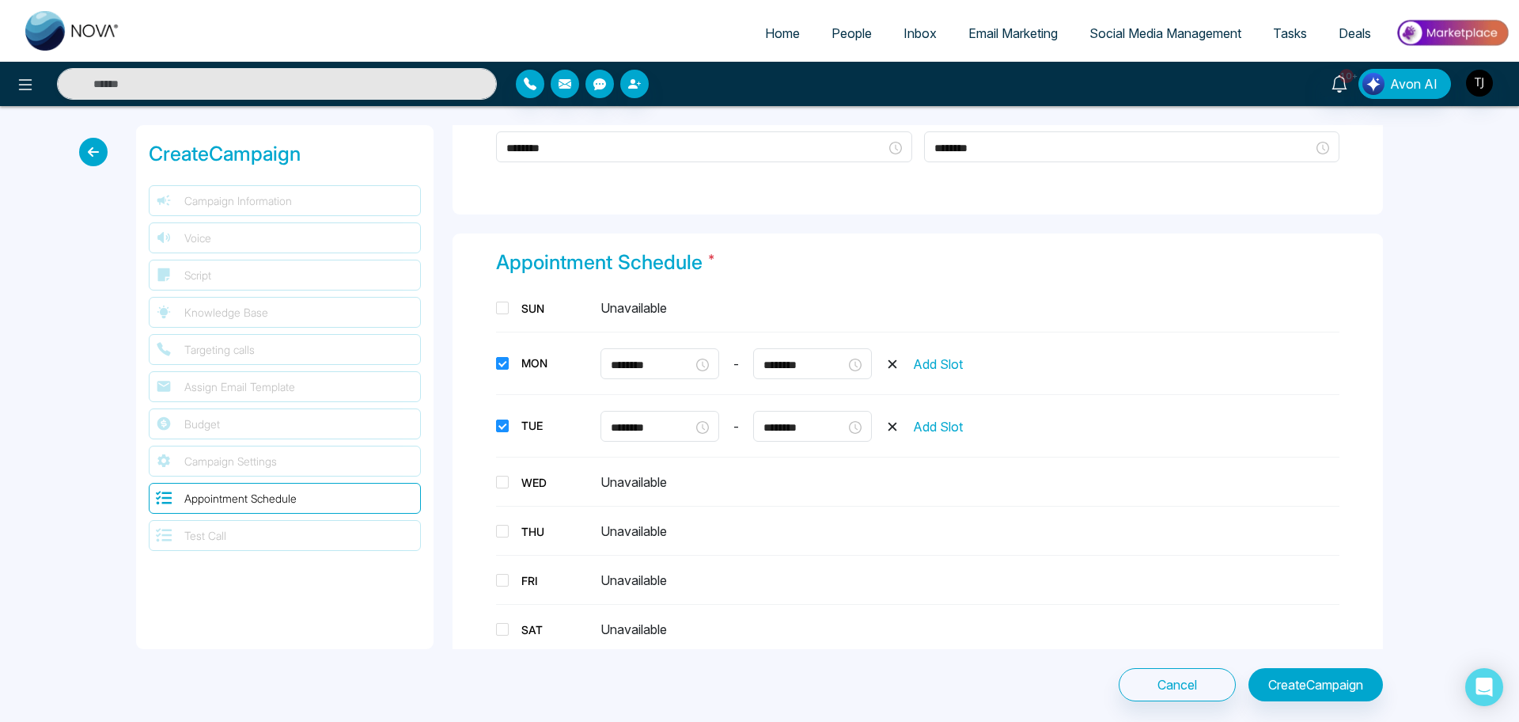
click at [108, 153] on label at bounding box center [97, 152] width 36 height 28
click at [100, 154] on icon at bounding box center [93, 152] width 28 height 28
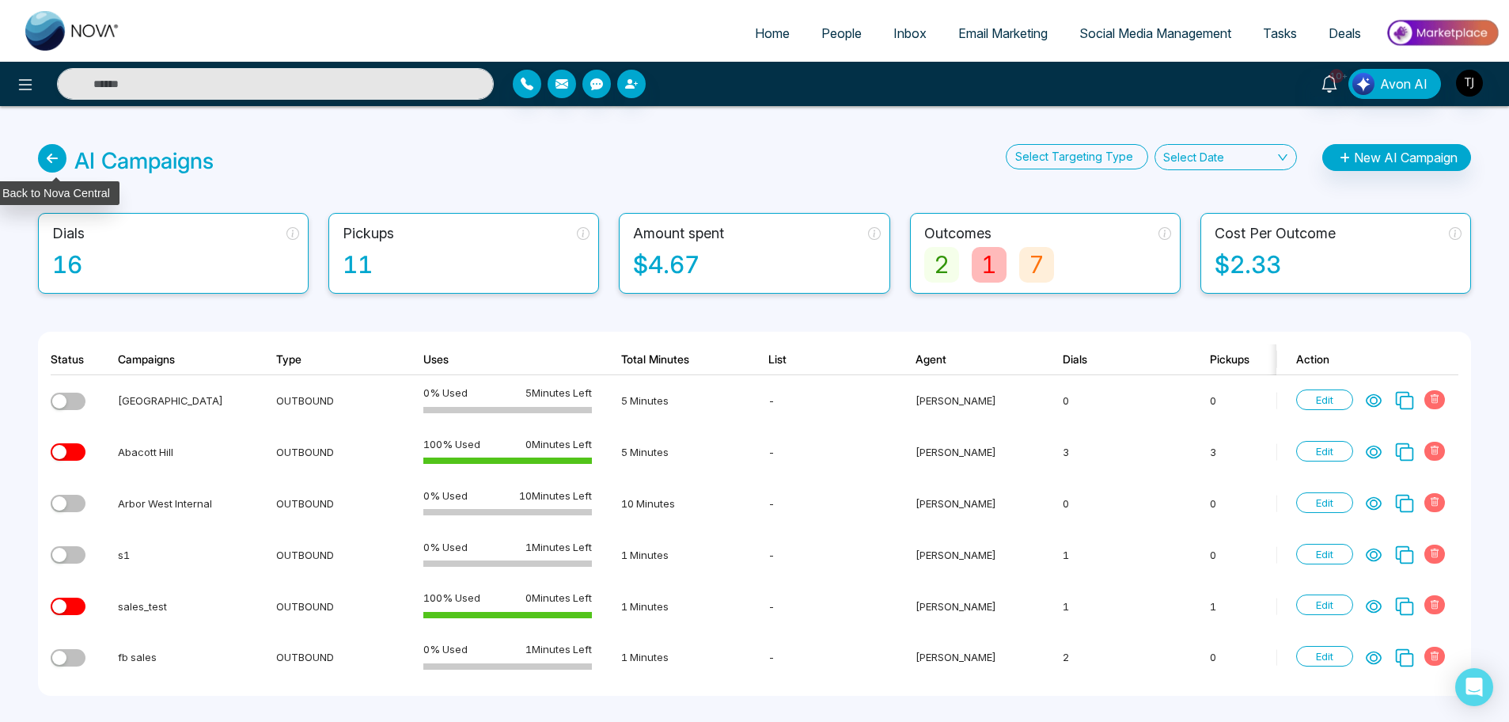
click at [62, 150] on icon at bounding box center [52, 158] width 28 height 28
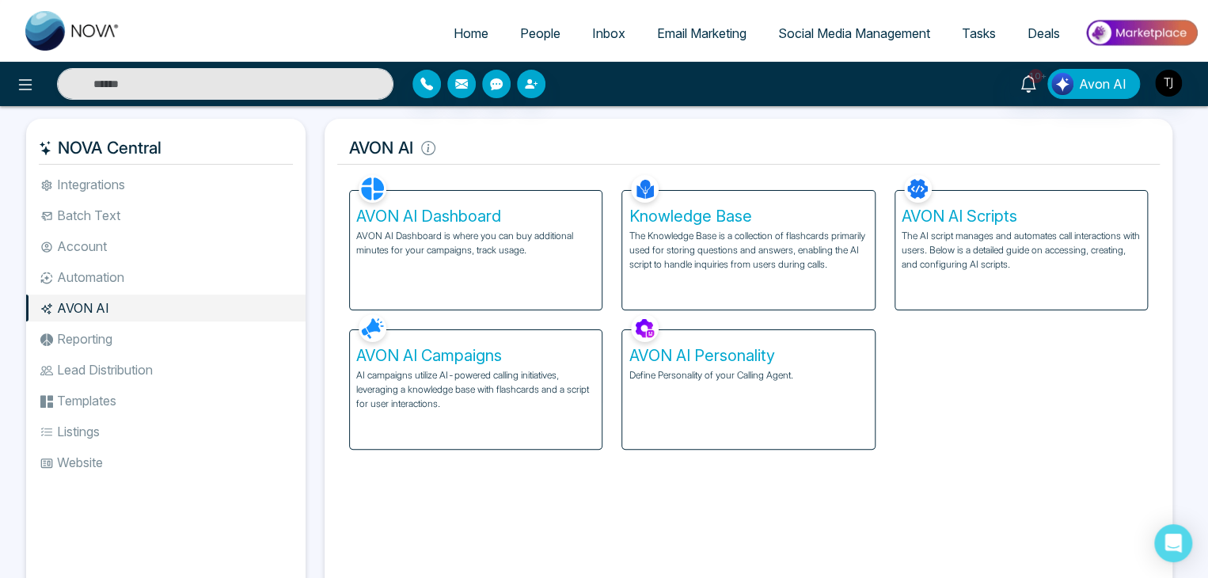
drag, startPoint x: 1492, startPoint y: 3, endPoint x: 927, endPoint y: 428, distance: 706.9
click at [927, 428] on div "AVON AI Dashboard AVON AI Dashboard is where you can buy additional minutes for…" at bounding box center [747, 310] width 817 height 279
click at [539, 348] on h5 "AVON AI Campaigns" at bounding box center [475, 355] width 239 height 19
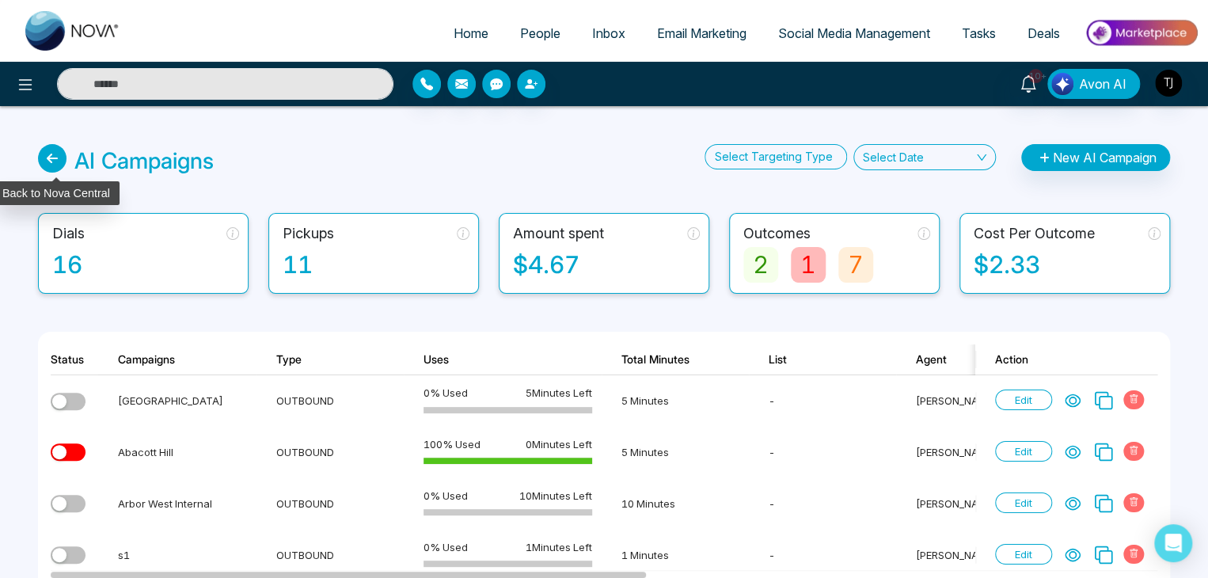
click at [52, 162] on icon at bounding box center [52, 158] width 28 height 28
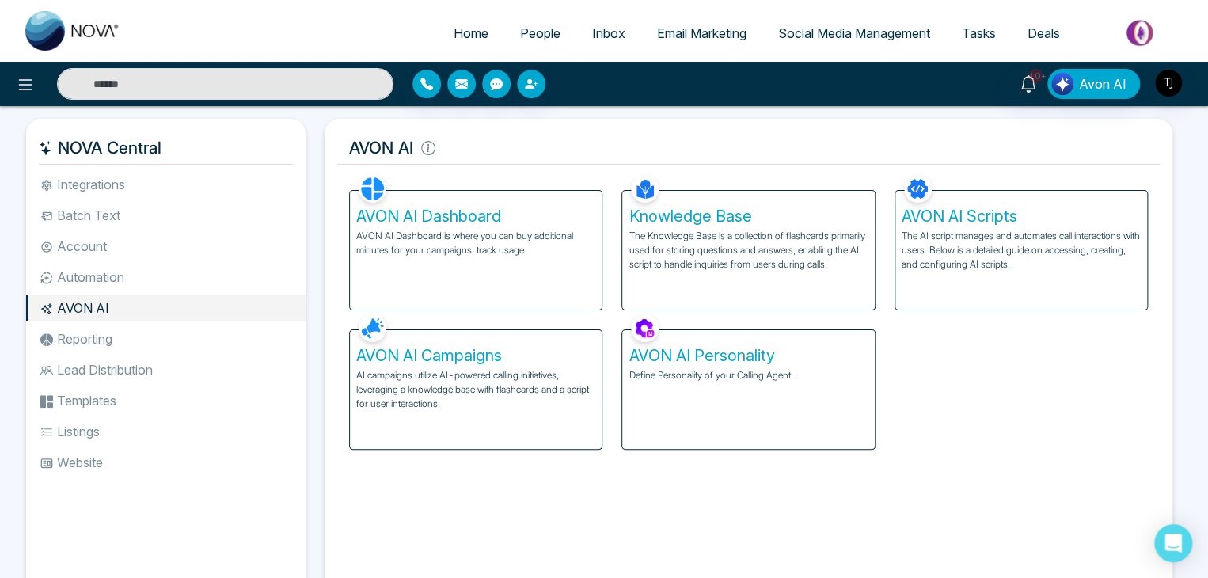
click at [1024, 205] on div "AVON AI Scripts The AI script manages and automates call interactions with user…" at bounding box center [1021, 250] width 252 height 119
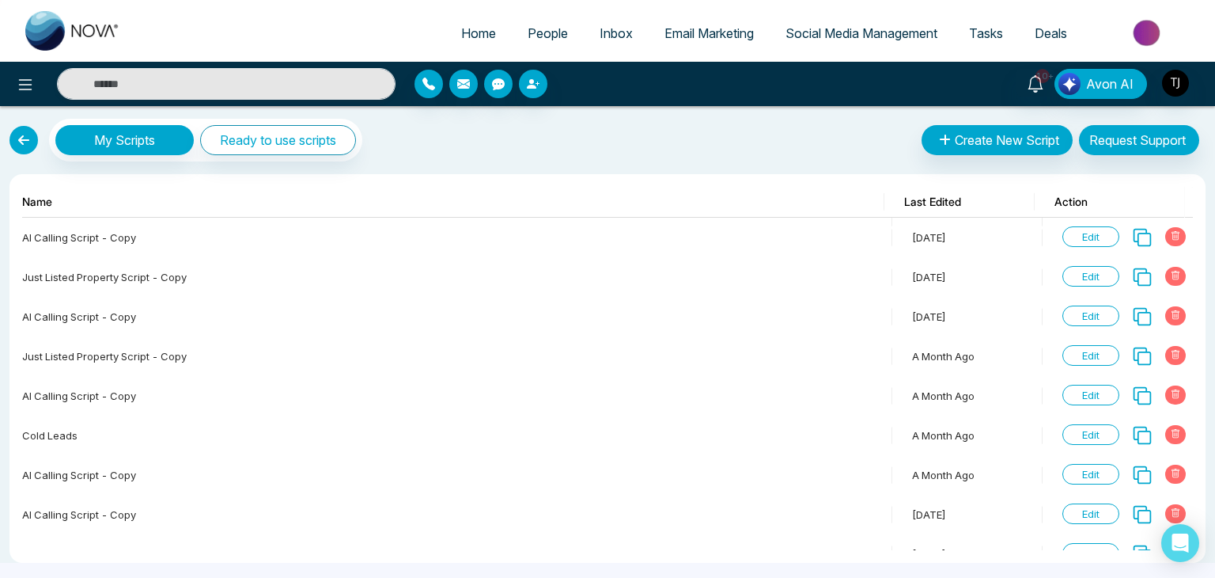
click at [36, 146] on div "My Scripts Ready to use scripts" at bounding box center [185, 140] width 353 height 43
click at [27, 142] on link at bounding box center [23, 140] width 28 height 28
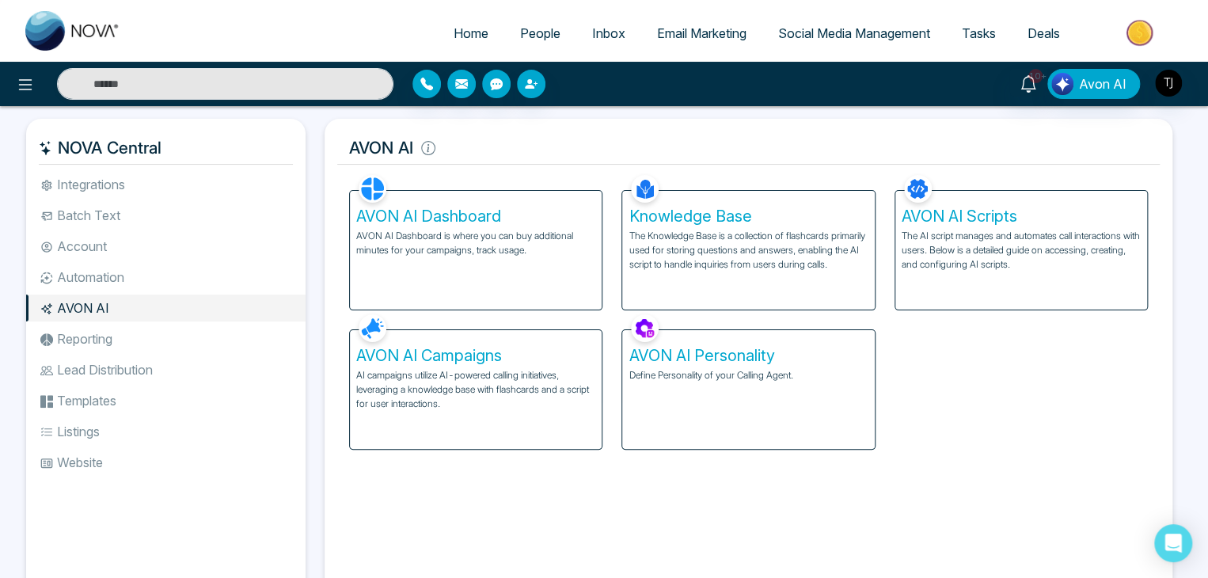
click at [773, 254] on p "The Knowledge Base is a collection of flashcards primarily used for storing que…" at bounding box center [747, 250] width 239 height 43
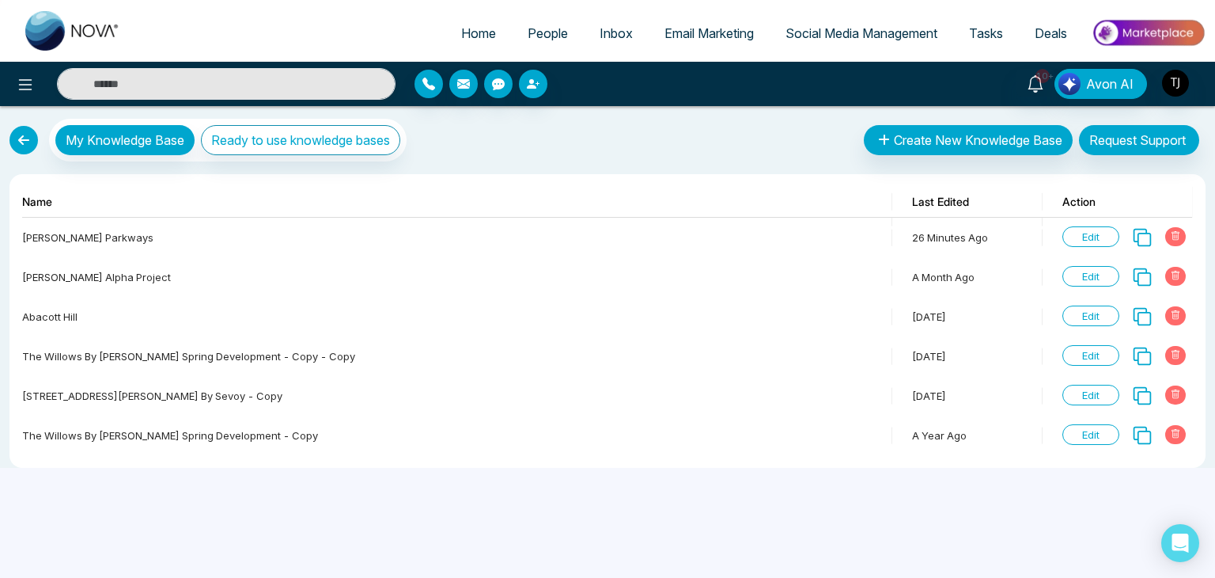
click at [30, 143] on link at bounding box center [23, 140] width 28 height 28
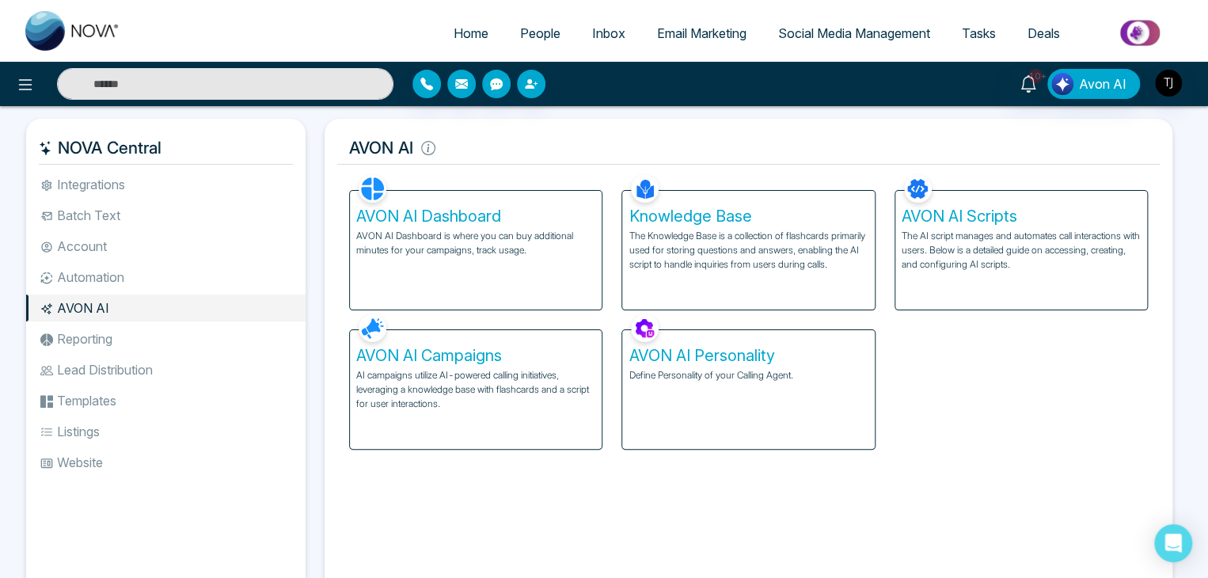
click at [814, 240] on p "The Knowledge Base is a collection of flashcards primarily used for storing que…" at bounding box center [747, 250] width 239 height 43
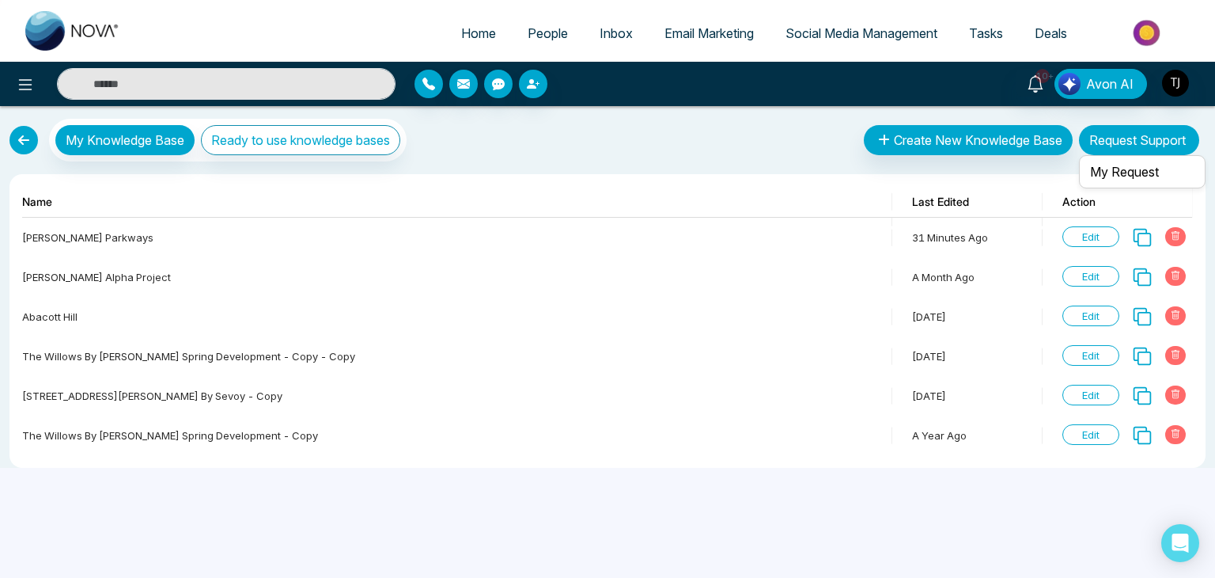
click at [1131, 146] on button "Request Support" at bounding box center [1139, 140] width 120 height 30
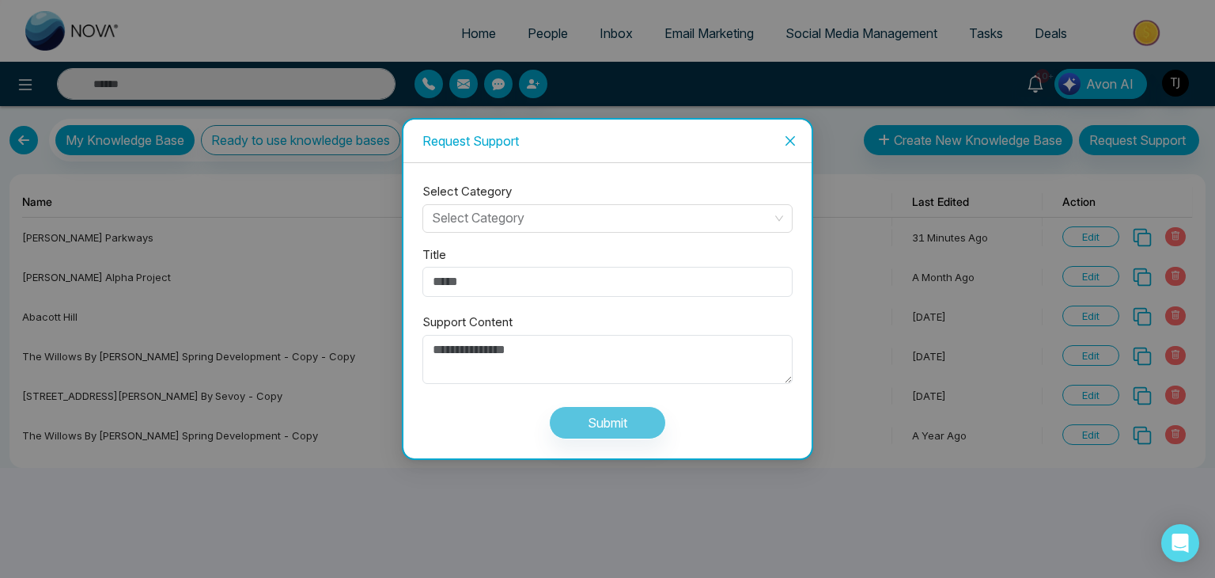
click at [794, 135] on icon "close" at bounding box center [790, 141] width 13 height 13
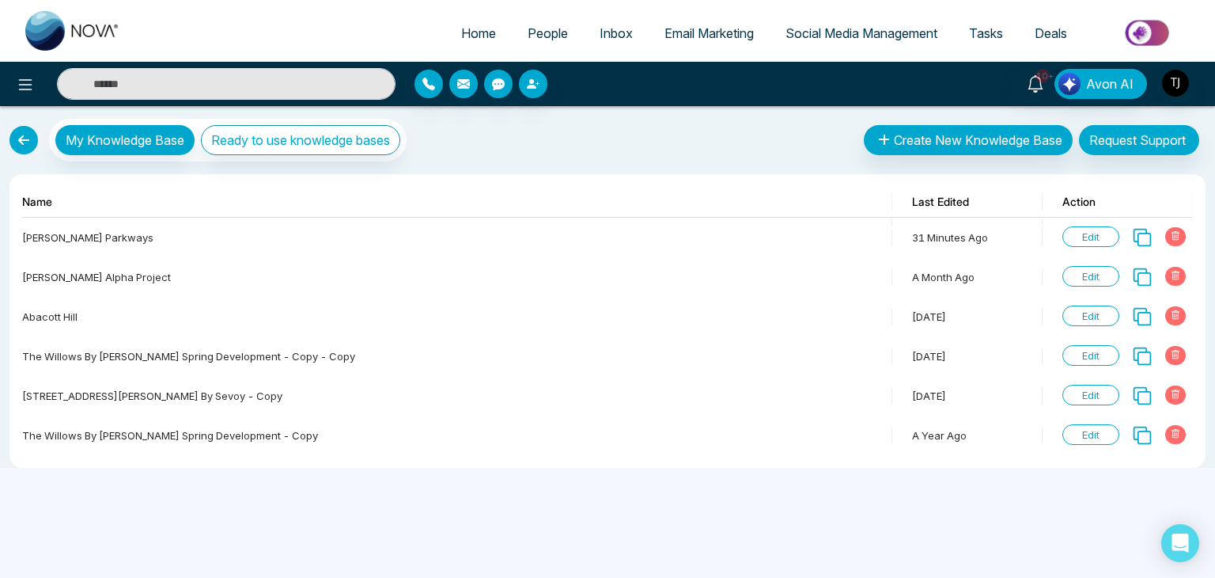
click at [26, 141] on link at bounding box center [23, 140] width 28 height 28
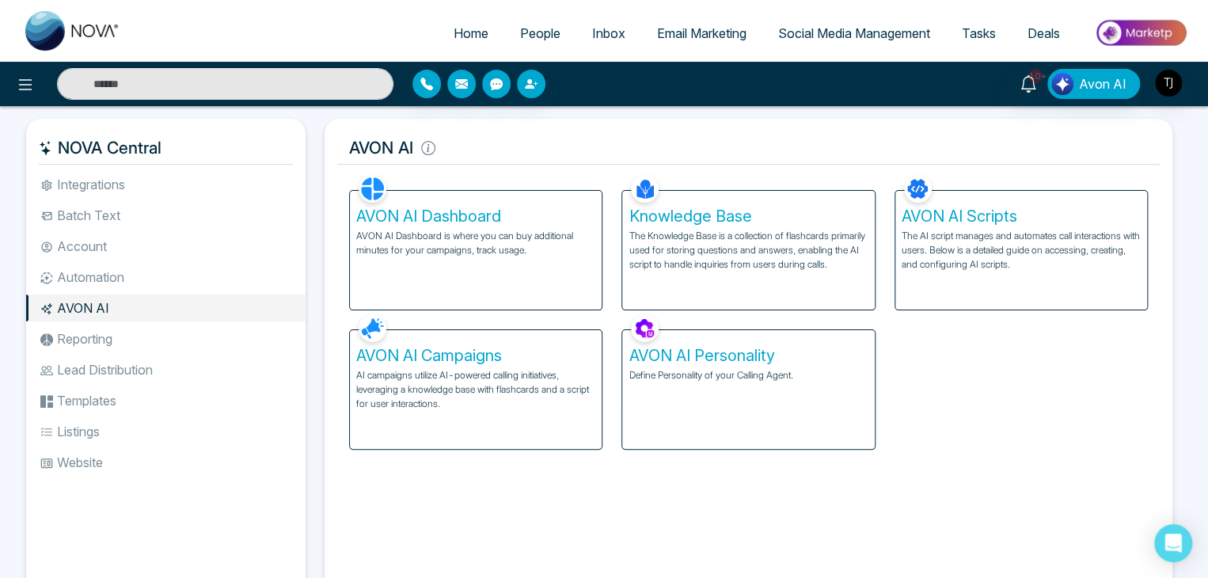
click at [951, 216] on h5 "AVON AI Scripts" at bounding box center [1020, 216] width 239 height 19
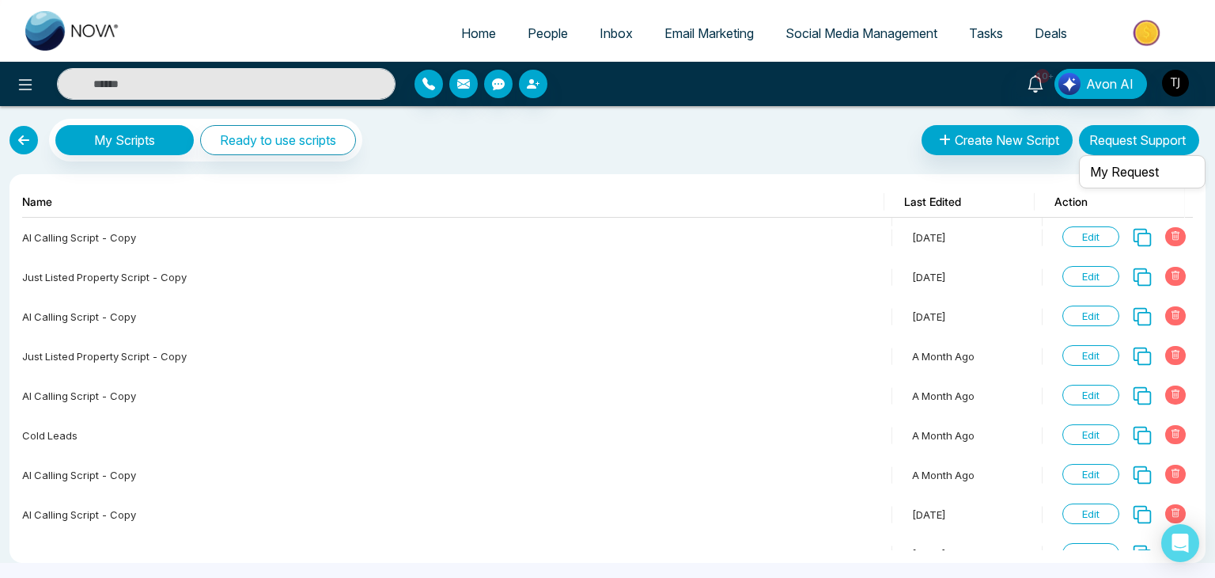
click at [1146, 146] on button "Request Support" at bounding box center [1139, 140] width 120 height 30
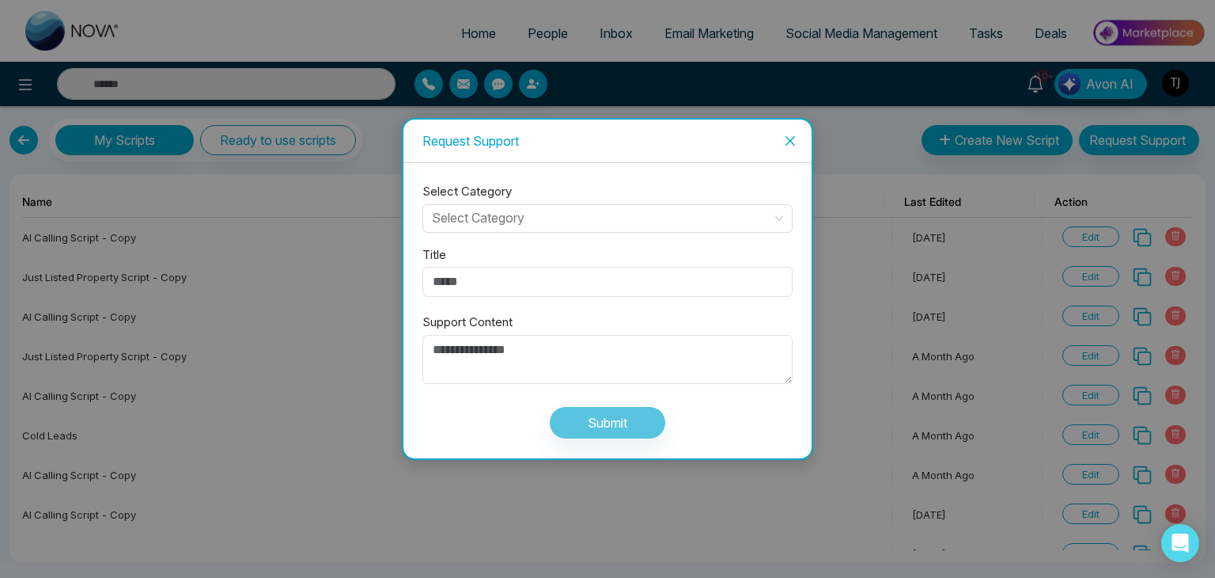
click at [791, 138] on icon "close" at bounding box center [790, 140] width 9 height 9
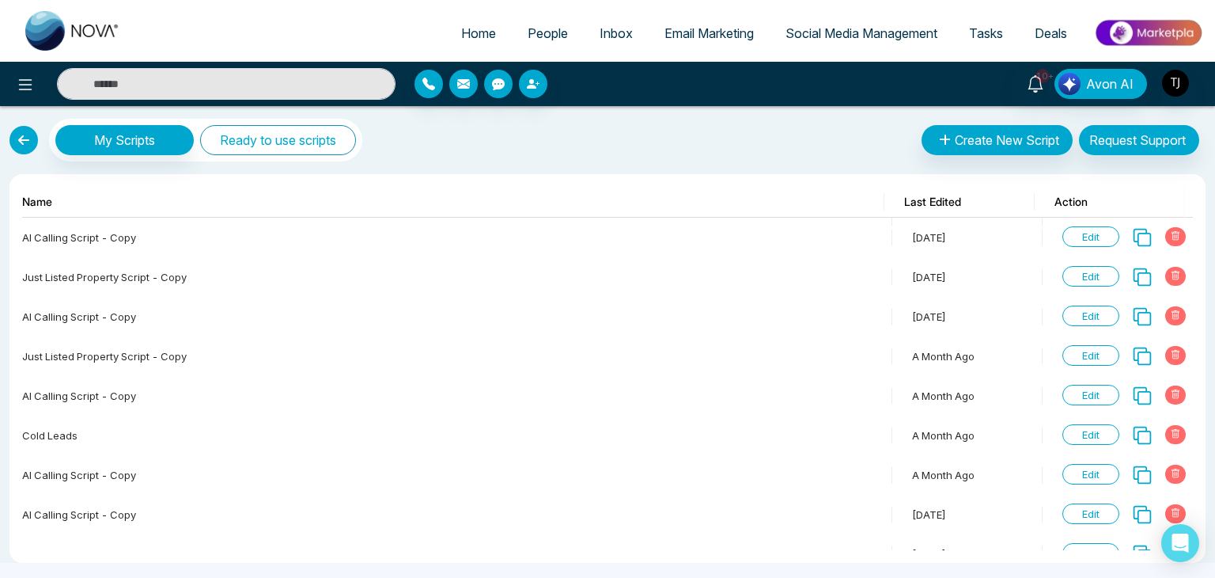
click at [290, 146] on button "Ready to use scripts" at bounding box center [278, 140] width 156 height 30
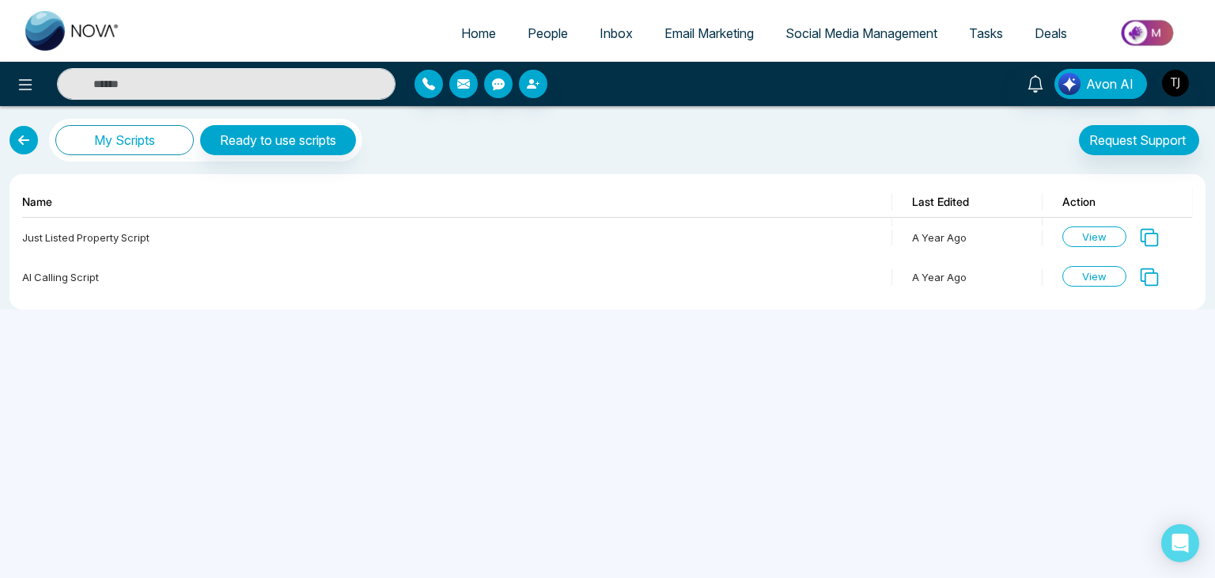
click at [142, 153] on button "My Scripts" at bounding box center [124, 140] width 138 height 30
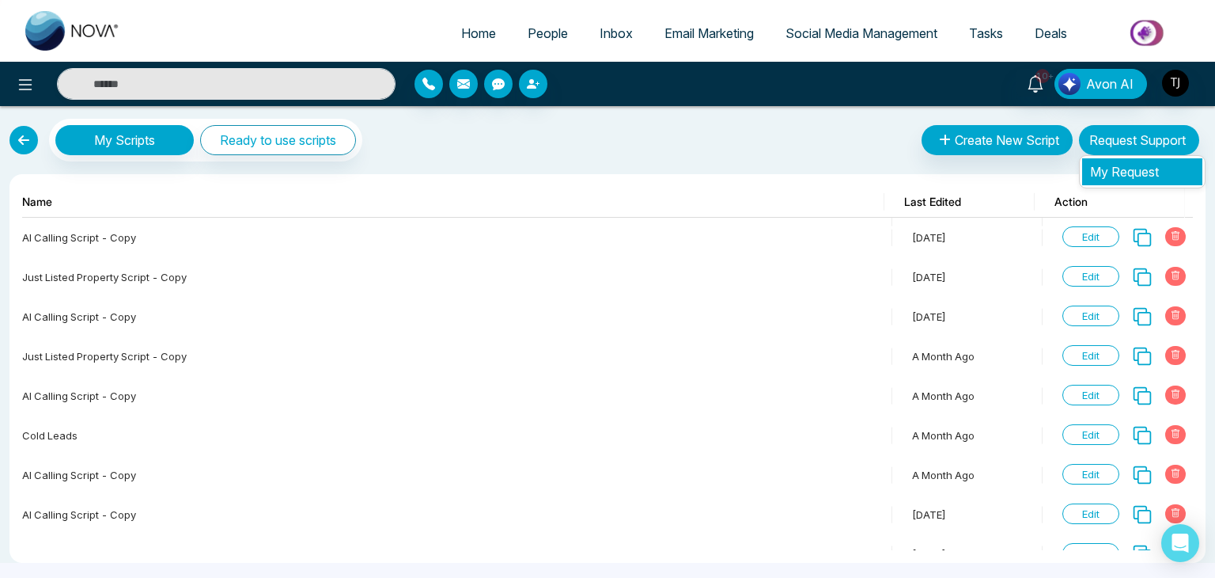
click at [1168, 162] on li "My Request" at bounding box center [1142, 171] width 120 height 27
click at [1104, 171] on link "My Request" at bounding box center [1124, 172] width 69 height 16
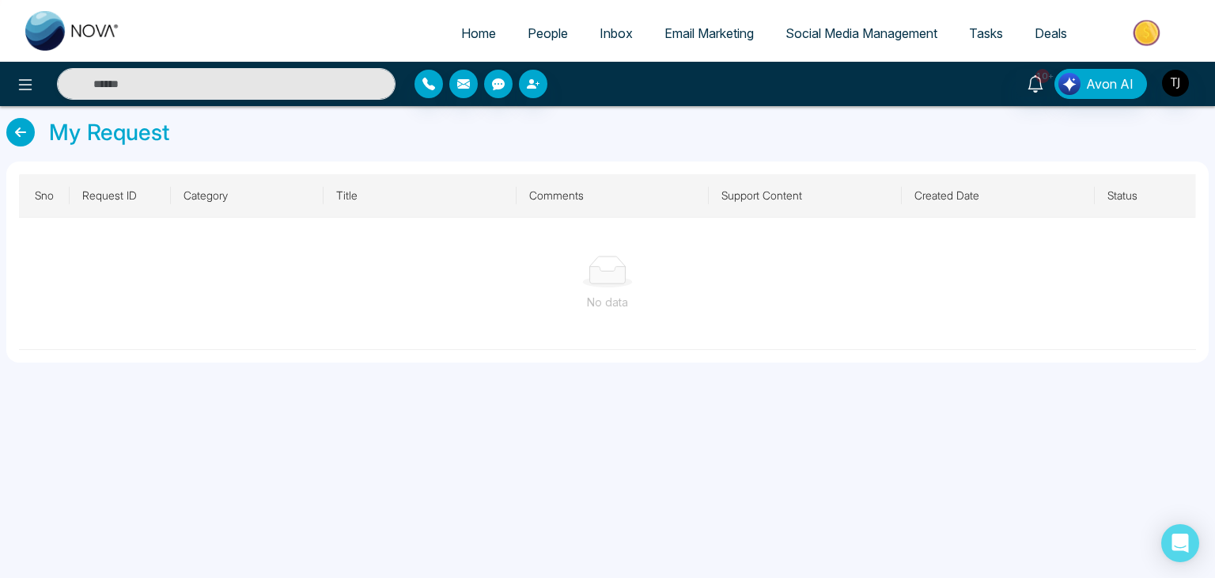
click at [10, 143] on div "My Request" at bounding box center [607, 132] width 1203 height 33
click at [13, 140] on link at bounding box center [20, 132] width 28 height 28
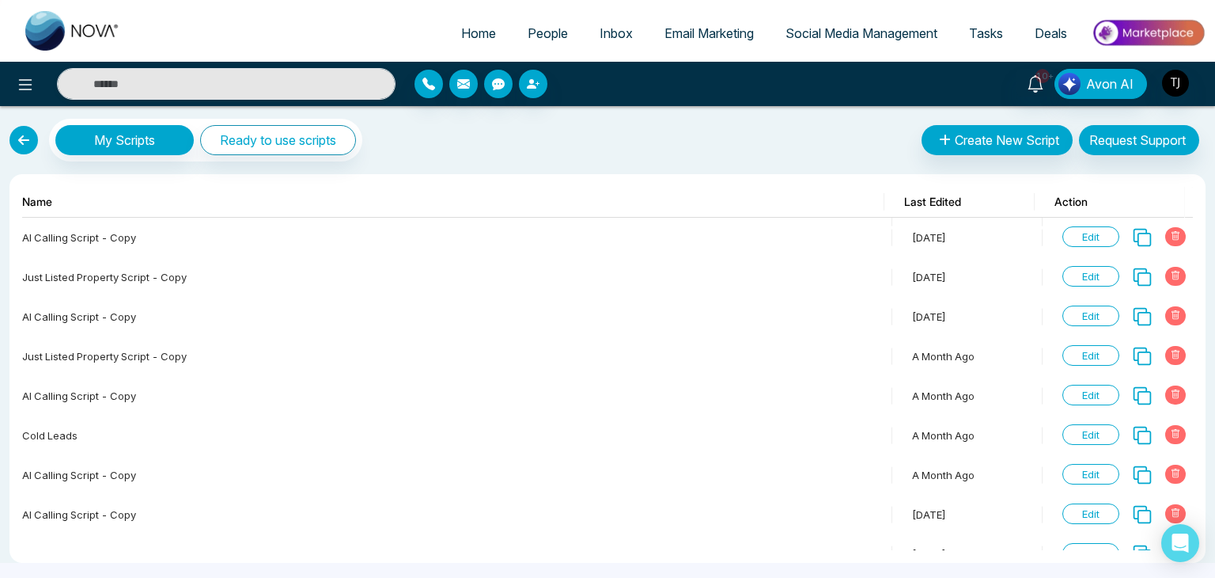
click at [487, 31] on span "Home" at bounding box center [478, 33] width 35 height 16
select select "*"
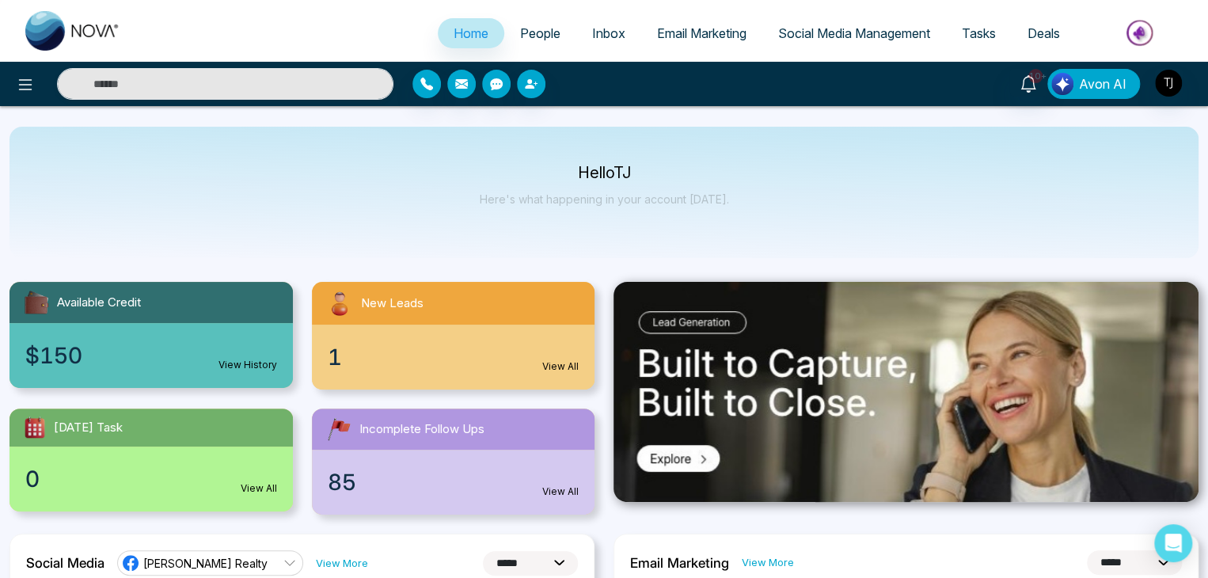
click at [1082, 70] on button "Avon AI" at bounding box center [1093, 84] width 93 height 30
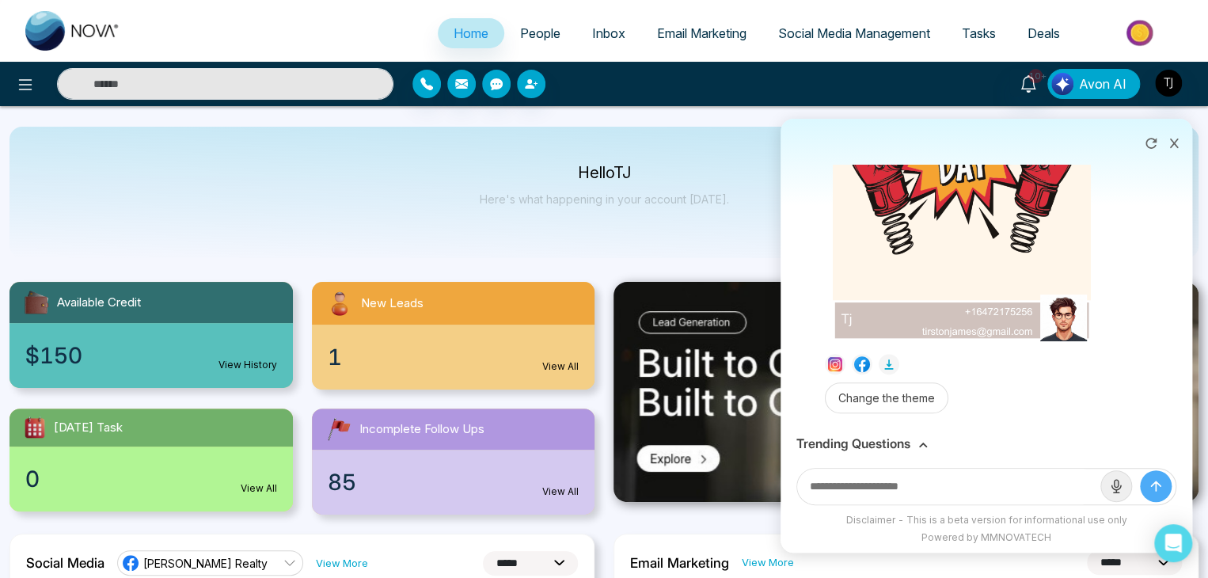
scroll to position [668, 0]
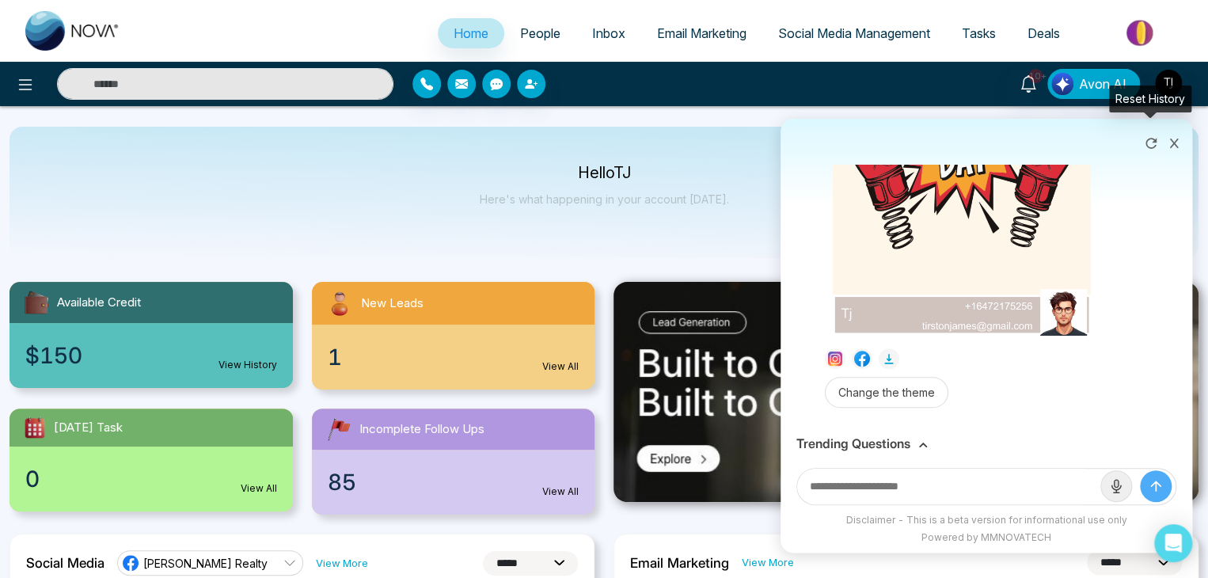
click at [1149, 143] on icon at bounding box center [1151, 143] width 16 height 16
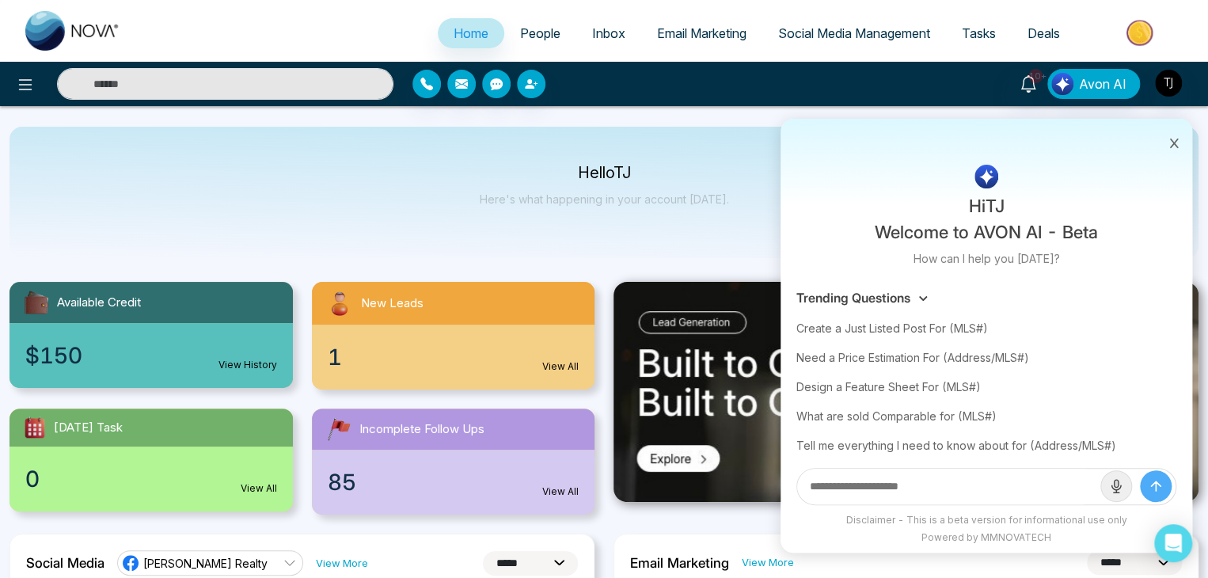
scroll to position [96, 0]
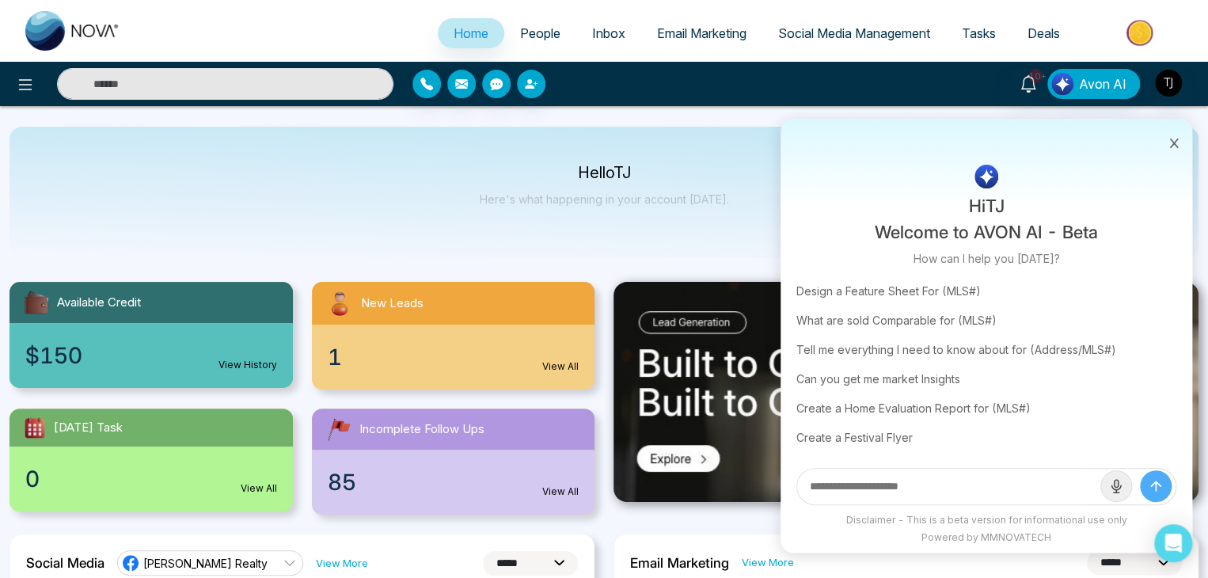
click at [1174, 138] on icon at bounding box center [1173, 143] width 11 height 11
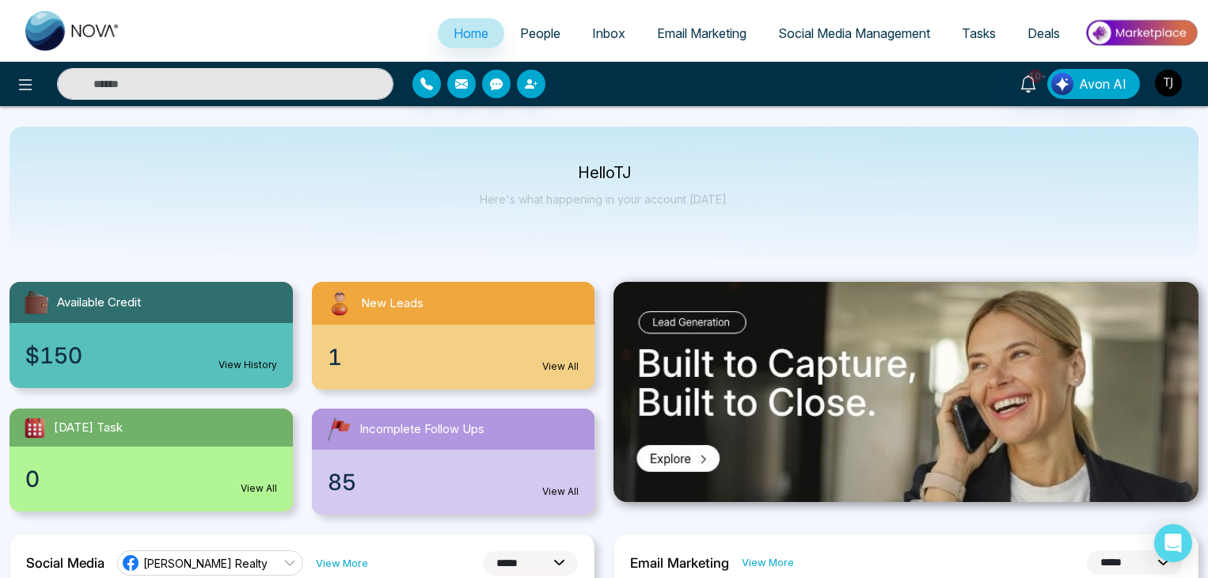
select select "*"
click at [813, 223] on div "Hello [PERSON_NAME] Here's what happening in your account [DATE]." at bounding box center [603, 192] width 1189 height 131
